Goal: Task Accomplishment & Management: Complete application form

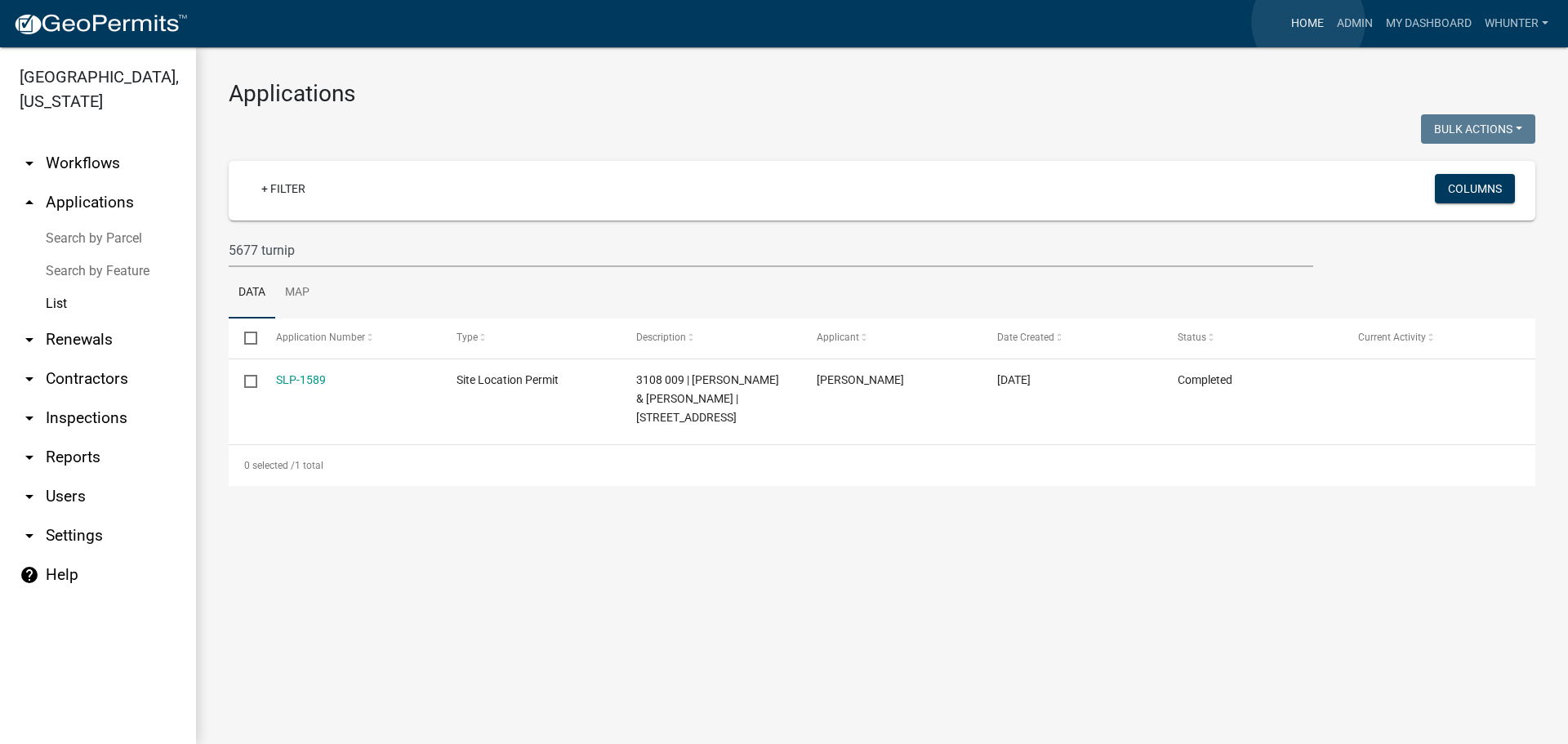
click at [1309, 22] on link "Home" at bounding box center [1308, 23] width 46 height 31
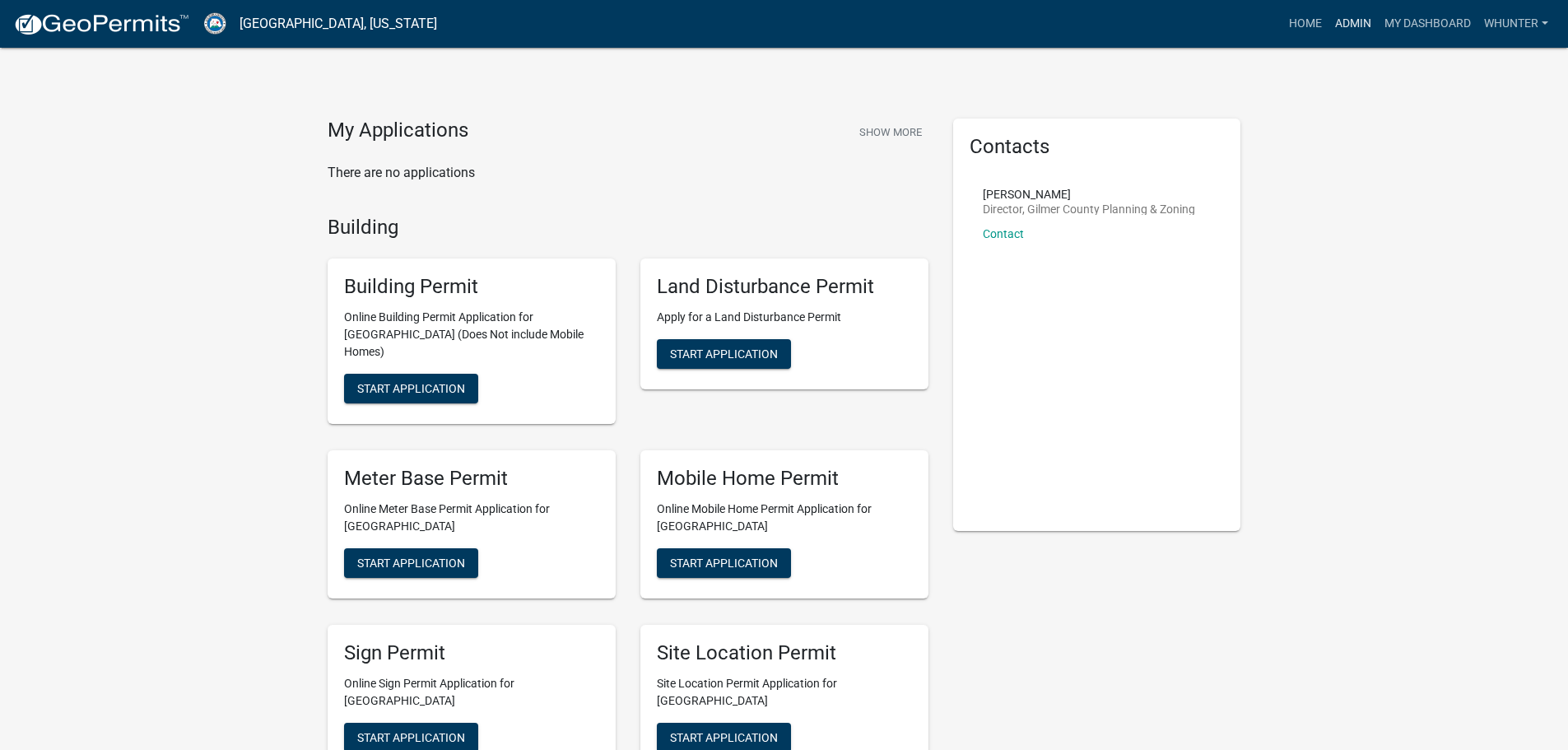
click at [1353, 19] on link "Admin" at bounding box center [1353, 24] width 50 height 31
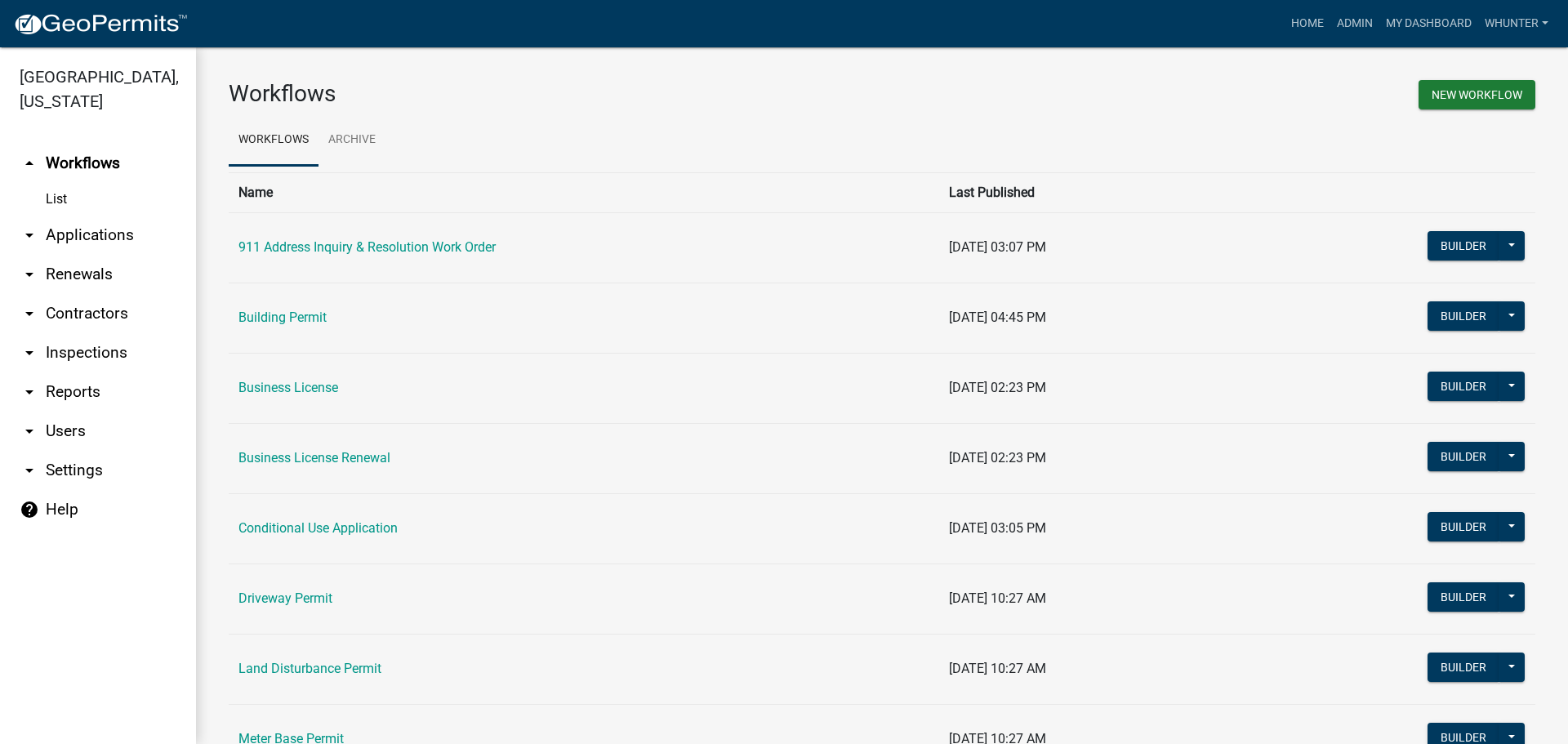
click at [112, 237] on link "arrow_drop_down Applications" at bounding box center [98, 235] width 196 height 39
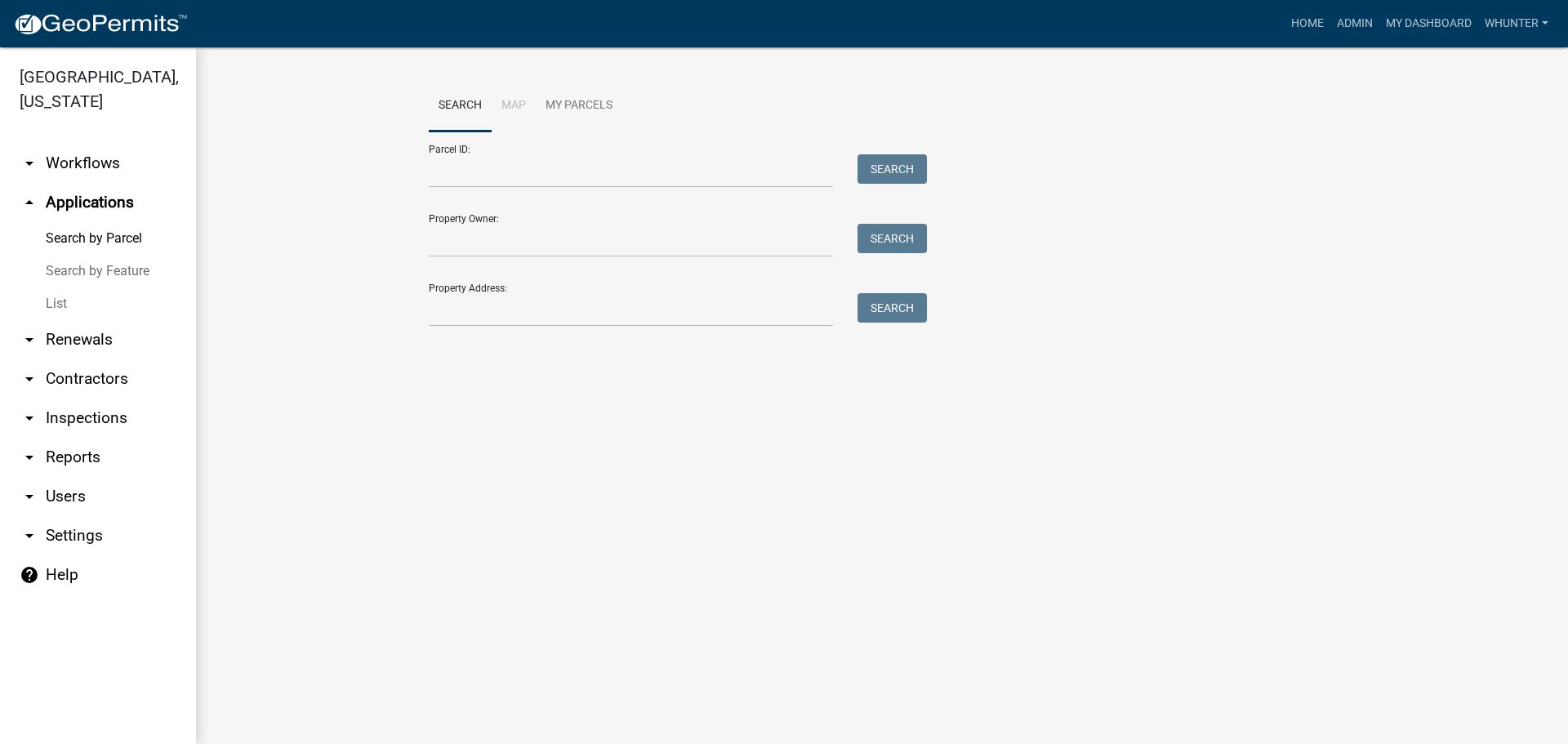
click at [91, 302] on link "List" at bounding box center [98, 304] width 196 height 33
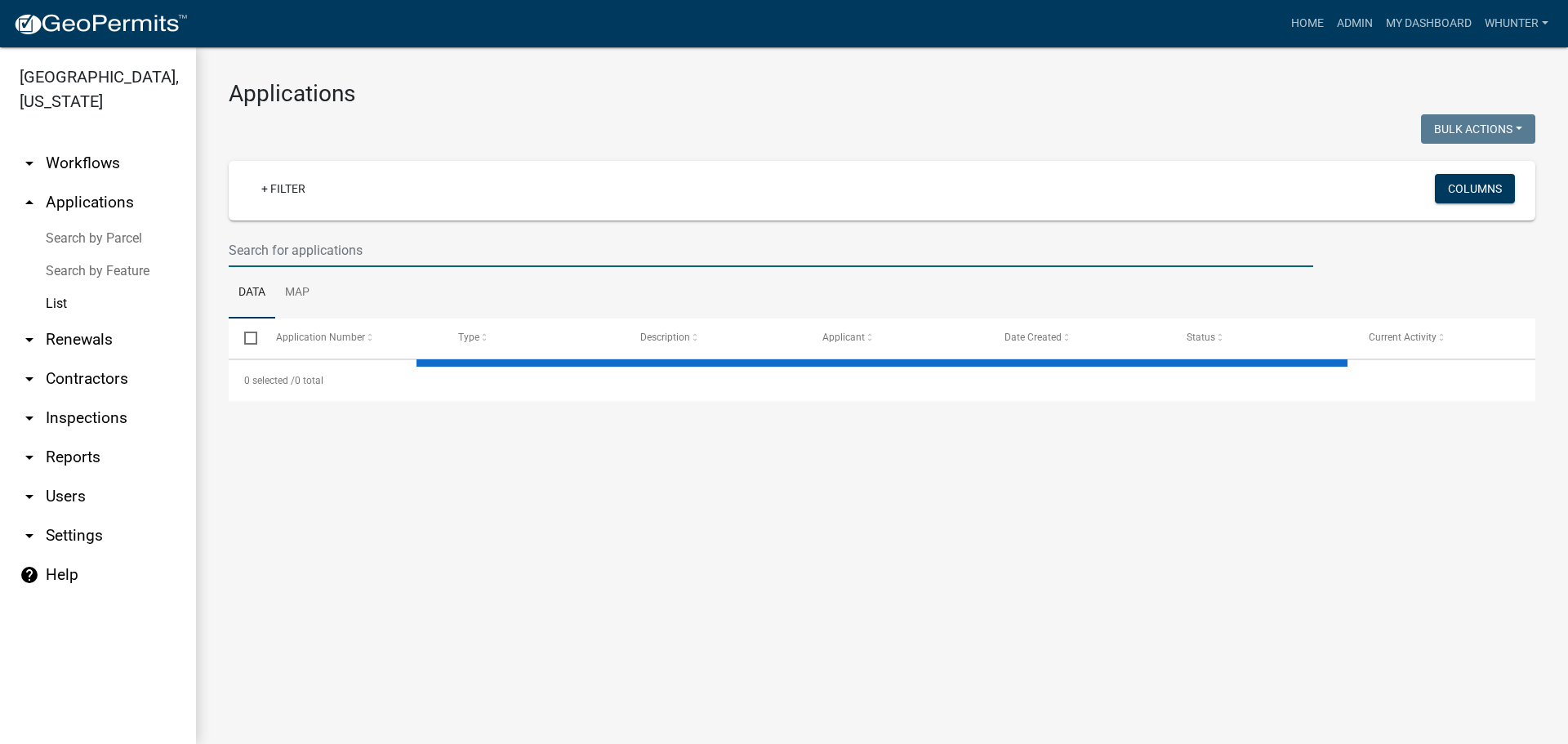
click at [356, 250] on input "text" at bounding box center [771, 250] width 1085 height 33
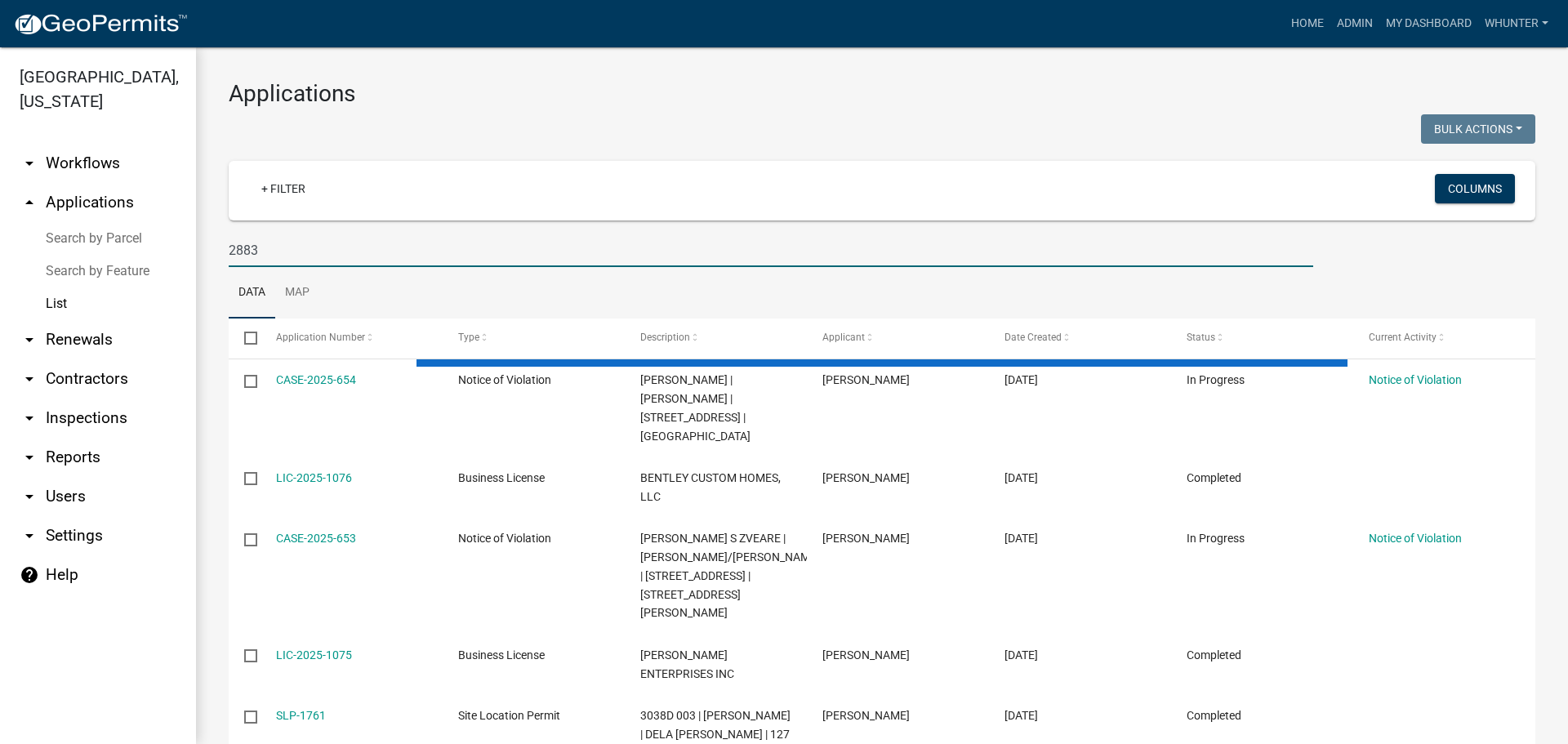
type input "2883"
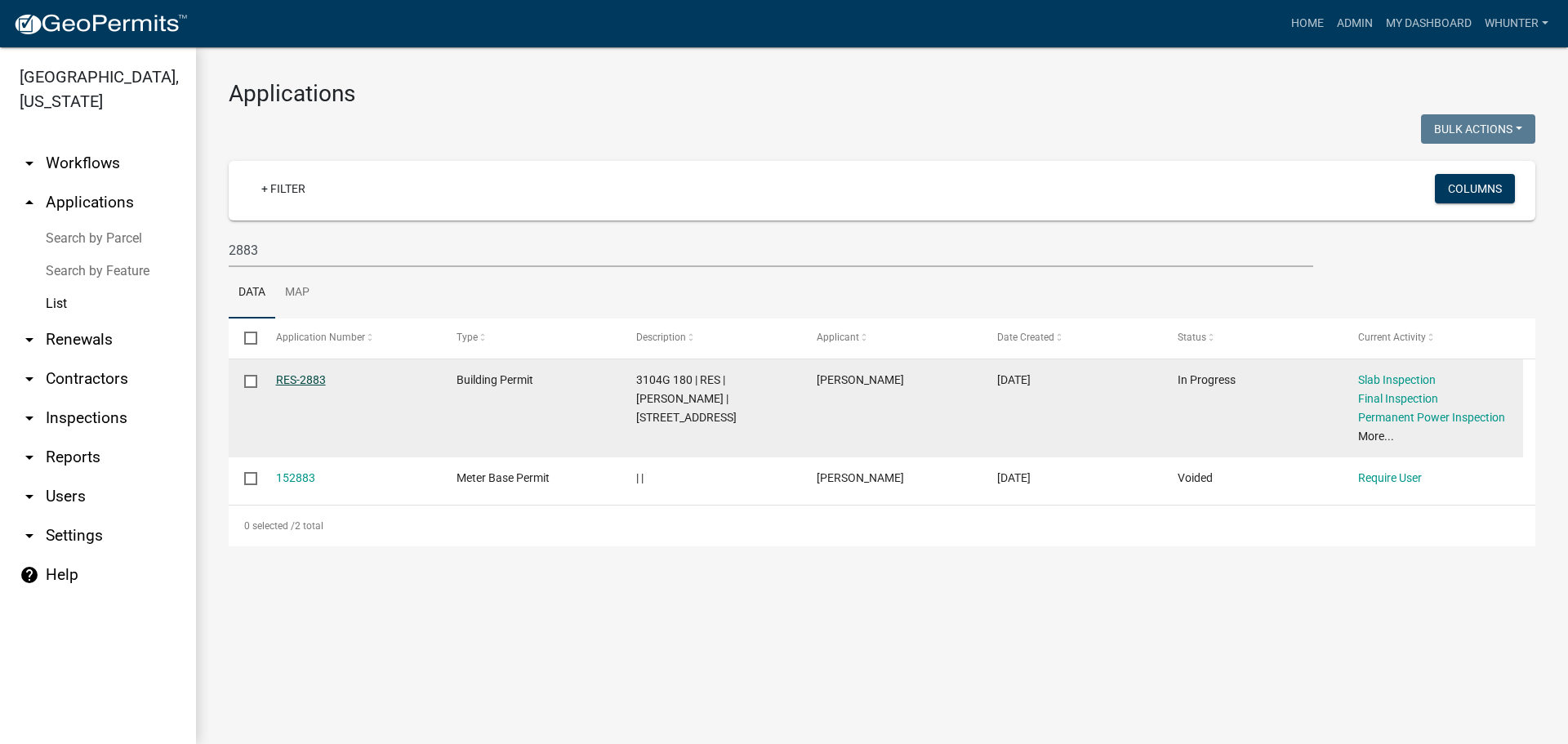
click at [302, 378] on link "RES-2883" at bounding box center [301, 380] width 50 height 13
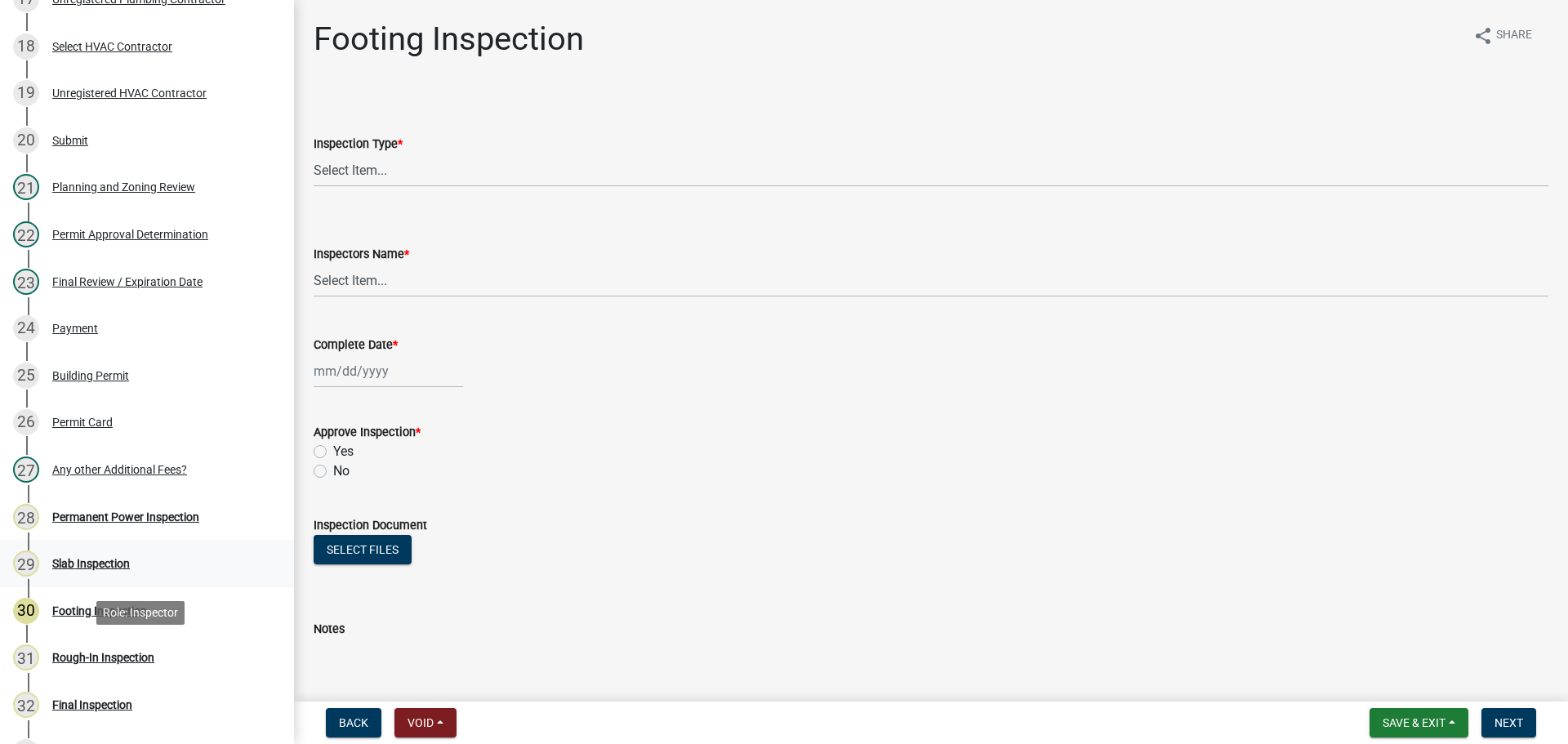
scroll to position [1062, 0]
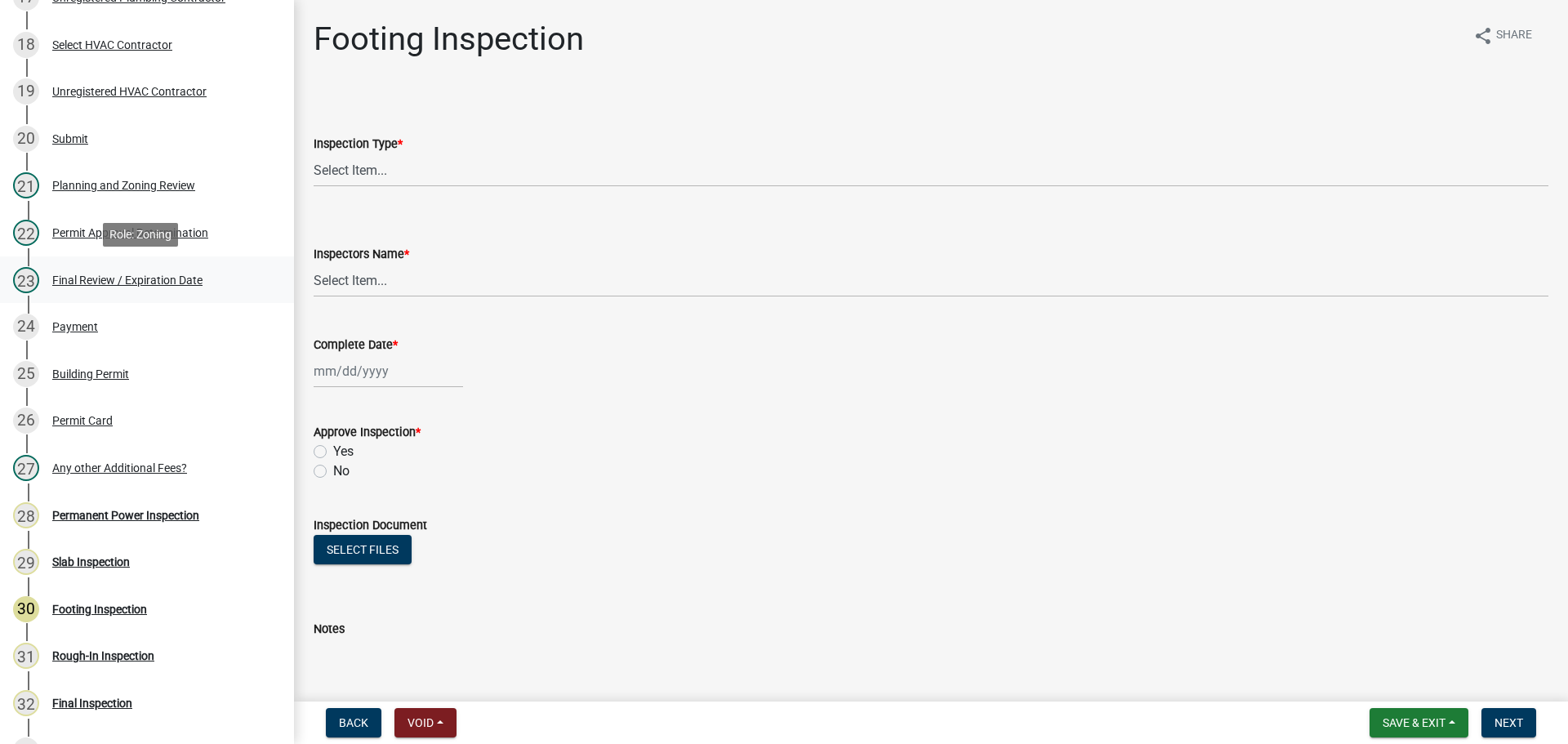
click at [108, 272] on div "23 Final Review / Expiration Date" at bounding box center [141, 279] width 255 height 26
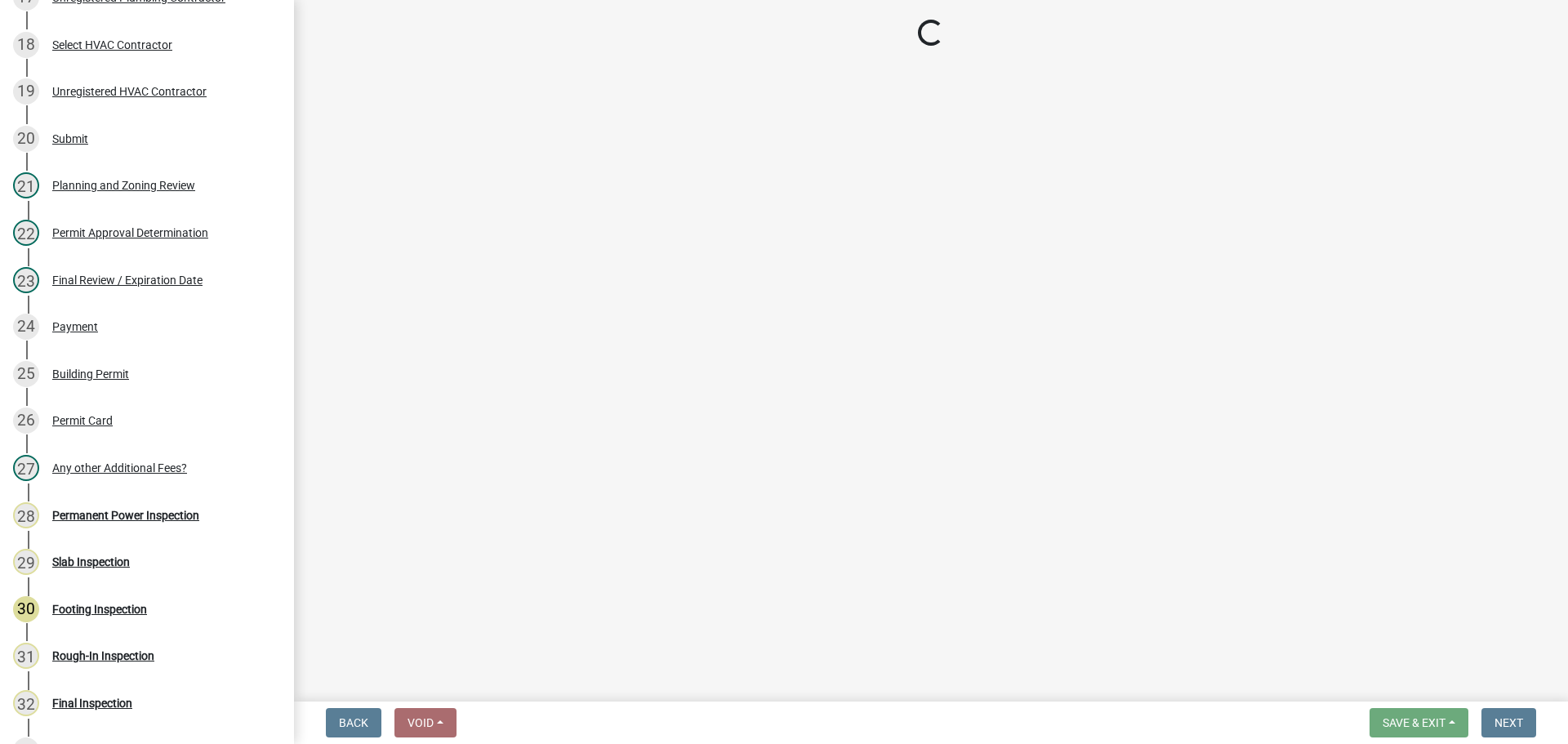
select select "f66b4cef-93c9-440c-84d8-a2c8d35cb7c1"
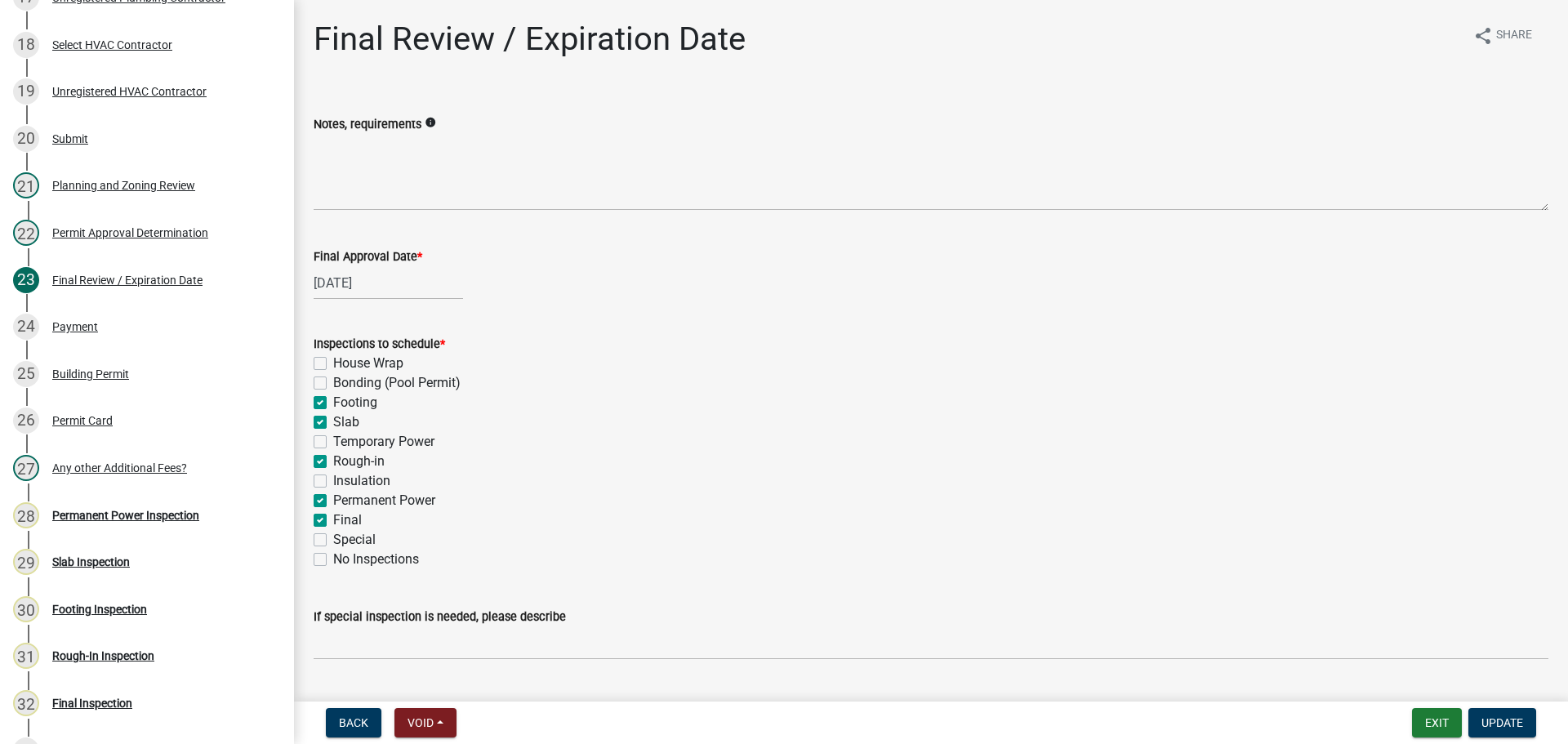
click at [364, 395] on label "Footing" at bounding box center [355, 403] width 44 height 20
click at [344, 395] on input "Footing" at bounding box center [339, 398] width 11 height 11
checkbox input "false"
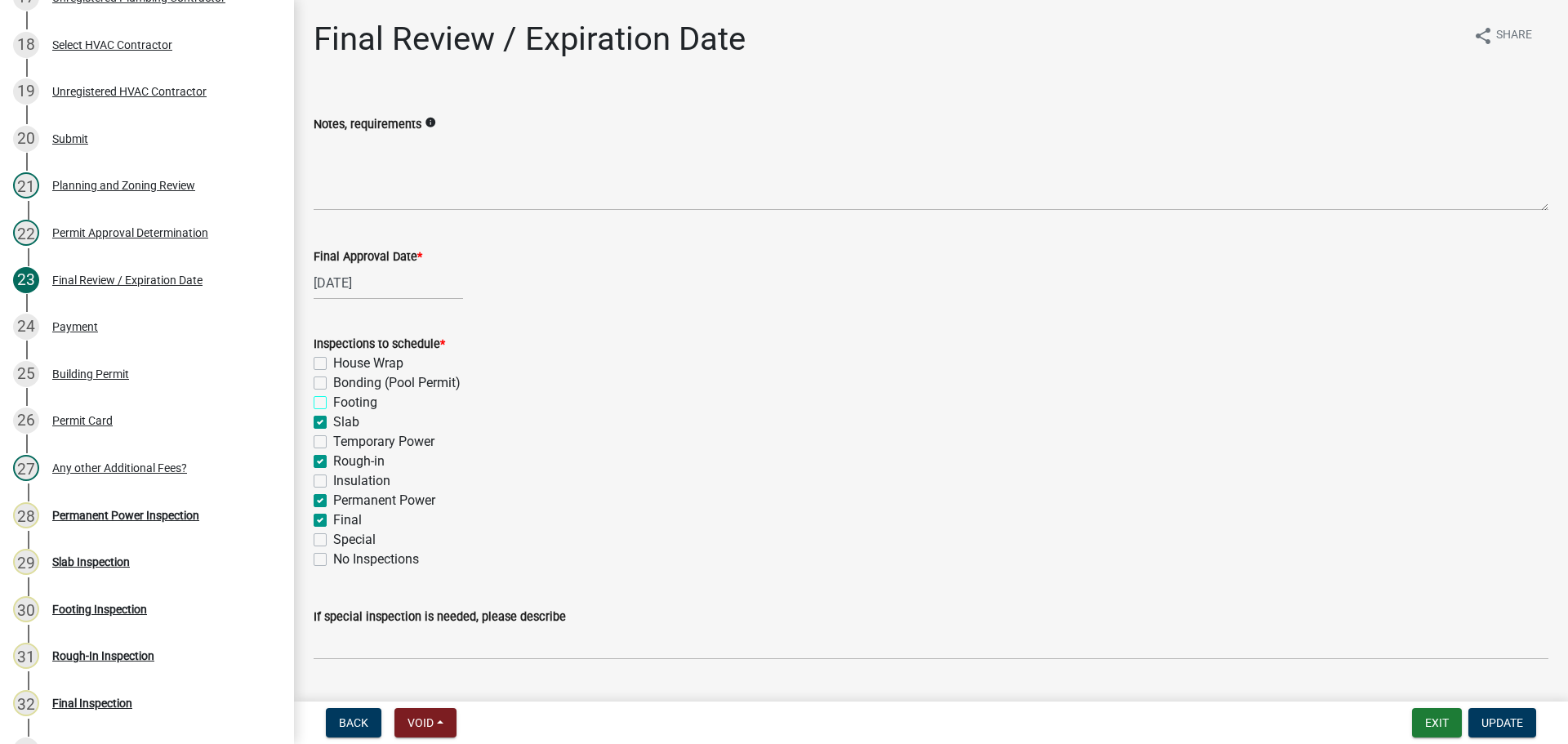
checkbox input "false"
checkbox input "true"
checkbox input "false"
checkbox input "true"
checkbox input "false"
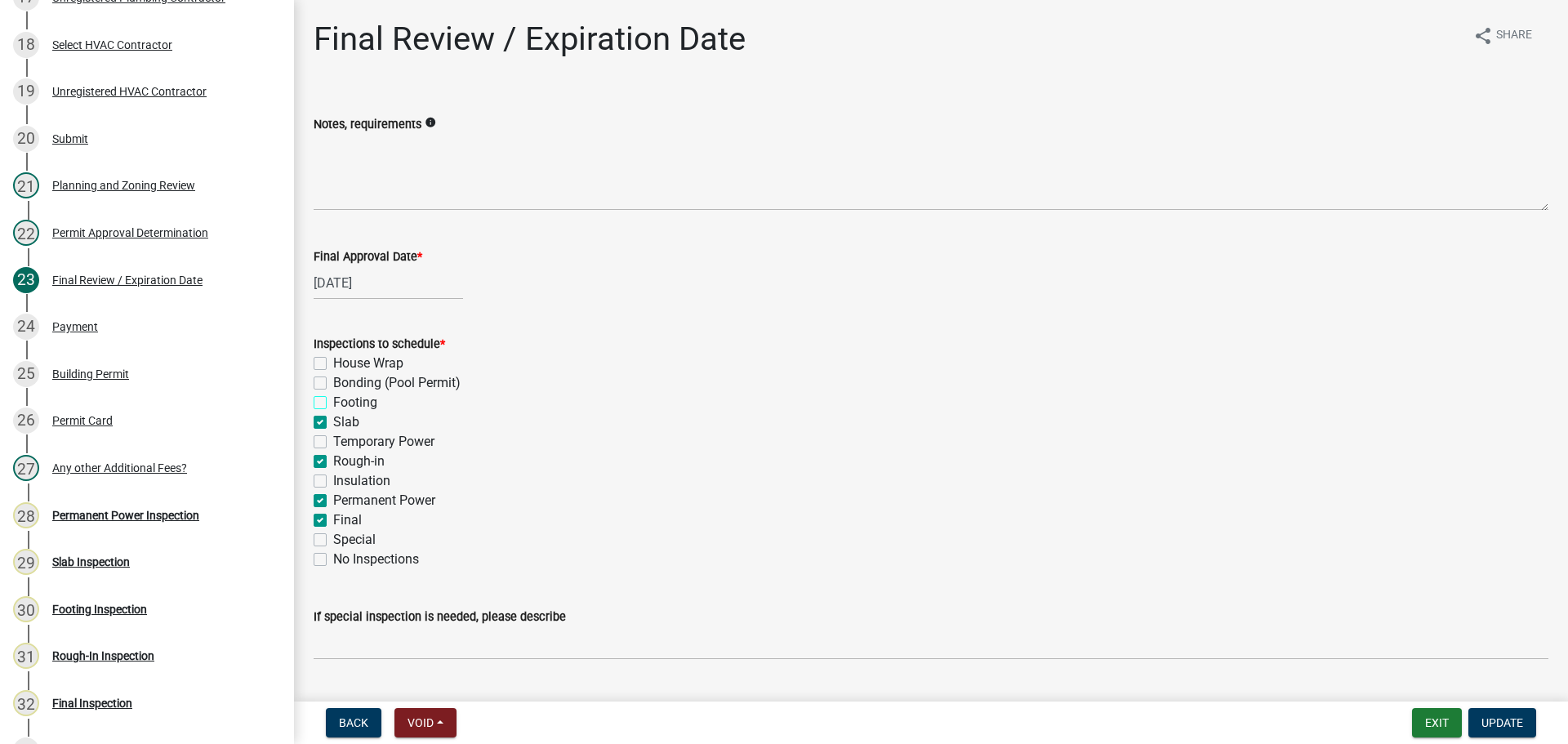
checkbox input "true"
checkbox input "false"
click at [350, 415] on label "Slab" at bounding box center [346, 423] width 26 height 20
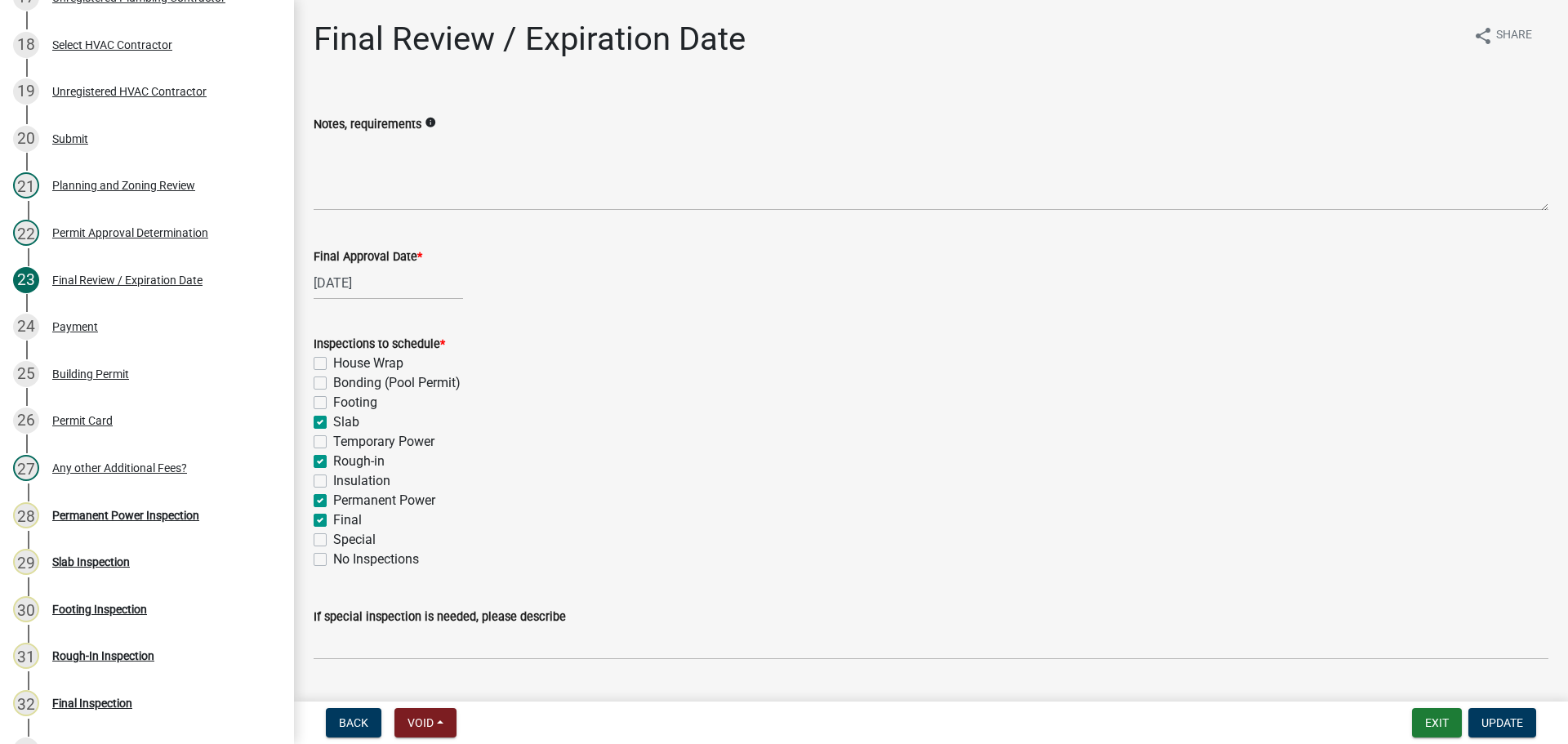
click at [344, 415] on input "Slab" at bounding box center [339, 418] width 11 height 11
checkbox input "false"
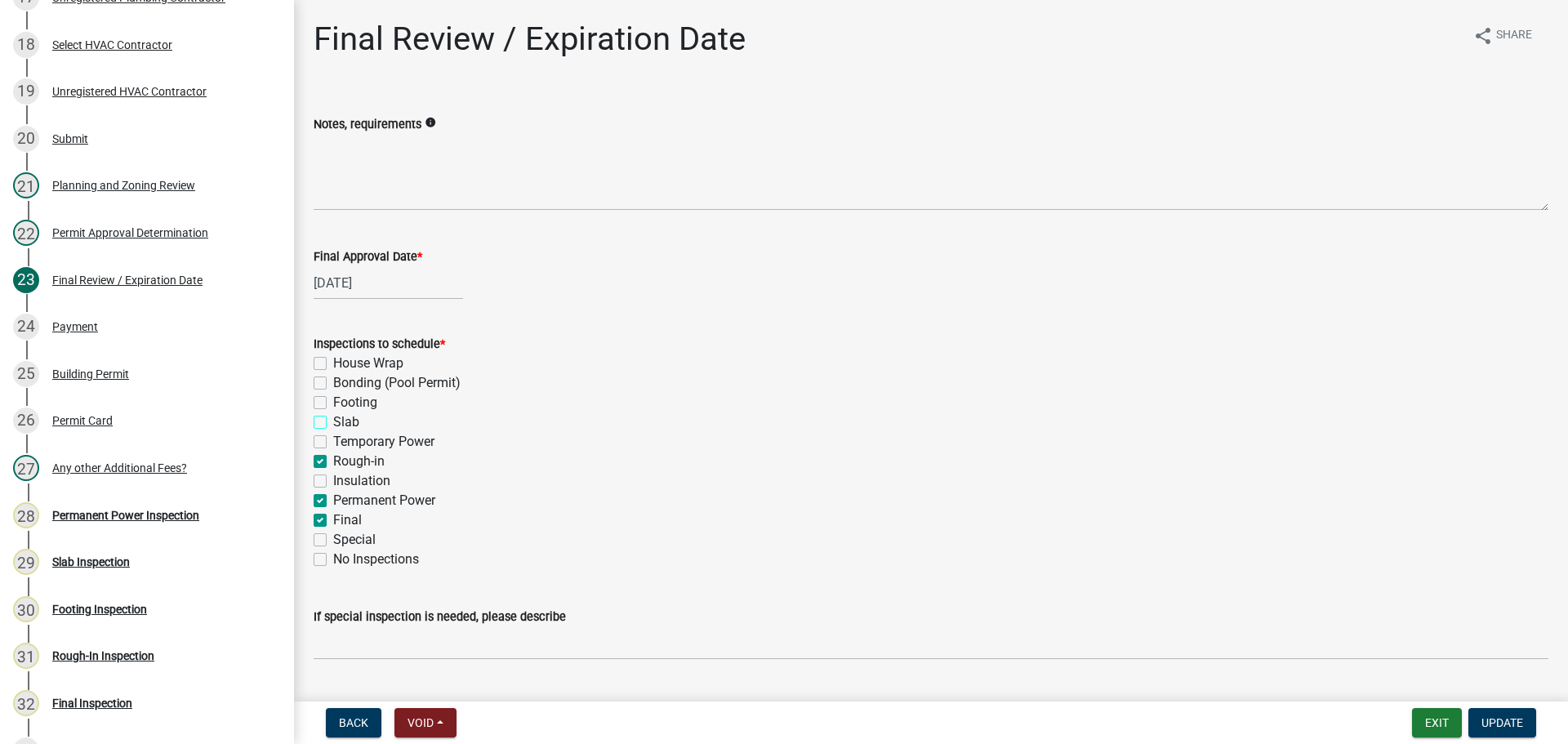
checkbox input "false"
checkbox input "true"
checkbox input "false"
checkbox input "true"
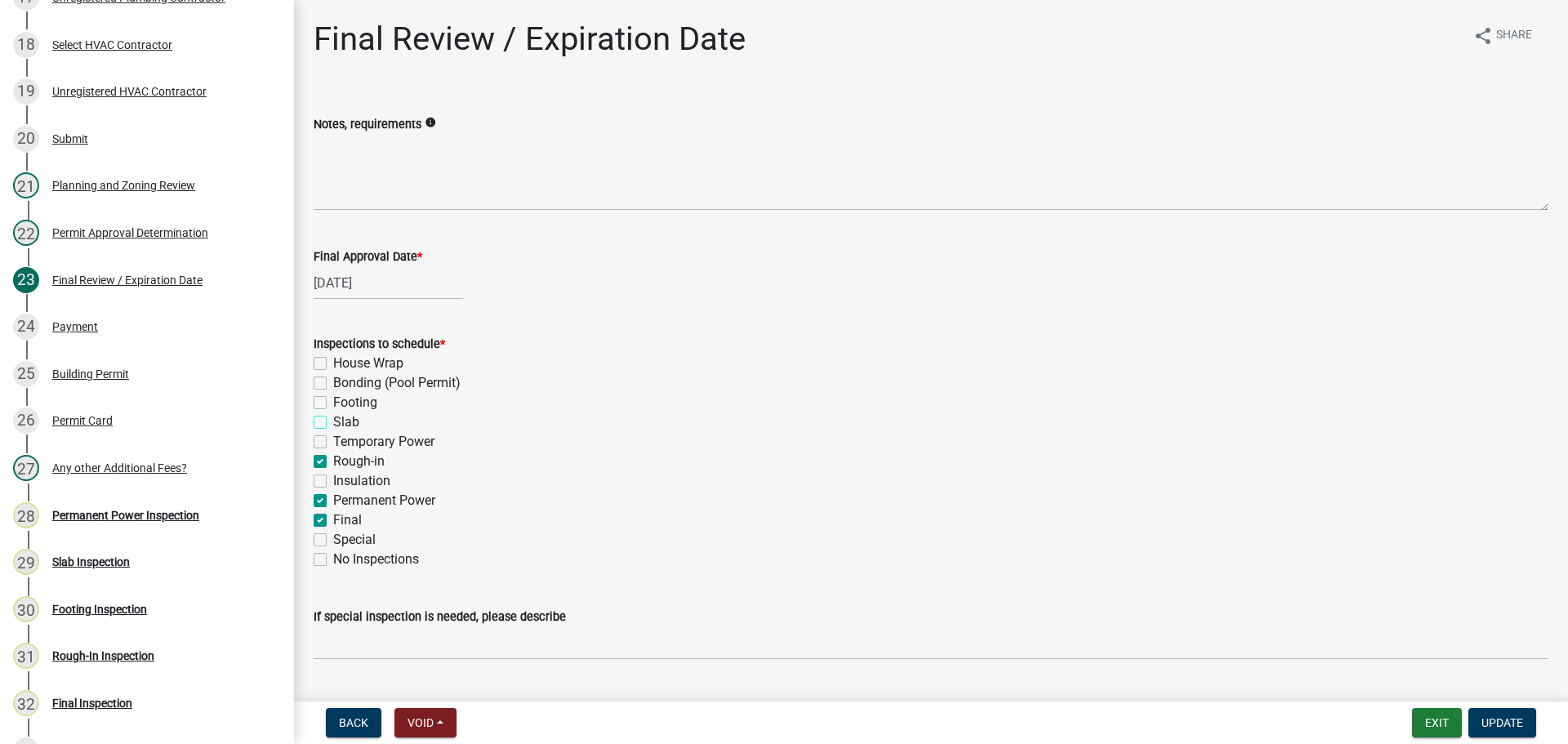
checkbox input "true"
checkbox input "false"
click at [364, 465] on label "Rough-in" at bounding box center [359, 462] width 52 height 20
click at [344, 462] on input "Rough-in" at bounding box center [339, 457] width 11 height 11
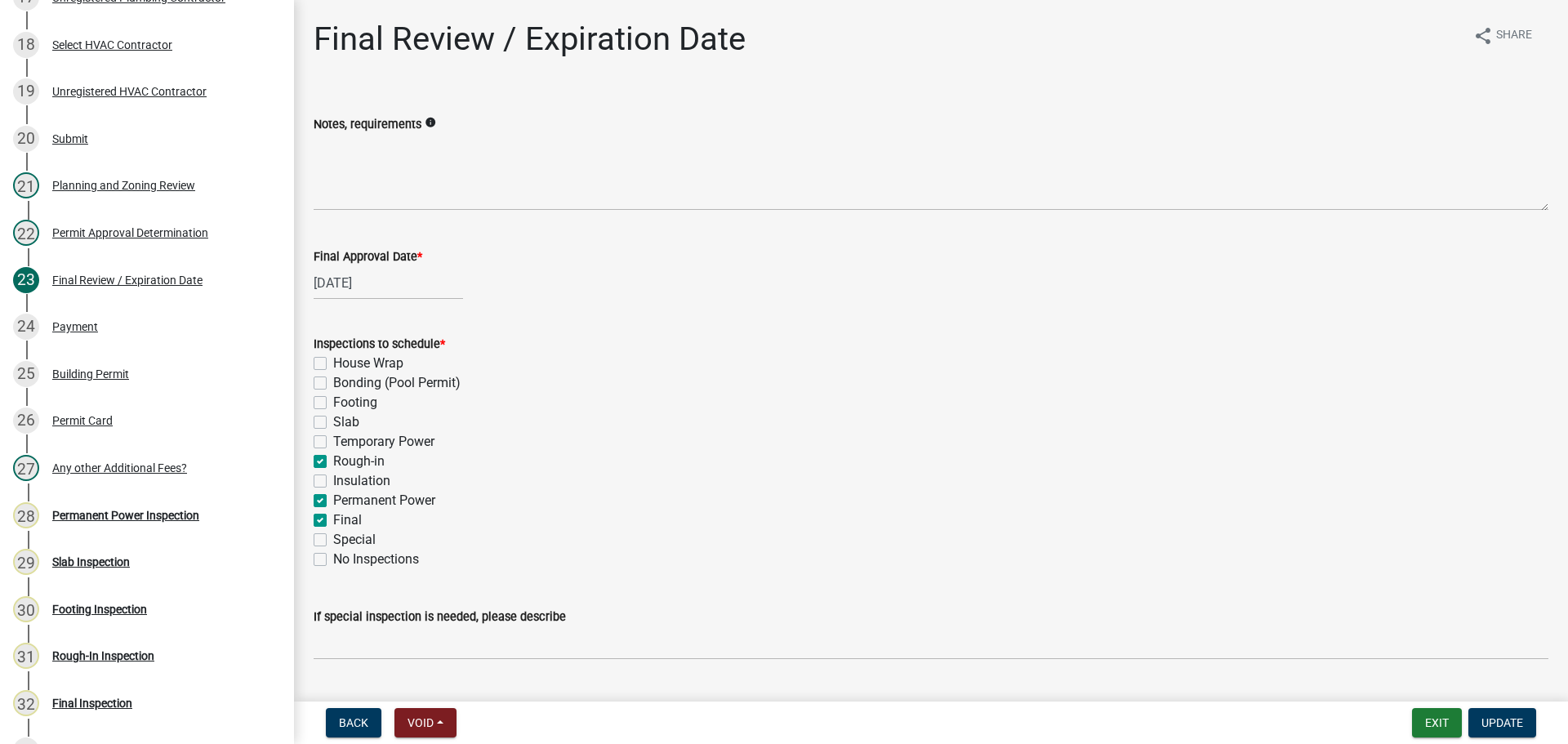
checkbox input "false"
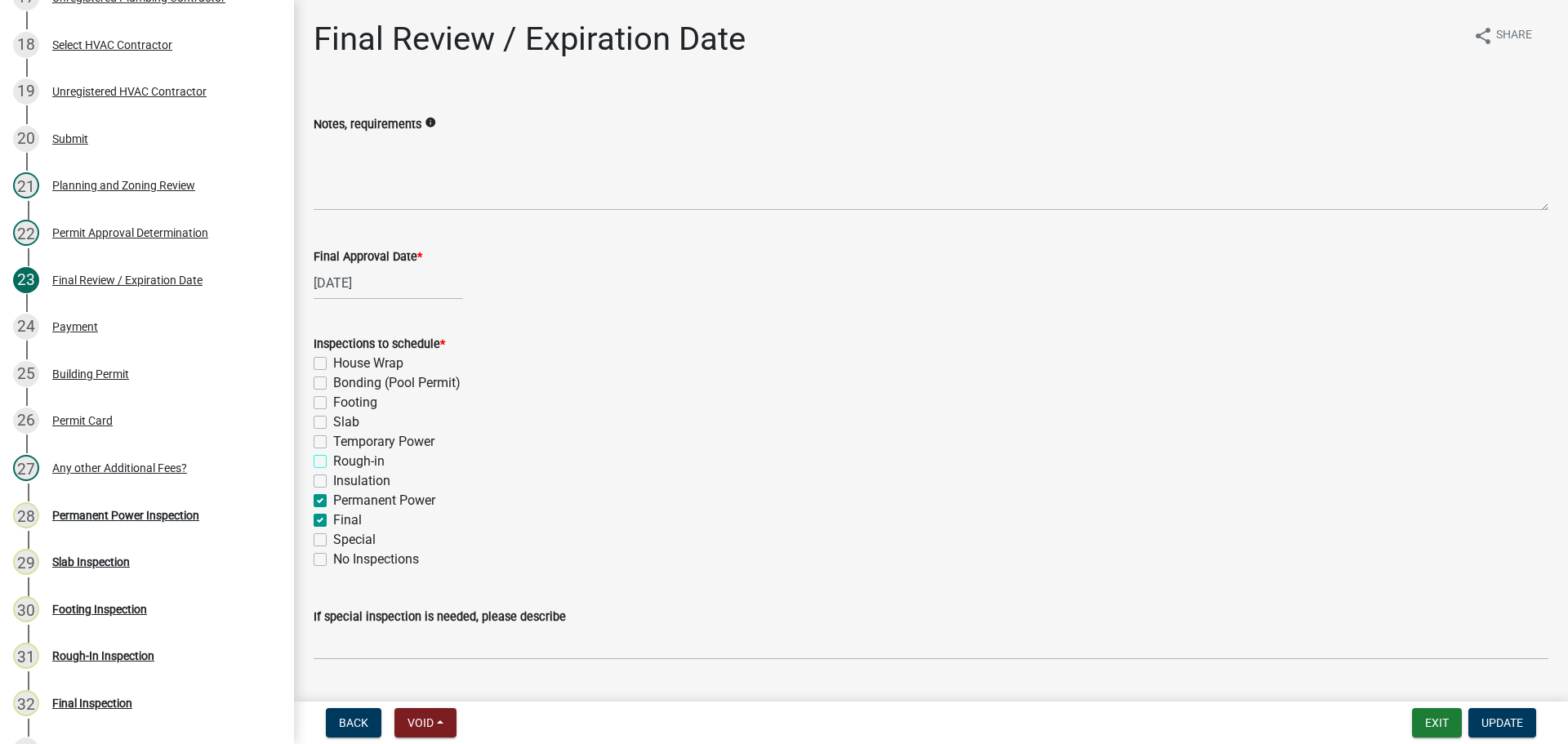
checkbox input "false"
checkbox input "true"
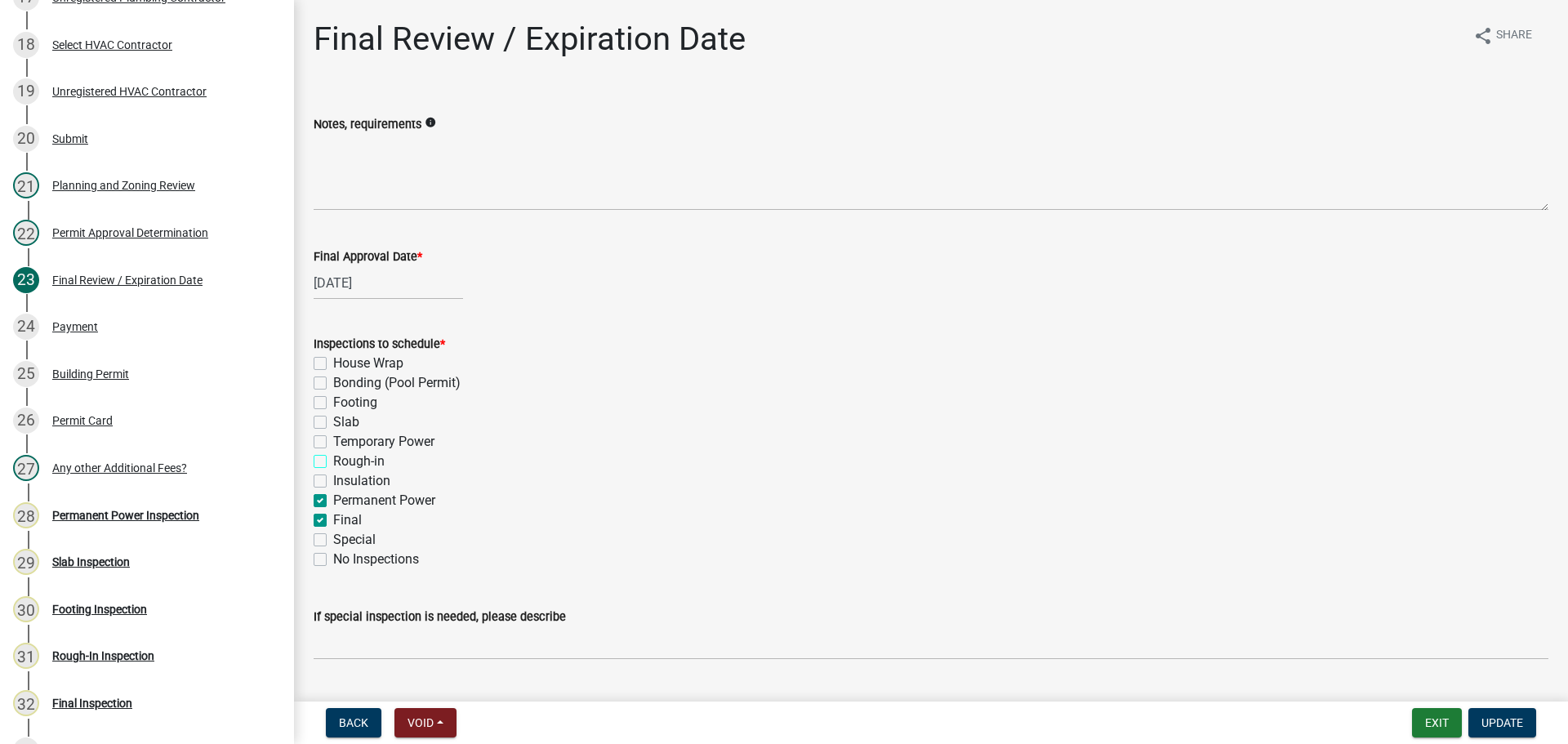
checkbox input "false"
click at [363, 498] on label "Permanent Power" at bounding box center [384, 501] width 102 height 20
click at [344, 498] on input "Permanent Power" at bounding box center [339, 496] width 11 height 11
checkbox input "false"
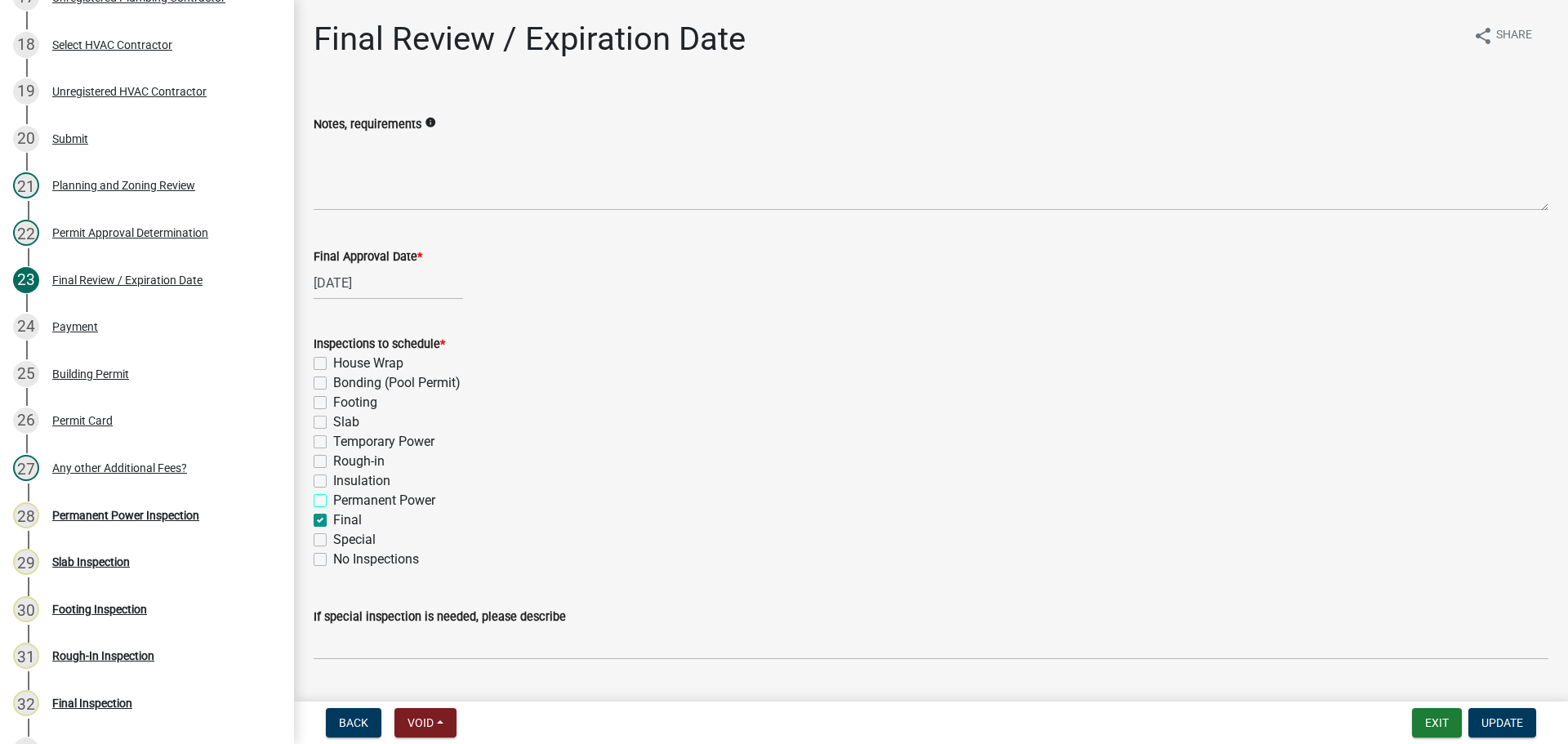
checkbox input "false"
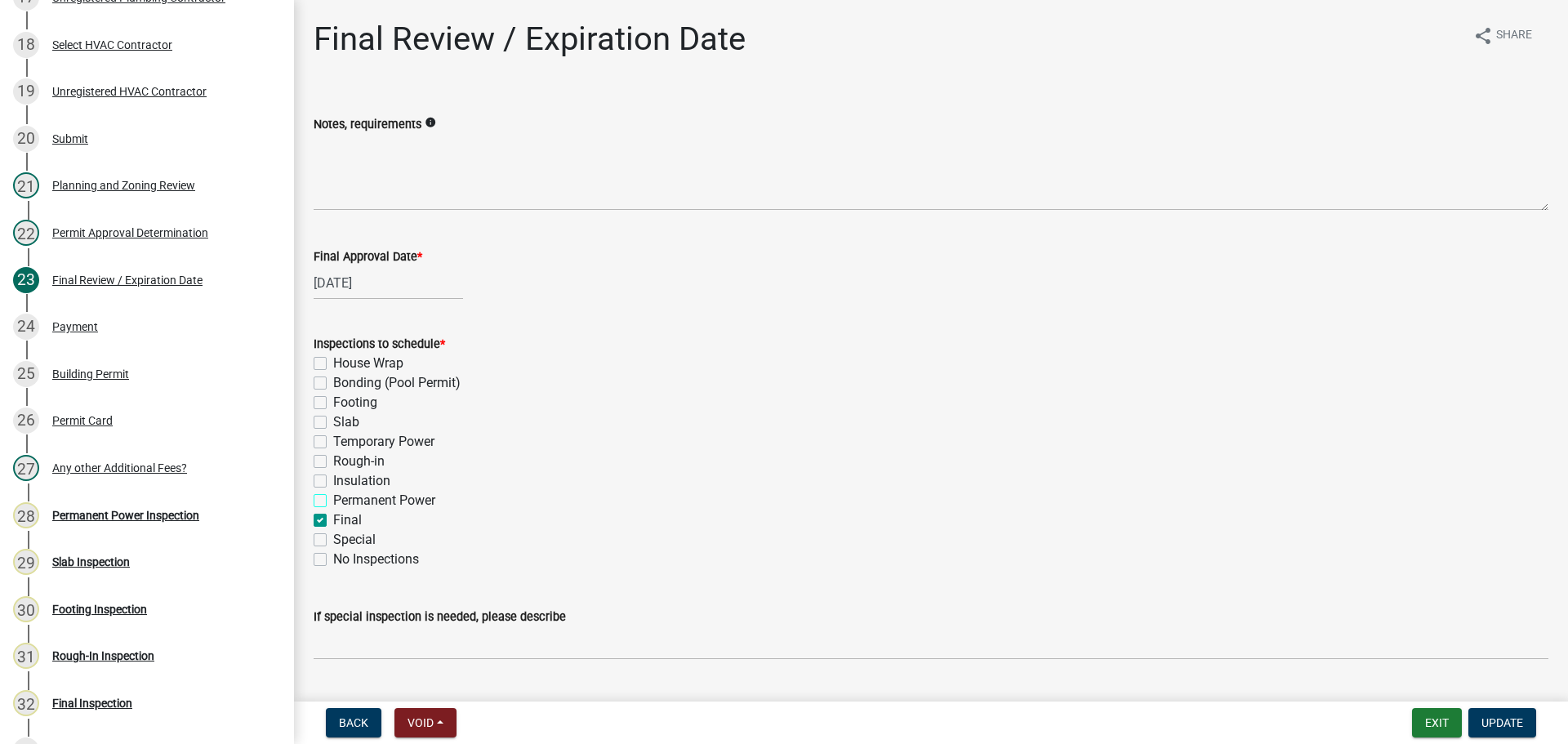
checkbox input "false"
checkbox input "true"
checkbox input "false"
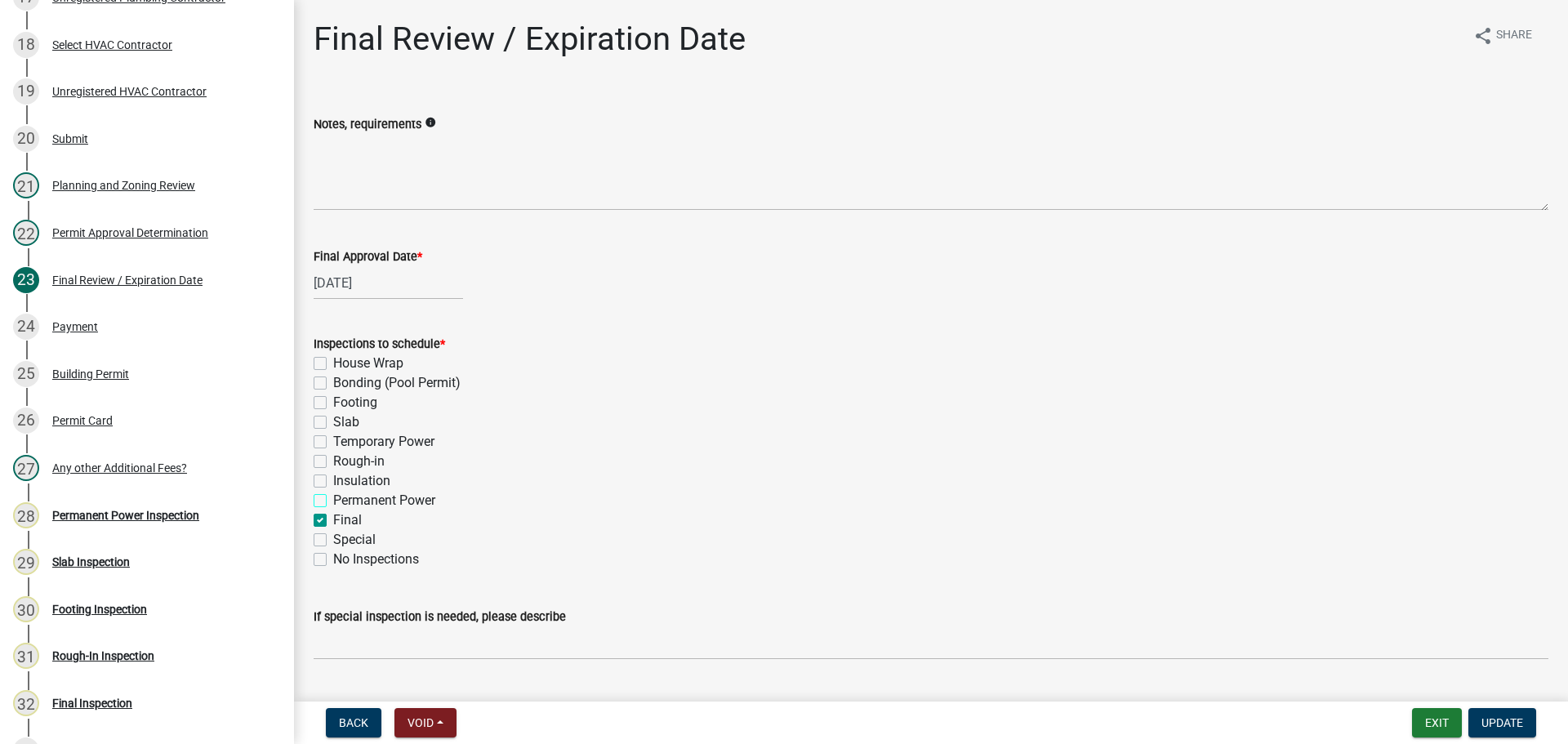
checkbox input "false"
click at [1521, 727] on span "Update" at bounding box center [1503, 723] width 42 height 13
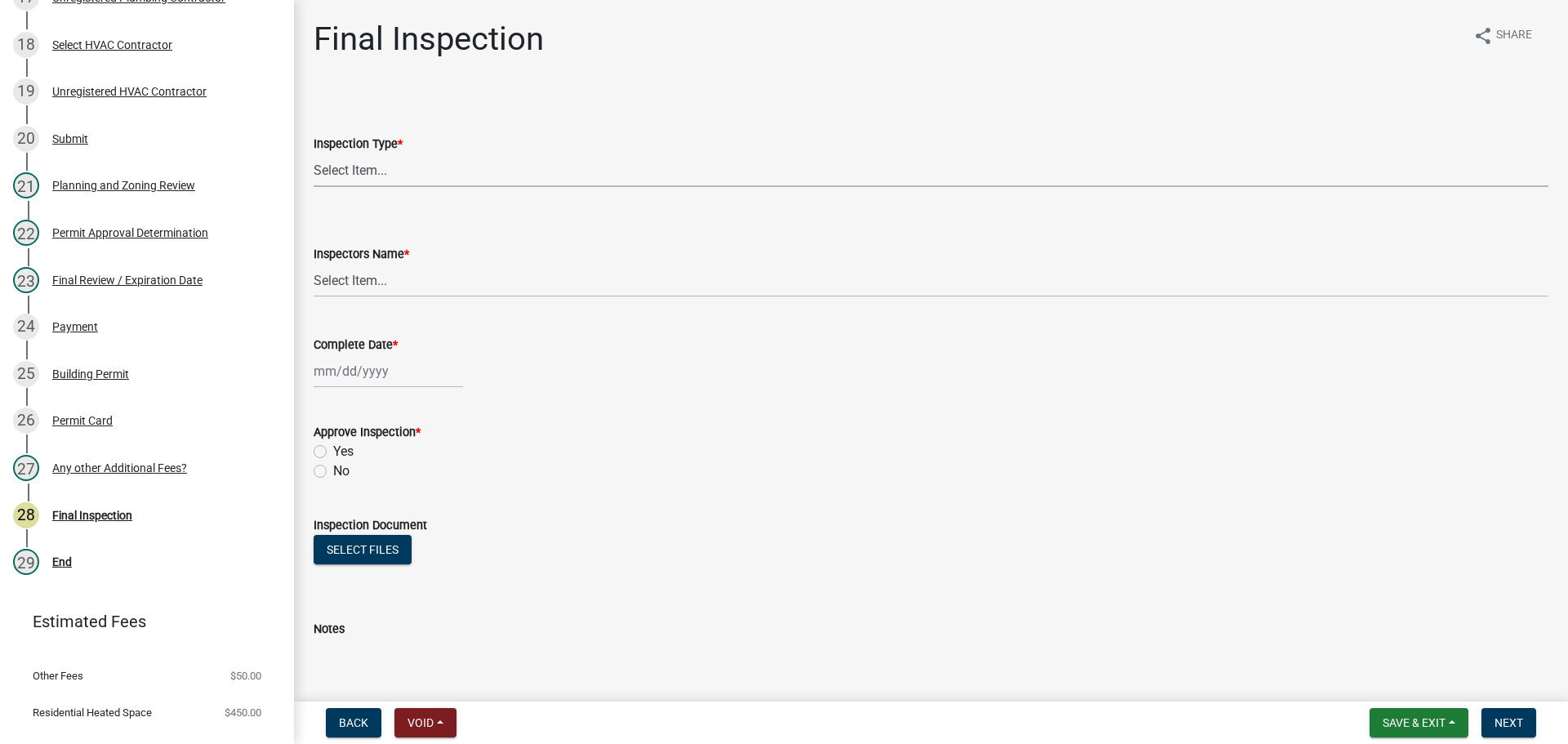
click at [420, 178] on select "Select Item... Final" at bounding box center [931, 170] width 1235 height 33
click at [314, 153] on select "Select Item... Final" at bounding box center [931, 170] width 1235 height 33
select select "895eead6-d784-4fdc-a4a3-66a9075c153d"
click at [369, 293] on select "Select Item... [PERSON_NAME] ([PERSON_NAME]) [PERSON_NAME] ([PERSON_NAME]) Engi…" at bounding box center [931, 280] width 1235 height 33
select select "7c10ce63-ccfd-4257-ac60-a1c0b24e7b7a"
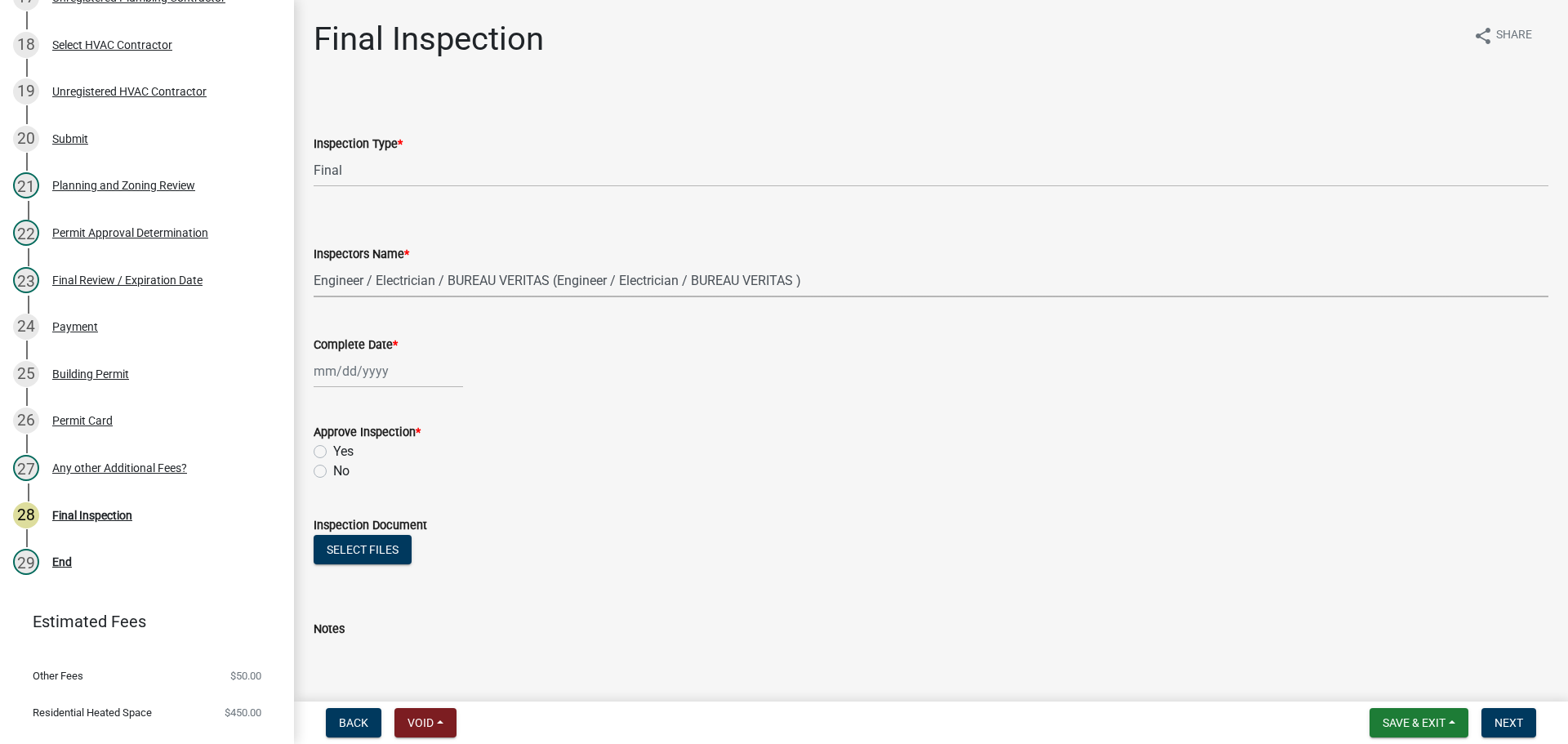
click at [314, 264] on select "Select Item... [PERSON_NAME] ([PERSON_NAME]) [PERSON_NAME] ([PERSON_NAME]) Engi…" at bounding box center [931, 280] width 1235 height 33
click at [393, 375] on div at bounding box center [388, 371] width 149 height 33
select select "9"
select select "2025"
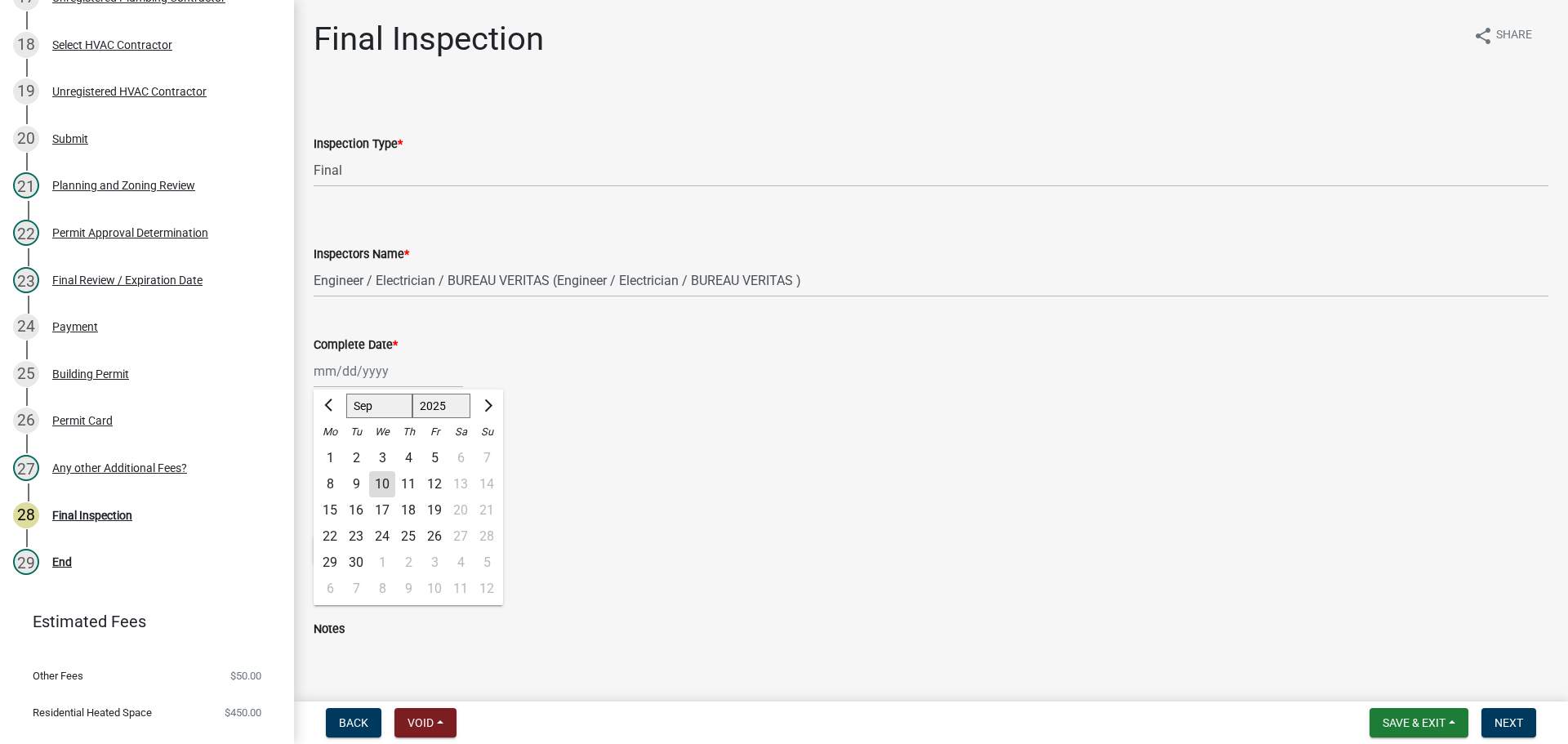
click at [387, 480] on div "10" at bounding box center [382, 484] width 26 height 26
type input "[DATE]"
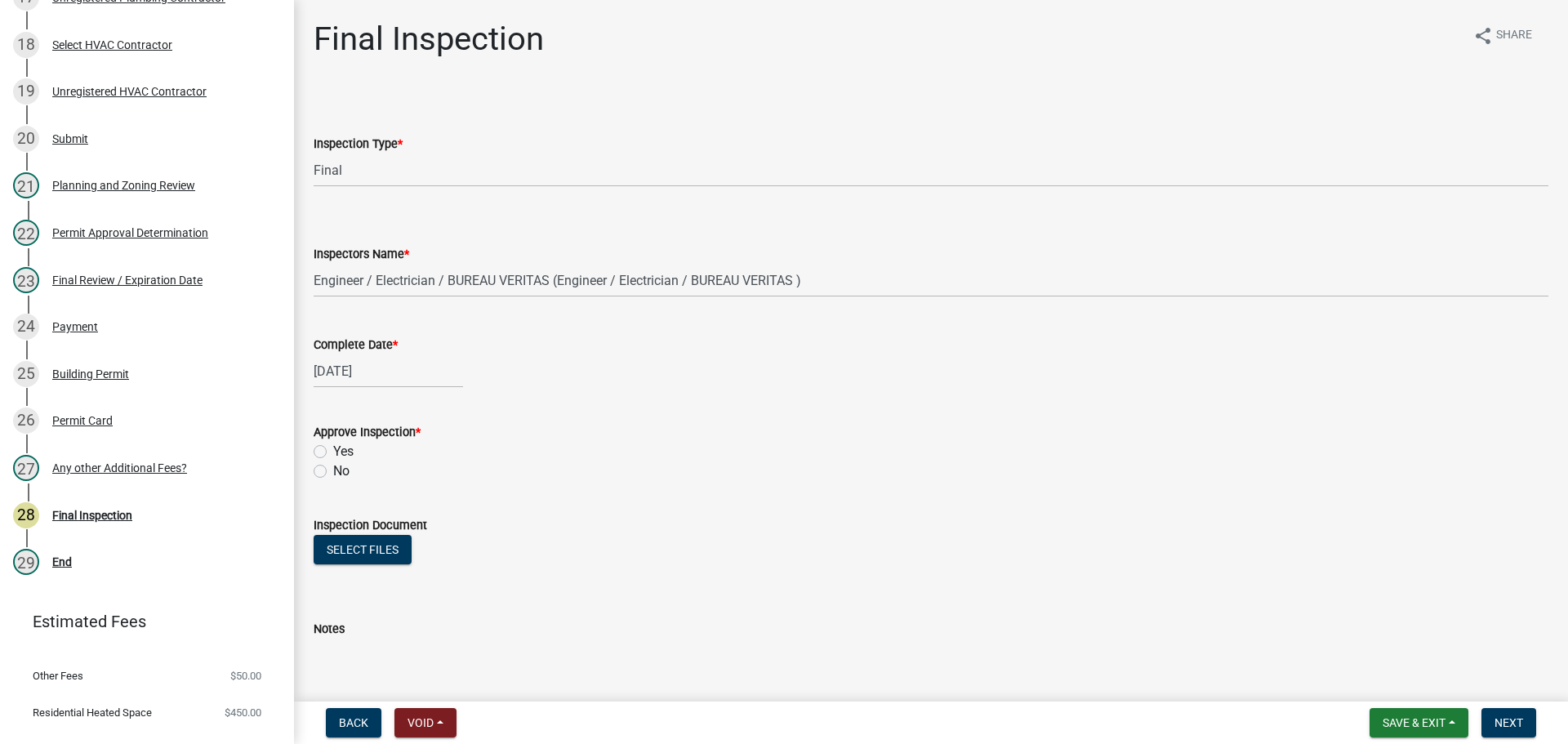
click at [344, 455] on label "Yes" at bounding box center [344, 452] width 20 height 20
click at [344, 453] on input "Yes" at bounding box center [339, 447] width 11 height 11
radio input "true"
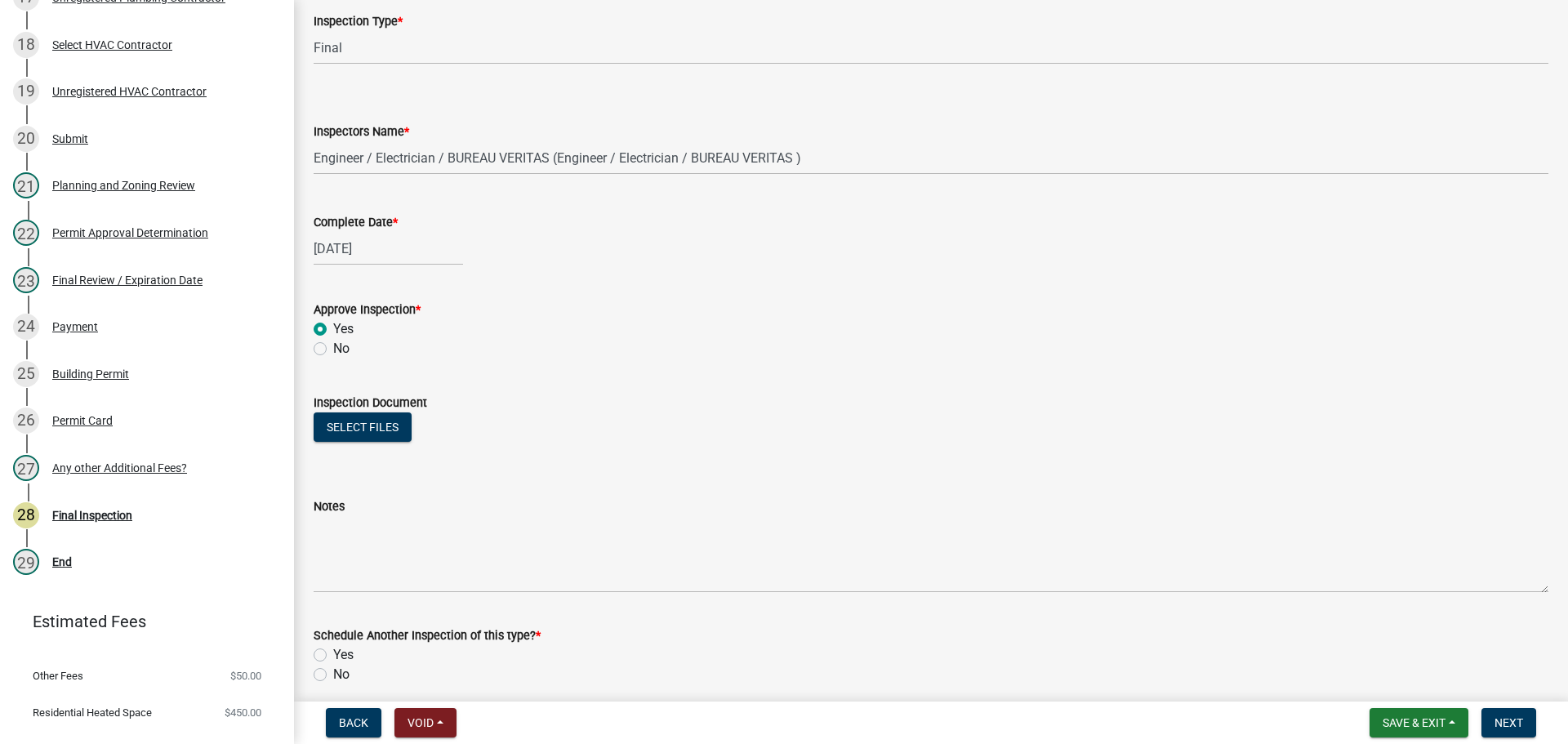
scroll to position [264, 0]
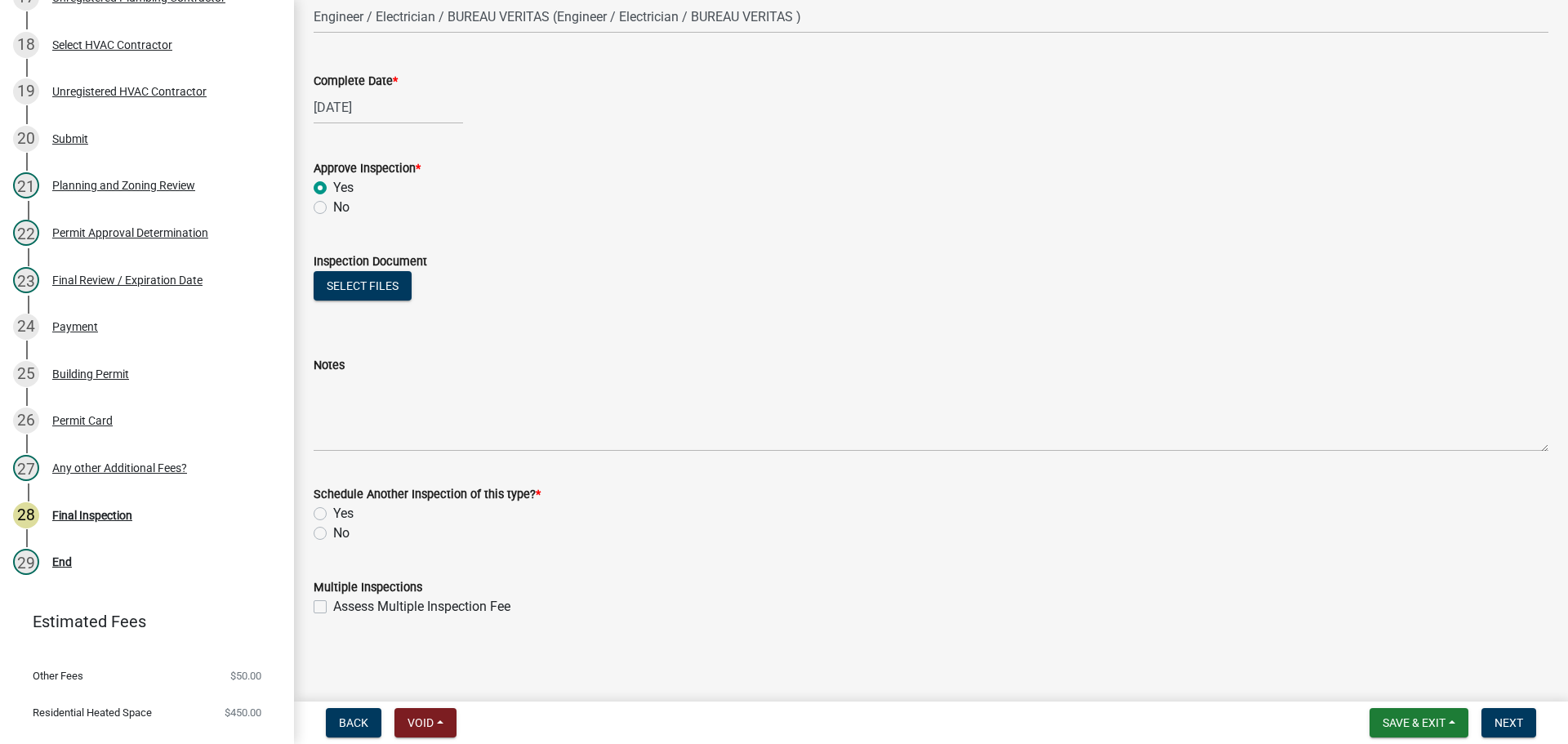
click at [332, 535] on div "No" at bounding box center [931, 534] width 1235 height 20
click at [339, 534] on label "No" at bounding box center [342, 534] width 17 height 20
click at [339, 534] on input "No" at bounding box center [339, 529] width 11 height 11
radio input "true"
click at [1504, 721] on span "Next" at bounding box center [1509, 723] width 28 height 13
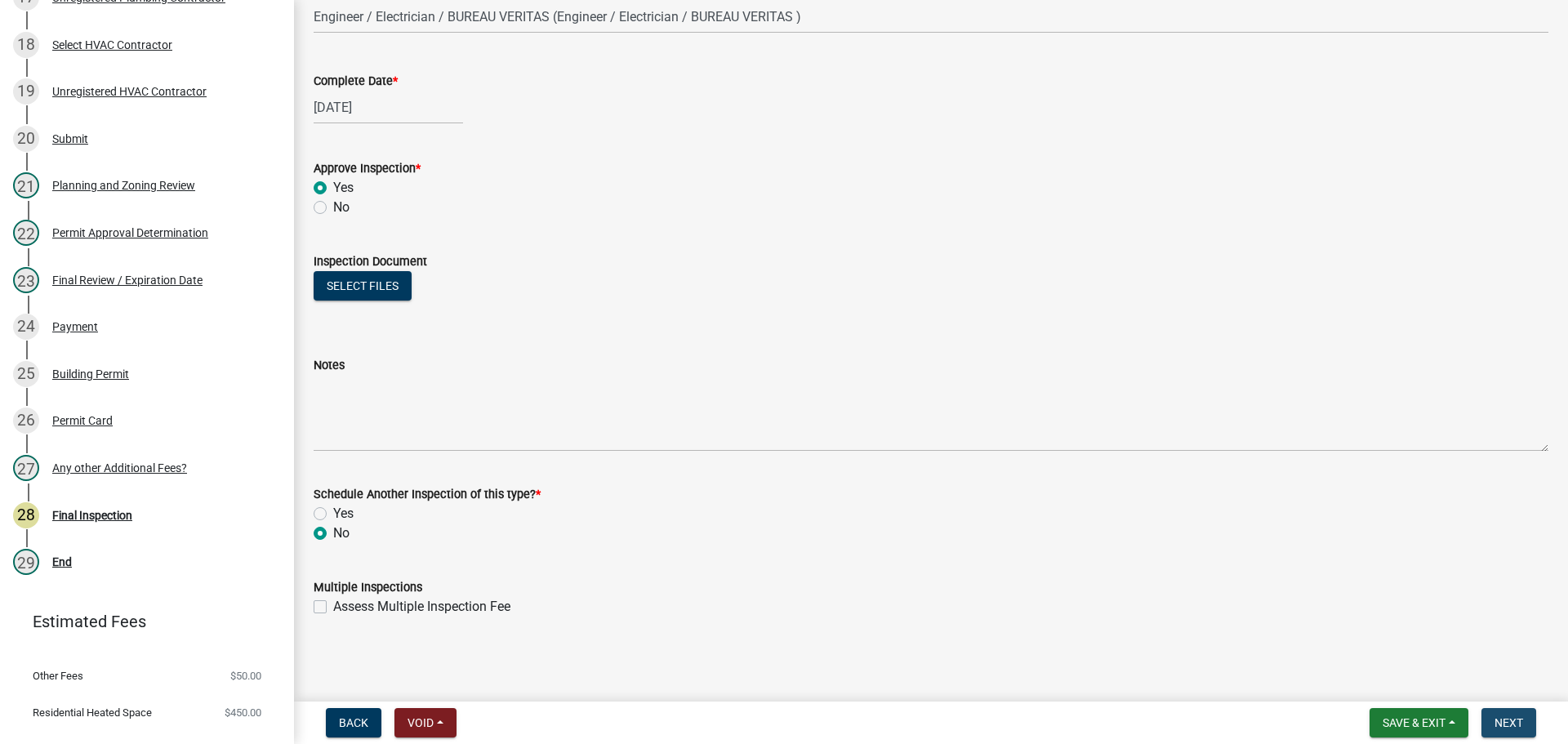
scroll to position [0, 0]
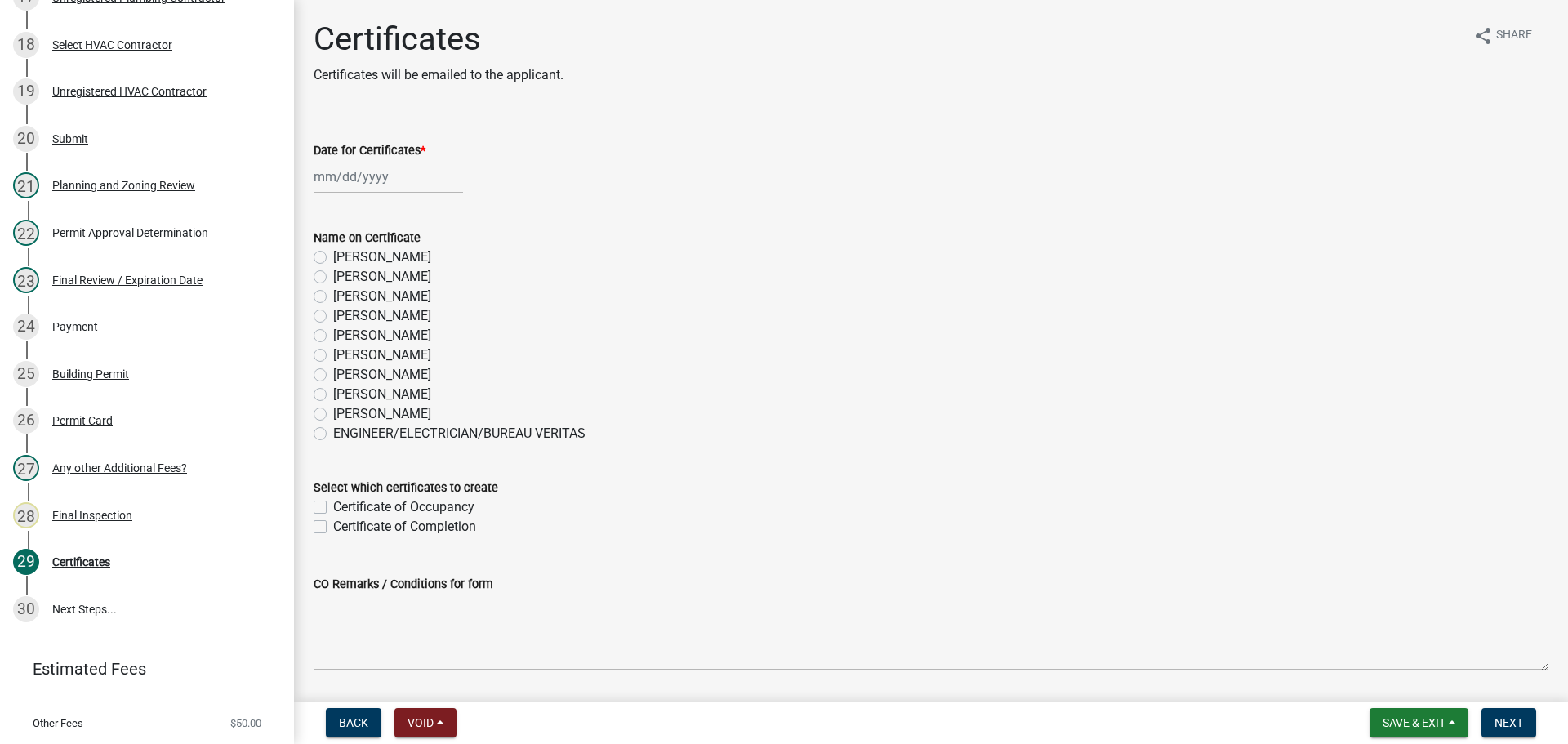
click at [396, 400] on label "[PERSON_NAME]" at bounding box center [383, 395] width 98 height 20
click at [344, 395] on input "[PERSON_NAME]" at bounding box center [339, 390] width 11 height 11
radio input "true"
click at [370, 175] on div at bounding box center [388, 177] width 149 height 33
select select "9"
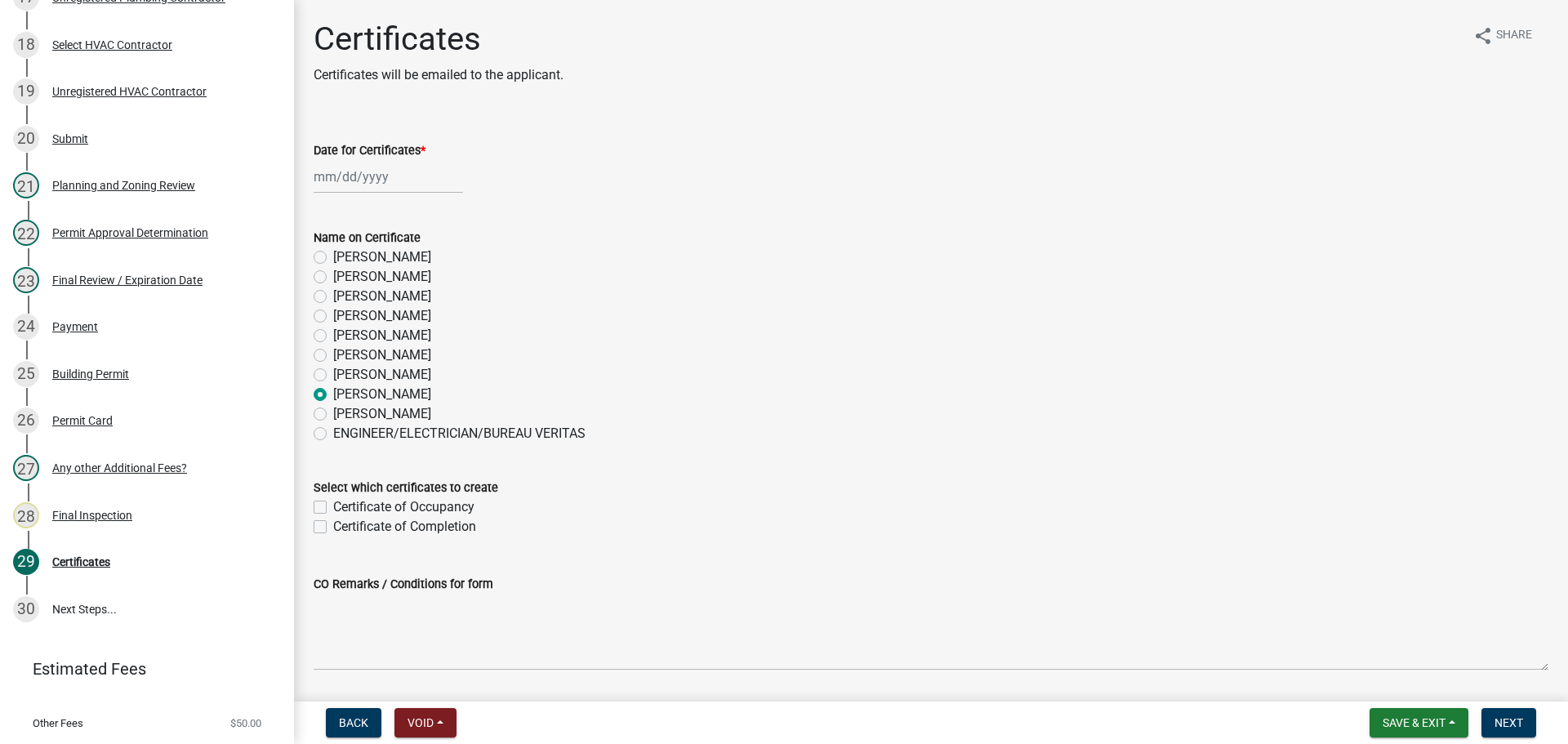
select select "2025"
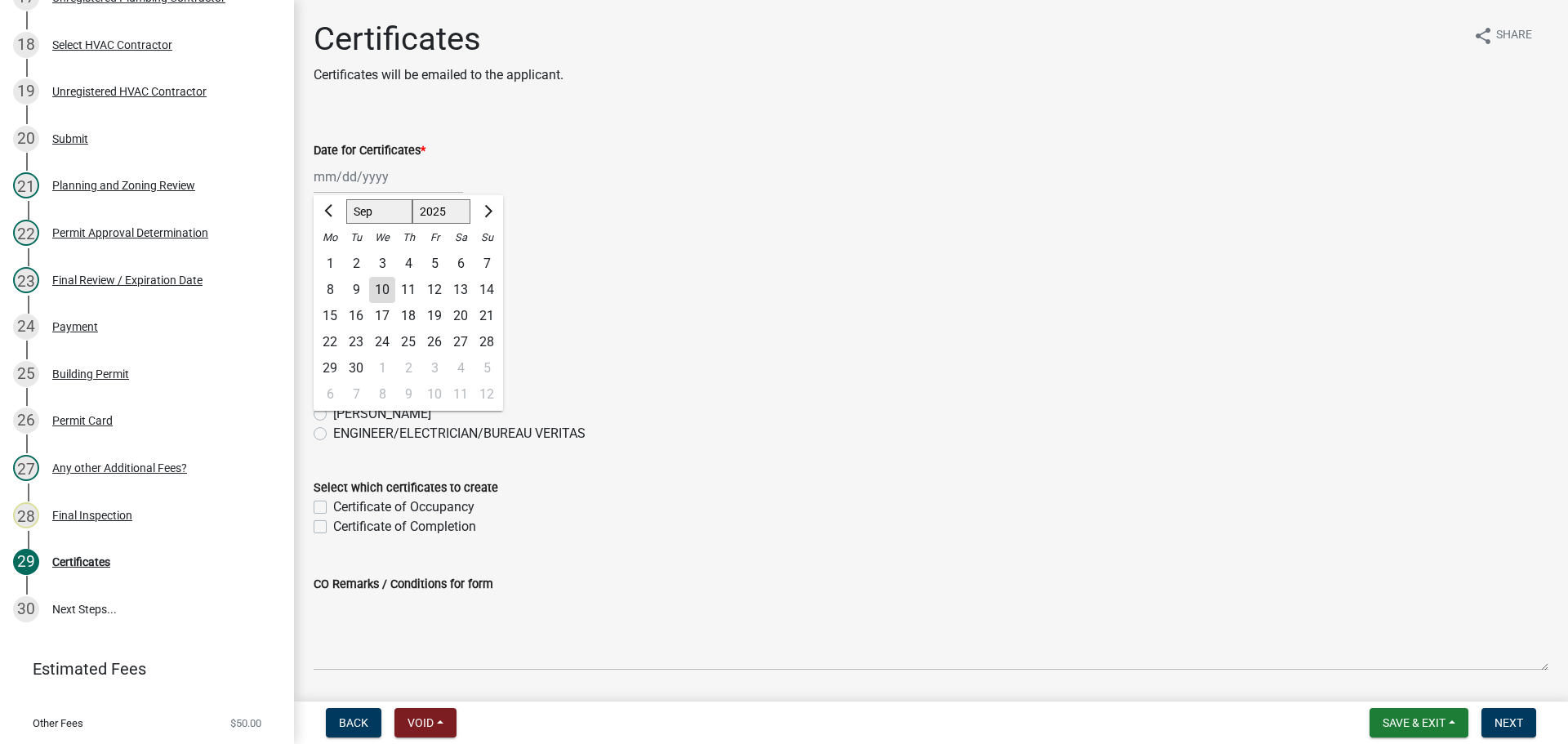
click at [382, 294] on div "10" at bounding box center [382, 289] width 26 height 26
type input "[DATE]"
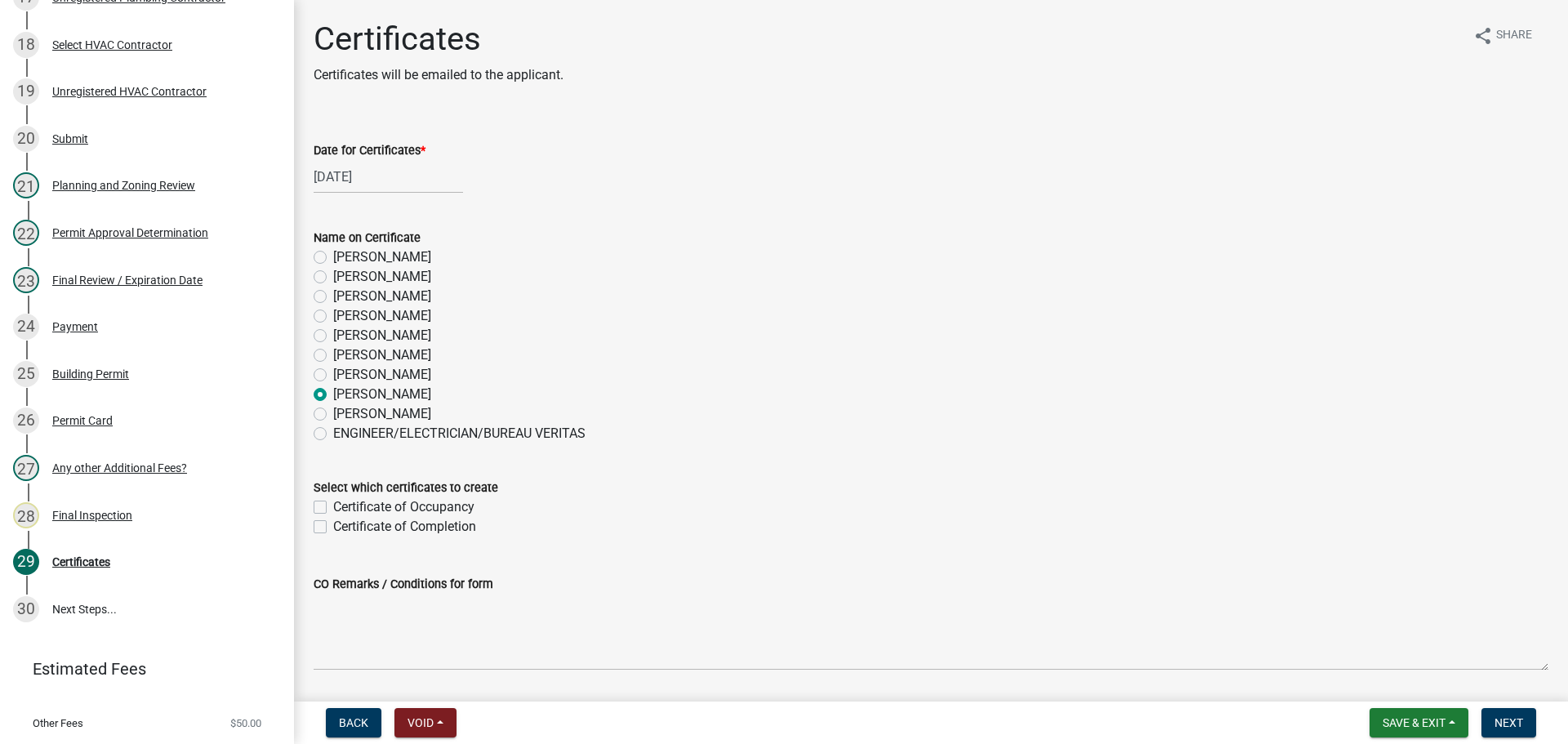
click at [373, 186] on div "[DATE]" at bounding box center [388, 177] width 149 height 33
select select "9"
select select "2025"
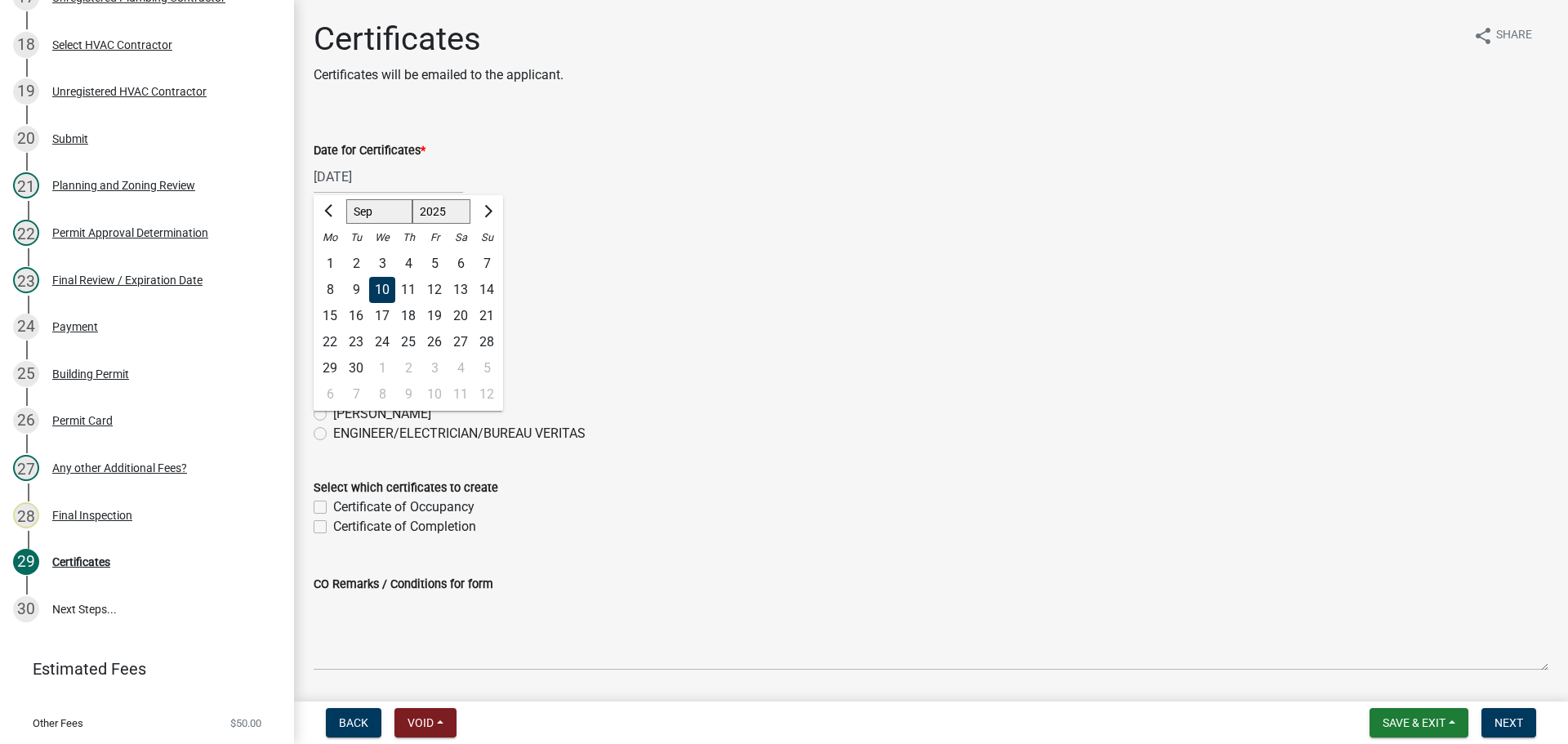
click at [406, 263] on div "4" at bounding box center [408, 264] width 26 height 26
type input "[DATE]"
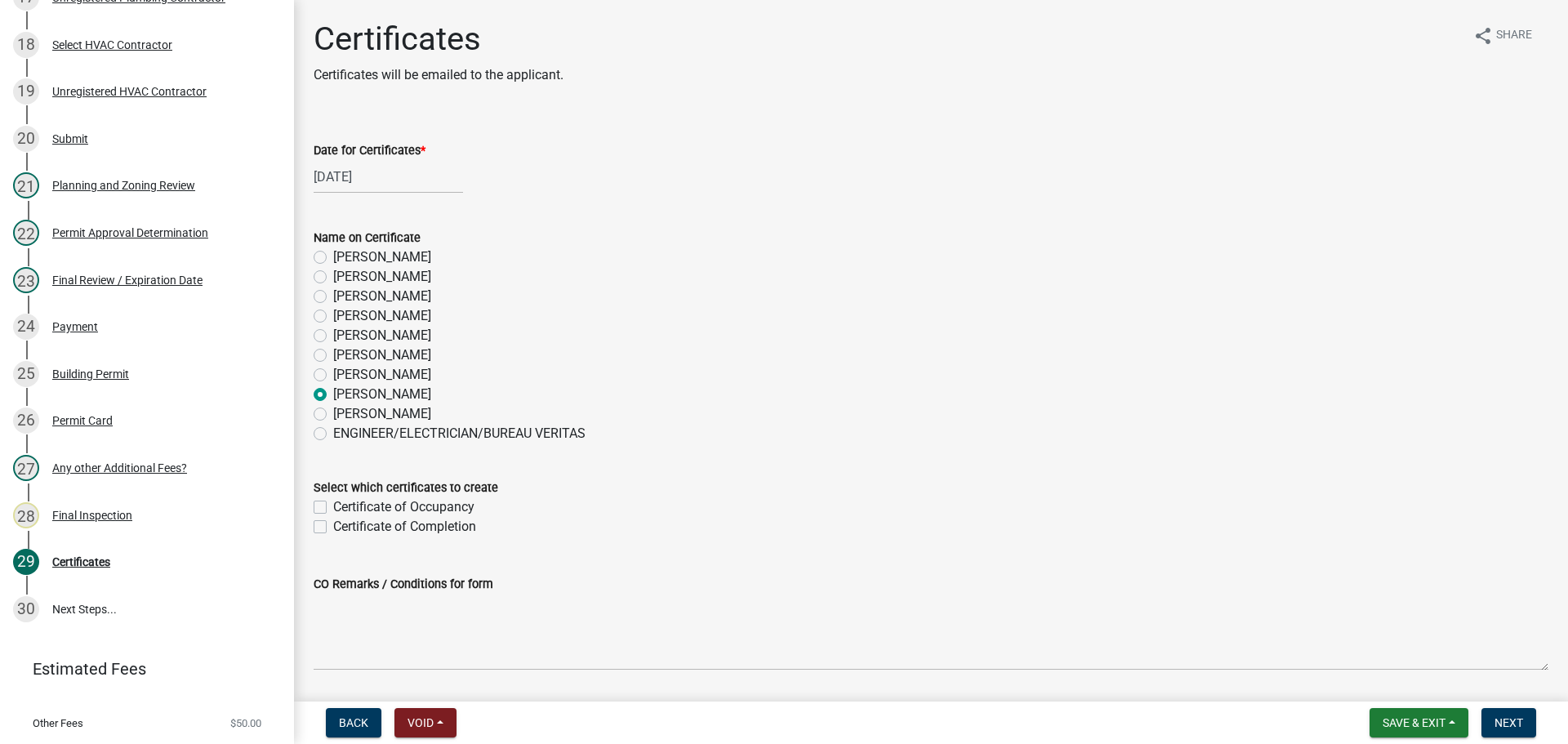
click at [365, 504] on label "Certificate of Occupancy" at bounding box center [404, 507] width 141 height 20
click at [344, 504] on input "Certificate of Occupancy" at bounding box center [339, 502] width 11 height 11
checkbox input "true"
checkbox input "false"
click at [1529, 728] on button "Next" at bounding box center [1510, 722] width 55 height 29
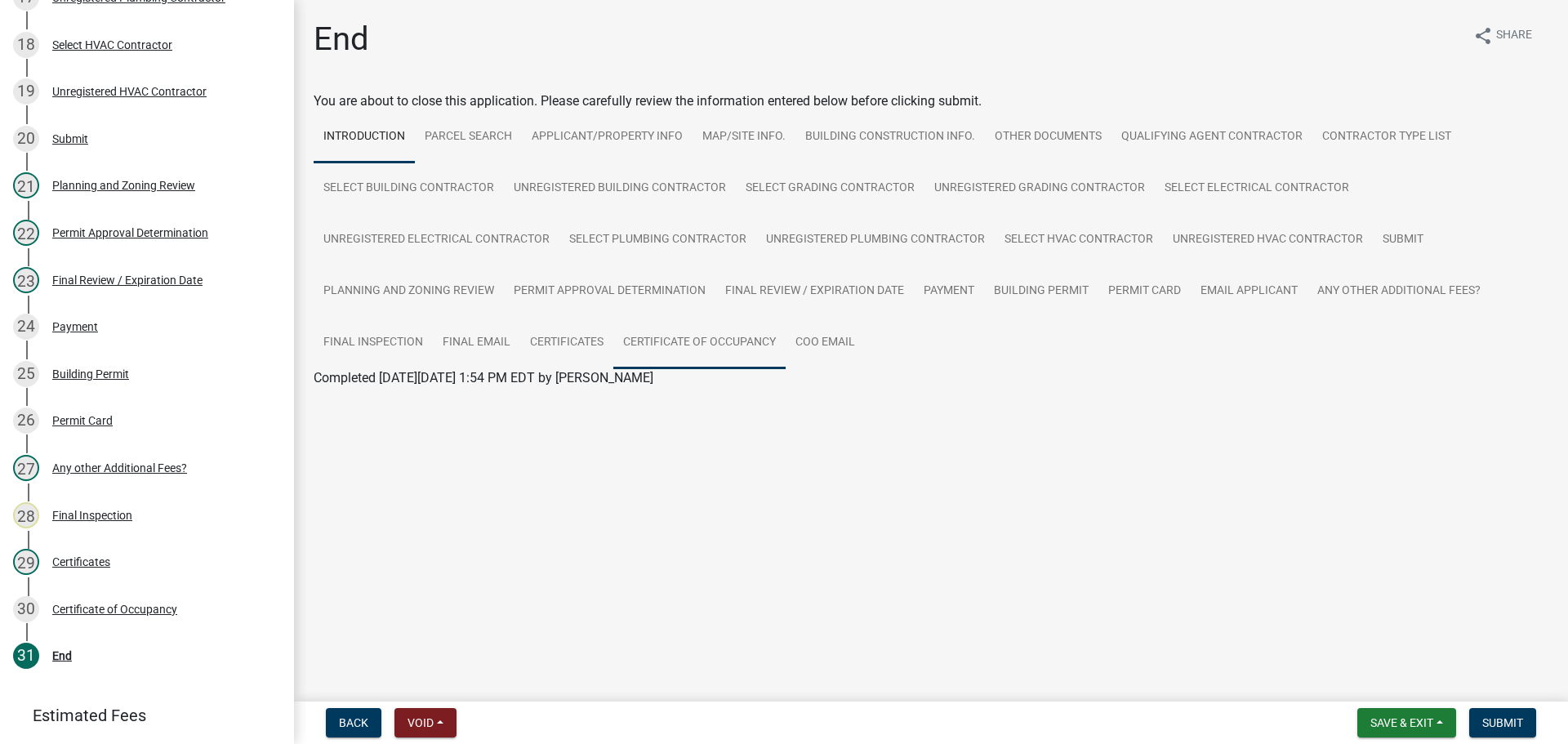
click at [711, 353] on link "Certificate of Occupancy" at bounding box center [699, 343] width 173 height 53
click at [422, 394] on link "Certificate of Occupancy" at bounding box center [384, 397] width 141 height 16
click at [1510, 726] on span "Submit" at bounding box center [1503, 723] width 41 height 13
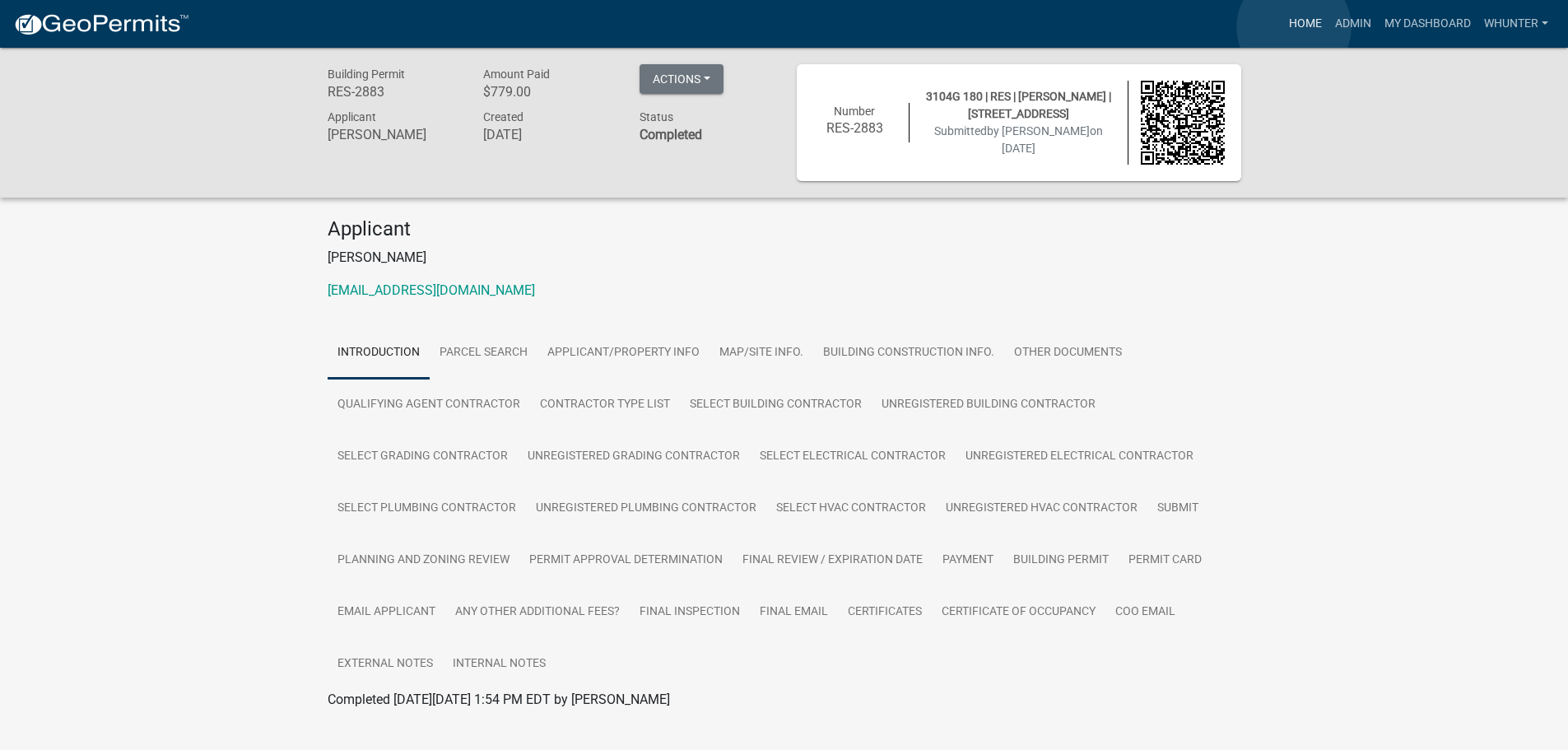
click at [1294, 27] on link "Home" at bounding box center [1305, 24] width 46 height 31
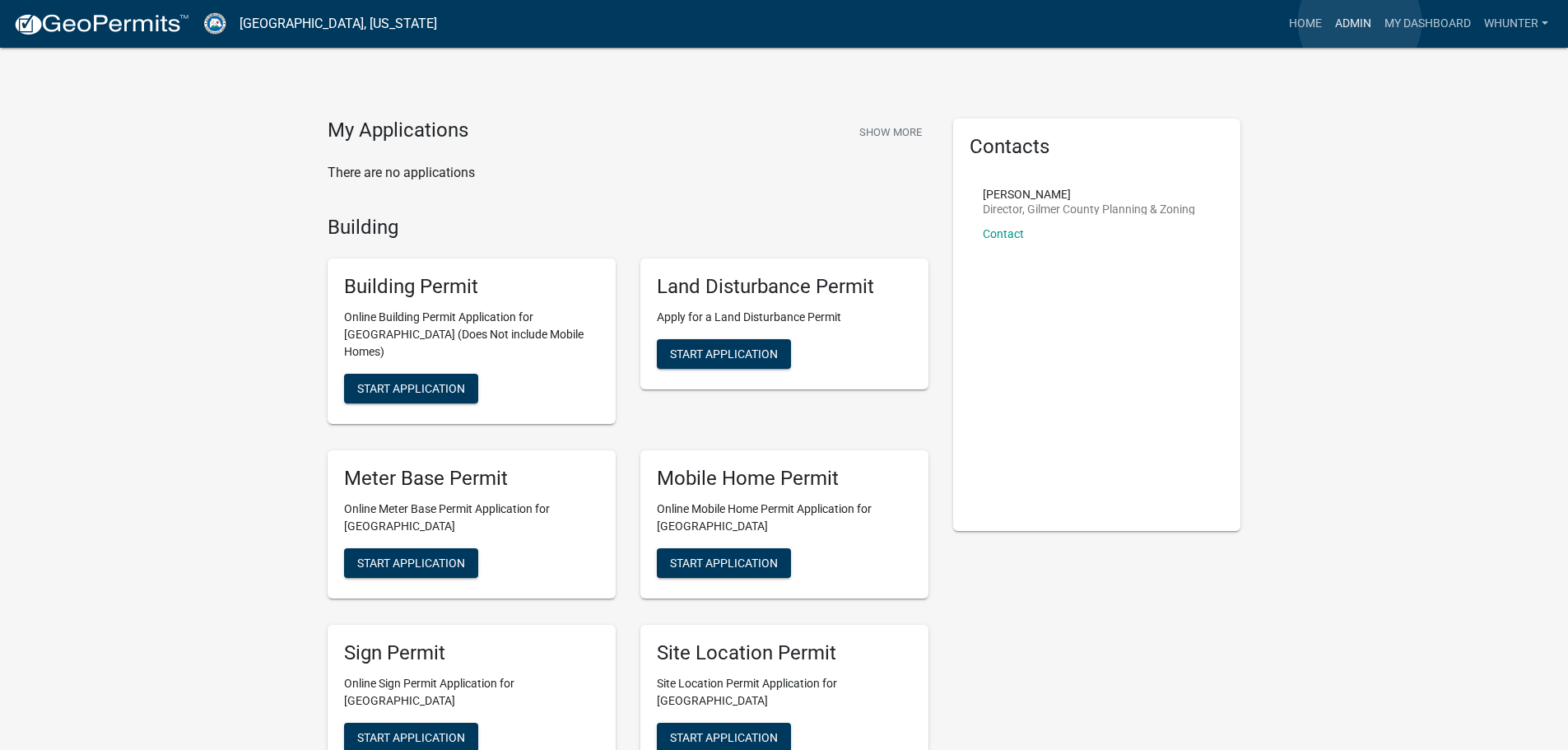
click at [1360, 22] on link "Admin" at bounding box center [1353, 24] width 50 height 31
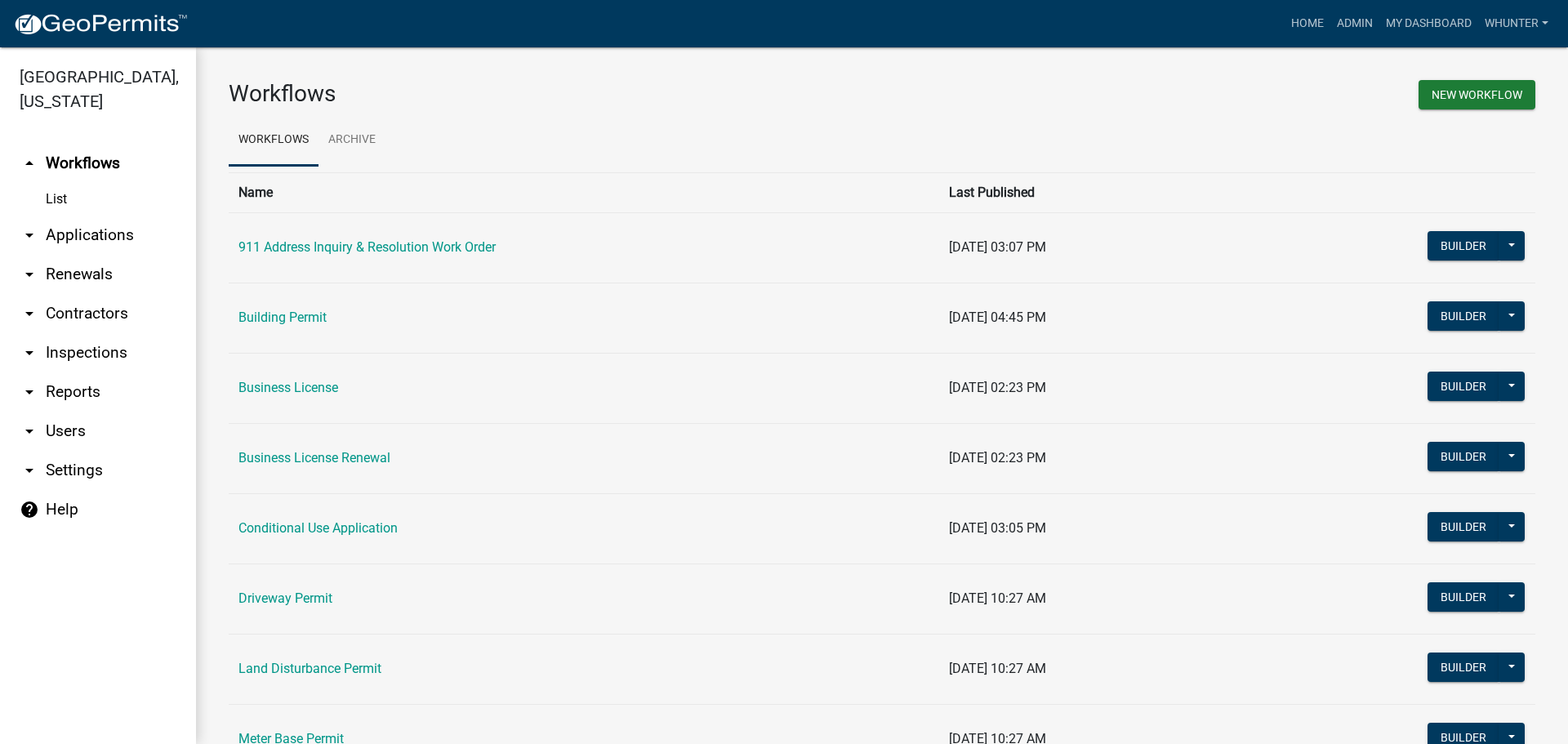
click at [93, 224] on link "arrow_drop_down Applications" at bounding box center [98, 235] width 196 height 39
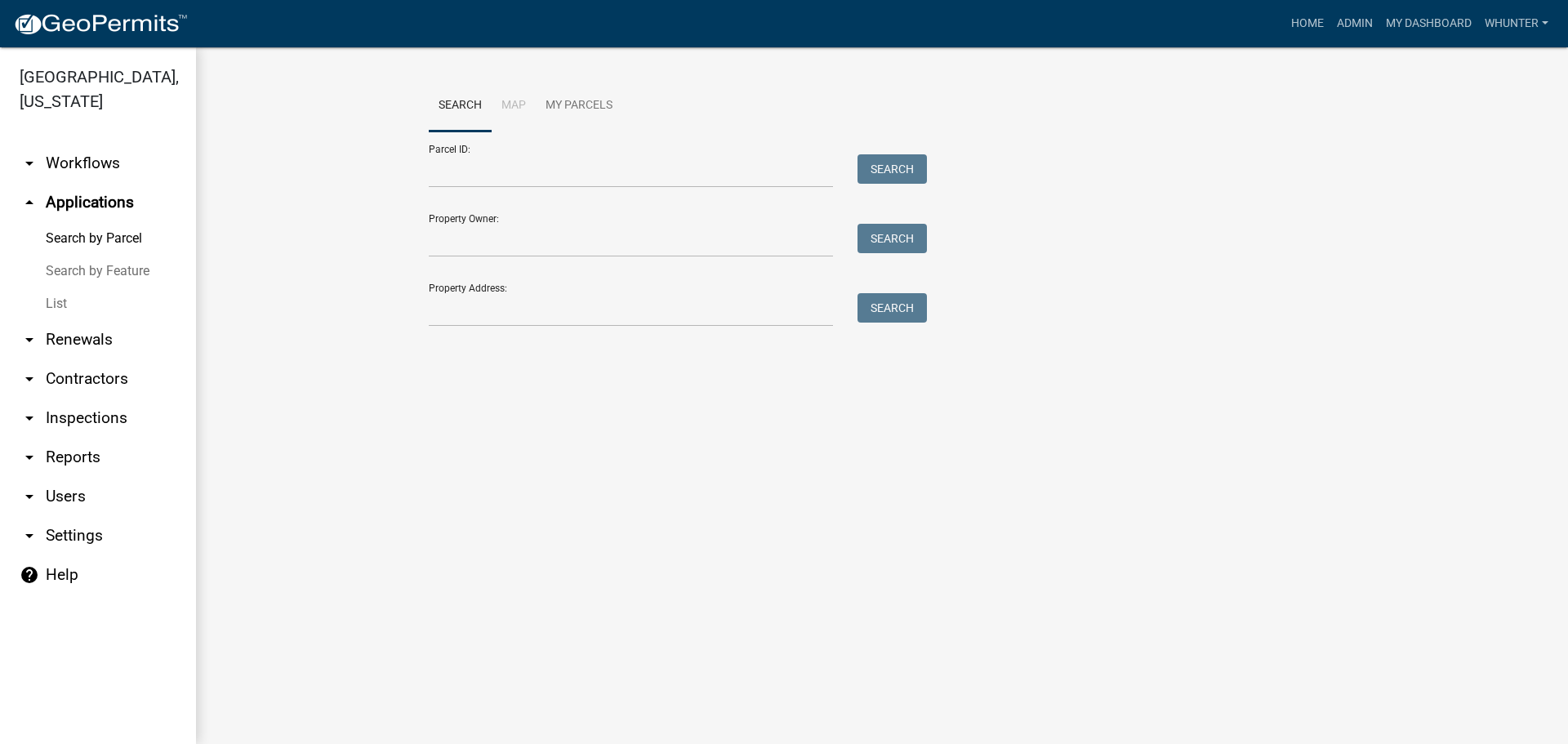
click at [103, 309] on link "List" at bounding box center [98, 304] width 196 height 33
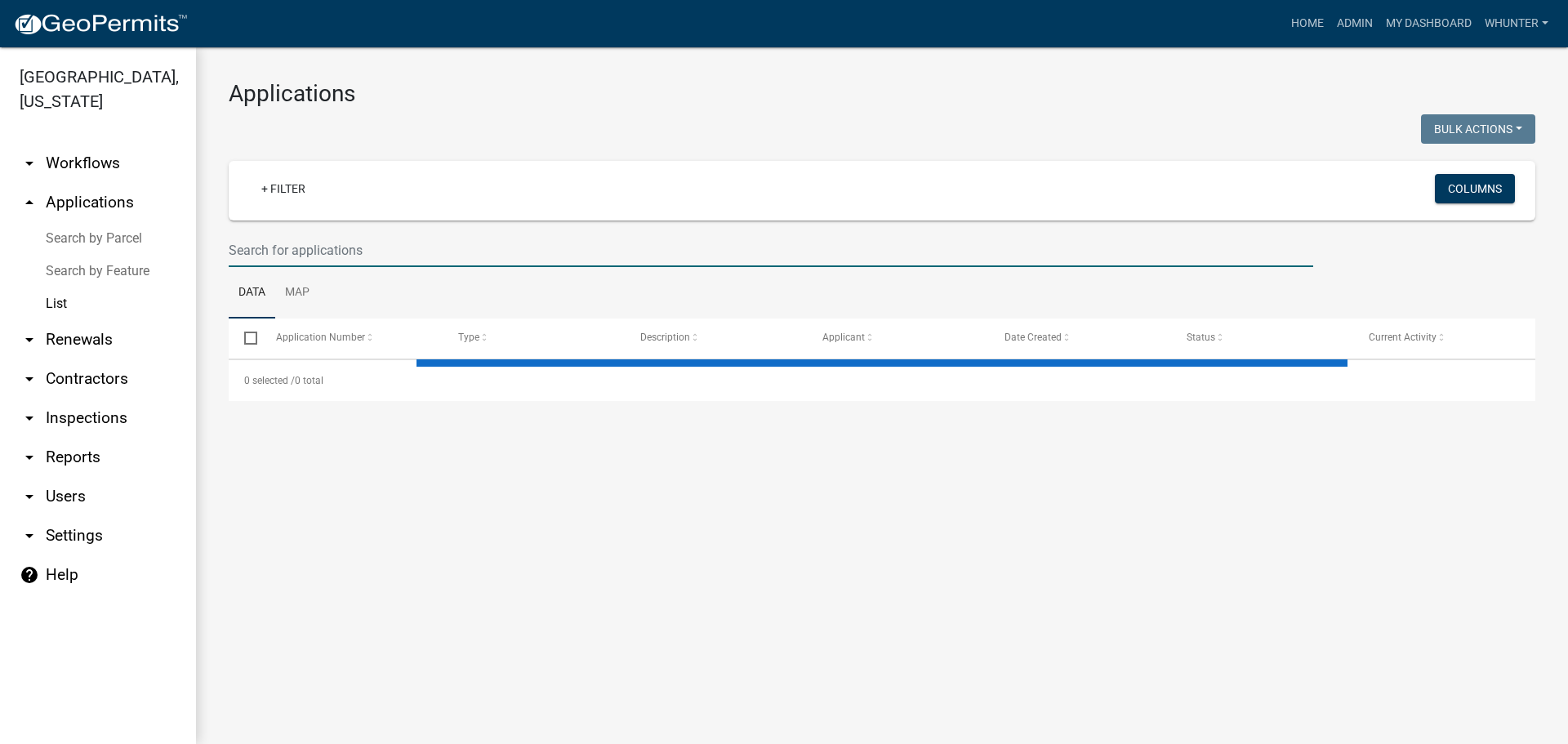
click at [279, 263] on input "text" at bounding box center [771, 250] width 1085 height 33
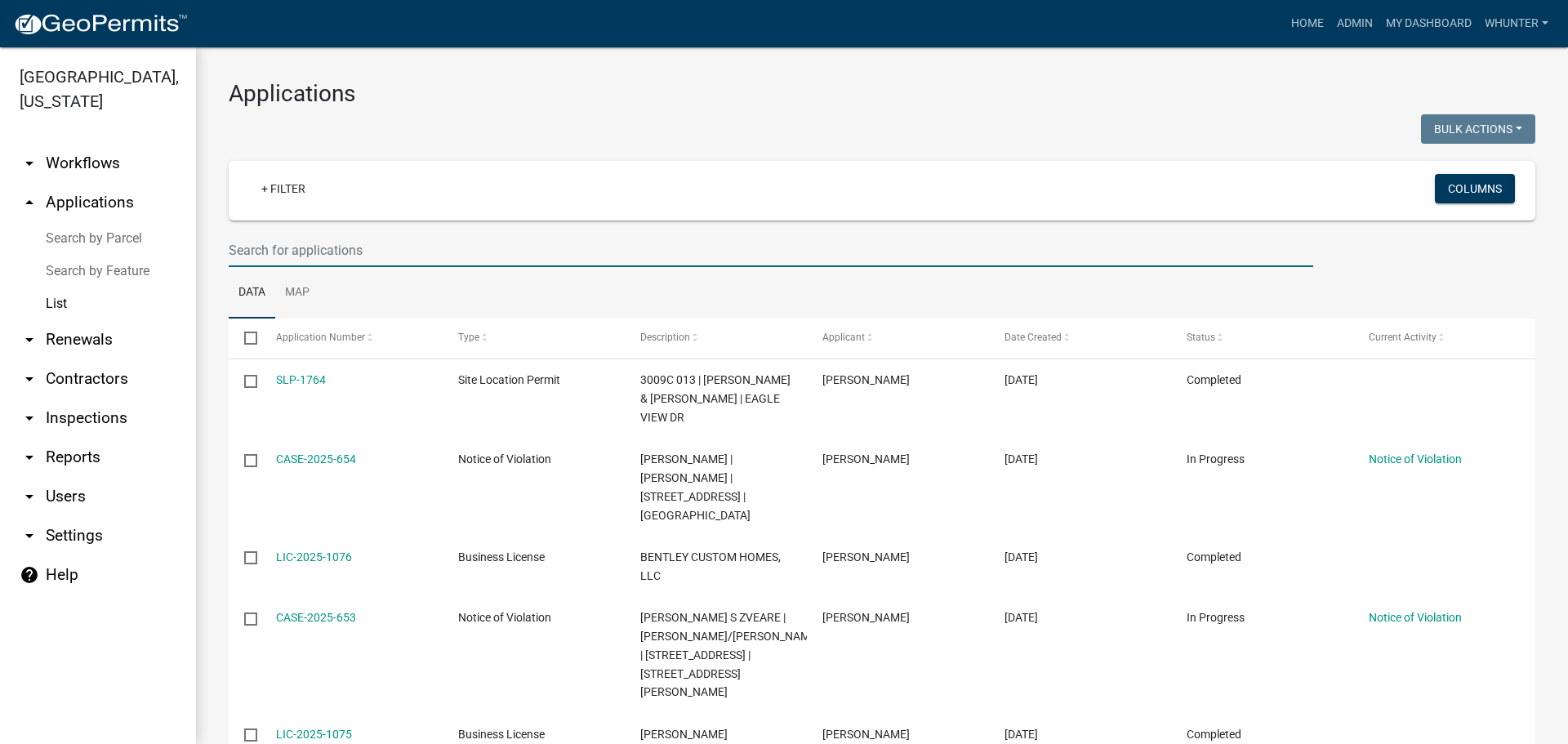
click at [285, 255] on input "text" at bounding box center [771, 250] width 1085 height 33
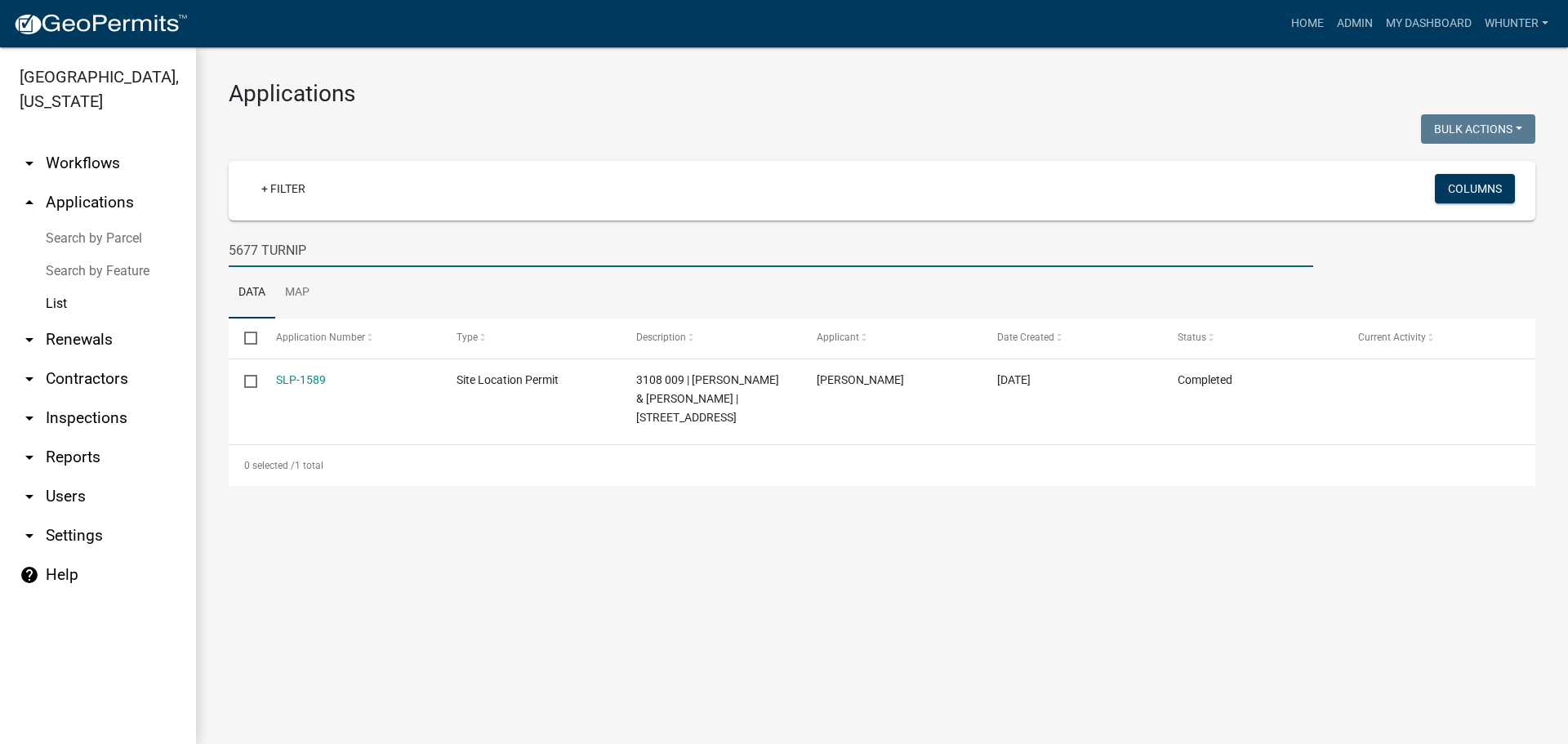
drag, startPoint x: 315, startPoint y: 254, endPoint x: 0, endPoint y: 205, distance: 318.8
click at [53, 218] on div "[GEOGRAPHIC_DATA], [US_STATE] arrow_drop_down Workflows List arrow_drop_up Appl…" at bounding box center [784, 395] width 1568 height 696
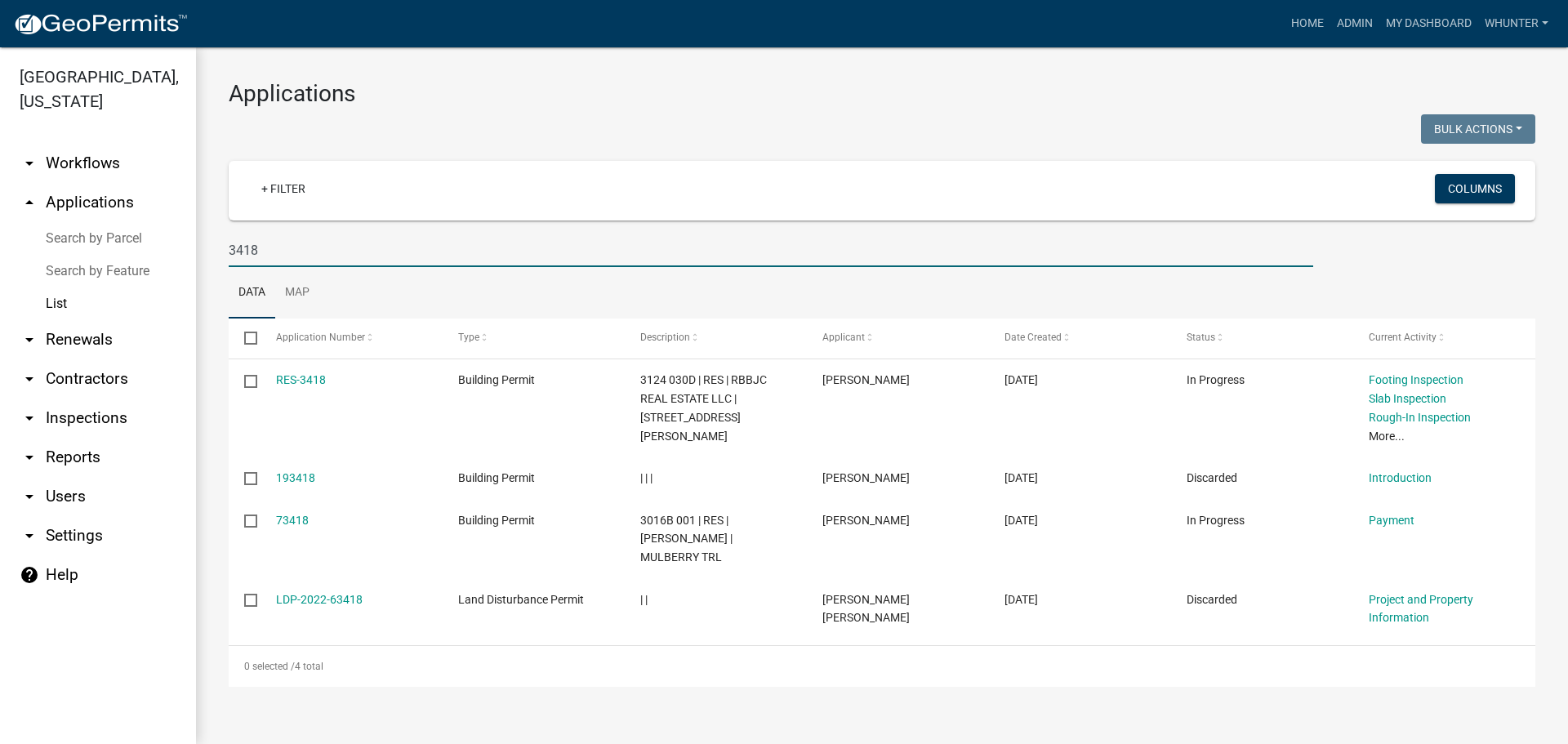
type input "3418"
drag, startPoint x: 370, startPoint y: 249, endPoint x: 95, endPoint y: 234, distance: 275.4
click at [113, 233] on div "[GEOGRAPHIC_DATA], [US_STATE] arrow_drop_down Workflows List arrow_drop_up Appl…" at bounding box center [784, 395] width 1568 height 696
click at [1306, 31] on link "Home" at bounding box center [1308, 23] width 46 height 31
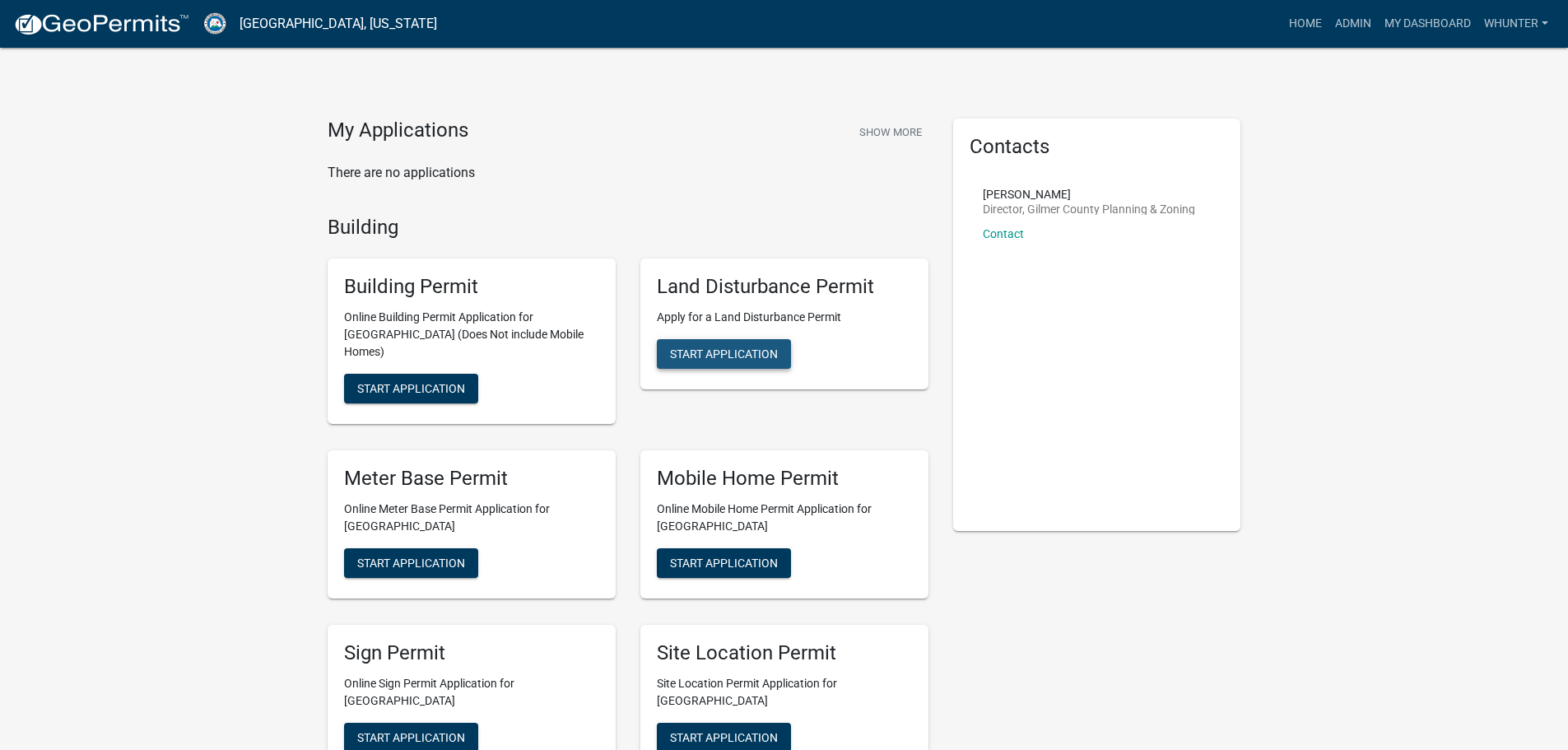
click at [777, 363] on button "Start Application" at bounding box center [724, 353] width 134 height 29
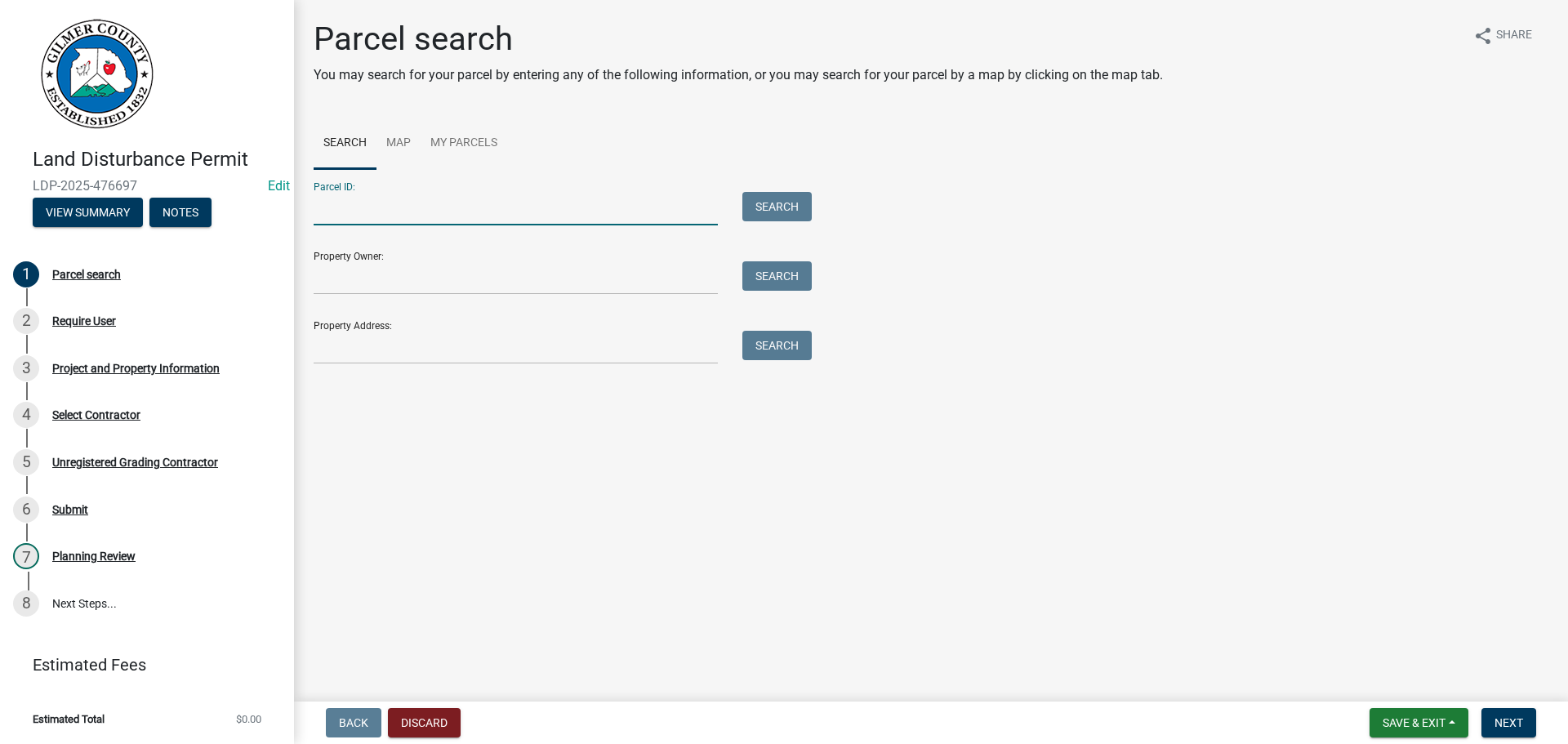
click at [414, 204] on input "Parcel ID:" at bounding box center [515, 209] width 405 height 33
type input "3068b001"
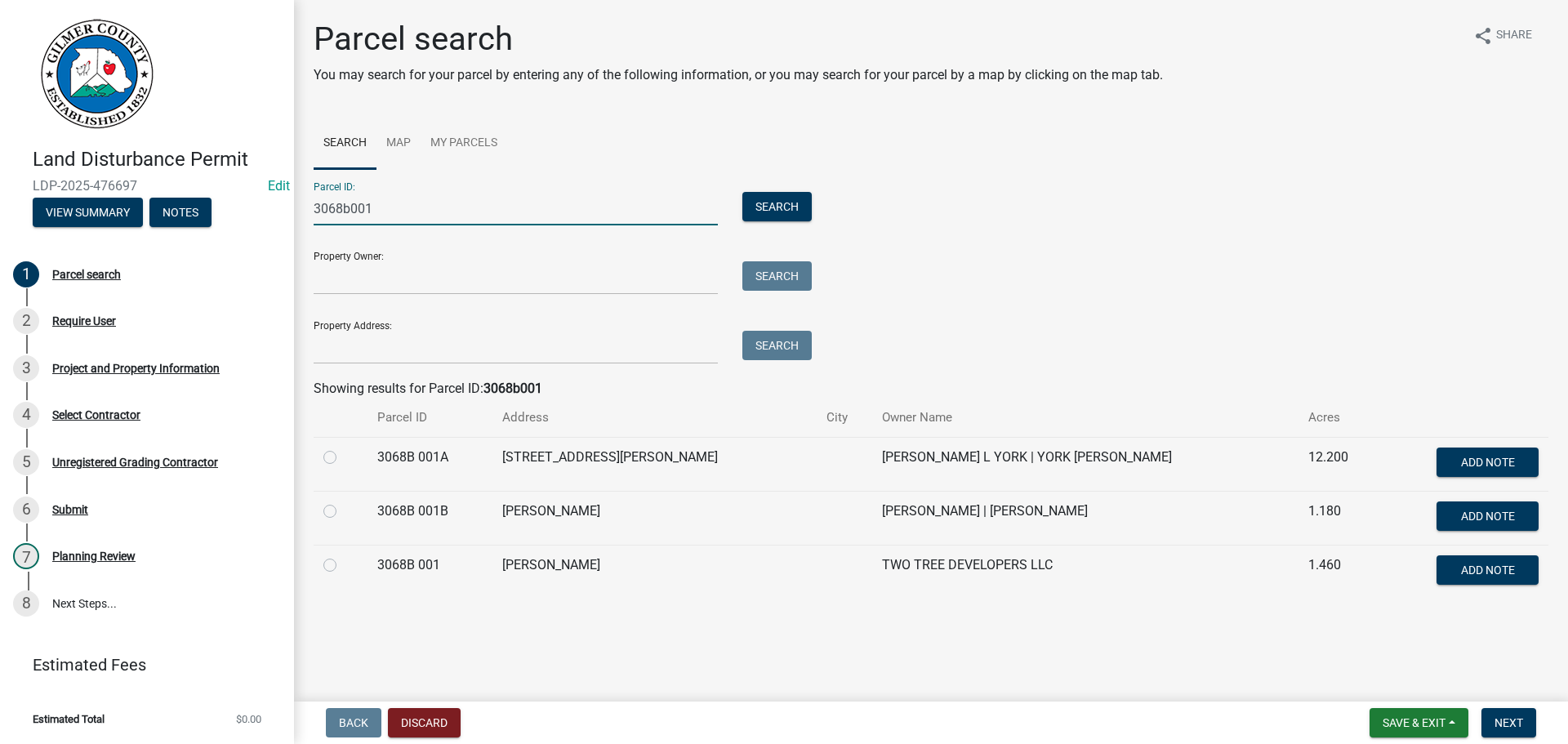
drag, startPoint x: 459, startPoint y: 203, endPoint x: 422, endPoint y: 204, distance: 37.0
click at [126, 176] on div "Land Disturbance Permit LDP-2025-476697 Edit View Summary Notes 1 Parcel search…" at bounding box center [784, 372] width 1568 height 744
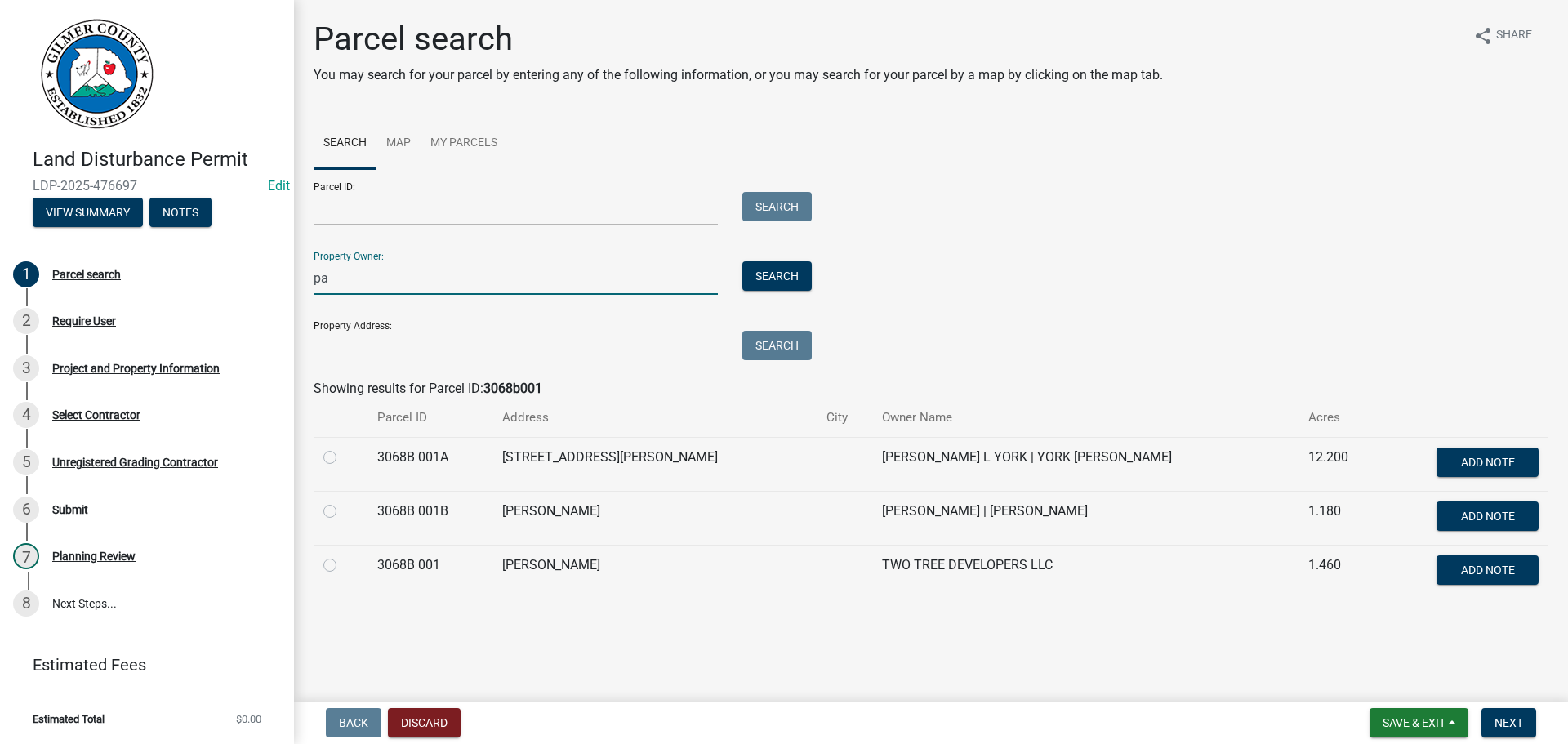
type input "p"
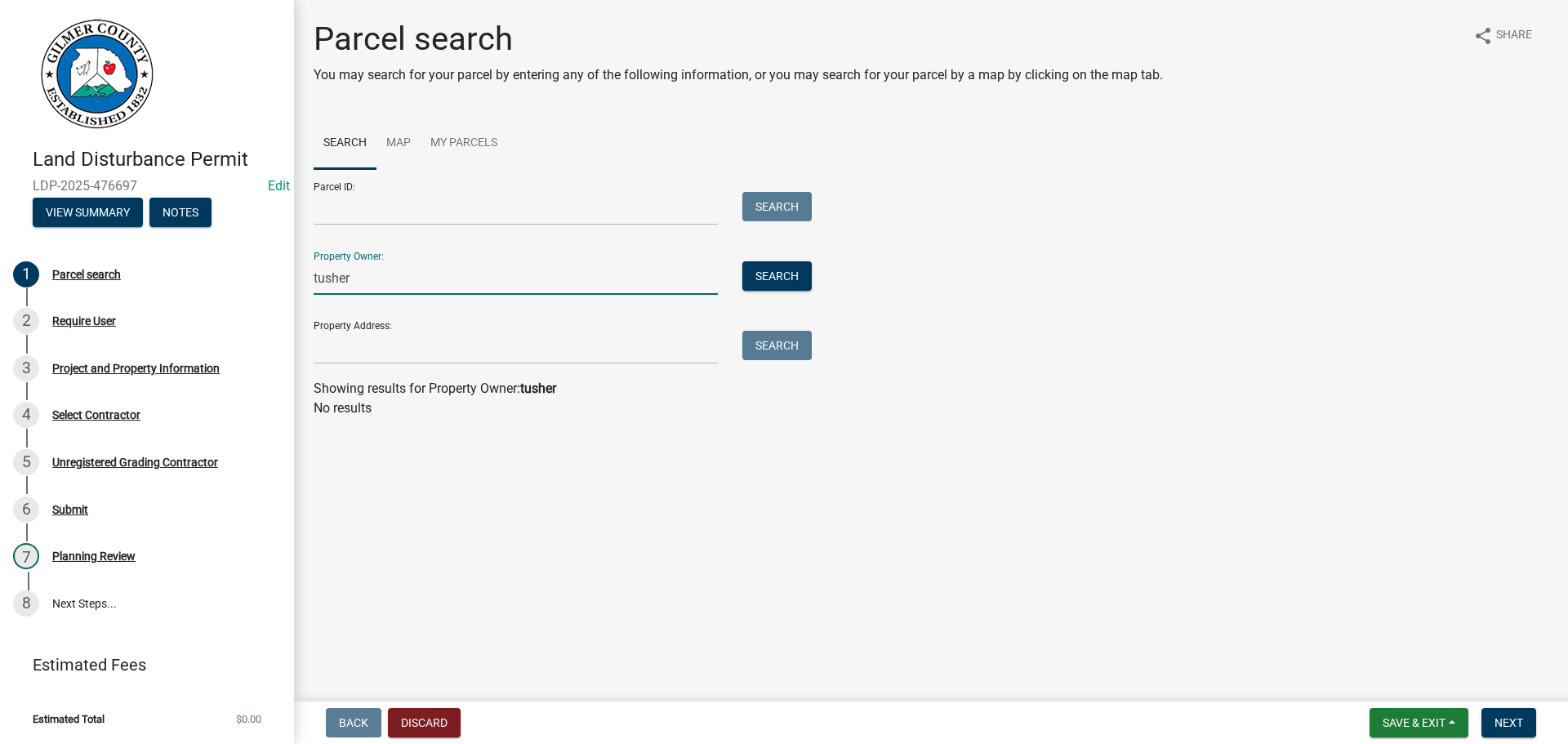
type input "tusher"
drag, startPoint x: 396, startPoint y: 281, endPoint x: 184, endPoint y: 276, distance: 212.1
click at [192, 277] on div "Land Disturbance Permit LDP-2025-476697 Edit View Summary Notes 1 Parcel search…" at bounding box center [784, 372] width 1568 height 744
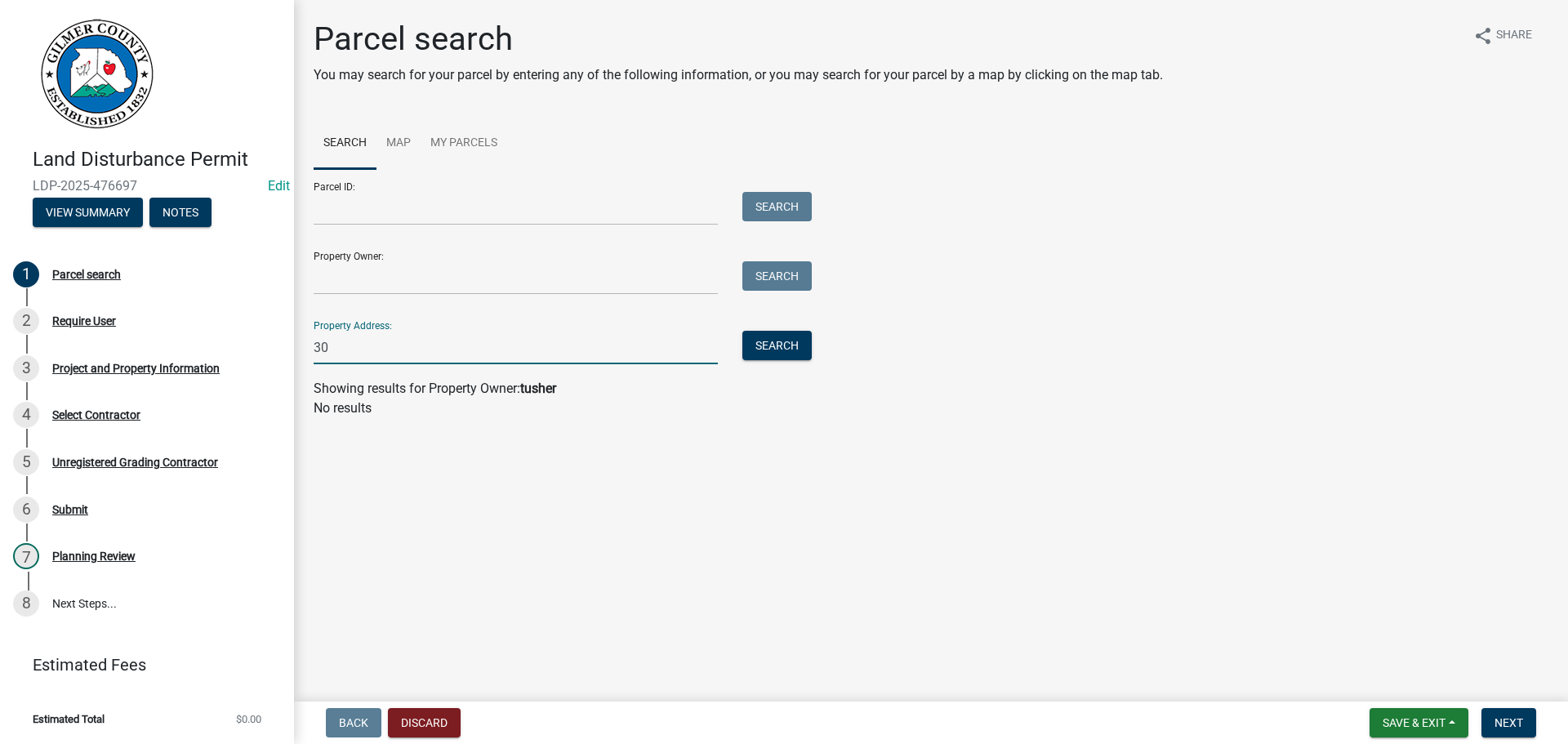
type input "3"
type input "3068b001"
drag, startPoint x: 195, startPoint y: 324, endPoint x: 79, endPoint y: 339, distance: 117.0
click at [73, 313] on div "Land Disturbance Permit LDP-2025-476697 Edit View Summary Notes 1 Parcel search…" at bounding box center [784, 372] width 1568 height 744
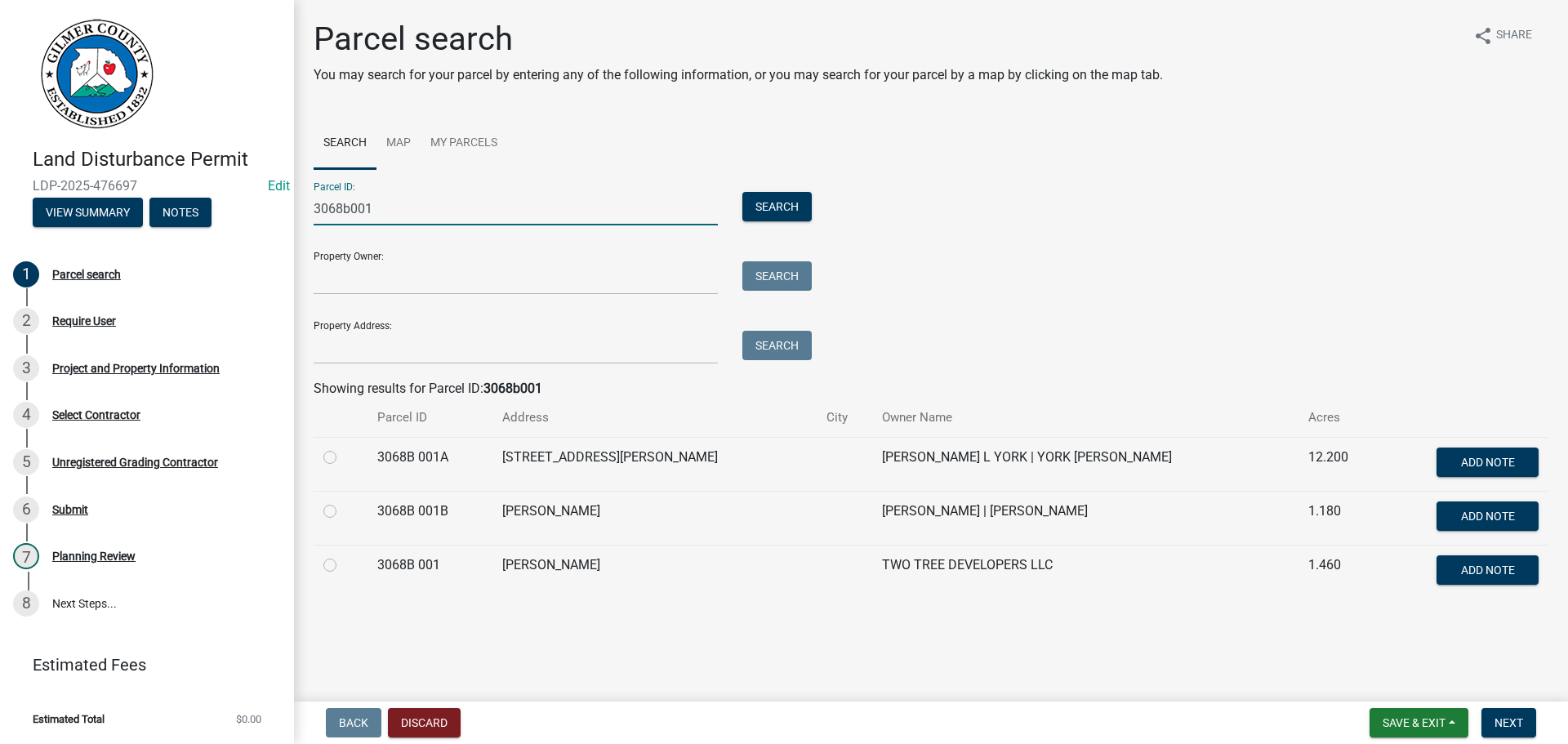
type input "3068b001"
click at [343, 555] on label at bounding box center [343, 555] width 0 height 0
click at [343, 565] on 001 "radio" at bounding box center [348, 561] width 11 height 11
radio 001 "true"
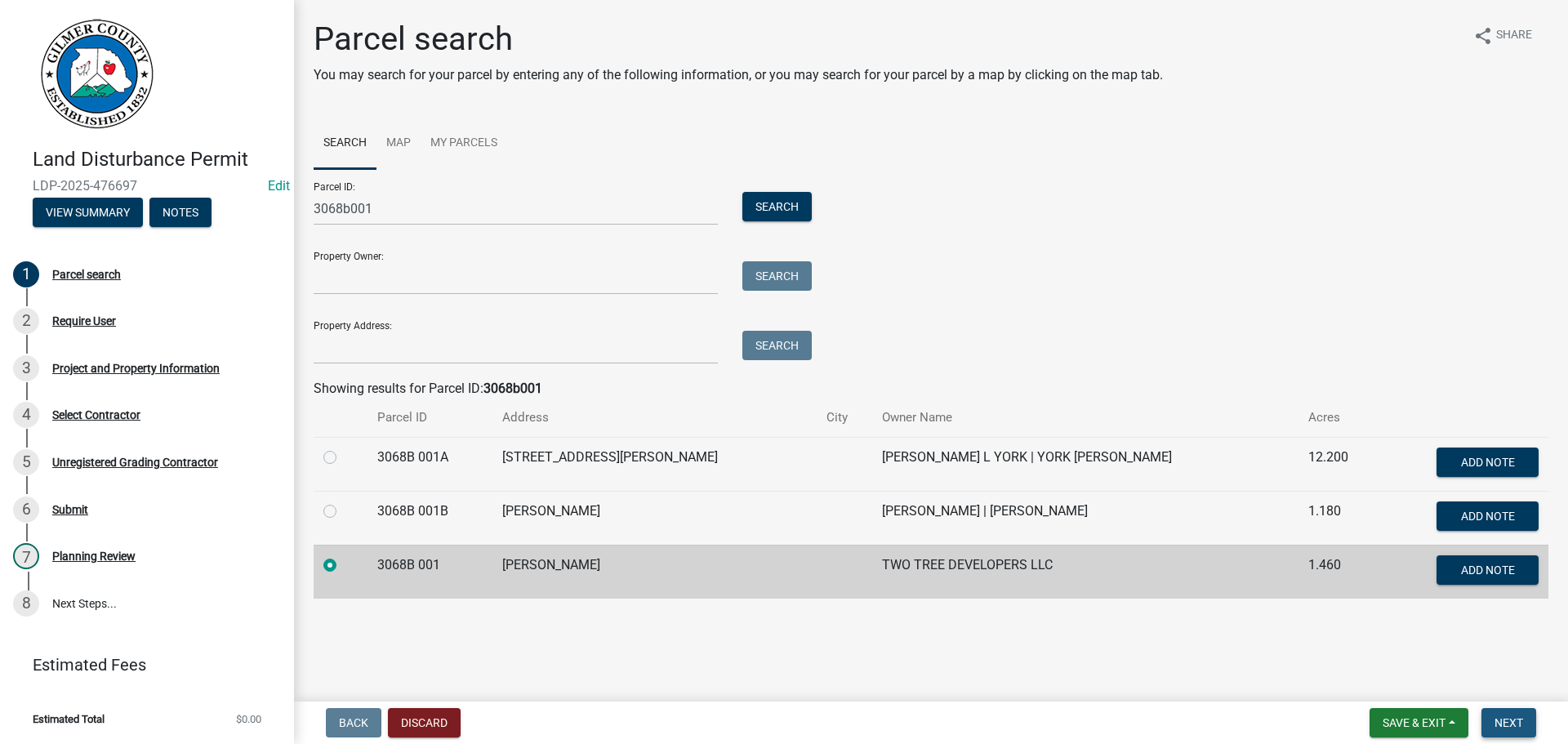
click at [1493, 723] on button "Next" at bounding box center [1510, 722] width 55 height 29
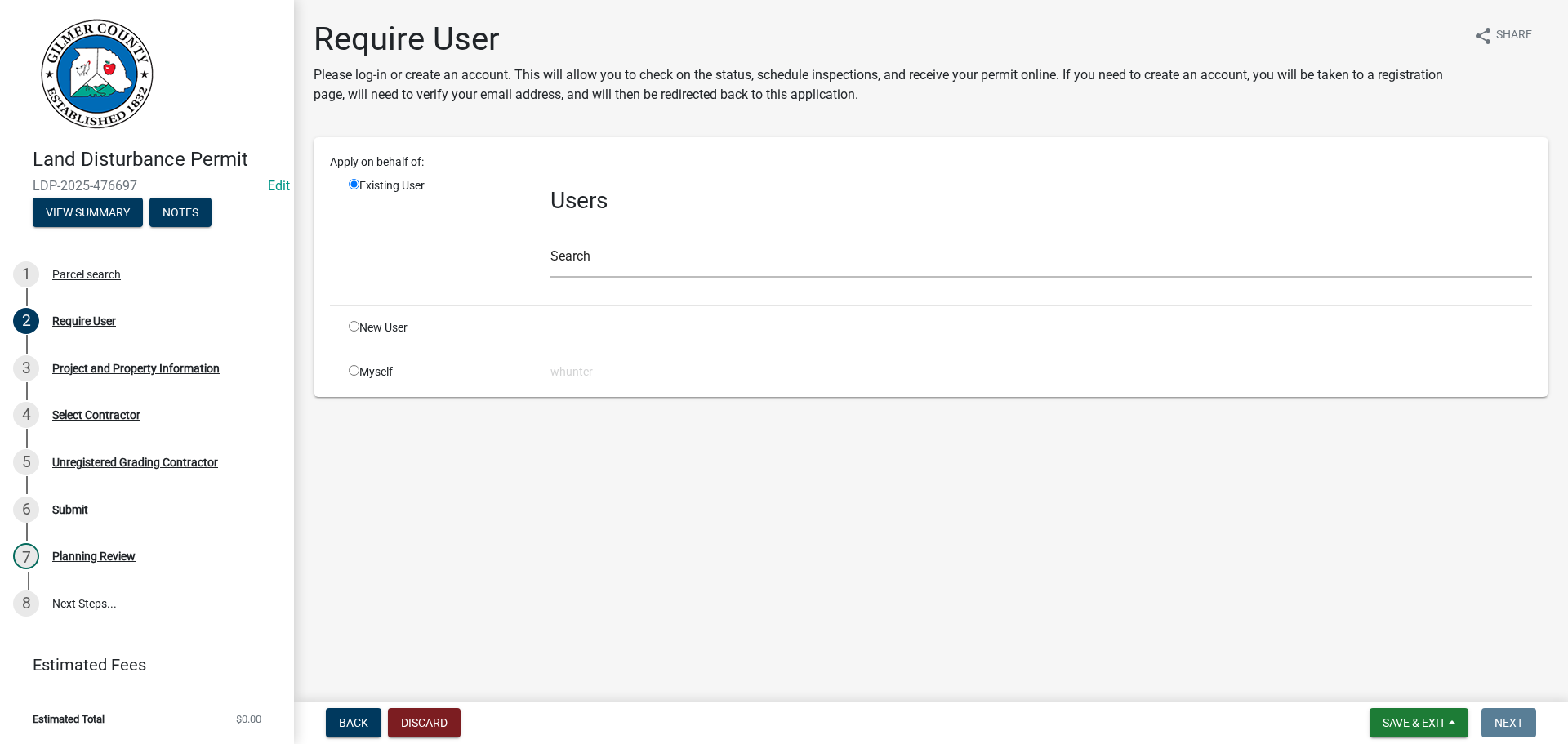
click at [359, 324] on div "New User" at bounding box center [437, 328] width 202 height 18
click at [351, 324] on input "radio" at bounding box center [354, 326] width 11 height 11
radio input "true"
radio input "false"
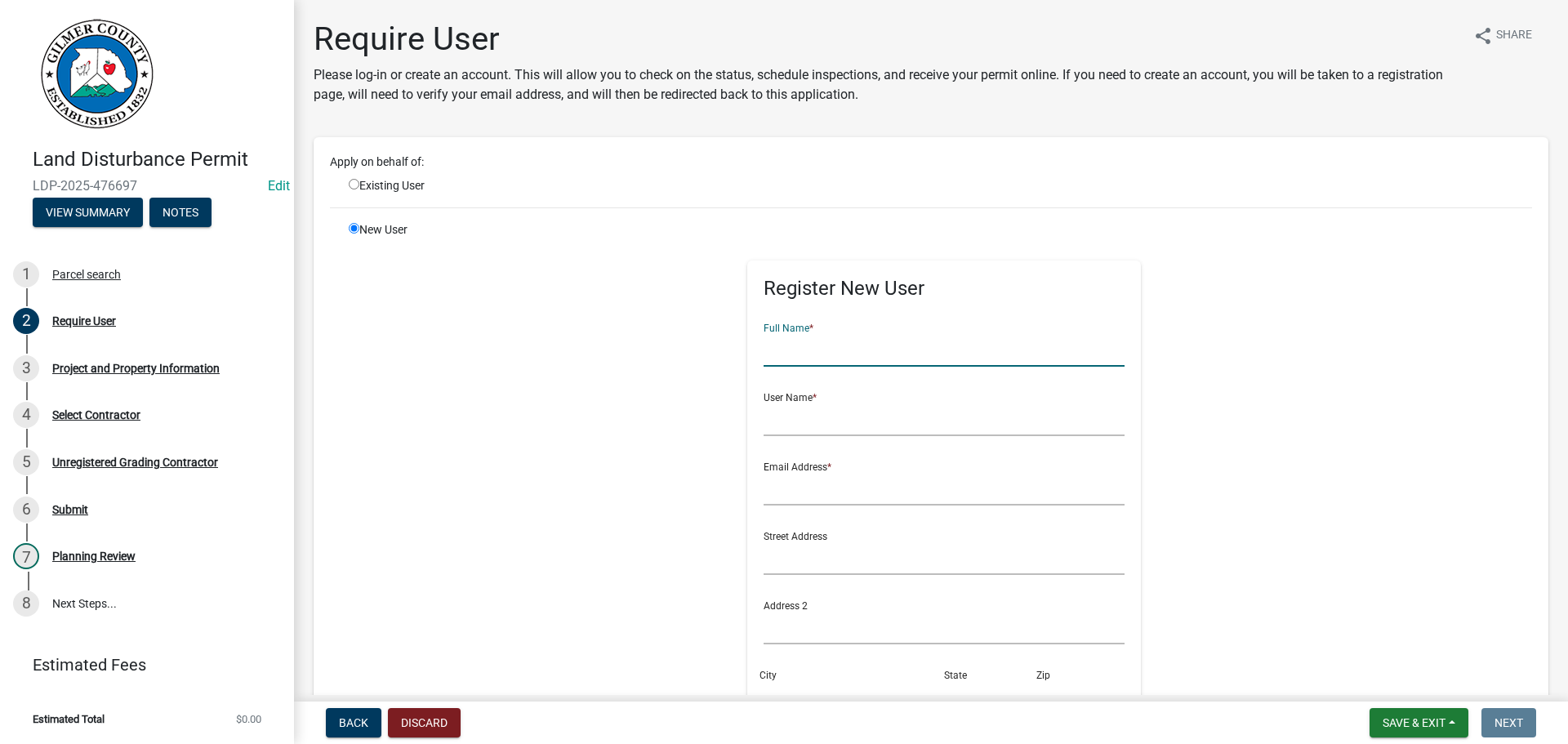
click at [843, 359] on input "text" at bounding box center [945, 350] width 362 height 33
type input "t"
type input "T"
type input "[PERSON_NAME]"
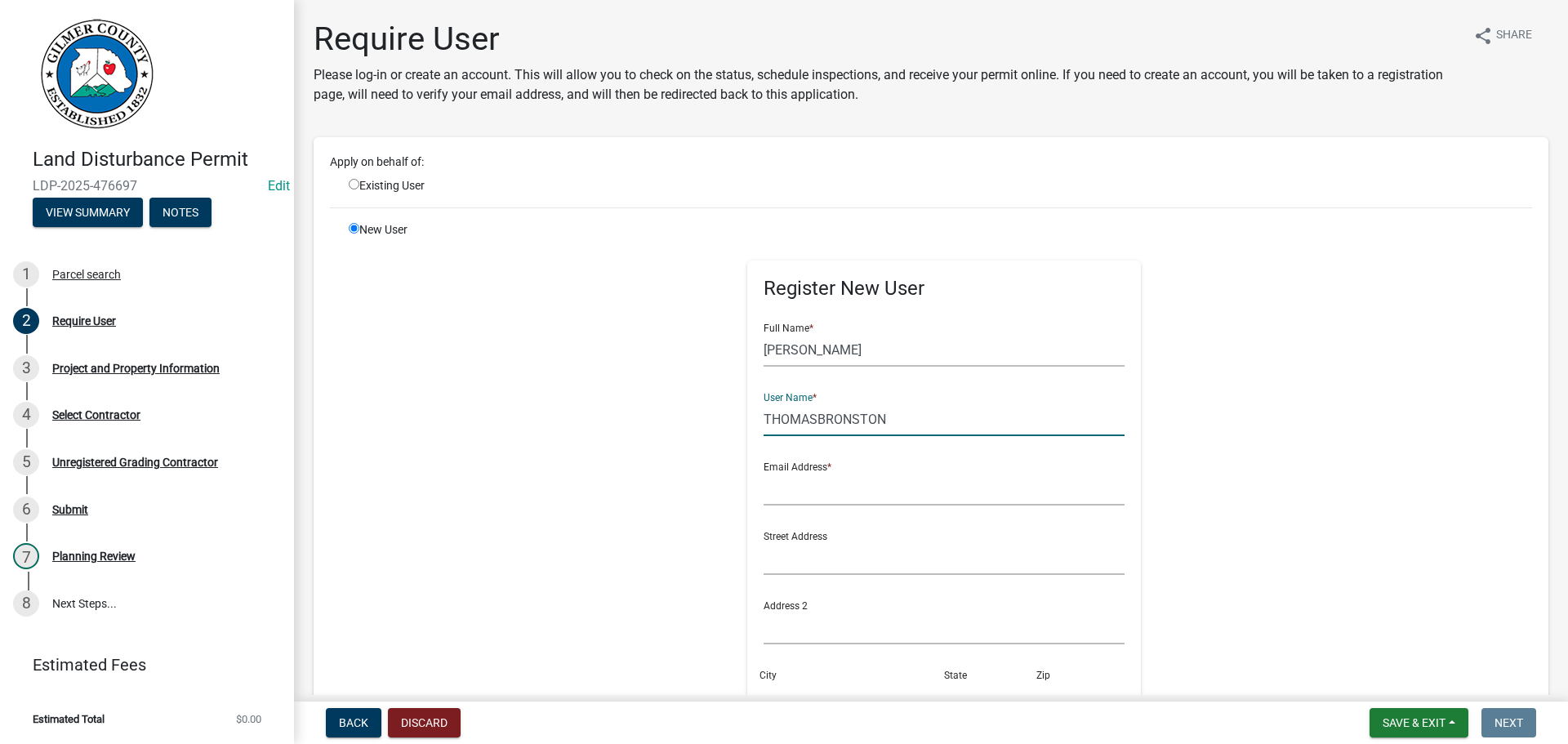
type input "THOMASBRONSTON"
type input "U"
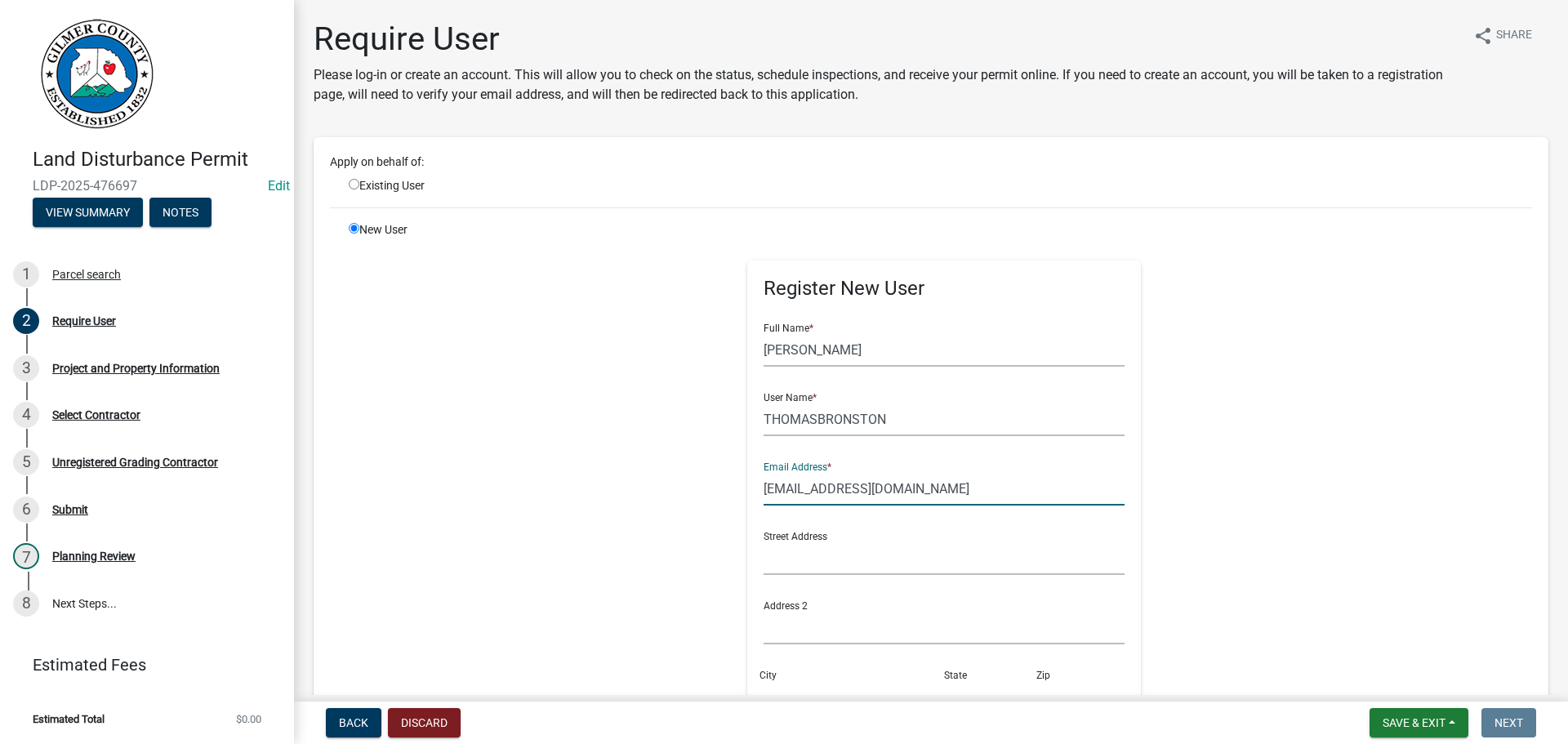
type input "[EMAIL_ADDRESS][DOMAIN_NAME]"
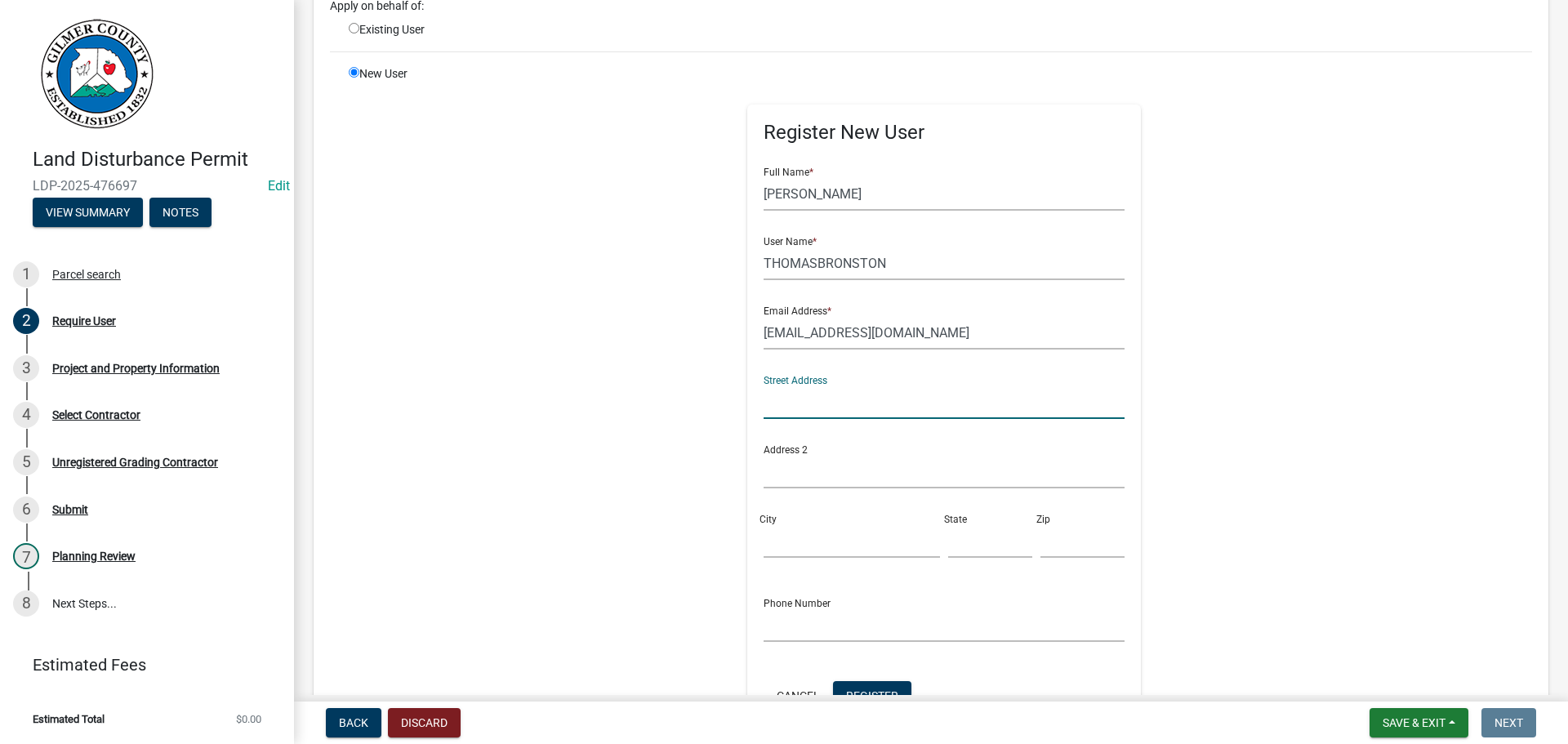
scroll to position [163, 0]
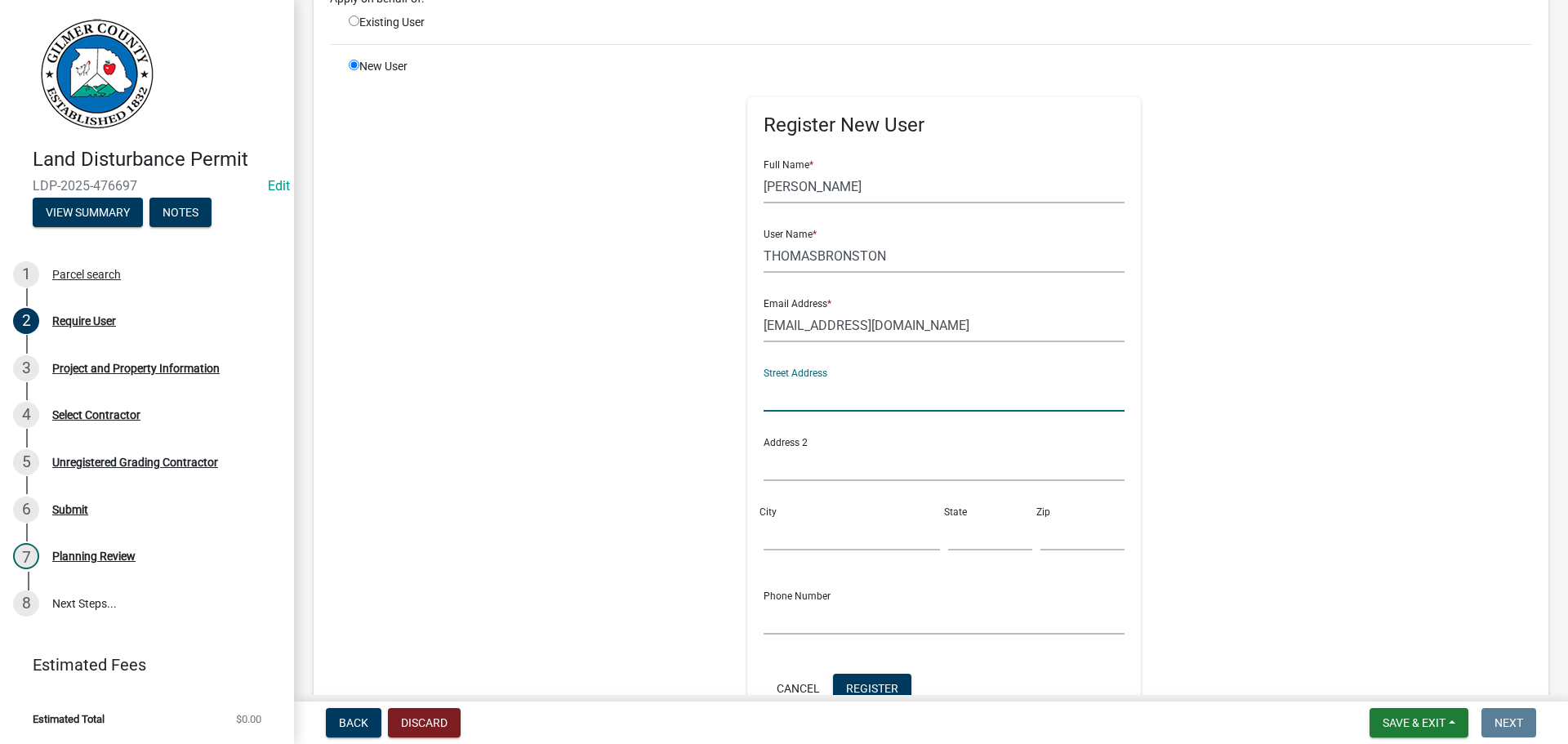
drag, startPoint x: 887, startPoint y: 698, endPoint x: 887, endPoint y: 689, distance: 9.0
click at [887, 697] on div "Land Disturbance Permit LDP-2025-476697 Edit View Summary Notes 1 Parcel search…" at bounding box center [784, 372] width 1568 height 744
click at [886, 686] on span "Register" at bounding box center [872, 688] width 53 height 13
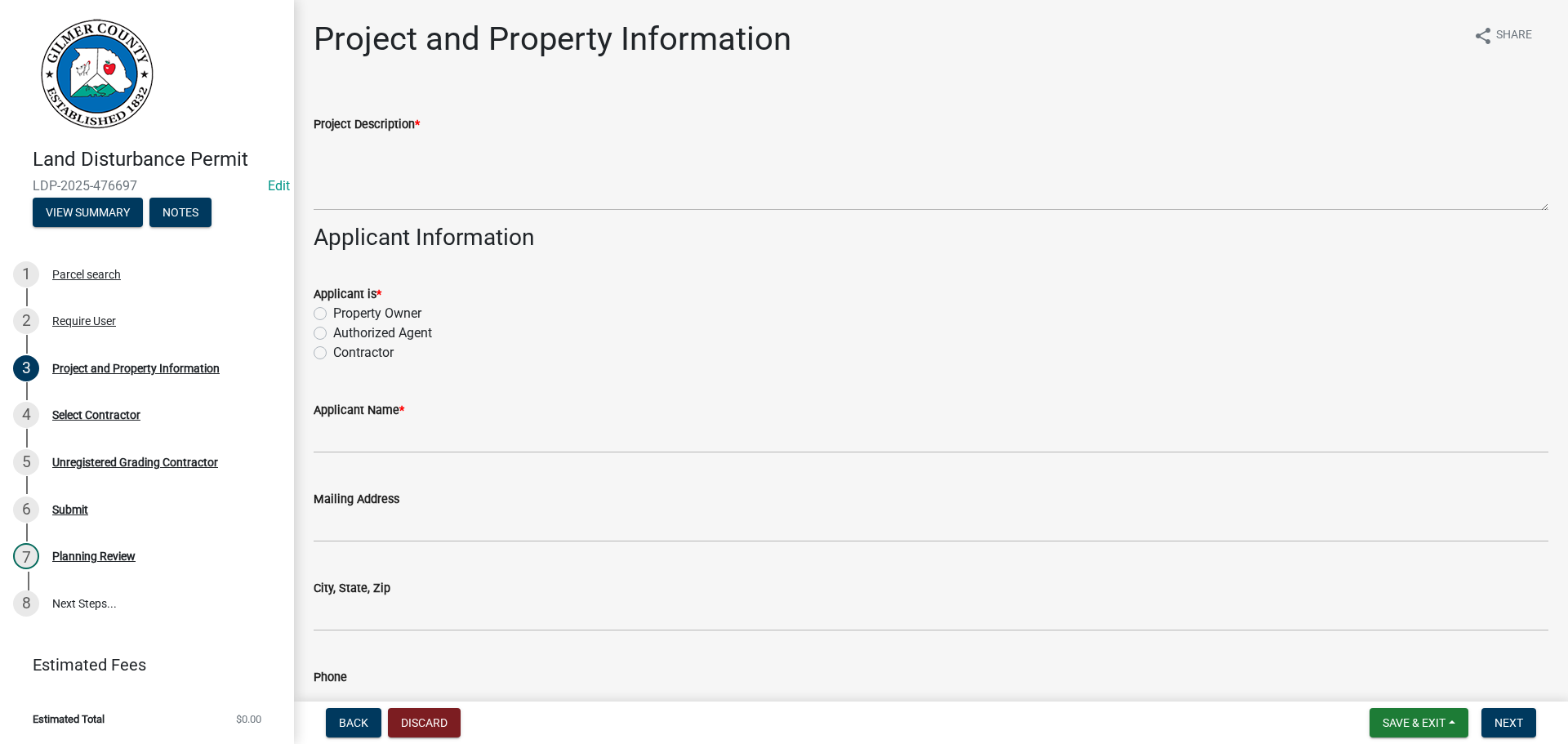
click at [460, 133] on div "Project Description *" at bounding box center [931, 124] width 1235 height 20
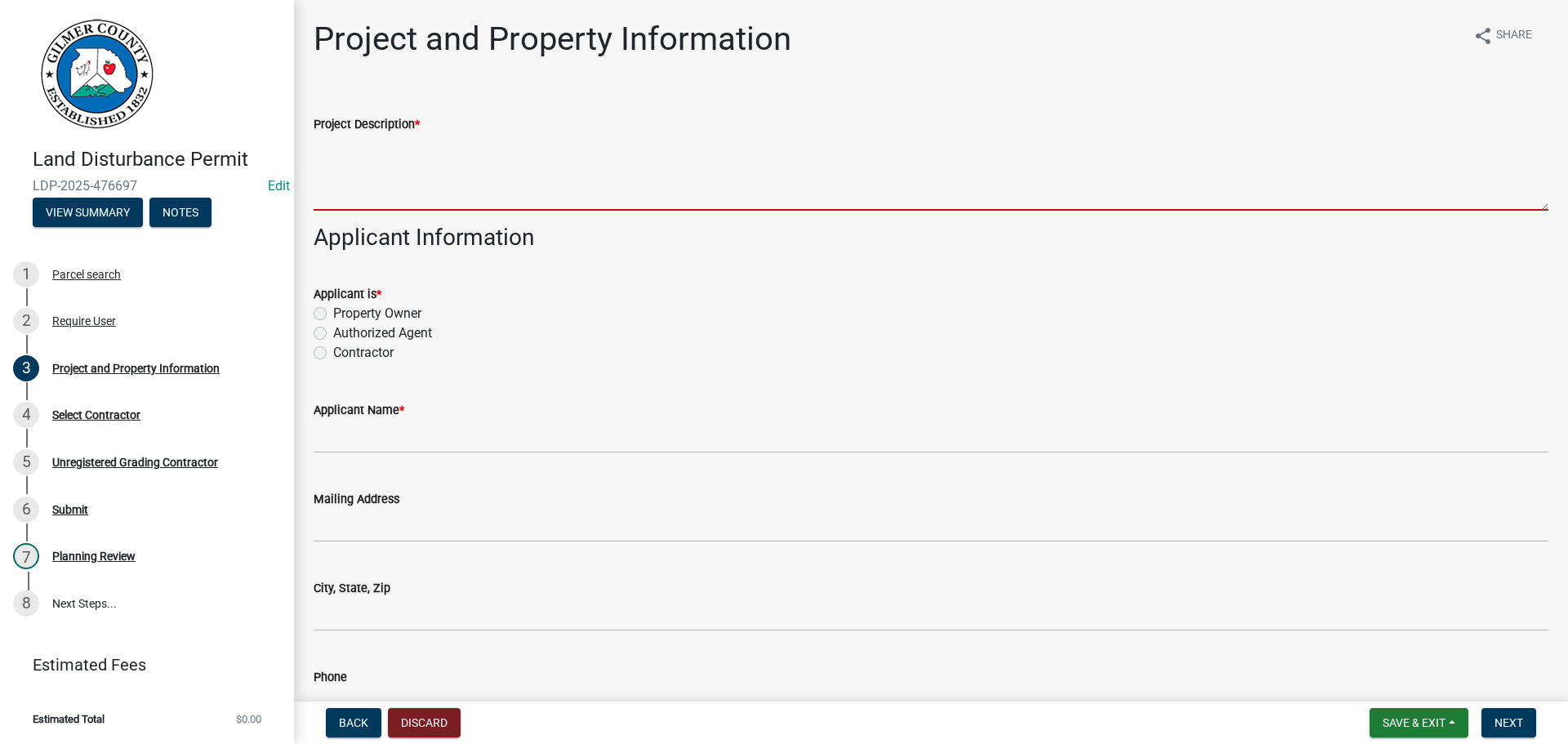
click at [488, 168] on textarea "Project Description *" at bounding box center [931, 173] width 1235 height 77
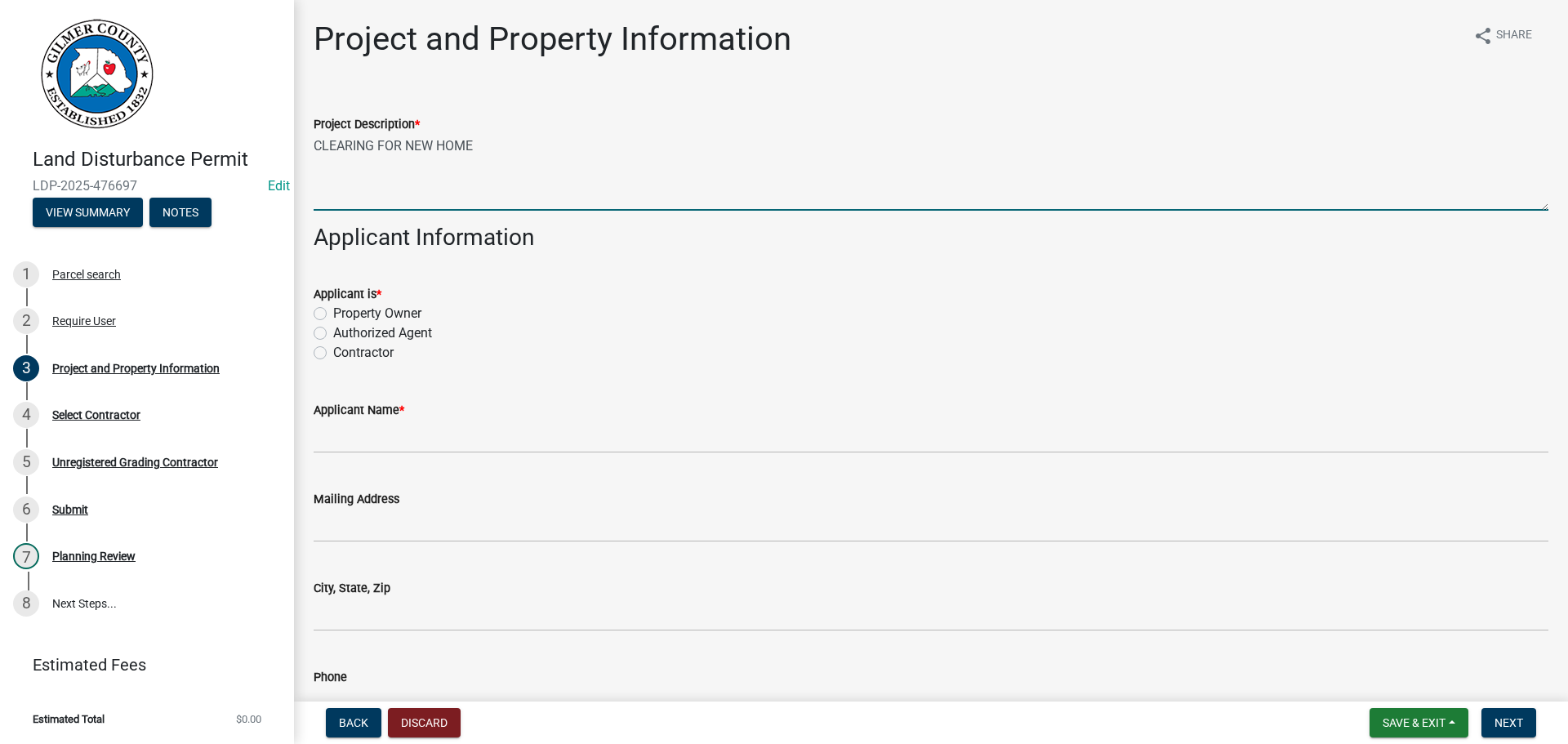
type textarea "CLEARING FOR NEW HOME"
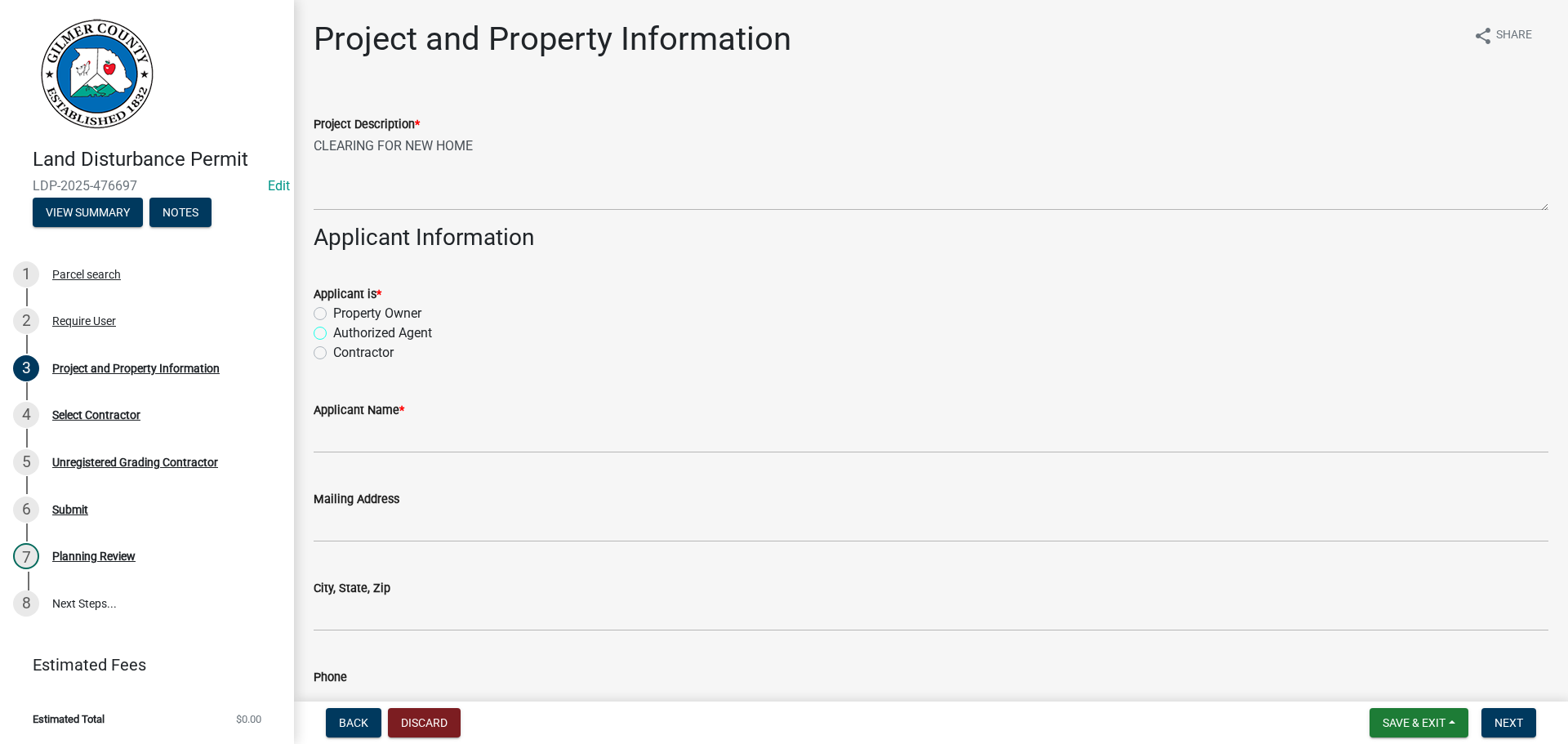
click at [334, 324] on input "Authorized Agent" at bounding box center [339, 329] width 11 height 11
radio input "true"
click at [334, 343] on input "Contractor" at bounding box center [339, 348] width 11 height 11
radio input "true"
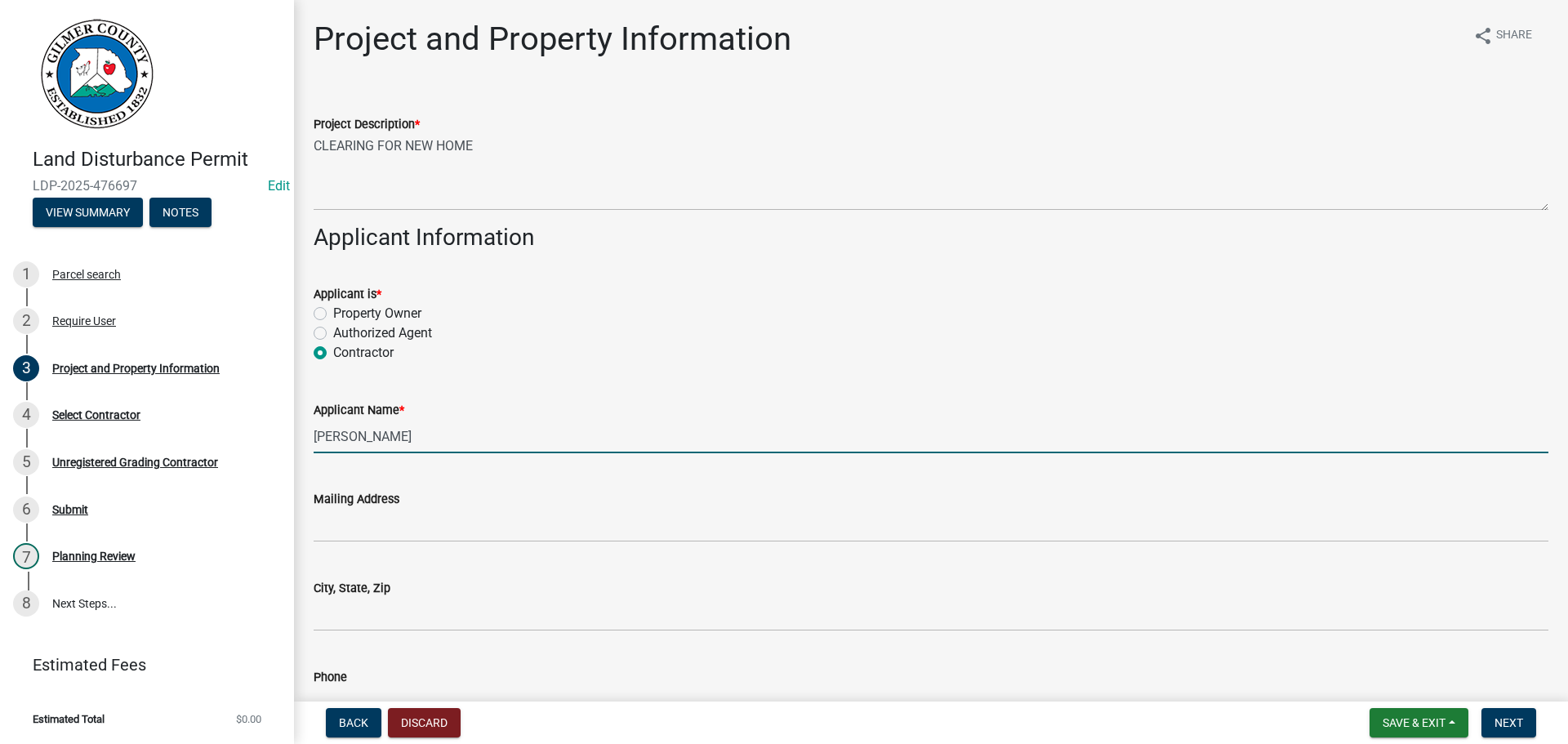
type input "[PERSON_NAME]"
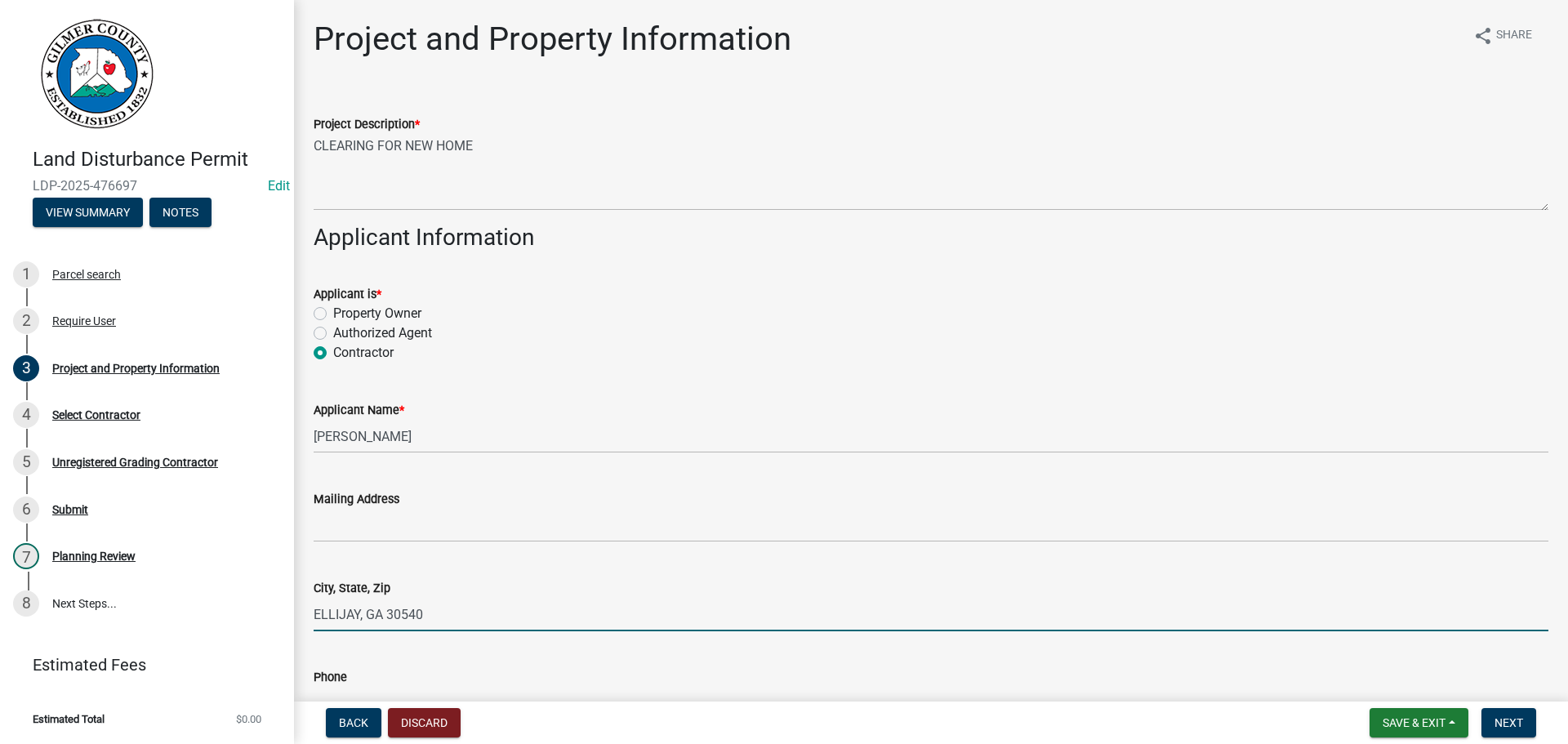
type input "ELLIJAY, GA 30540"
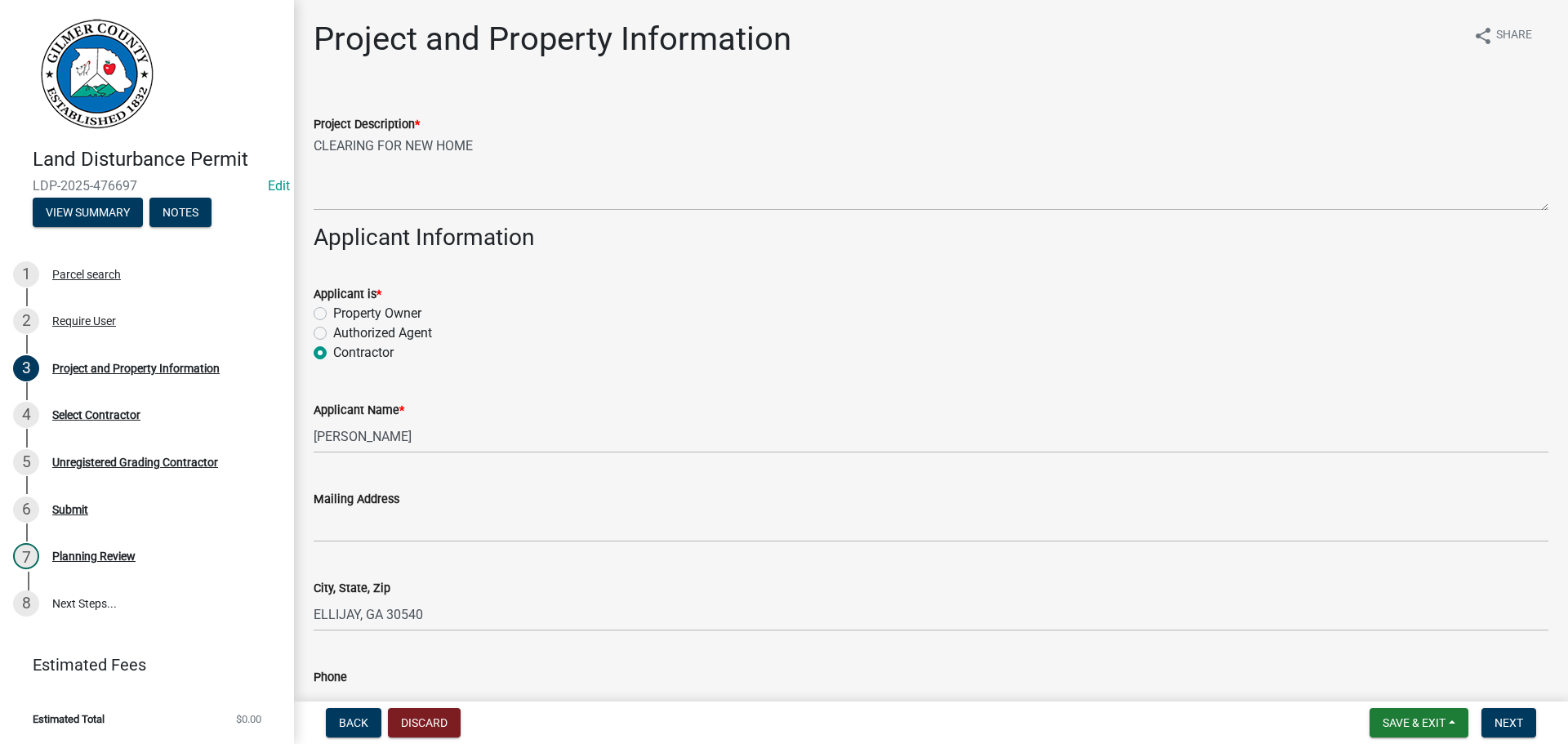
scroll to position [25, 0]
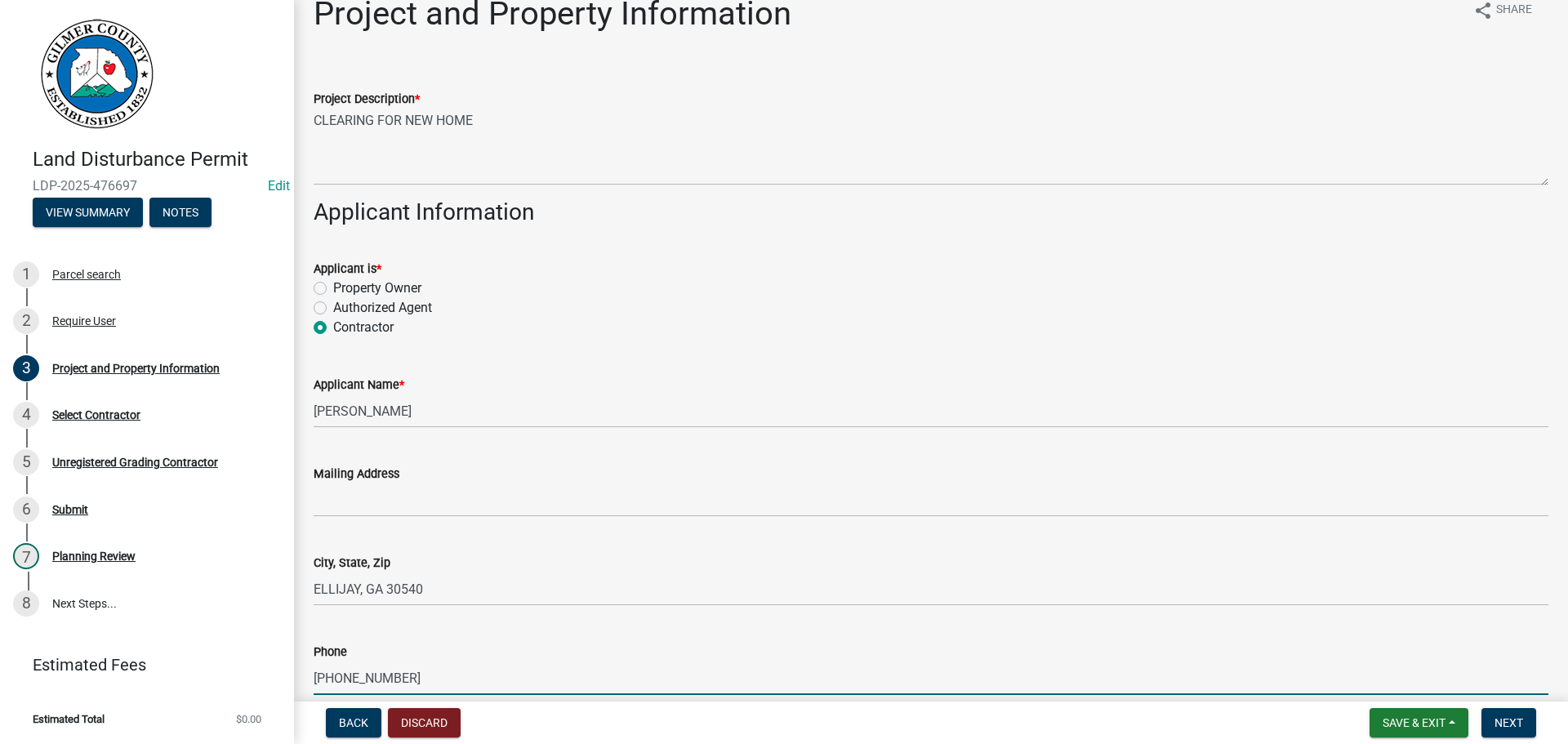
type input "[PHONE_NUMBER]"
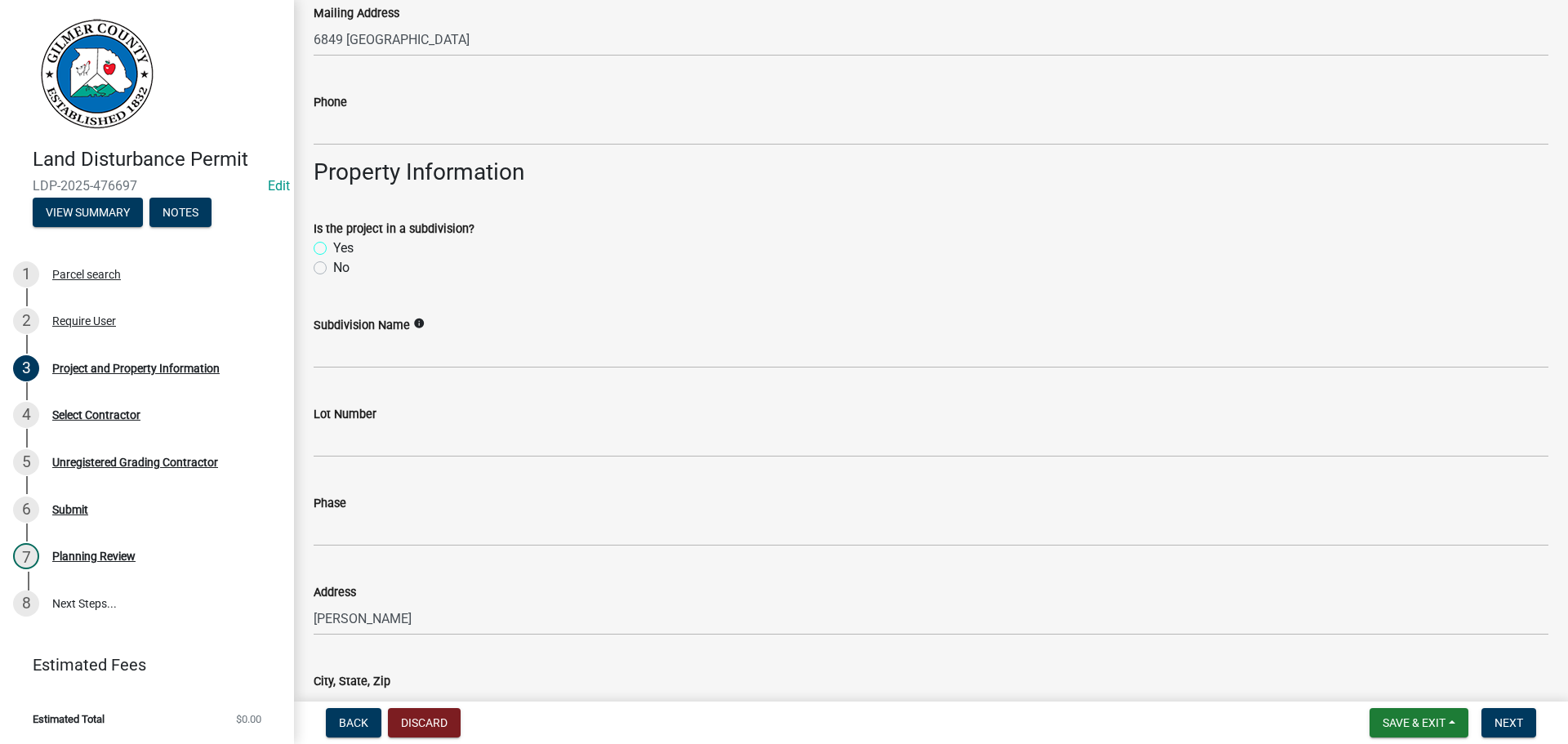
scroll to position [890, 0]
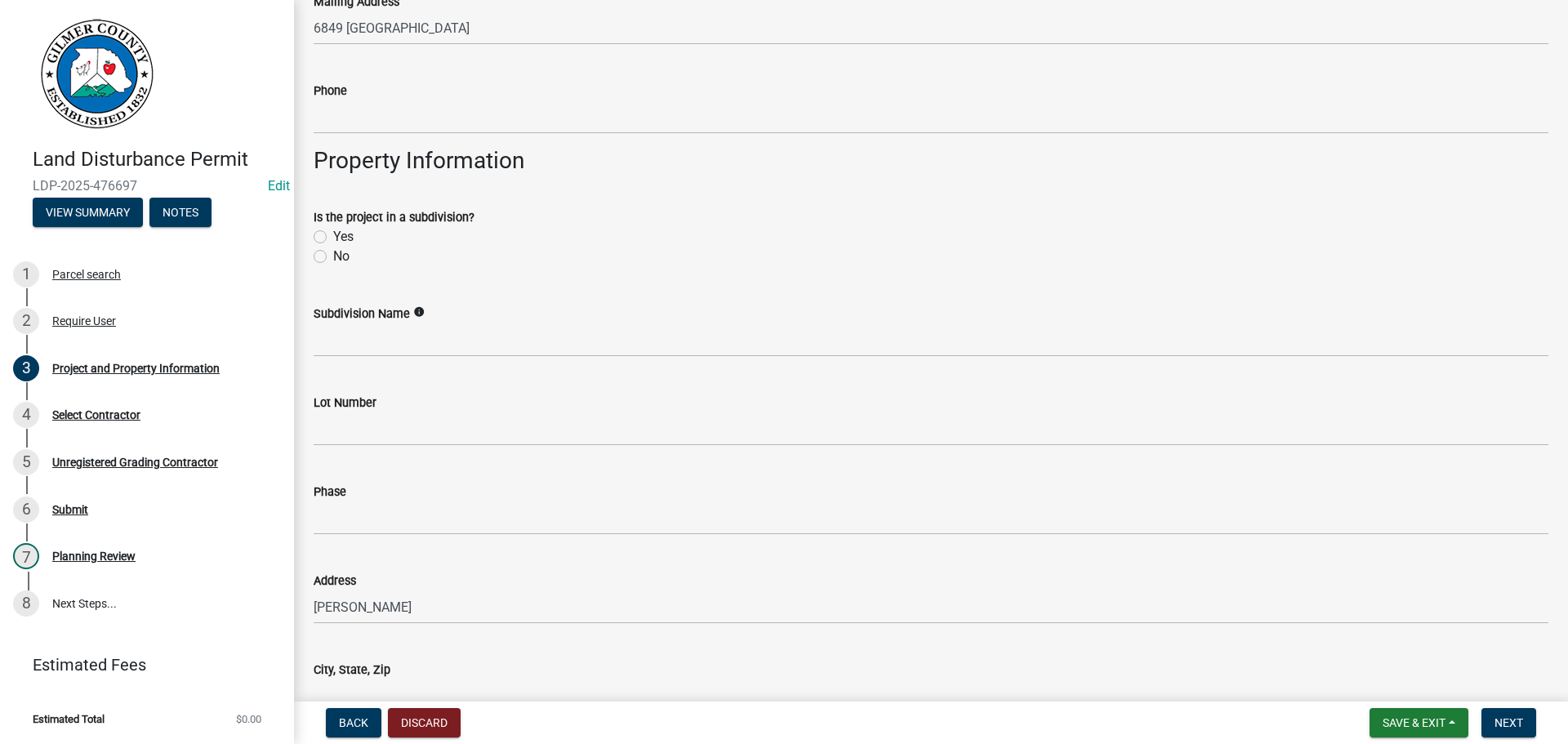
click at [334, 258] on label "No" at bounding box center [342, 257] width 17 height 20
click at [334, 257] on input "No" at bounding box center [339, 252] width 11 height 11
radio input "true"
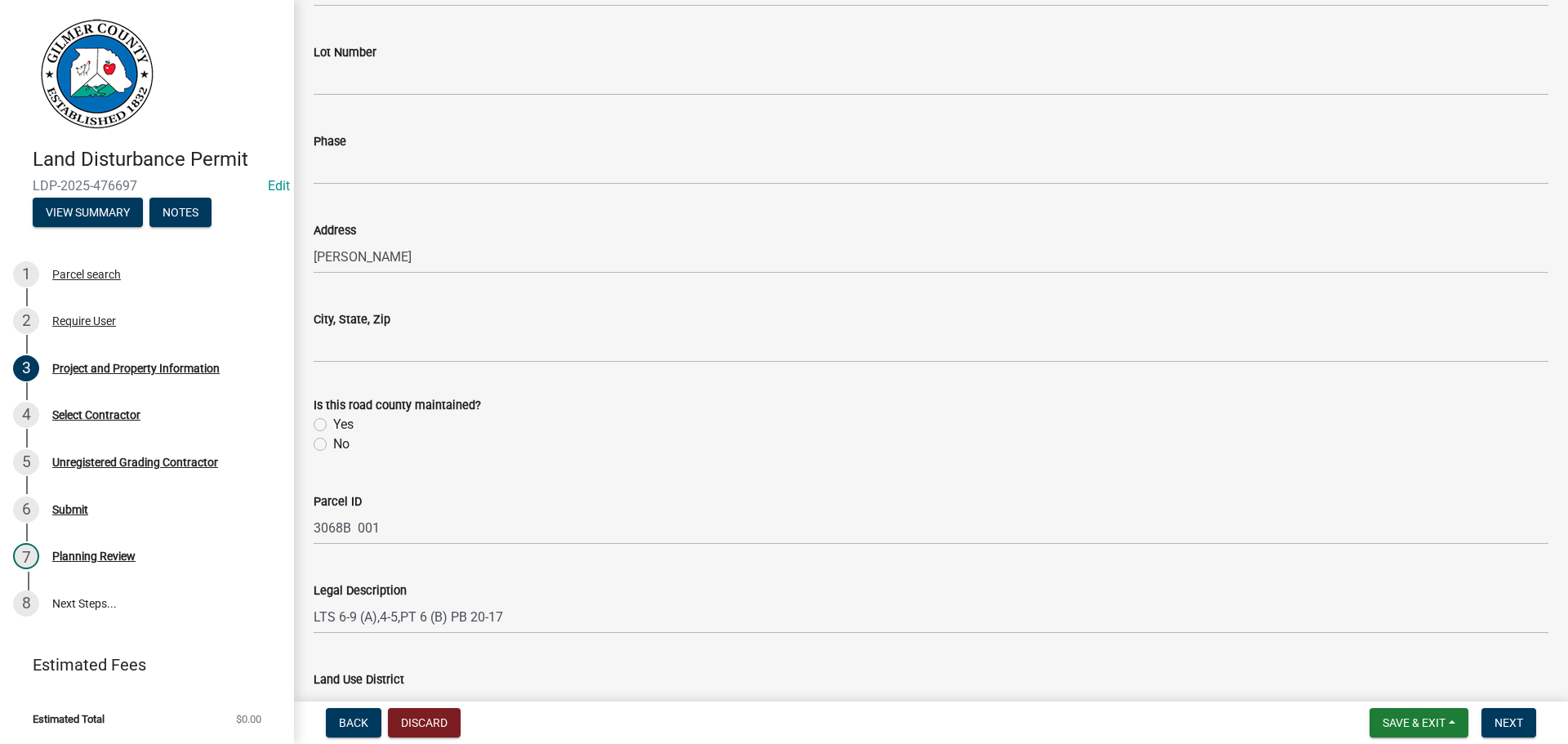
scroll to position [1298, 0]
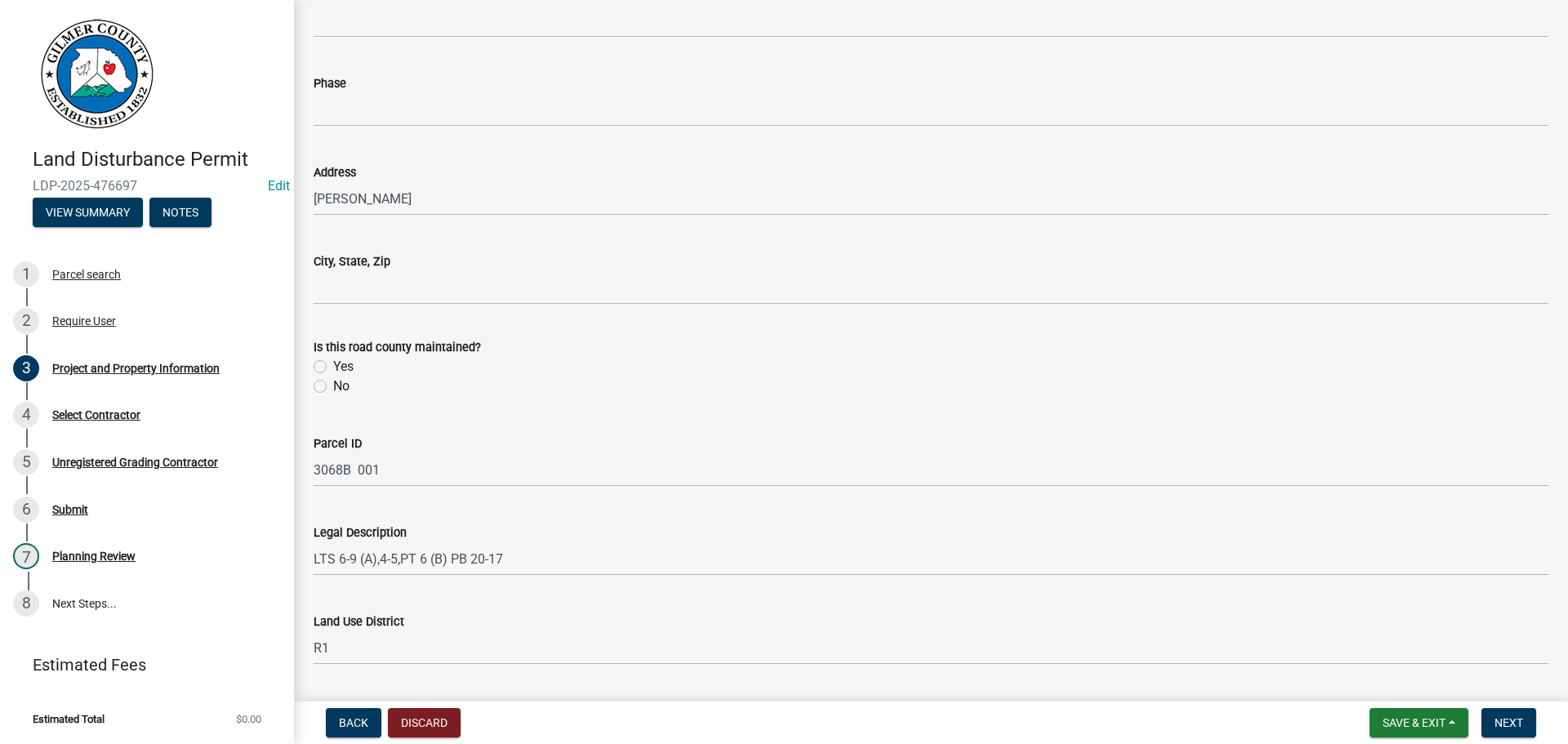
click at [312, 197] on div "Address [PERSON_NAME]" at bounding box center [931, 177] width 1259 height 76
click at [313, 200] on div "Address [PERSON_NAME]" at bounding box center [931, 177] width 1259 height 76
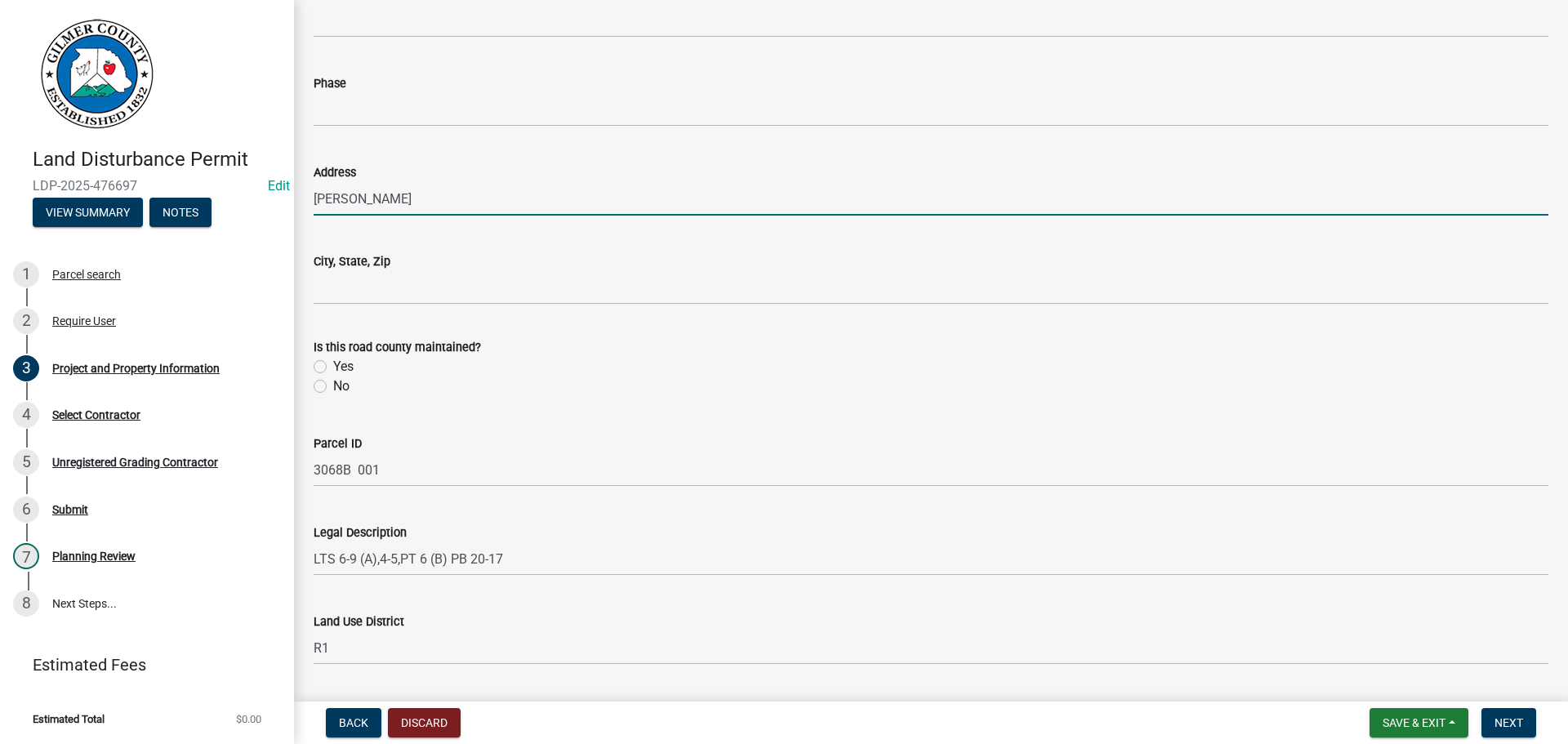
click at [314, 200] on input "[PERSON_NAME]" at bounding box center [931, 199] width 1235 height 33
type input "81 [PERSON_NAME]"
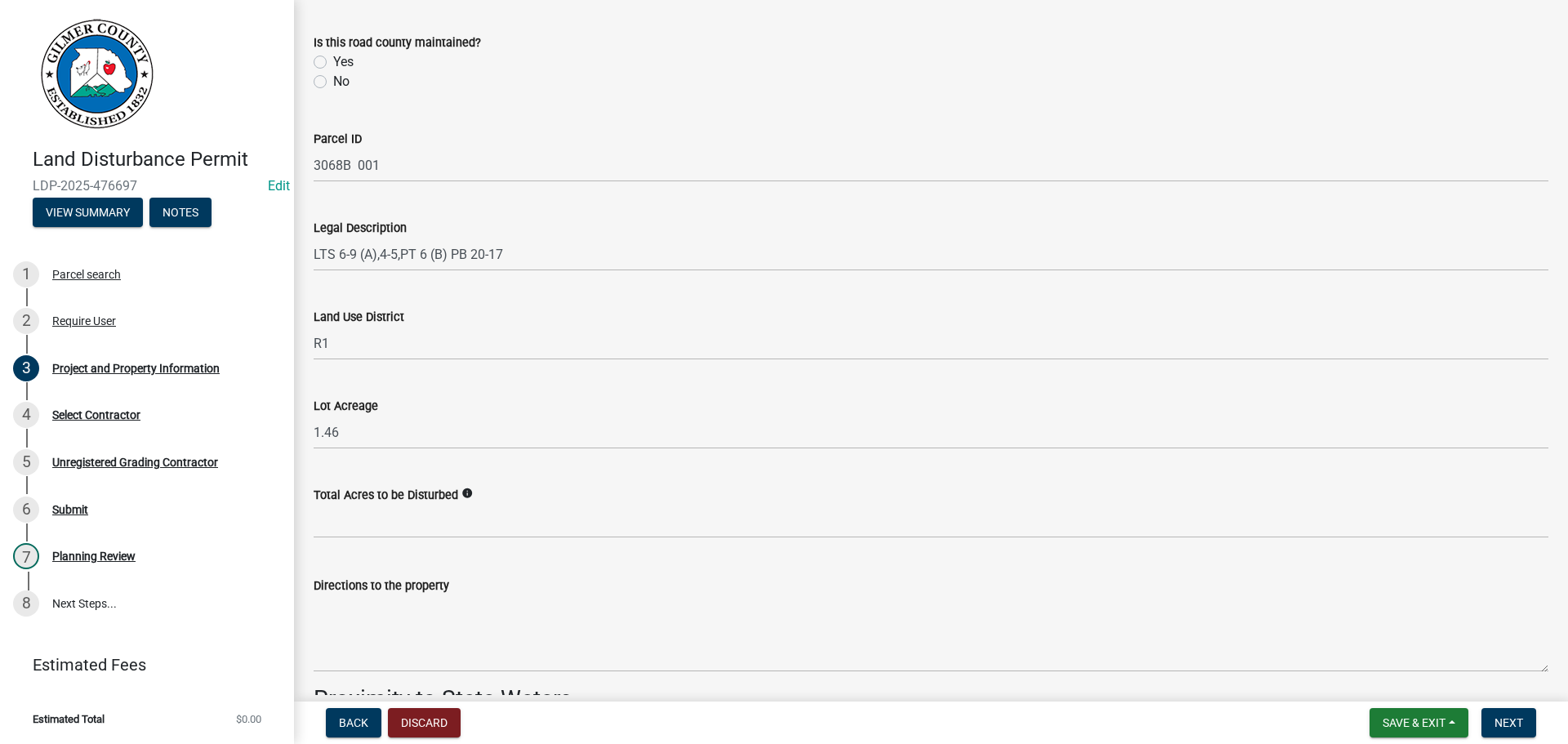
scroll to position [1788, 0]
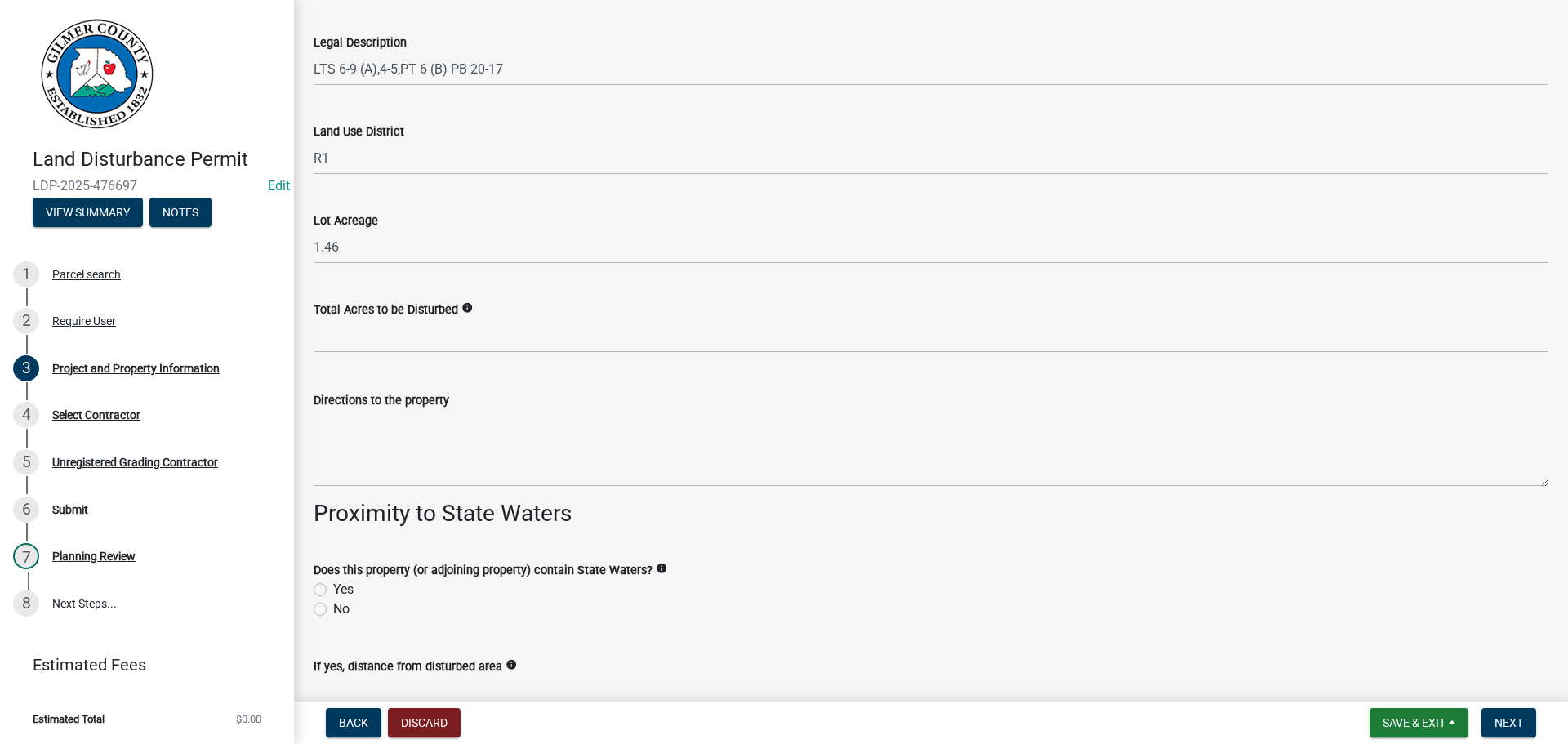
type input "ELLIJAY, GA 30540"
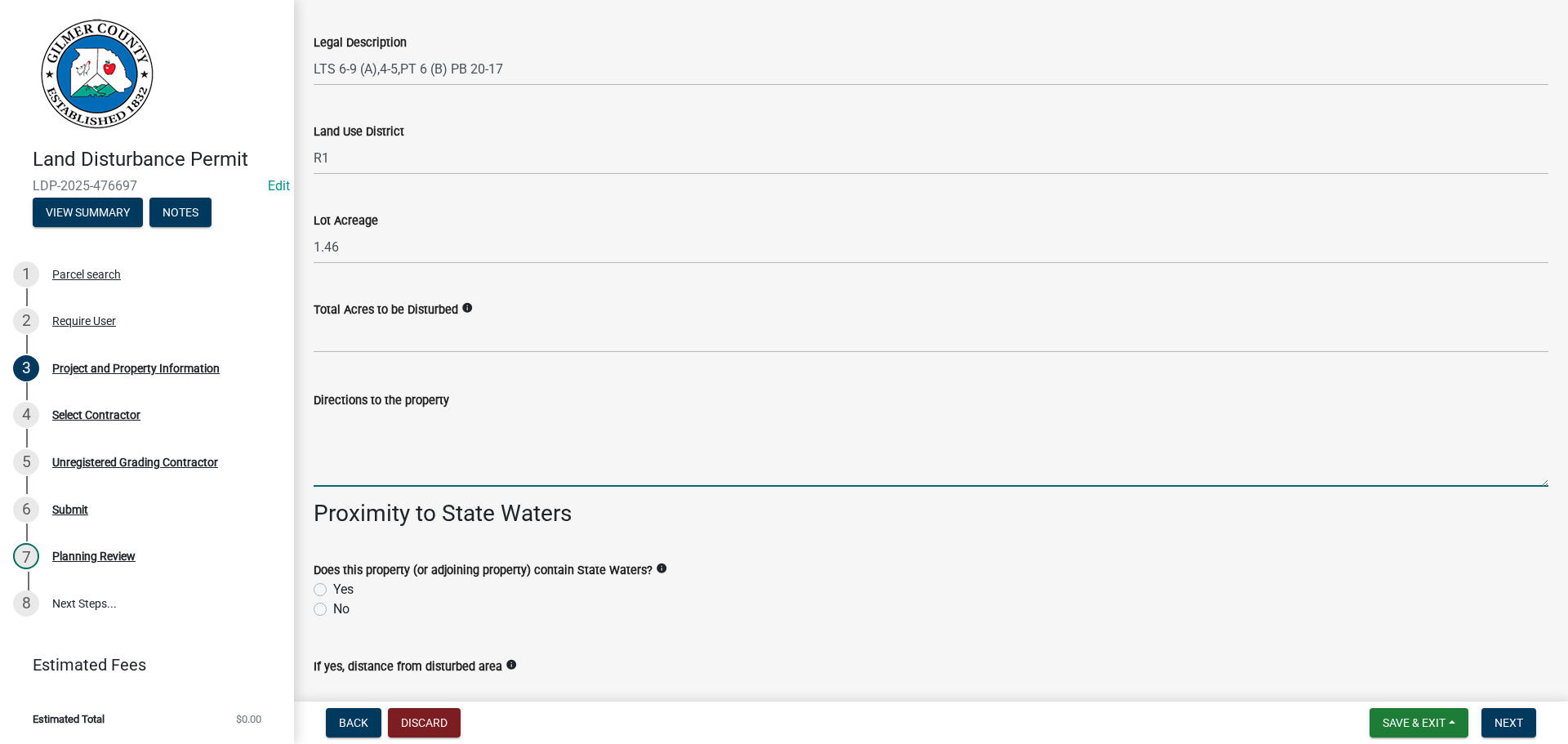
drag, startPoint x: 421, startPoint y: 430, endPoint x: 434, endPoint y: 435, distance: 13.9
click at [423, 432] on textarea "Directions to the property" at bounding box center [931, 449] width 1235 height 77
type textarea "T"
type textarea "OLD HWY 5 S, LT ON [PERSON_NAME] ON [PERSON_NAME] - PROPERTY ON LEFT"
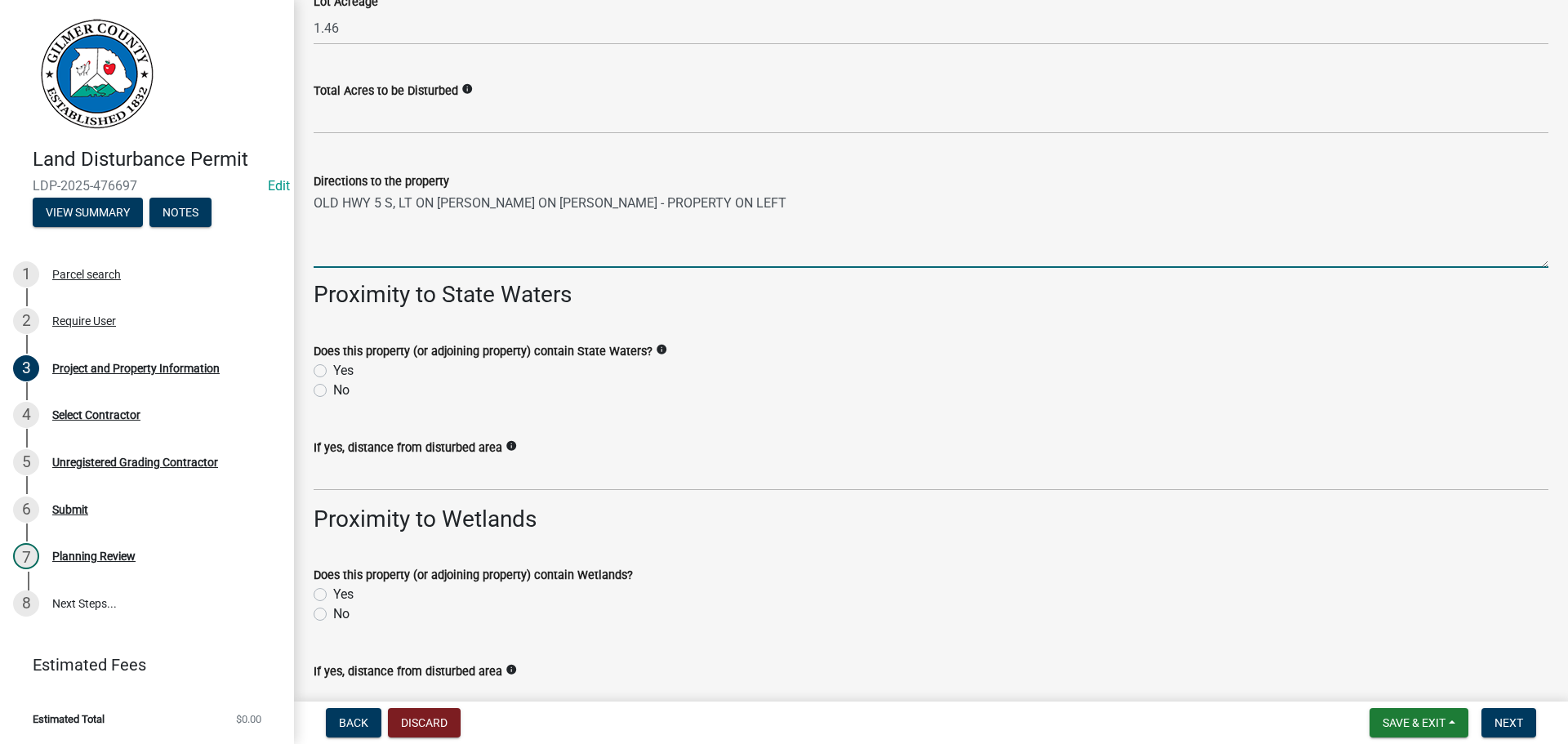
scroll to position [2225, 0]
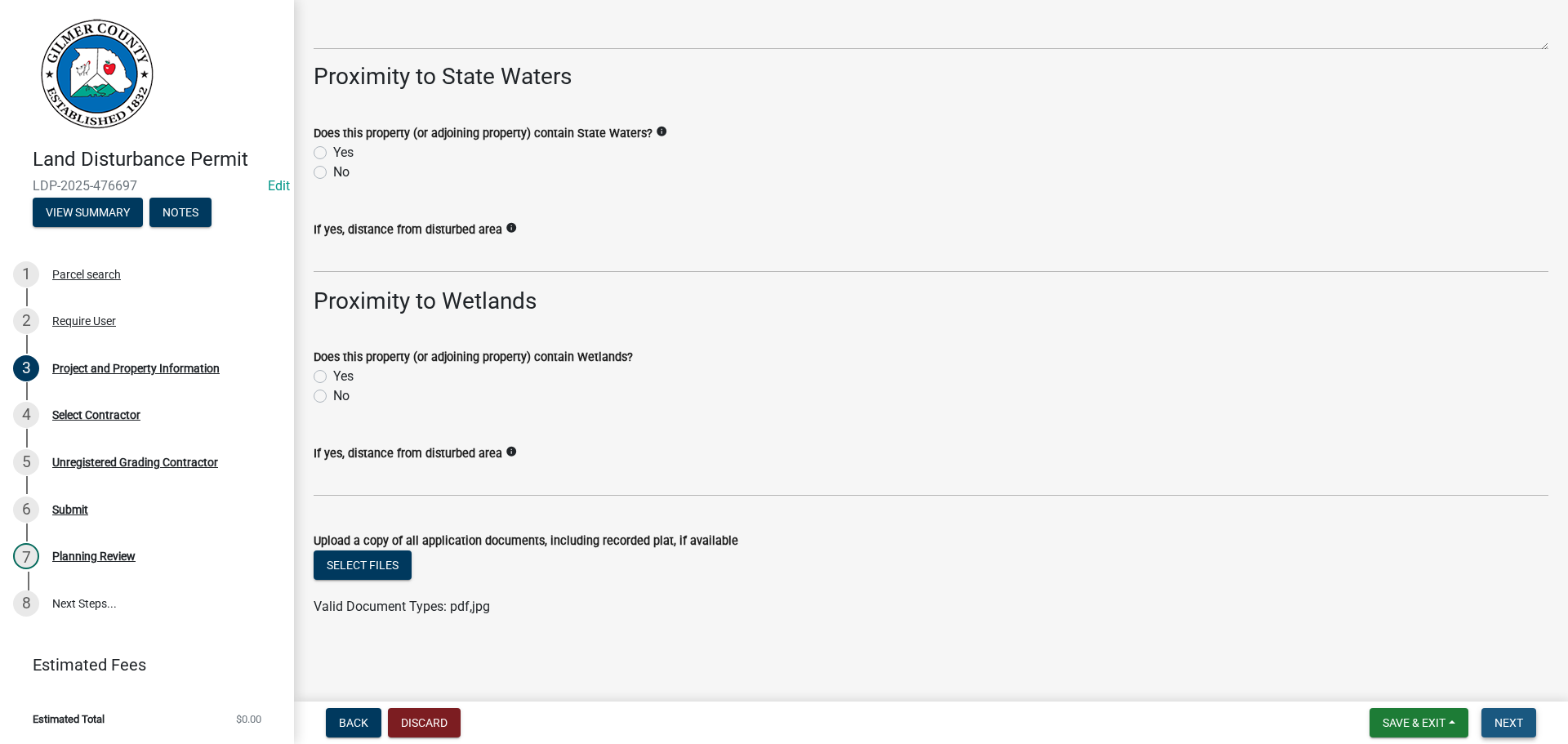
click at [1511, 731] on button "Next" at bounding box center [1510, 722] width 55 height 29
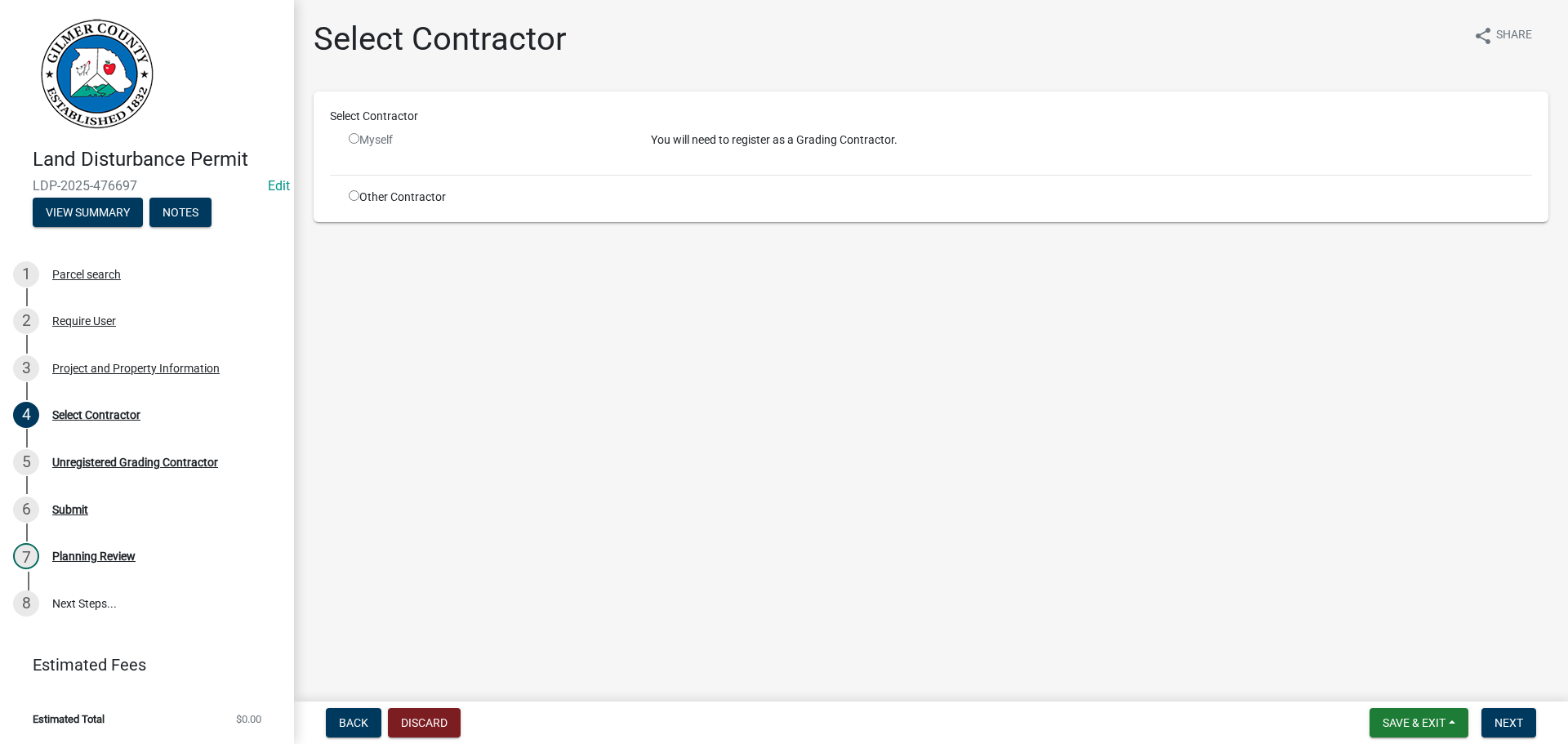
click at [351, 197] on input "radio" at bounding box center [354, 195] width 11 height 11
radio input "true"
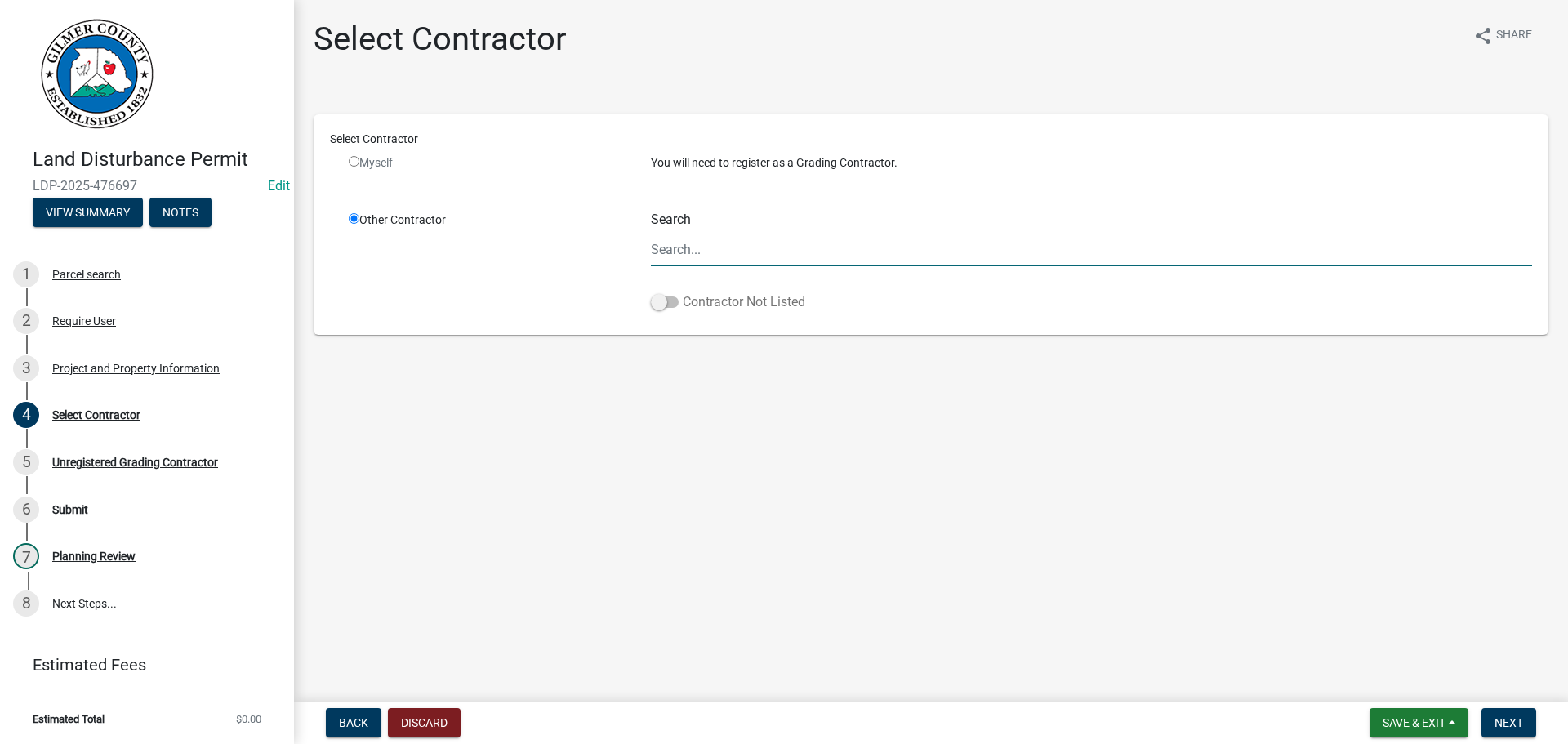
click at [693, 297] on label "Contractor Not Listed" at bounding box center [728, 303] width 154 height 20
click at [683, 293] on input "Contractor Not Listed" at bounding box center [683, 293] width 0 height 0
click at [689, 253] on input "Search" at bounding box center [1092, 249] width 882 height 33
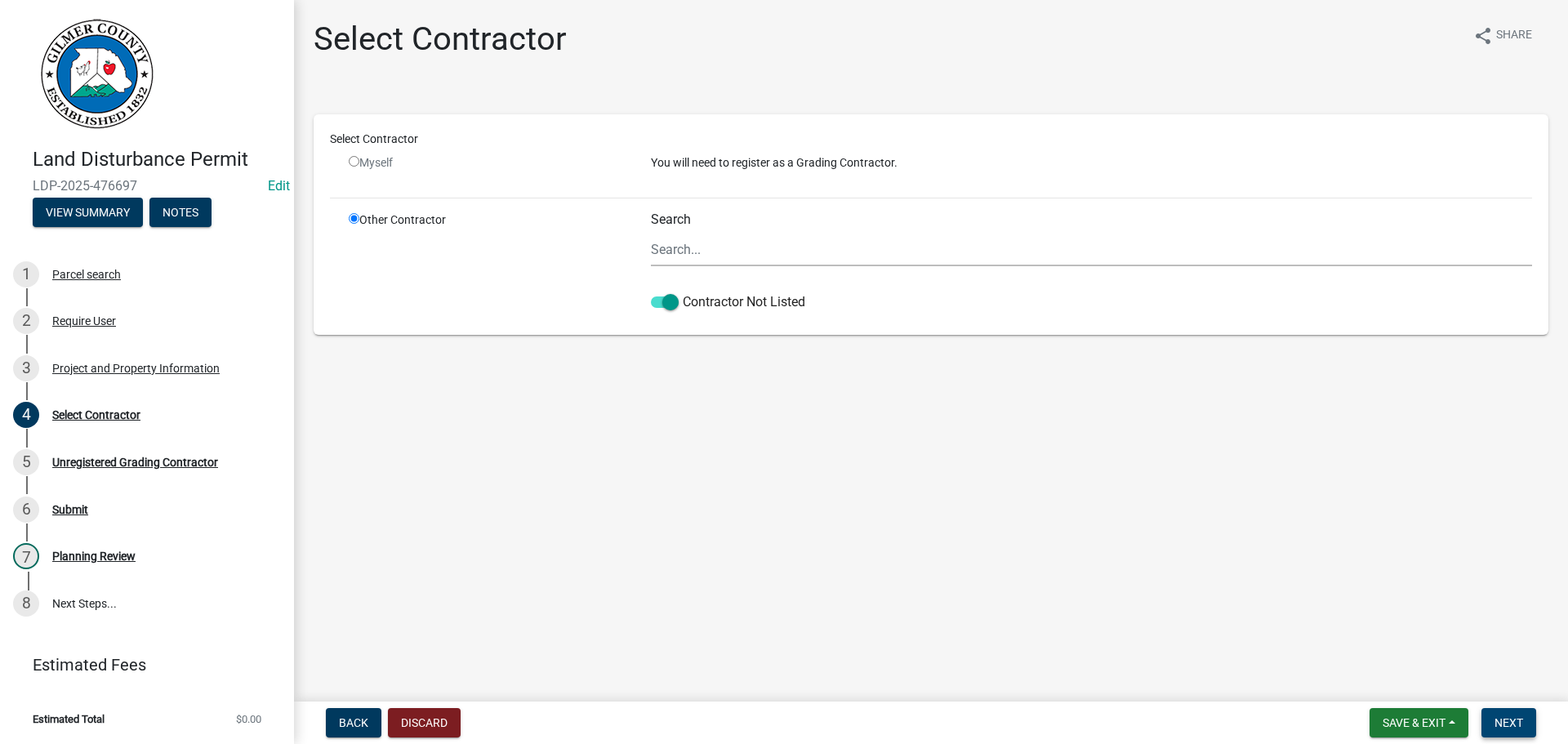
click at [1515, 728] on span "Next" at bounding box center [1509, 723] width 28 height 13
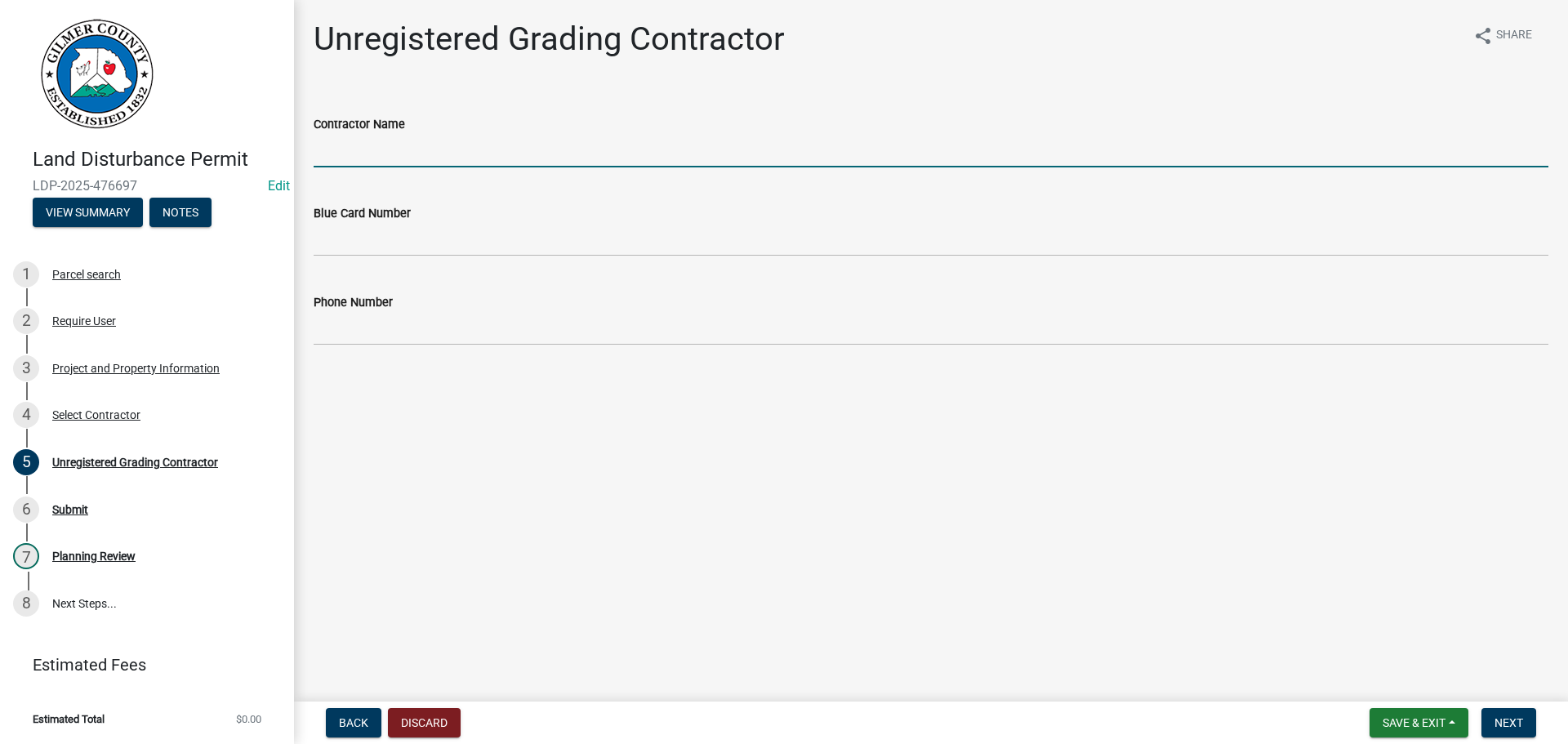
click at [480, 153] on input "Contractor Name" at bounding box center [931, 151] width 1235 height 33
type input "[PERSON_NAME]"
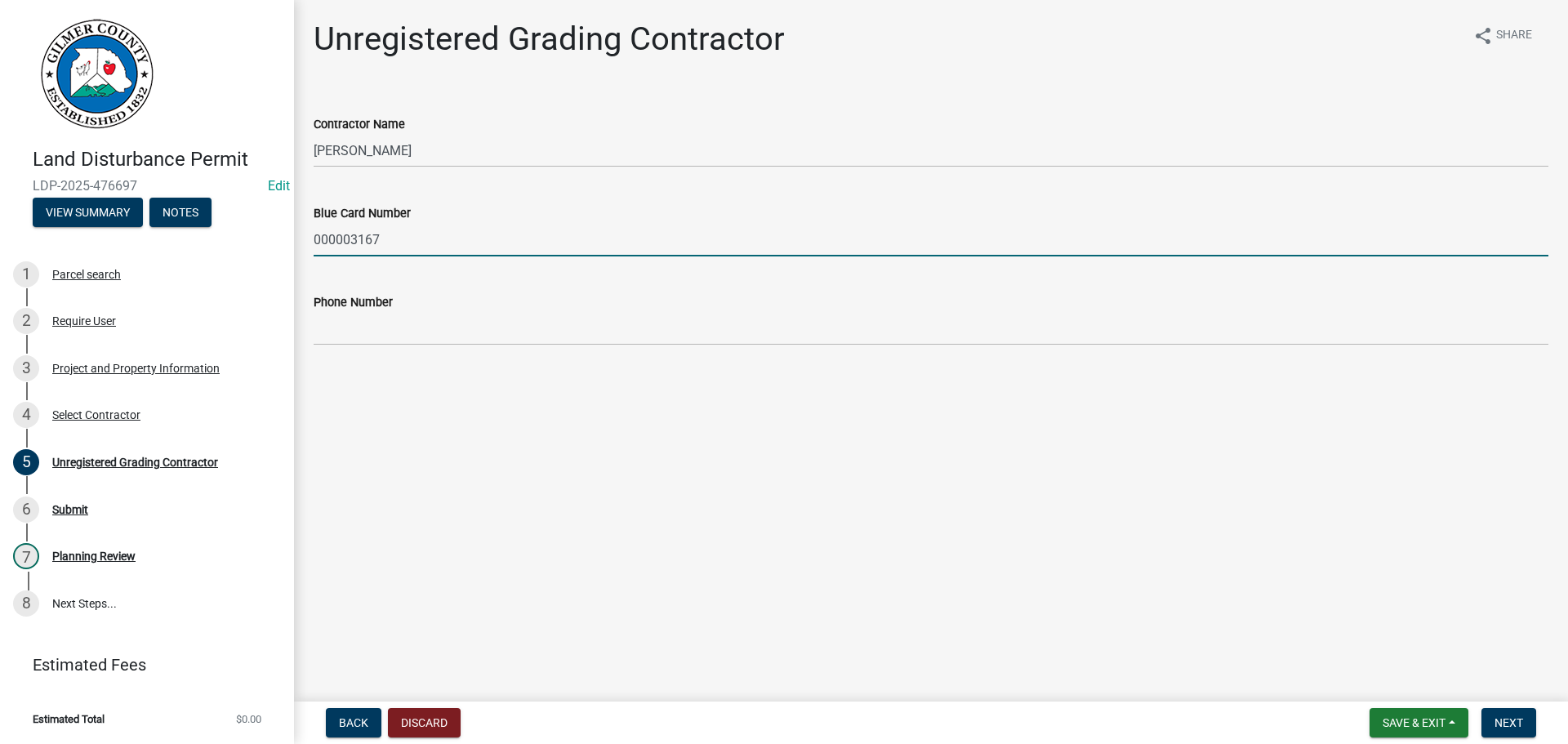
type input "000003167"
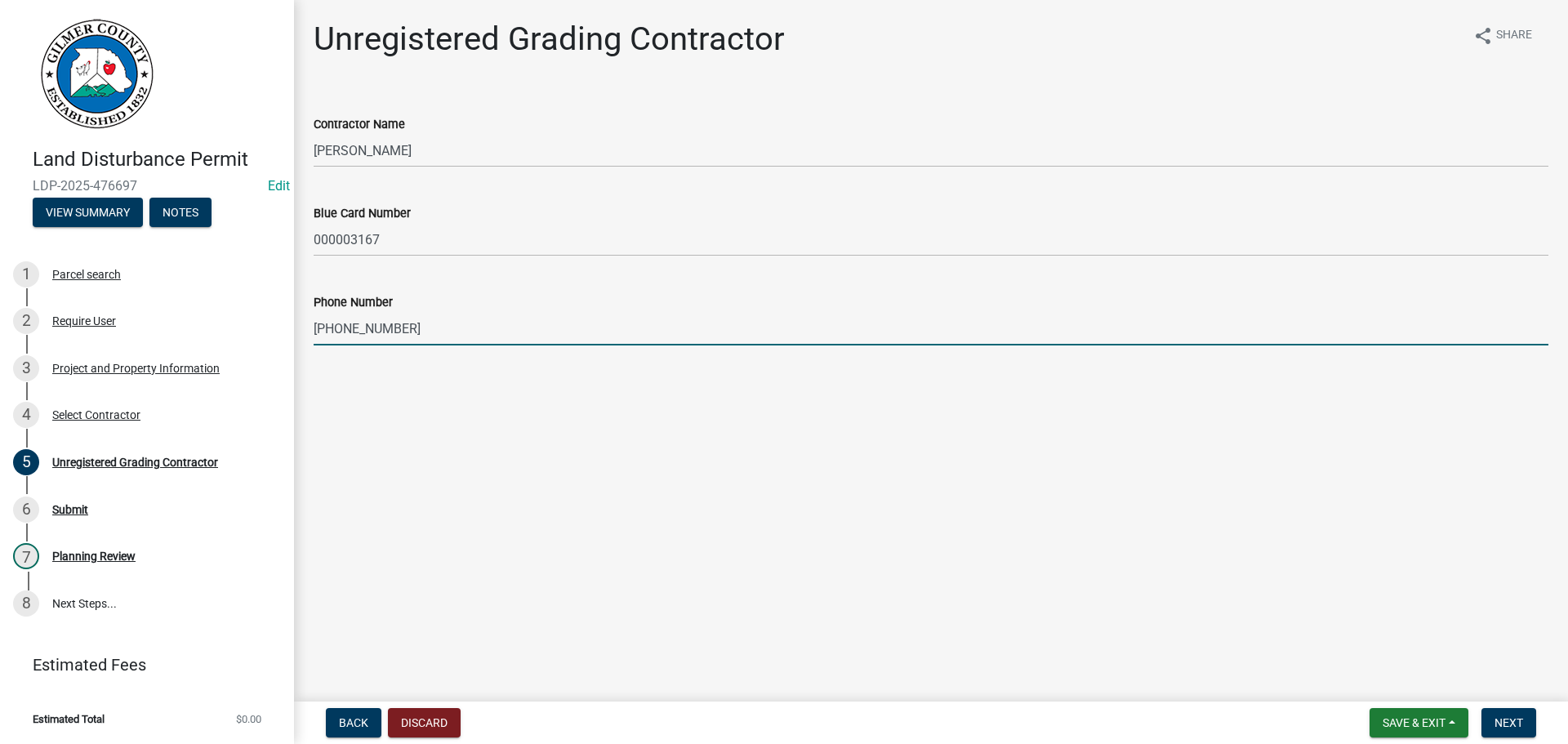
type input "[PHONE_NUMBER]"
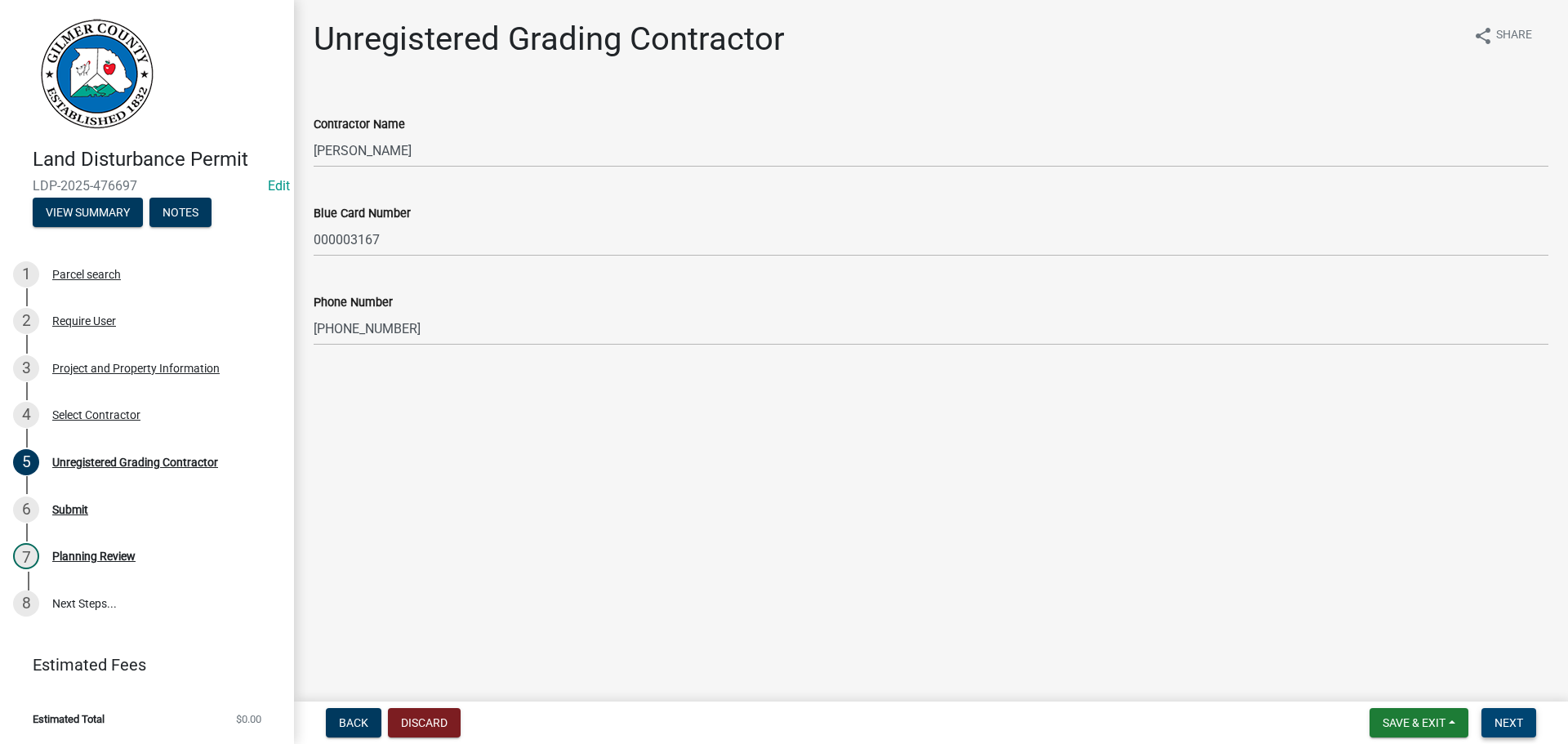
click at [1510, 726] on span "Next" at bounding box center [1509, 723] width 28 height 13
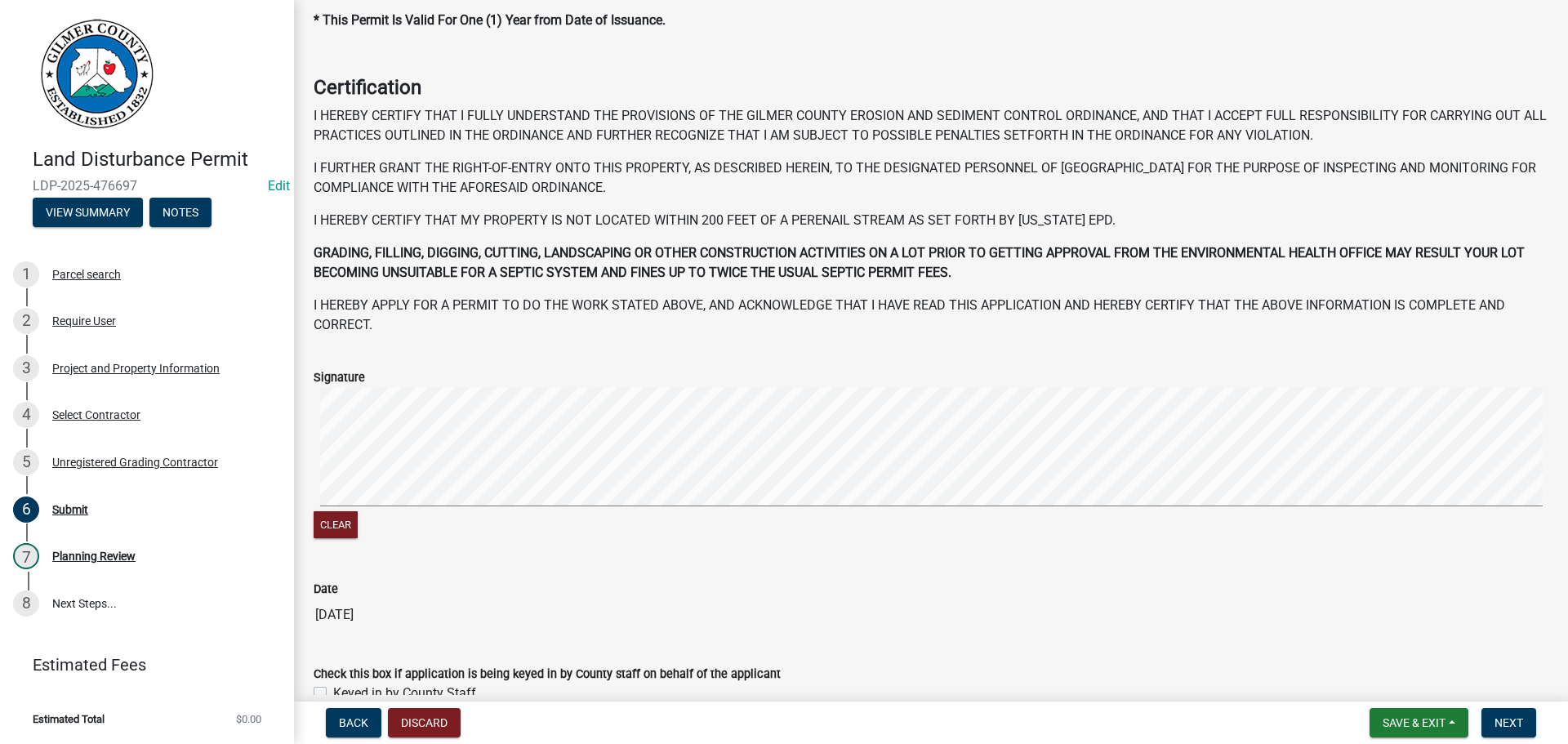
scroll to position [168, 0]
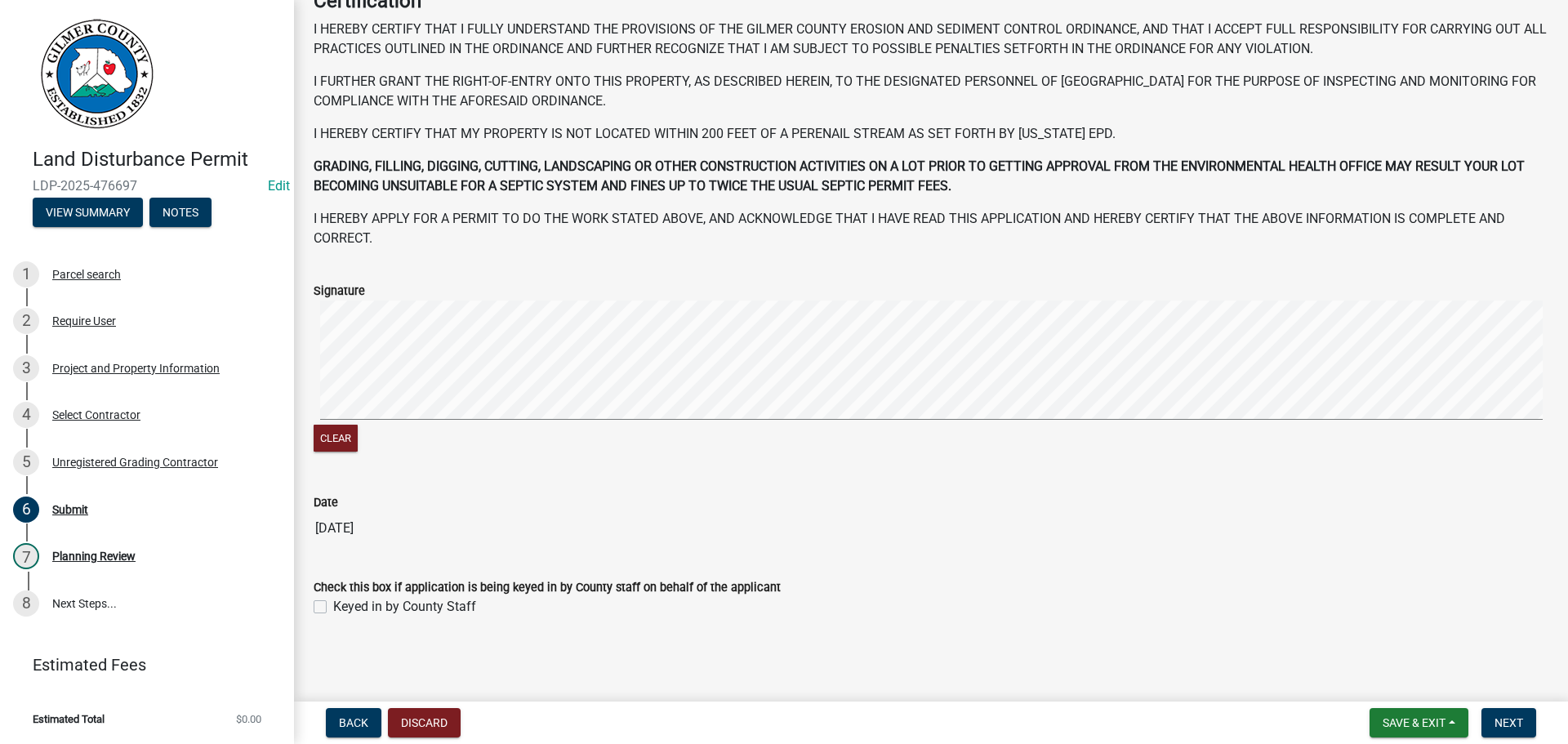
click at [389, 604] on label "Keyed in by County Staff" at bounding box center [405, 607] width 143 height 20
click at [344, 604] on input "Keyed in by County Staff" at bounding box center [339, 602] width 11 height 11
checkbox input "true"
click at [1490, 717] on button "Next" at bounding box center [1510, 722] width 55 height 29
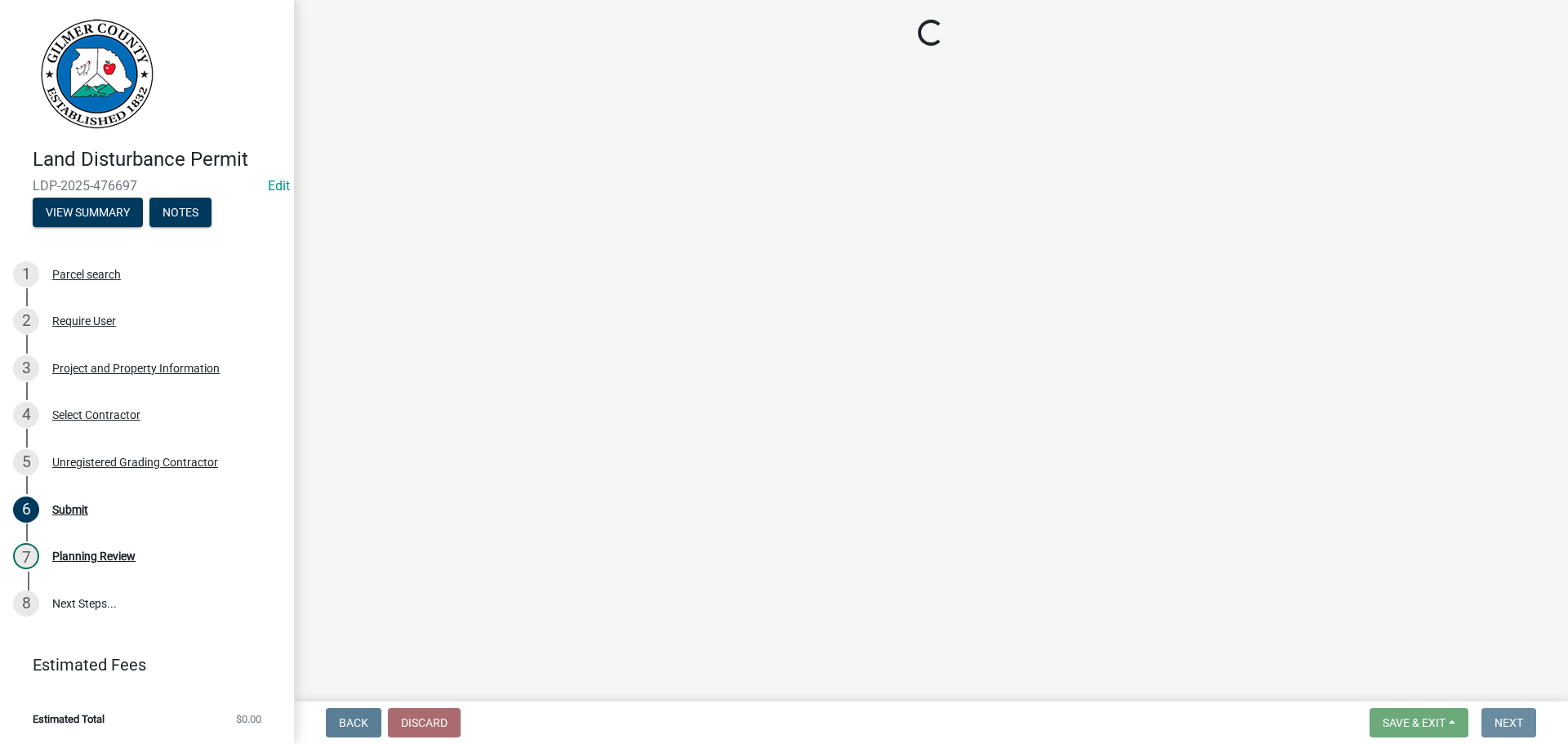
scroll to position [0, 0]
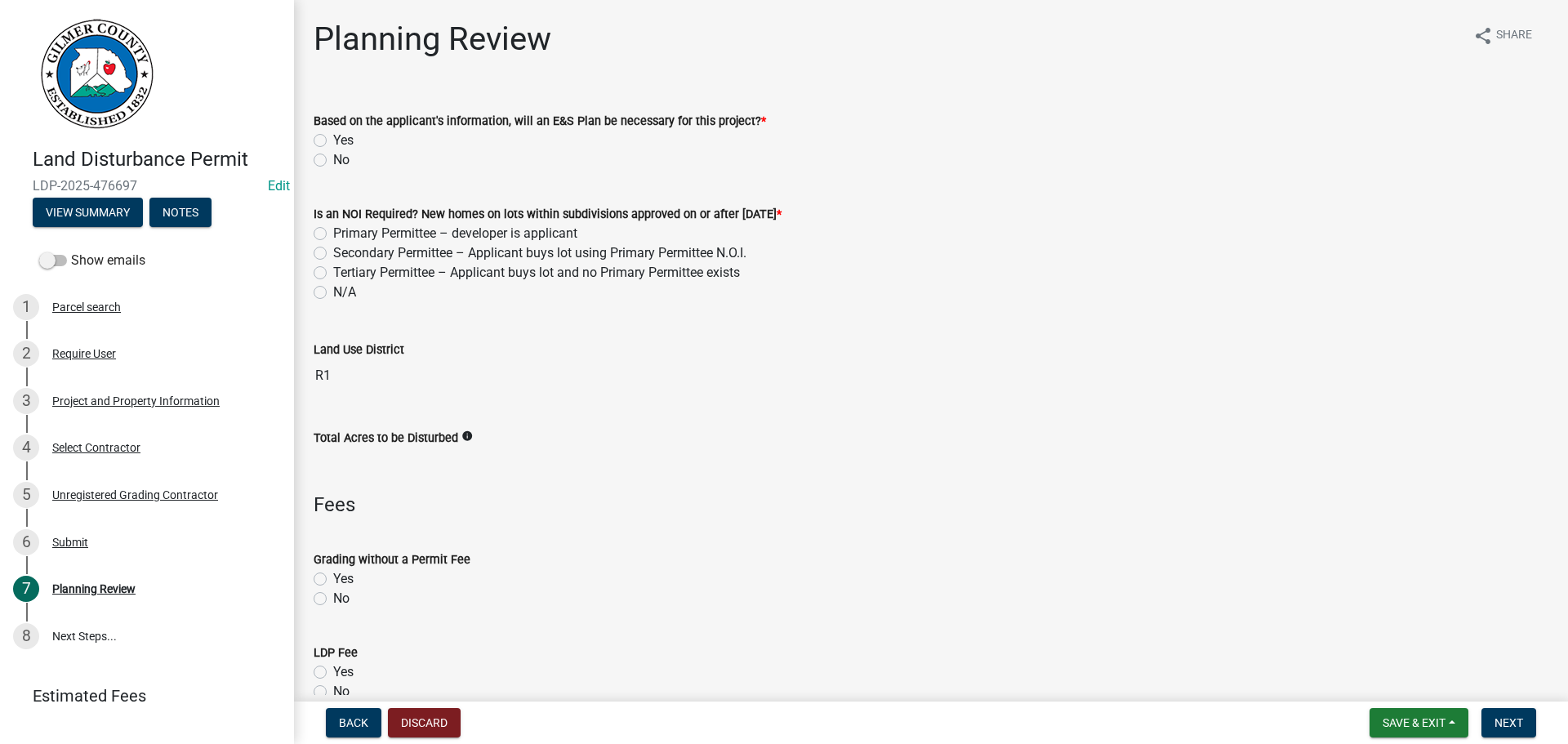
click at [329, 161] on div "No" at bounding box center [931, 160] width 1235 height 20
click at [334, 160] on label "No" at bounding box center [342, 160] width 17 height 20
click at [334, 160] on input "No" at bounding box center [339, 155] width 11 height 11
radio input "true"
click at [345, 290] on label "N/A" at bounding box center [344, 293] width 23 height 20
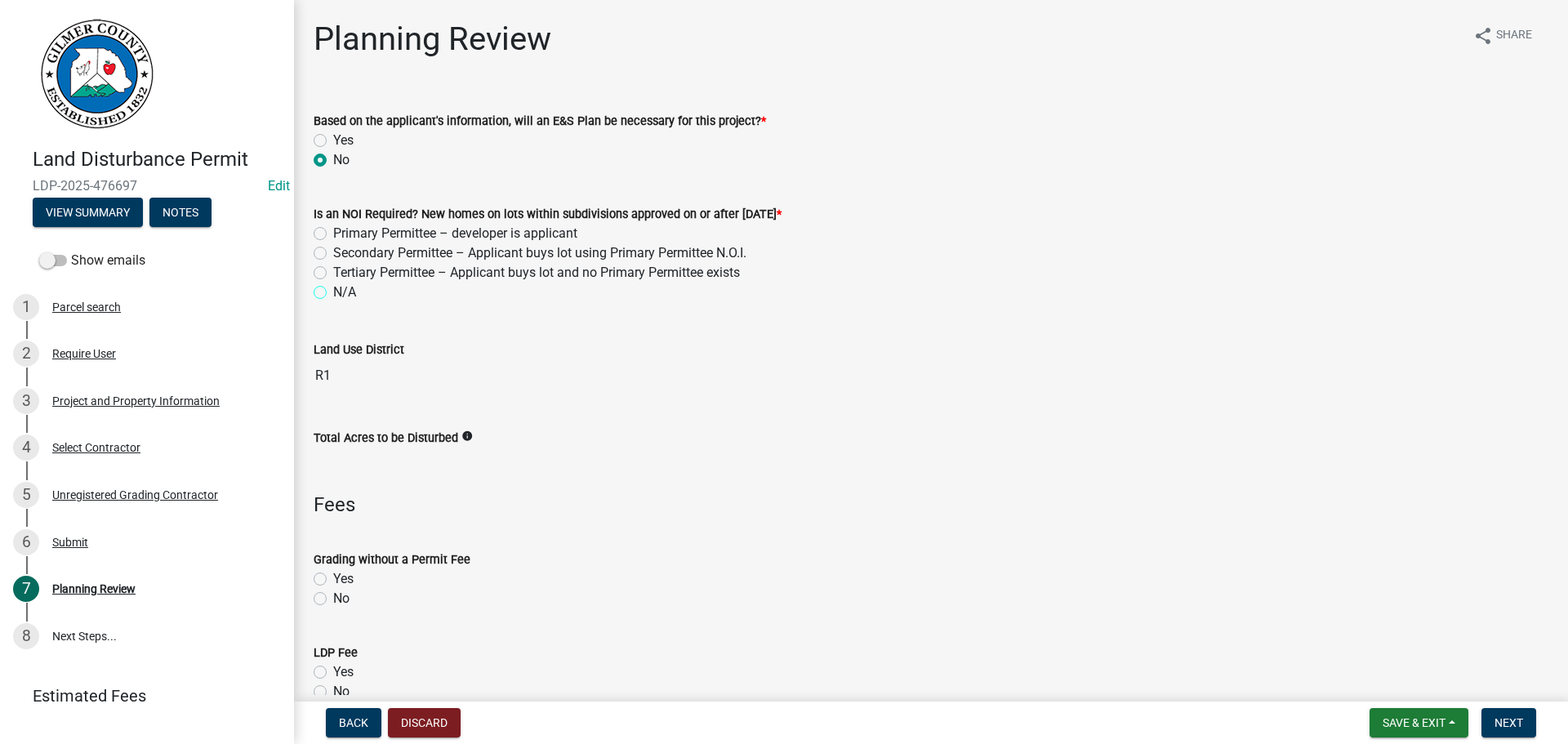
click at [344, 290] on input "N/A" at bounding box center [339, 288] width 11 height 11
radio input "true"
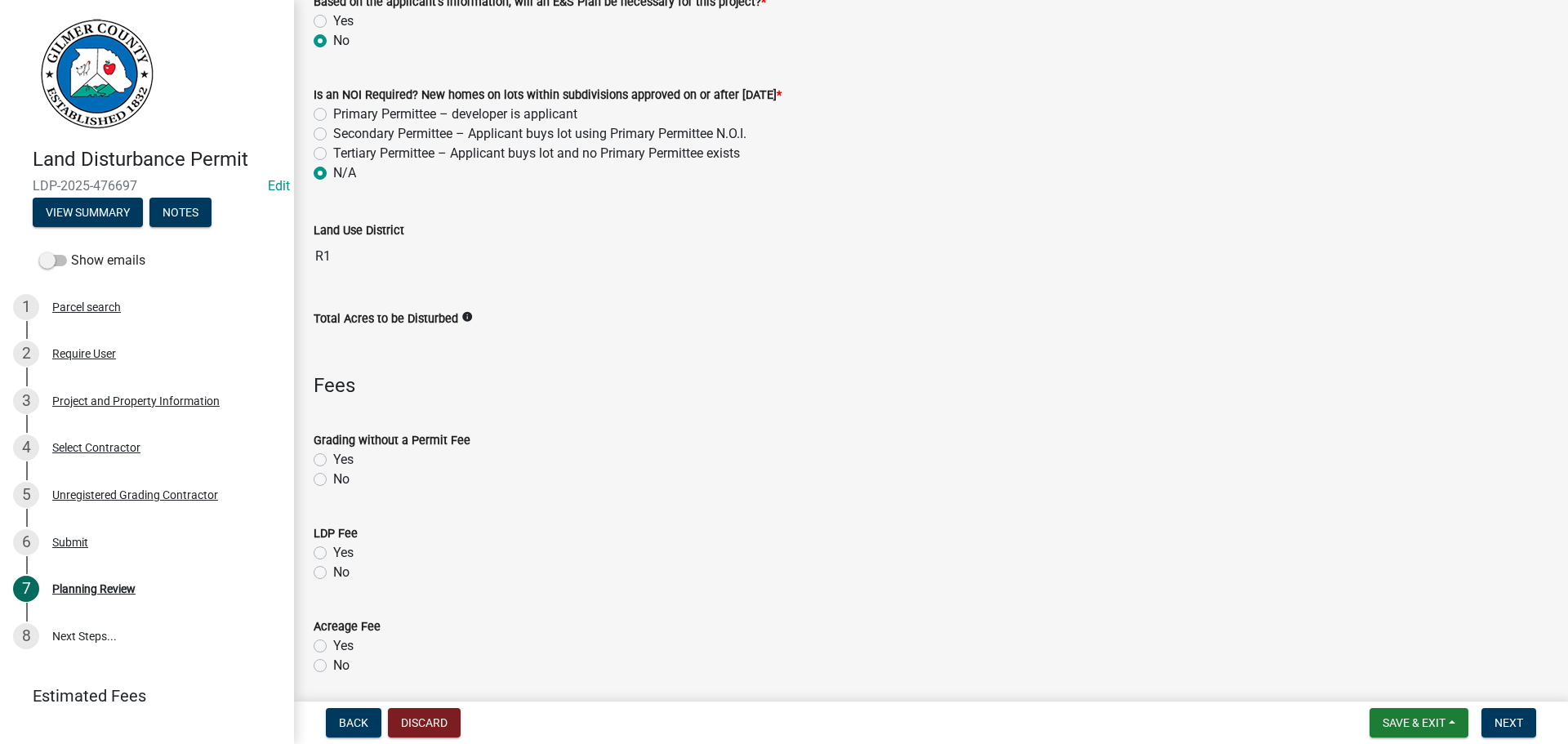
scroll to position [245, 0]
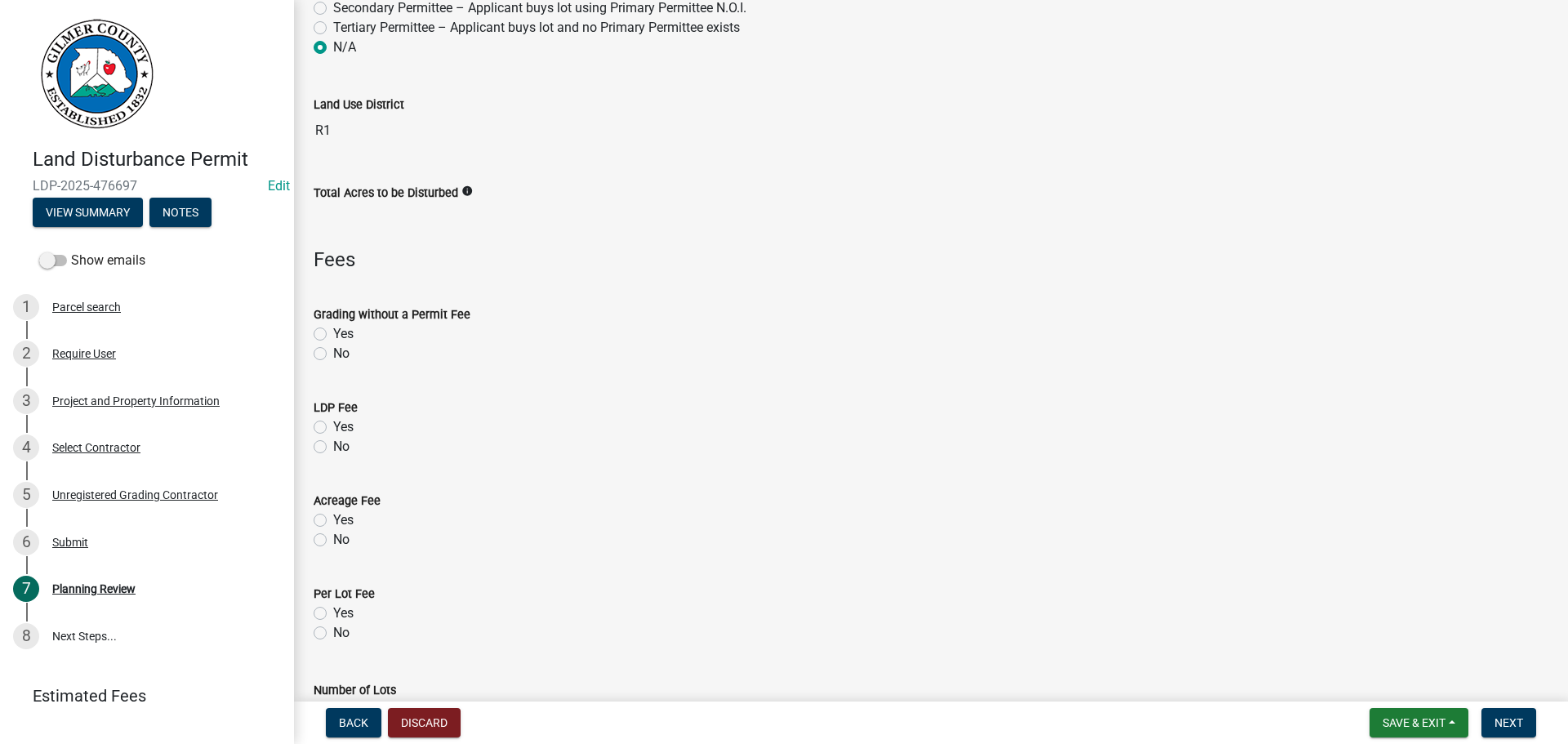
click at [337, 427] on label "Yes" at bounding box center [344, 427] width 20 height 20
click at [337, 427] on input "Yes" at bounding box center [339, 422] width 11 height 11
radio input "true"
click at [334, 346] on label "No" at bounding box center [342, 354] width 17 height 20
click at [334, 346] on input "No" at bounding box center [339, 349] width 11 height 11
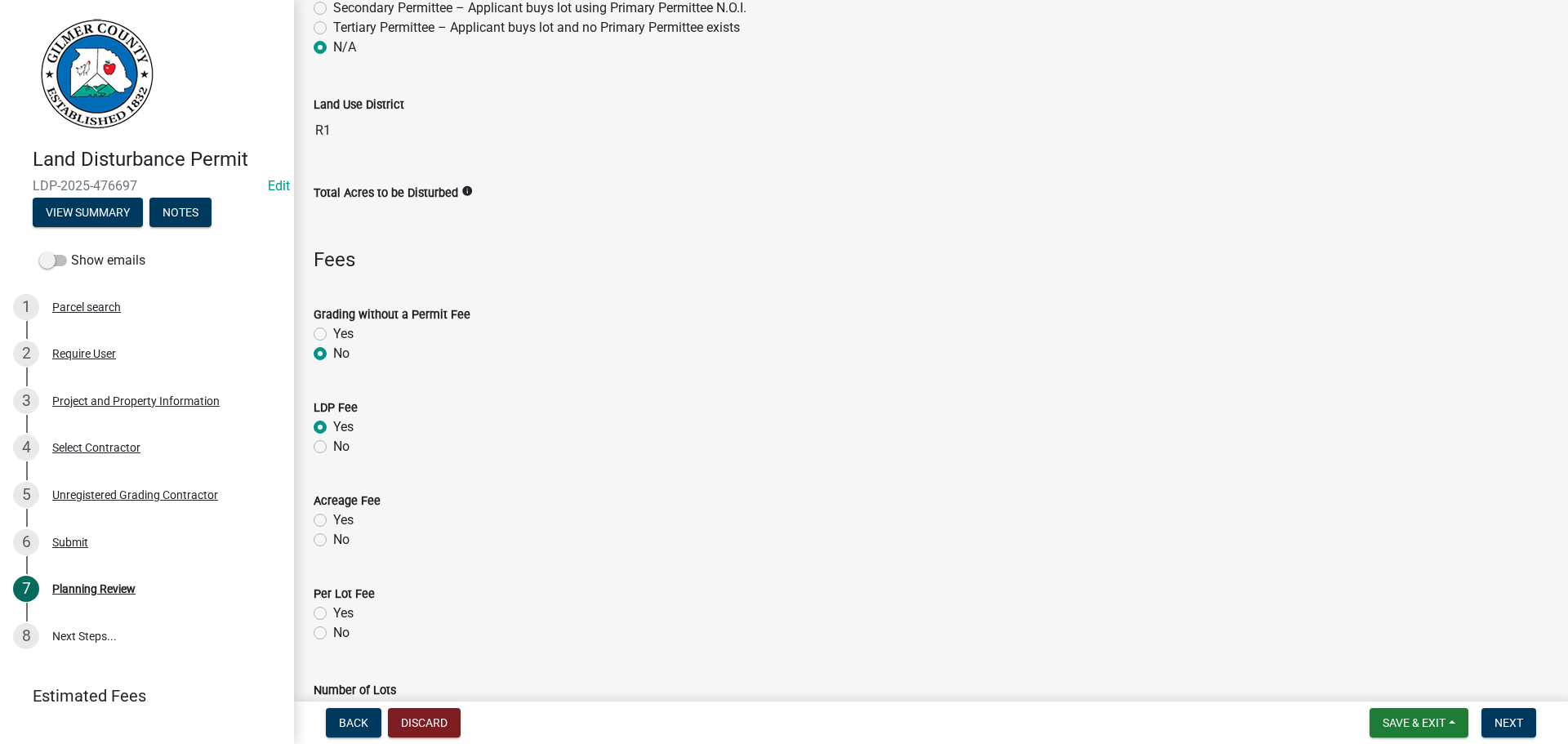
radio input "true"
click at [334, 358] on label "No" at bounding box center [342, 354] width 17 height 20
click at [334, 354] on input "No" at bounding box center [339, 349] width 11 height 11
click at [329, 540] on div "No" at bounding box center [931, 540] width 1235 height 20
click at [348, 540] on label "No" at bounding box center [342, 540] width 17 height 20
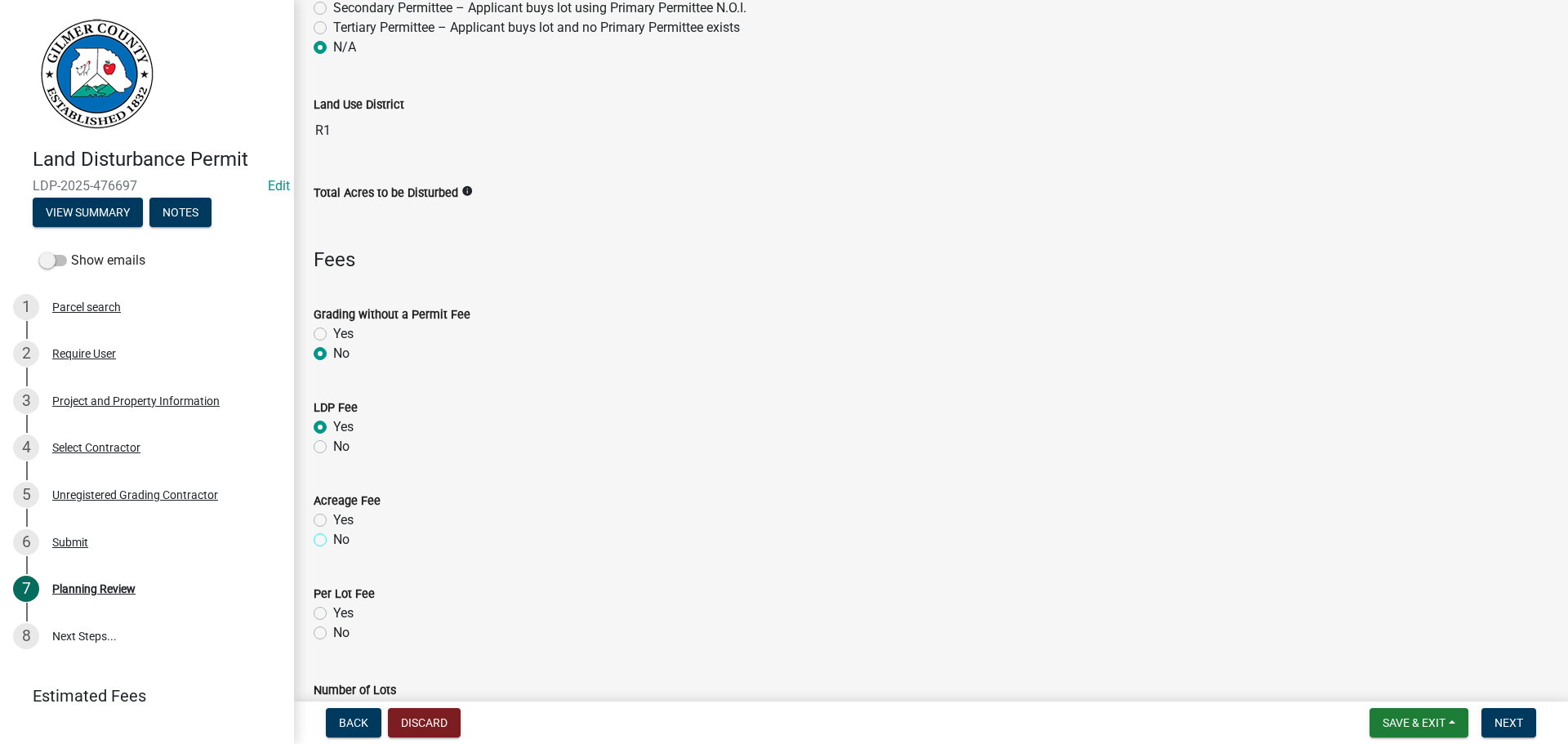
click at [344, 540] on input "No" at bounding box center [339, 535] width 11 height 11
radio input "true"
click at [339, 636] on label "No" at bounding box center [342, 633] width 17 height 20
click at [339, 634] on input "No" at bounding box center [339, 628] width 11 height 11
radio input "true"
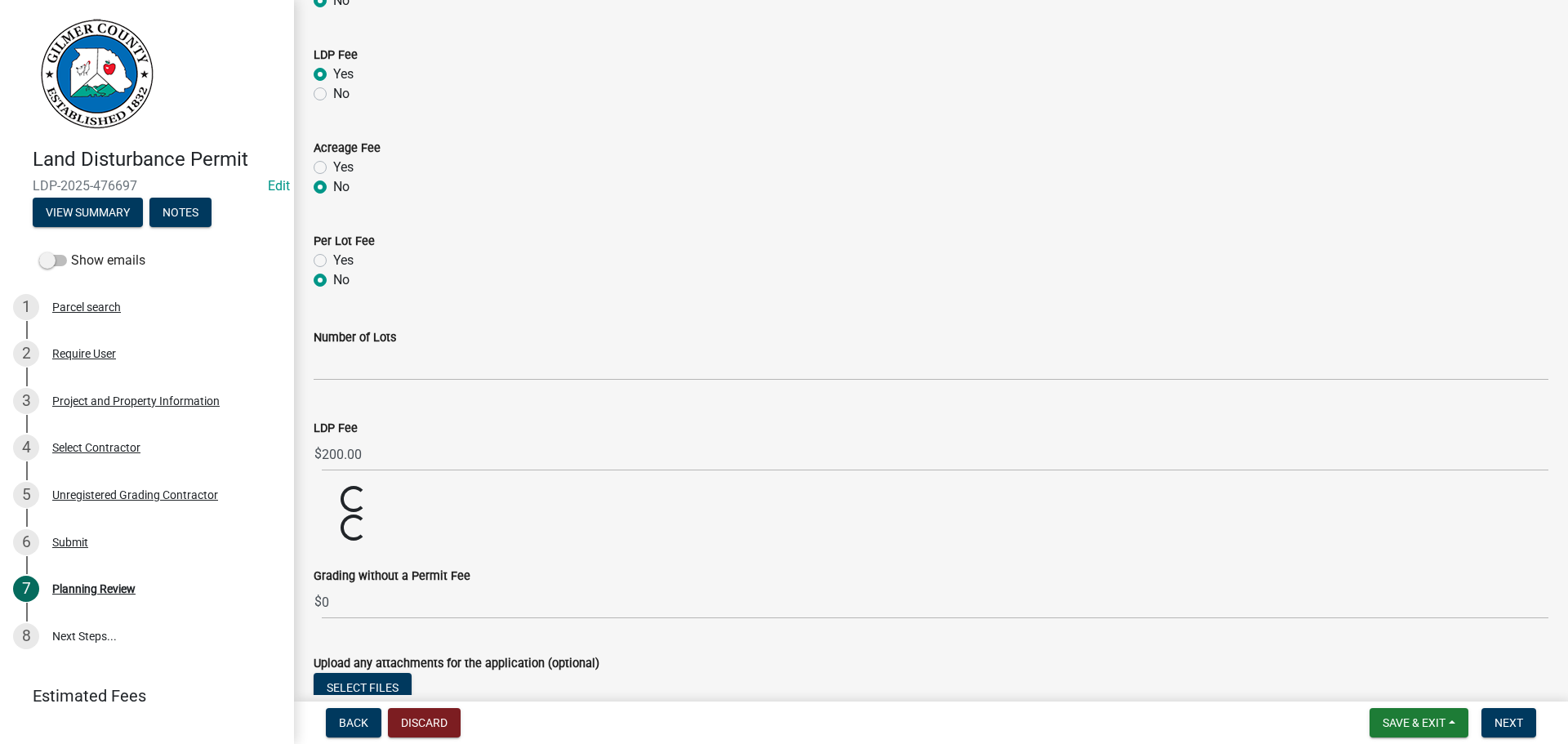
scroll to position [721, 0]
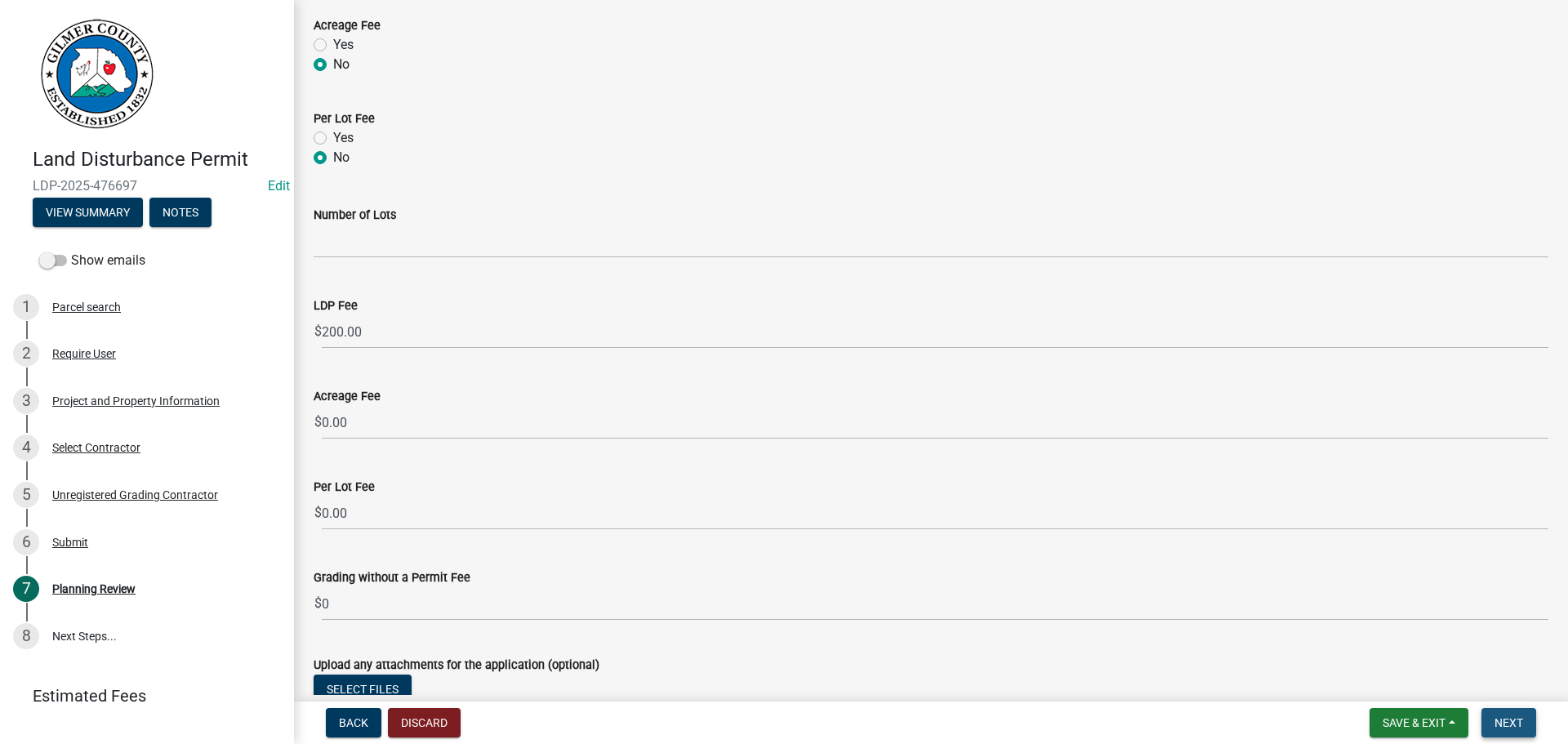
click at [1503, 730] on span "Next" at bounding box center [1509, 723] width 28 height 13
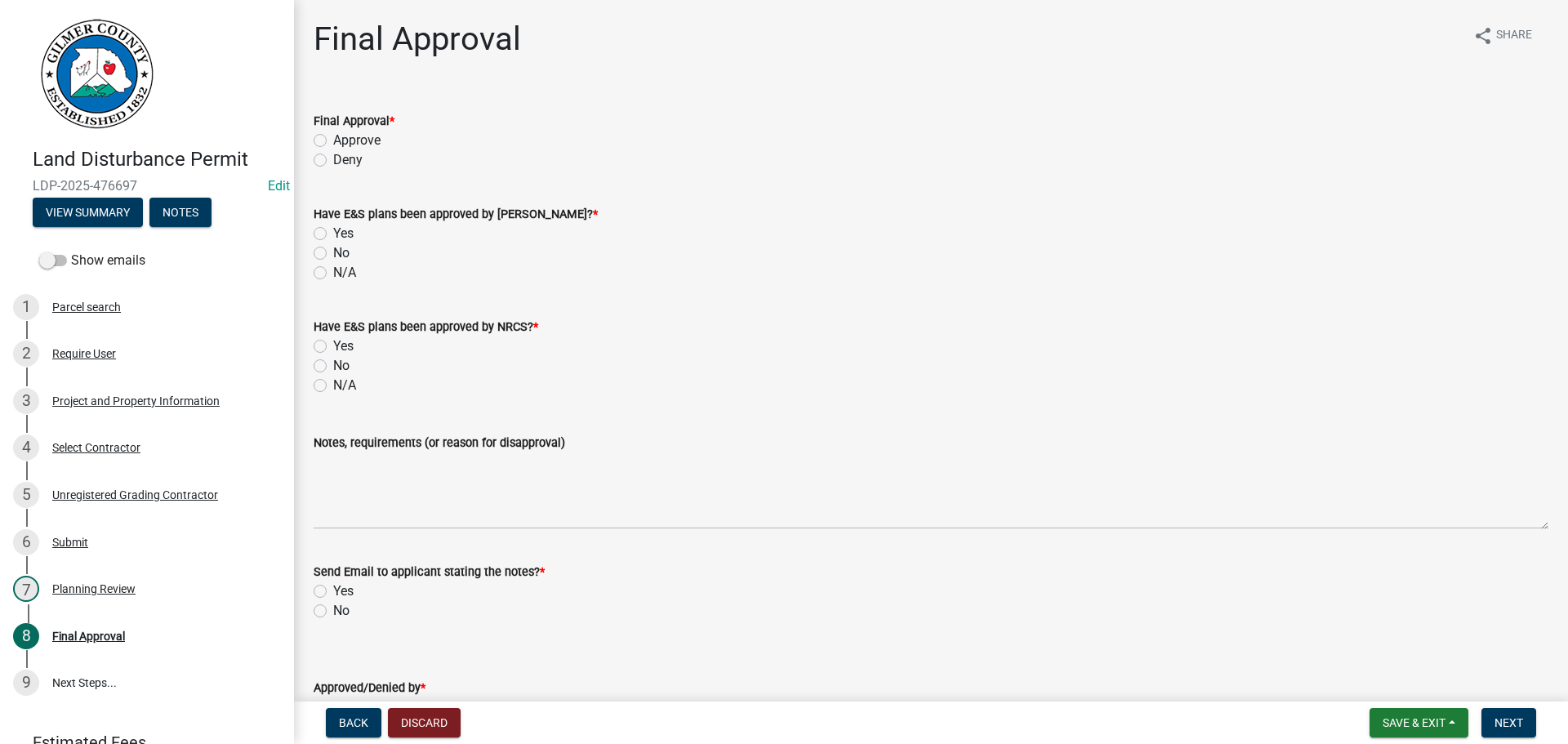
click at [369, 143] on label "Approve" at bounding box center [357, 141] width 48 height 20
click at [344, 141] on input "Approve" at bounding box center [339, 136] width 11 height 11
radio input "true"
click at [345, 269] on label "N/A" at bounding box center [344, 273] width 23 height 20
click at [344, 269] on input "N/A" at bounding box center [339, 268] width 11 height 11
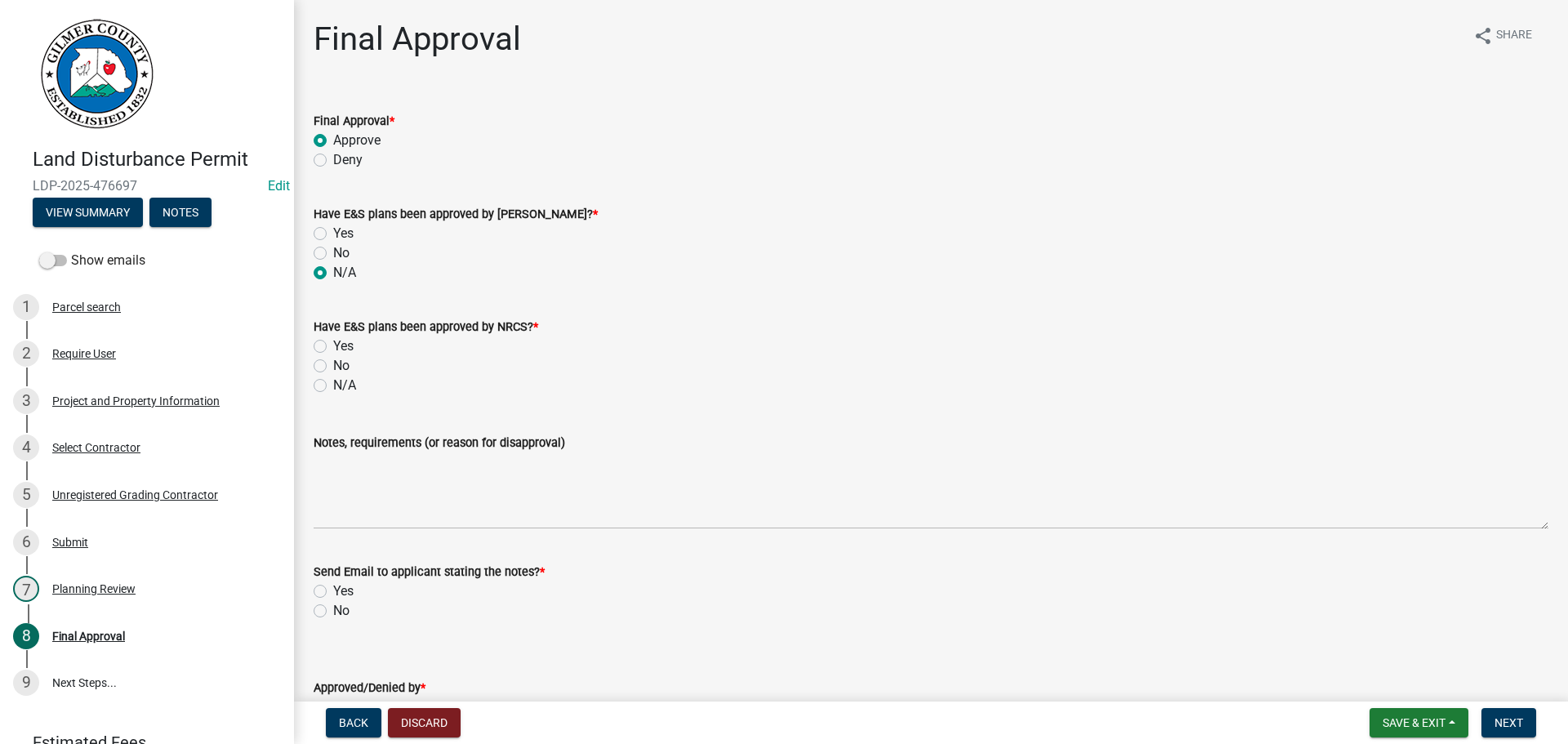
radio input "true"
click at [346, 378] on label "N/A" at bounding box center [344, 385] width 23 height 20
click at [344, 378] on input "N/A" at bounding box center [339, 380] width 11 height 11
radio input "true"
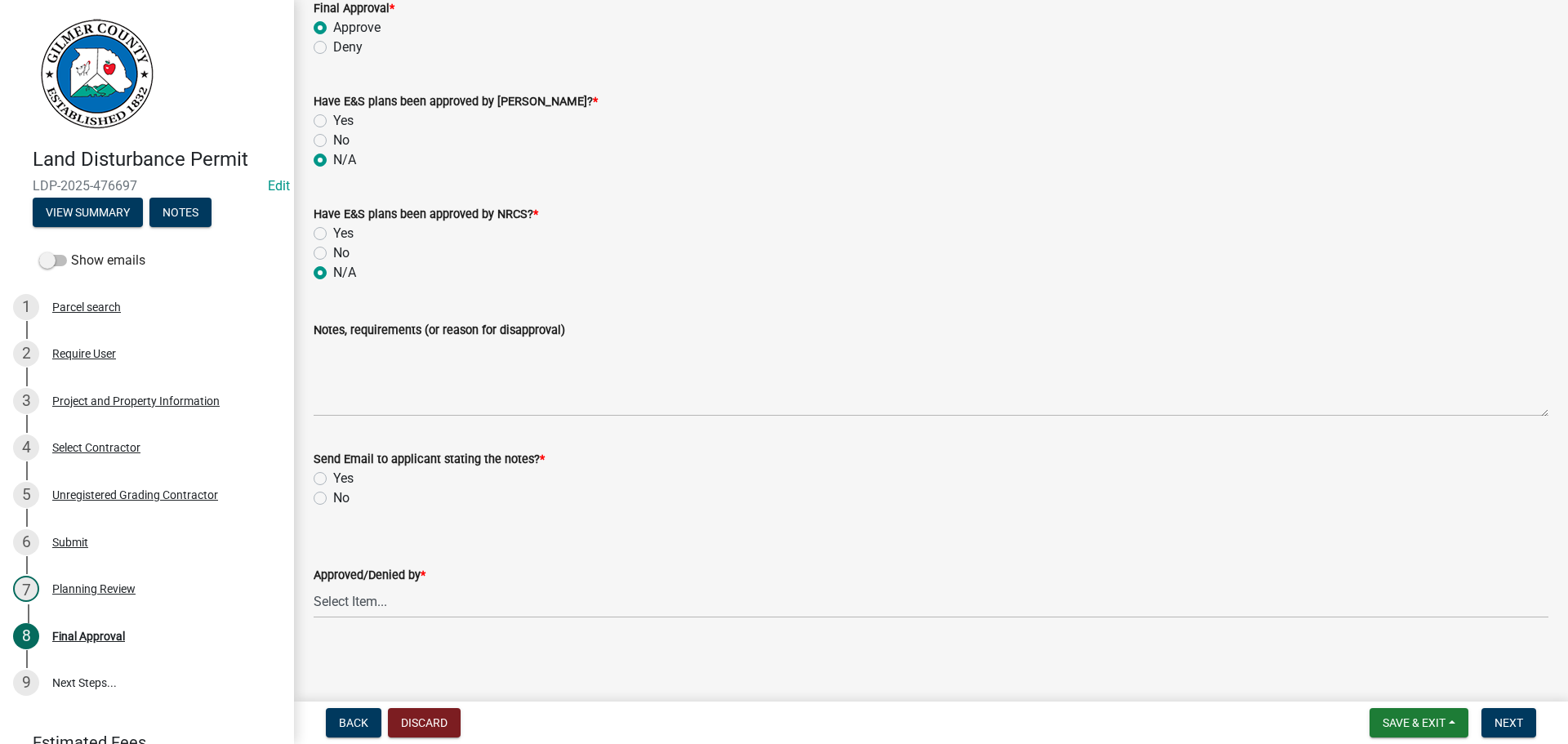
scroll to position [114, 0]
click at [344, 502] on label "No" at bounding box center [342, 497] width 17 height 20
click at [344, 497] on input "No" at bounding box center [339, 492] width 11 height 11
radio input "true"
click at [375, 594] on select "Select Item... [PERSON_NAME] [PERSON_NAME] [PERSON_NAME] [PERSON_NAME] [PERSON_…" at bounding box center [931, 600] width 1235 height 33
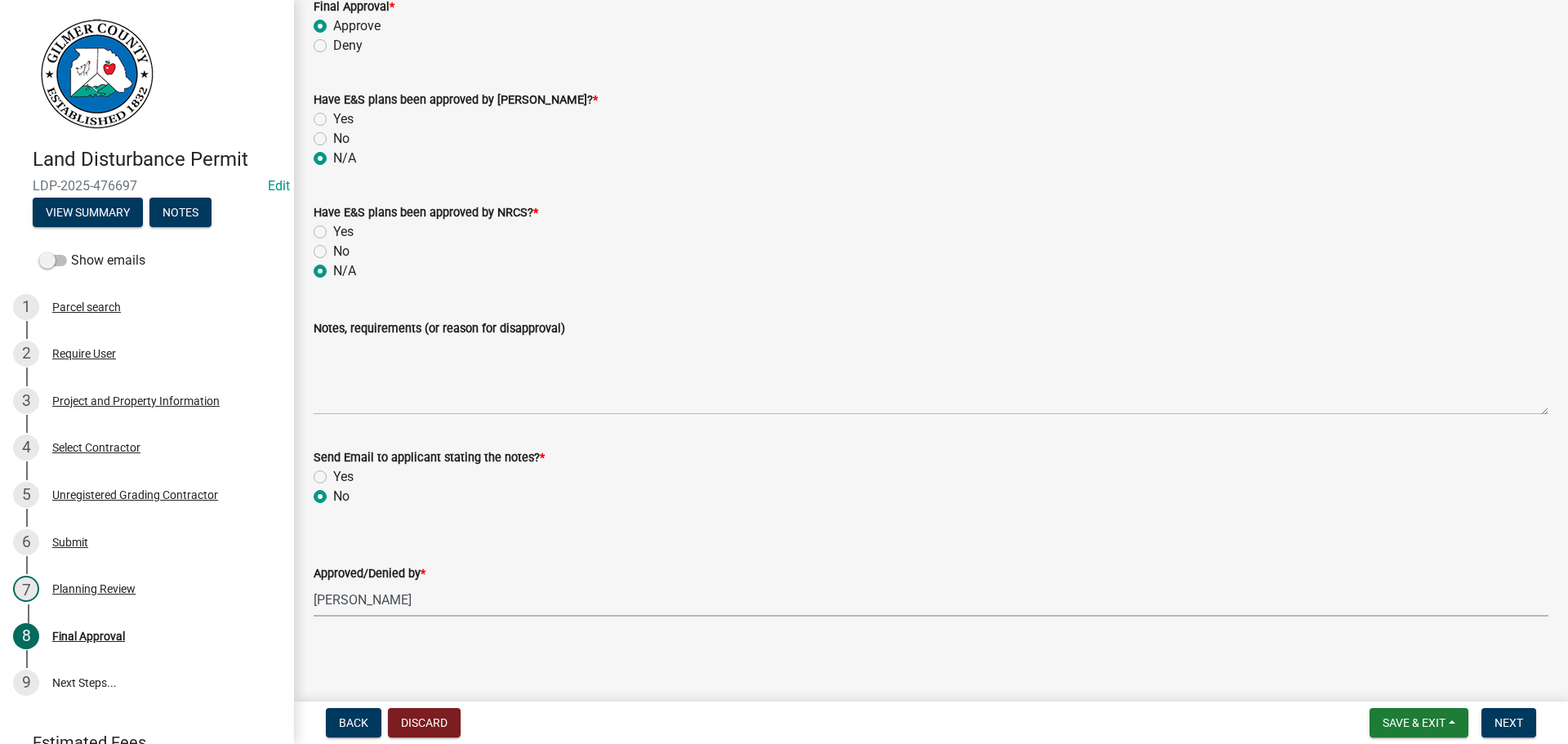
click at [314, 583] on select "Select Item... [PERSON_NAME] [PERSON_NAME] [PERSON_NAME] [PERSON_NAME] [PERSON_…" at bounding box center [931, 600] width 1235 height 33
select select "5ce200eb-feb1-496b-8127-7891293955f5"
click at [1503, 710] on button "Next" at bounding box center [1510, 722] width 55 height 29
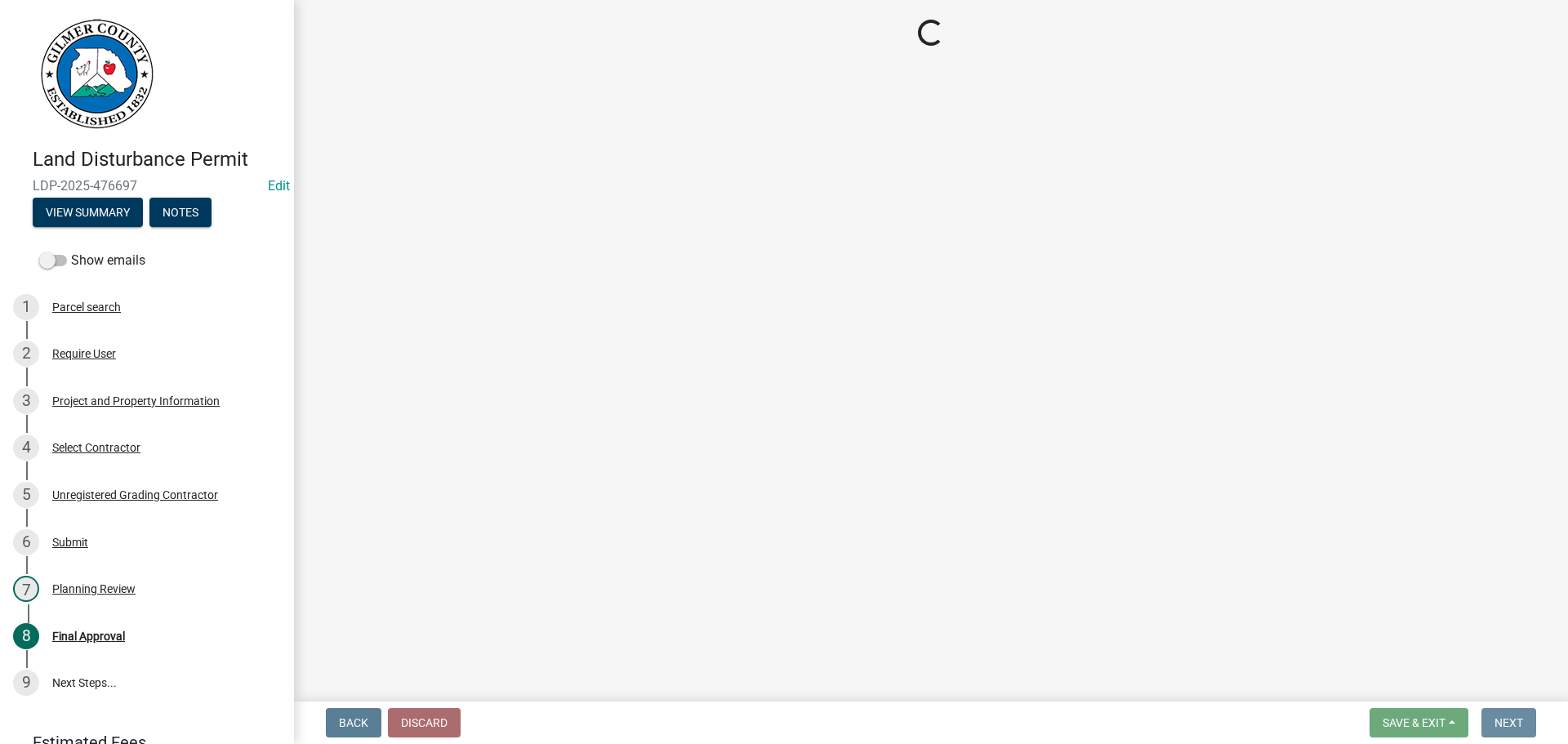
scroll to position [0, 0]
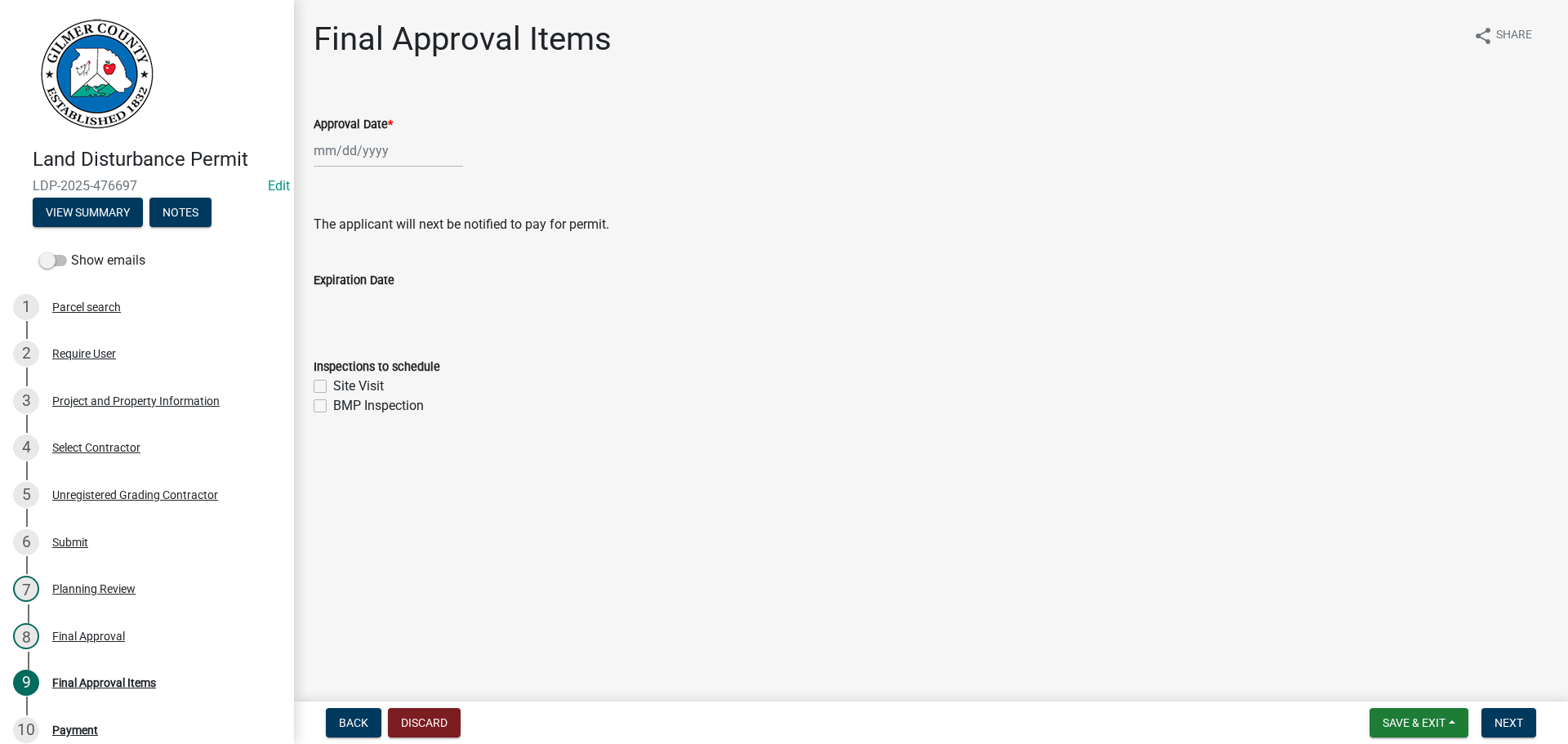
click at [358, 144] on div at bounding box center [388, 151] width 149 height 33
select select "9"
select select "2025"
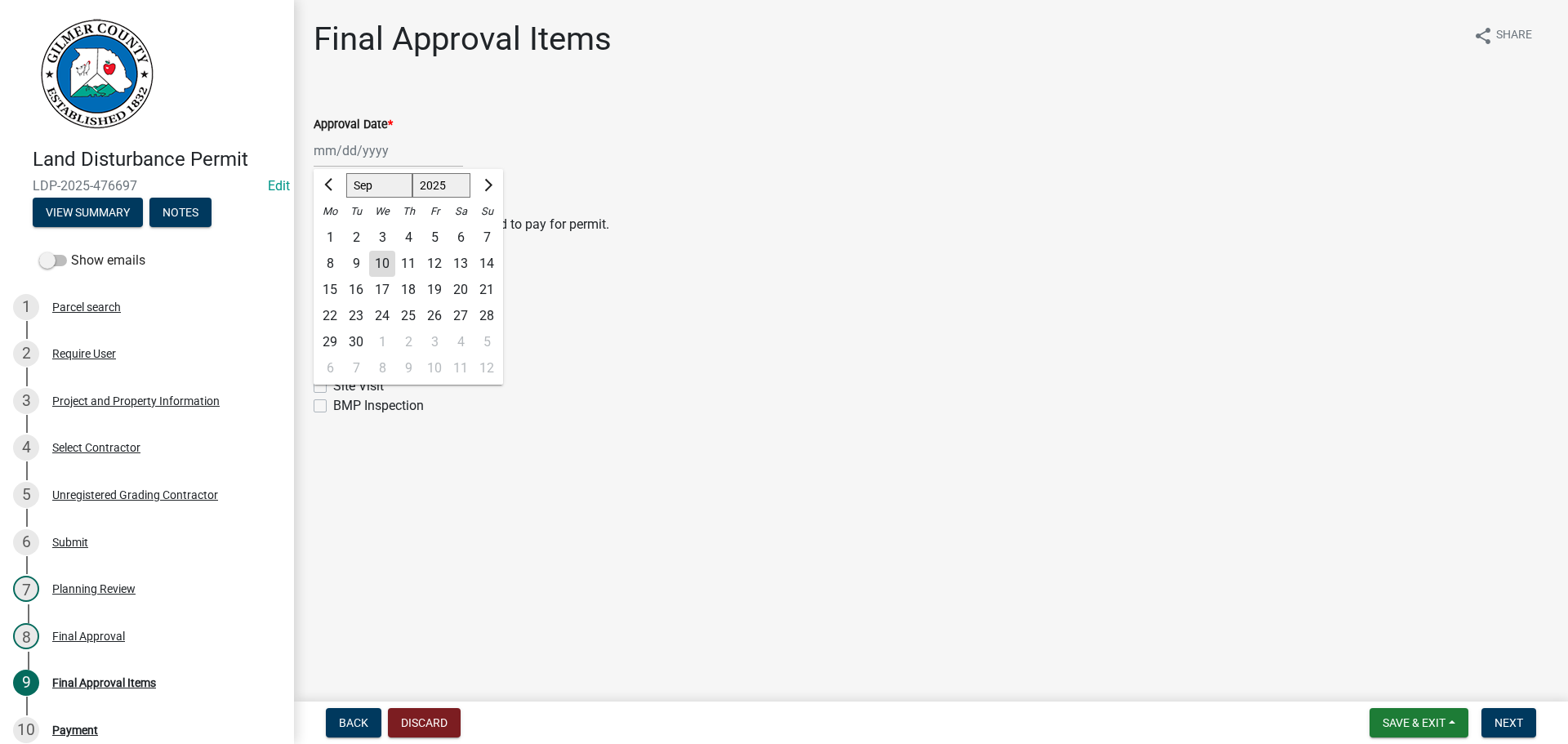
click at [382, 266] on div "10" at bounding box center [382, 264] width 26 height 26
type input "[DATE]"
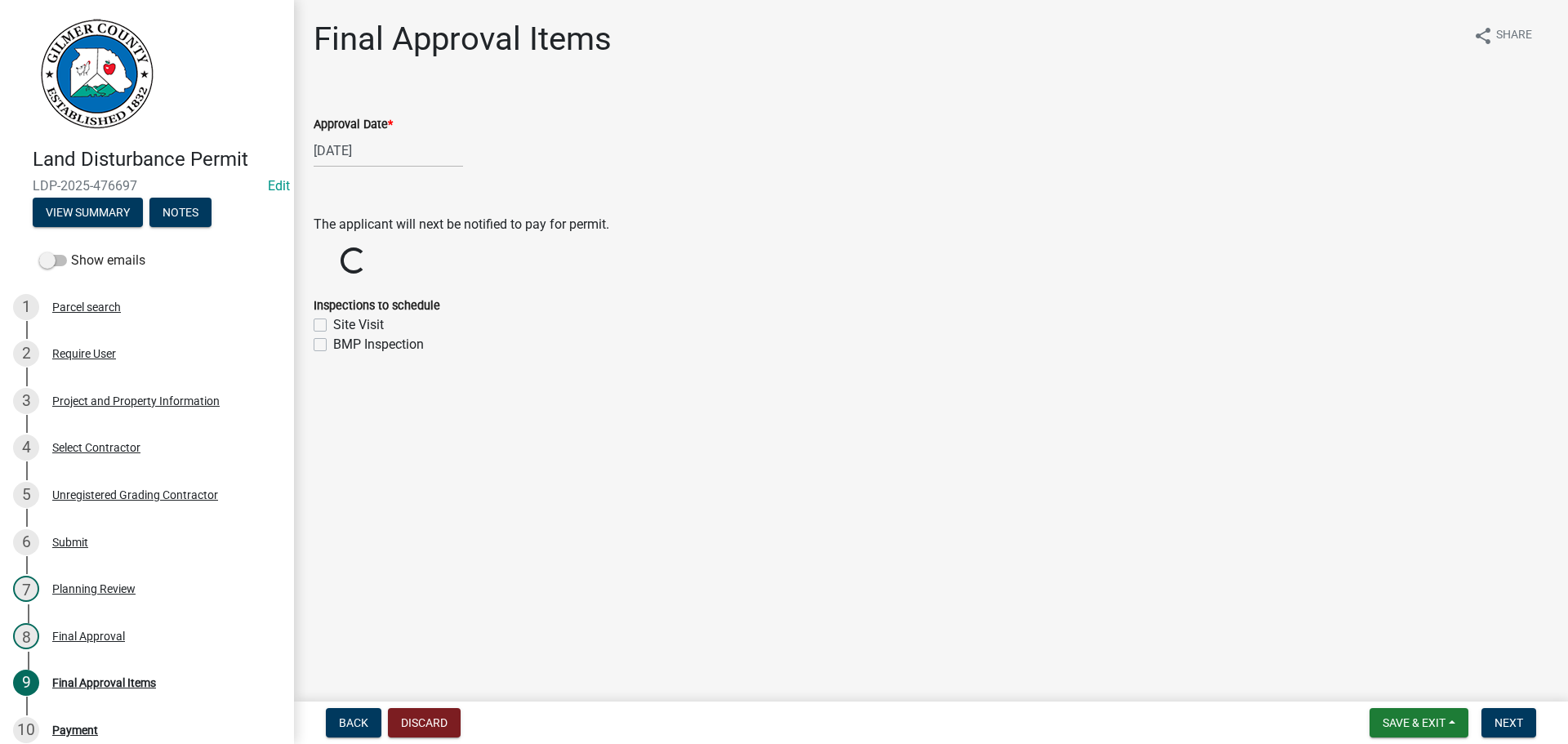
click at [344, 330] on label "Site Visit" at bounding box center [359, 325] width 51 height 20
click at [344, 326] on input "Site Visit" at bounding box center [339, 320] width 11 height 11
checkbox input "true"
checkbox input "false"
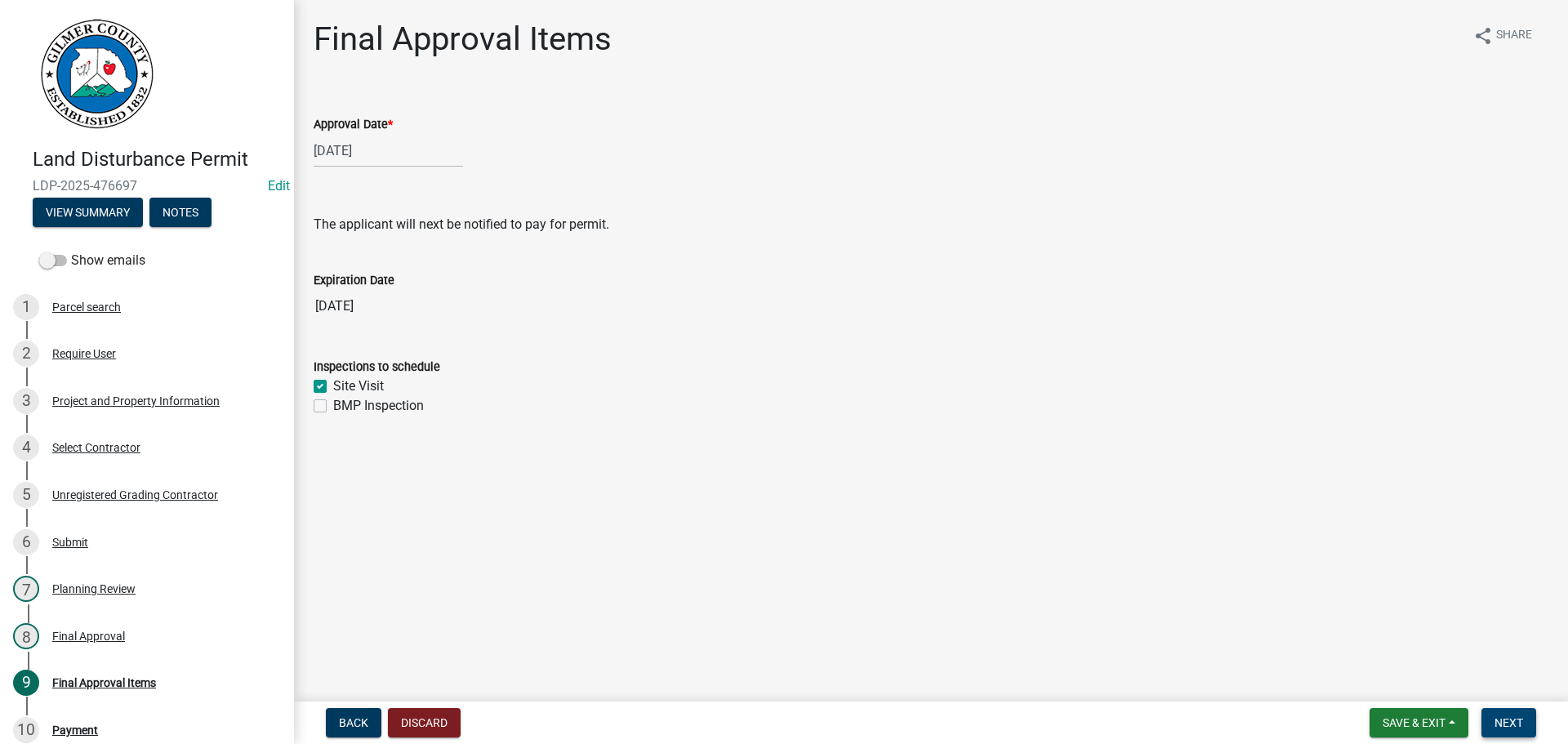
click at [1498, 730] on span "Next" at bounding box center [1509, 723] width 28 height 13
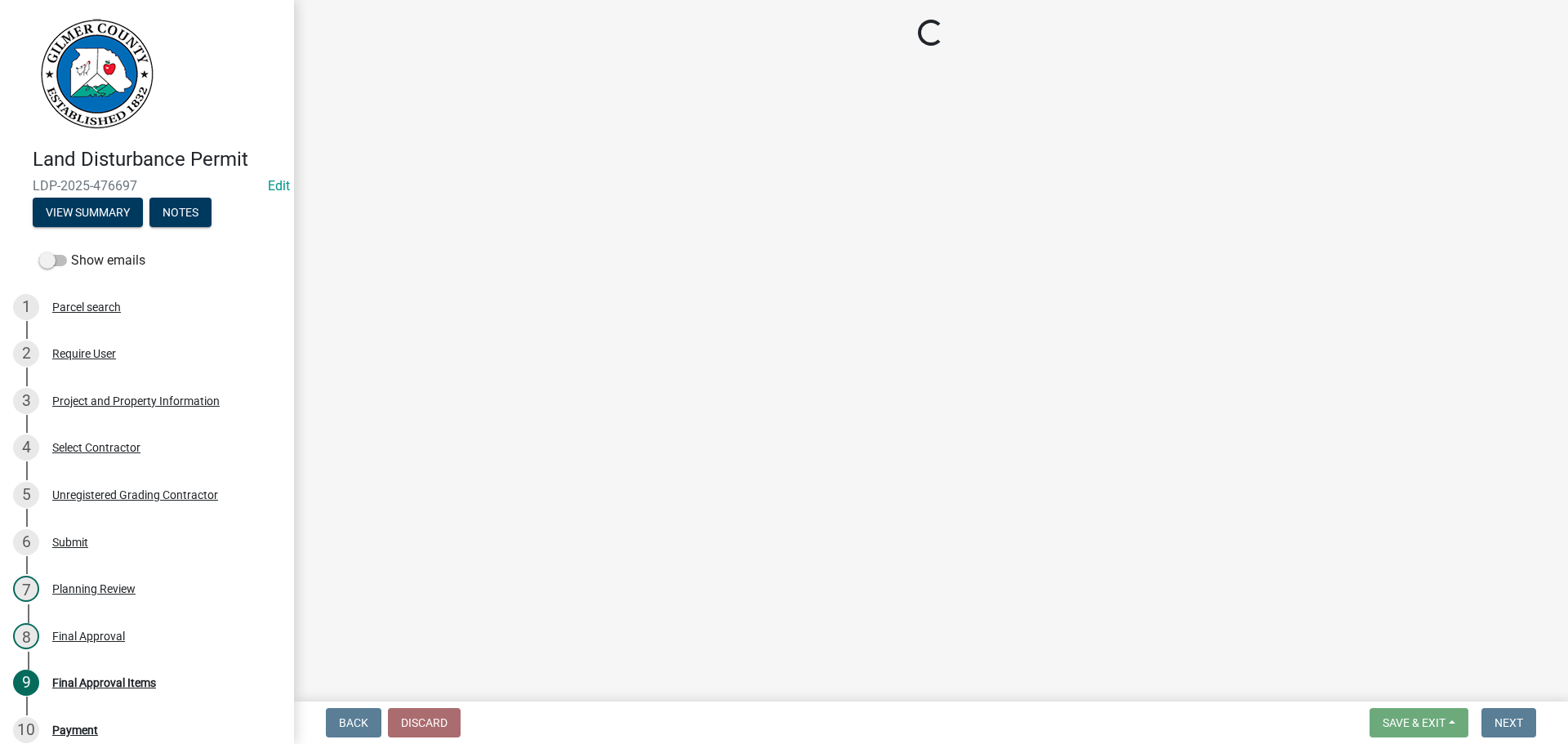
select select "2: 1"
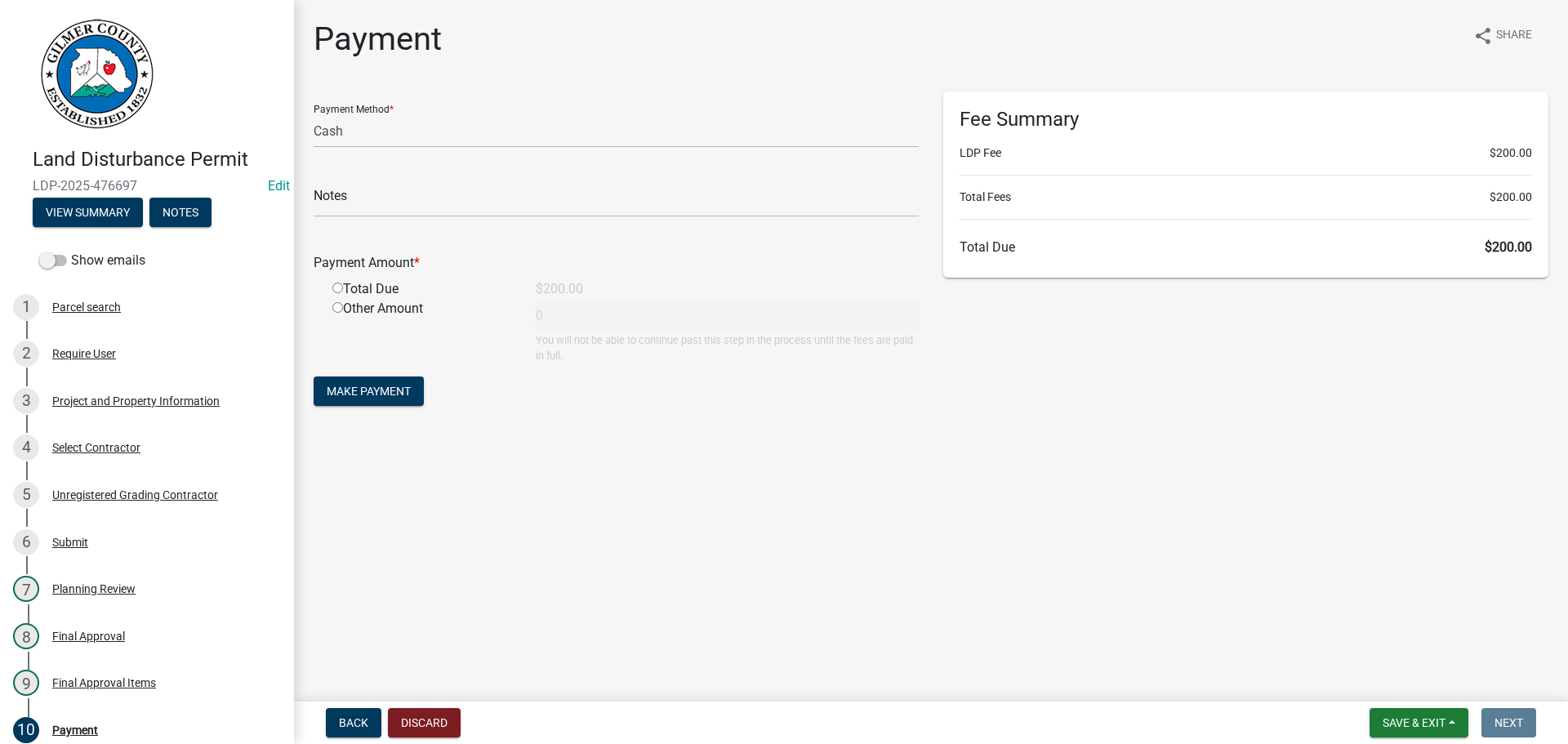
click at [335, 288] on input "radio" at bounding box center [338, 288] width 11 height 11
radio input "true"
type input "200"
click at [335, 394] on span "Make Payment" at bounding box center [369, 391] width 84 height 13
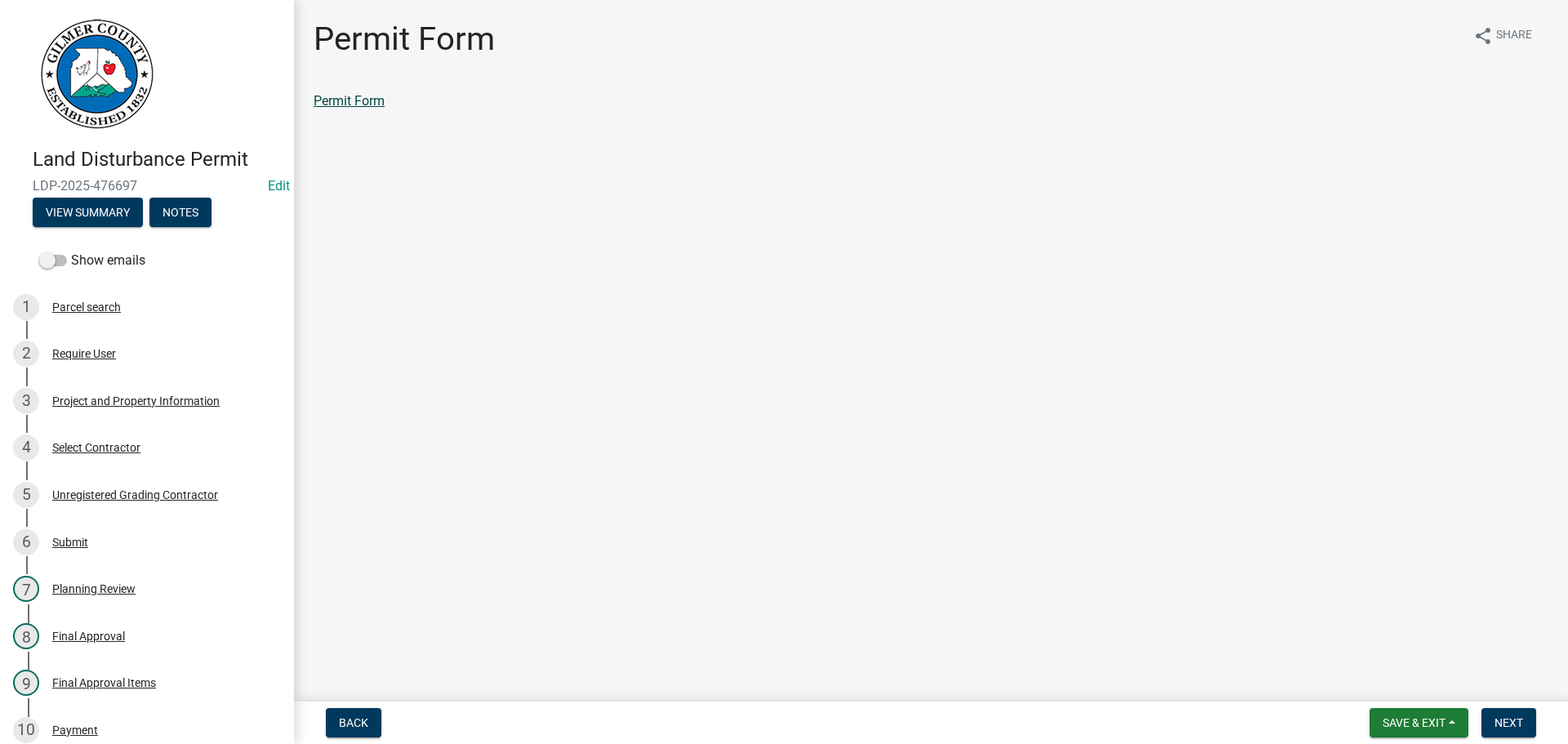
click at [350, 103] on link "Permit Form" at bounding box center [349, 101] width 71 height 16
click at [1505, 727] on span "Next" at bounding box center [1509, 723] width 28 height 13
click at [363, 93] on link "Permit Card" at bounding box center [347, 101] width 68 height 16
click at [1507, 729] on span "Next" at bounding box center [1509, 723] width 28 height 13
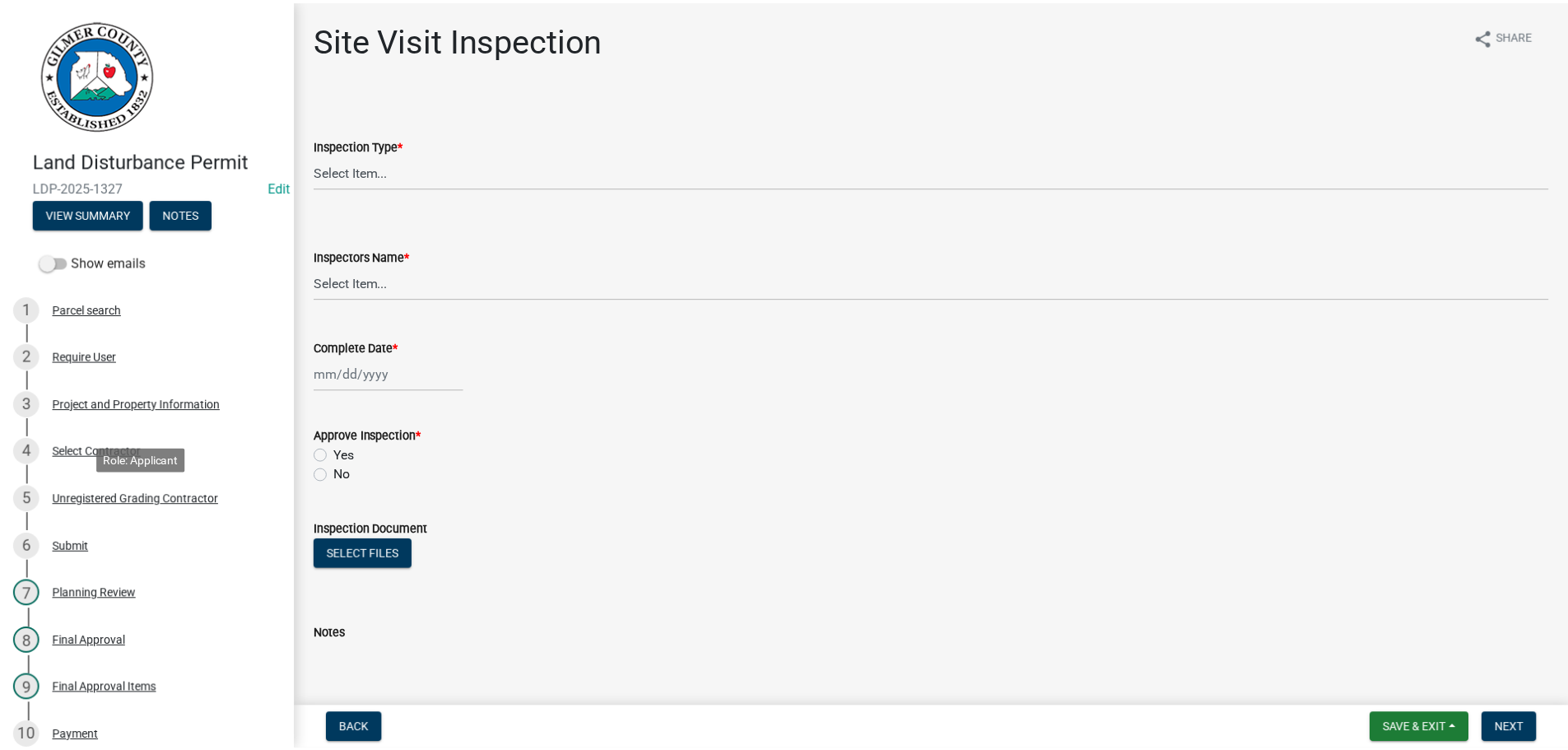
scroll to position [330, 0]
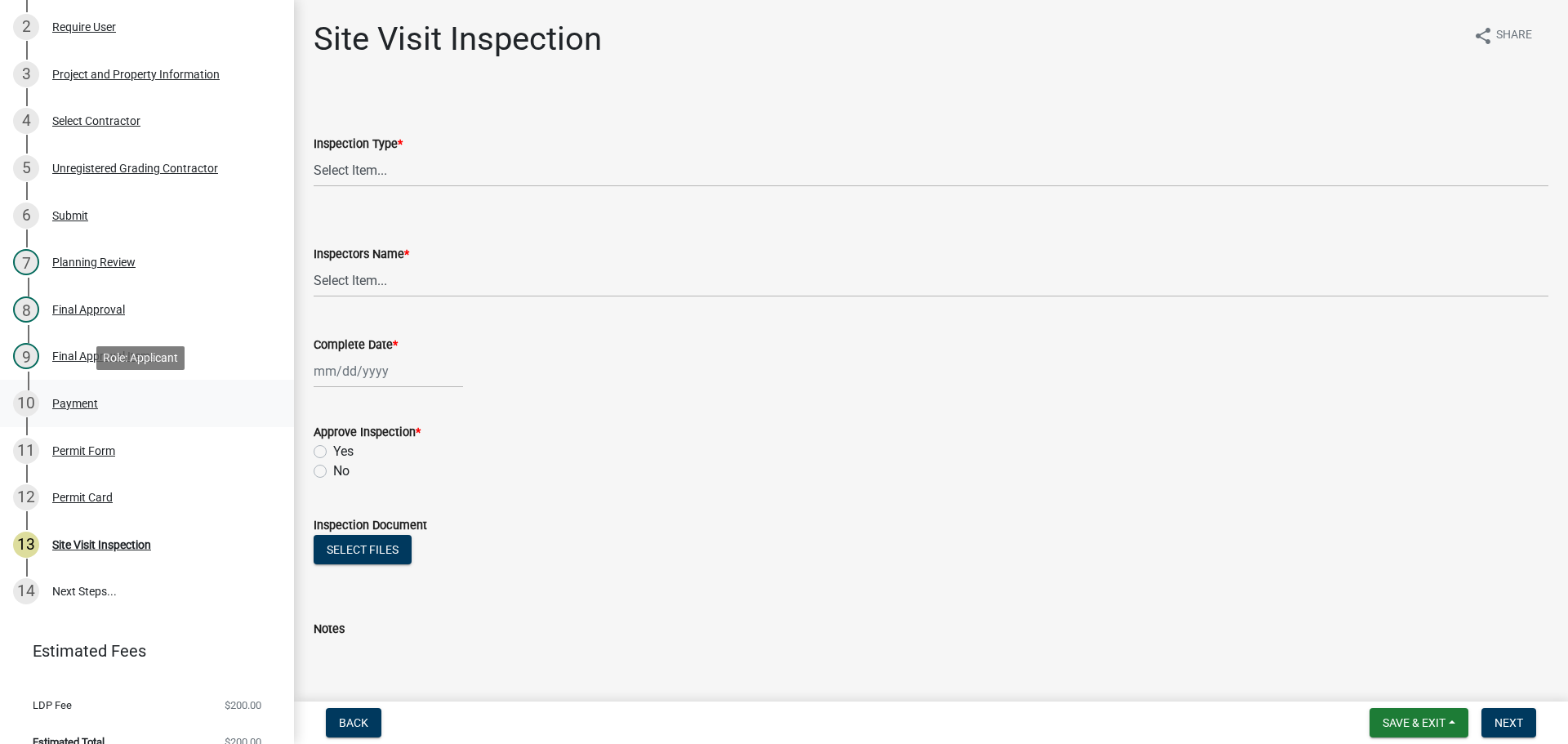
click at [74, 400] on div "Payment" at bounding box center [75, 404] width 46 height 12
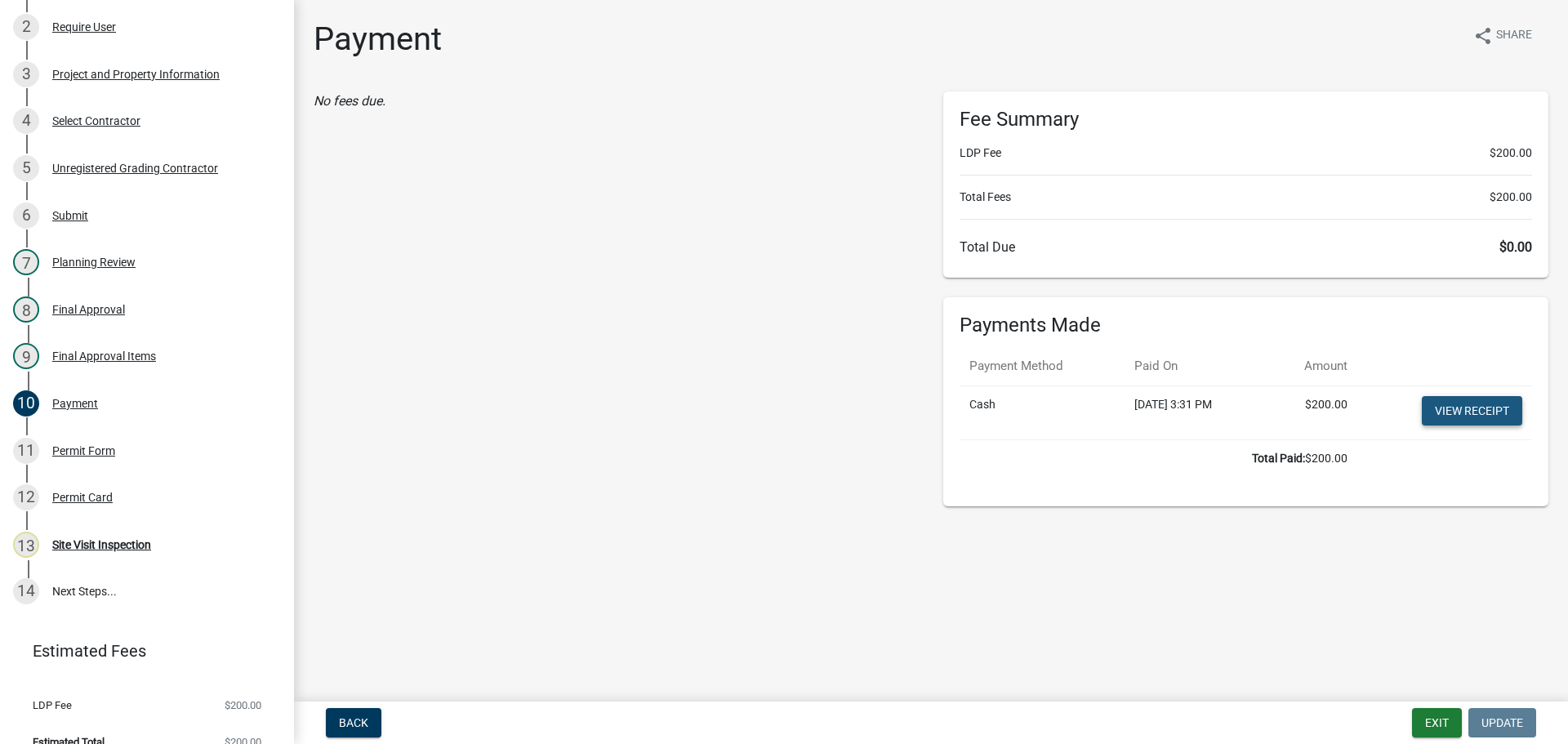
click at [1451, 403] on link "View receipt" at bounding box center [1472, 410] width 100 height 29
click at [1520, 413] on link "View receipt" at bounding box center [1472, 410] width 100 height 29
click at [1421, 715] on button "Exit" at bounding box center [1437, 722] width 50 height 29
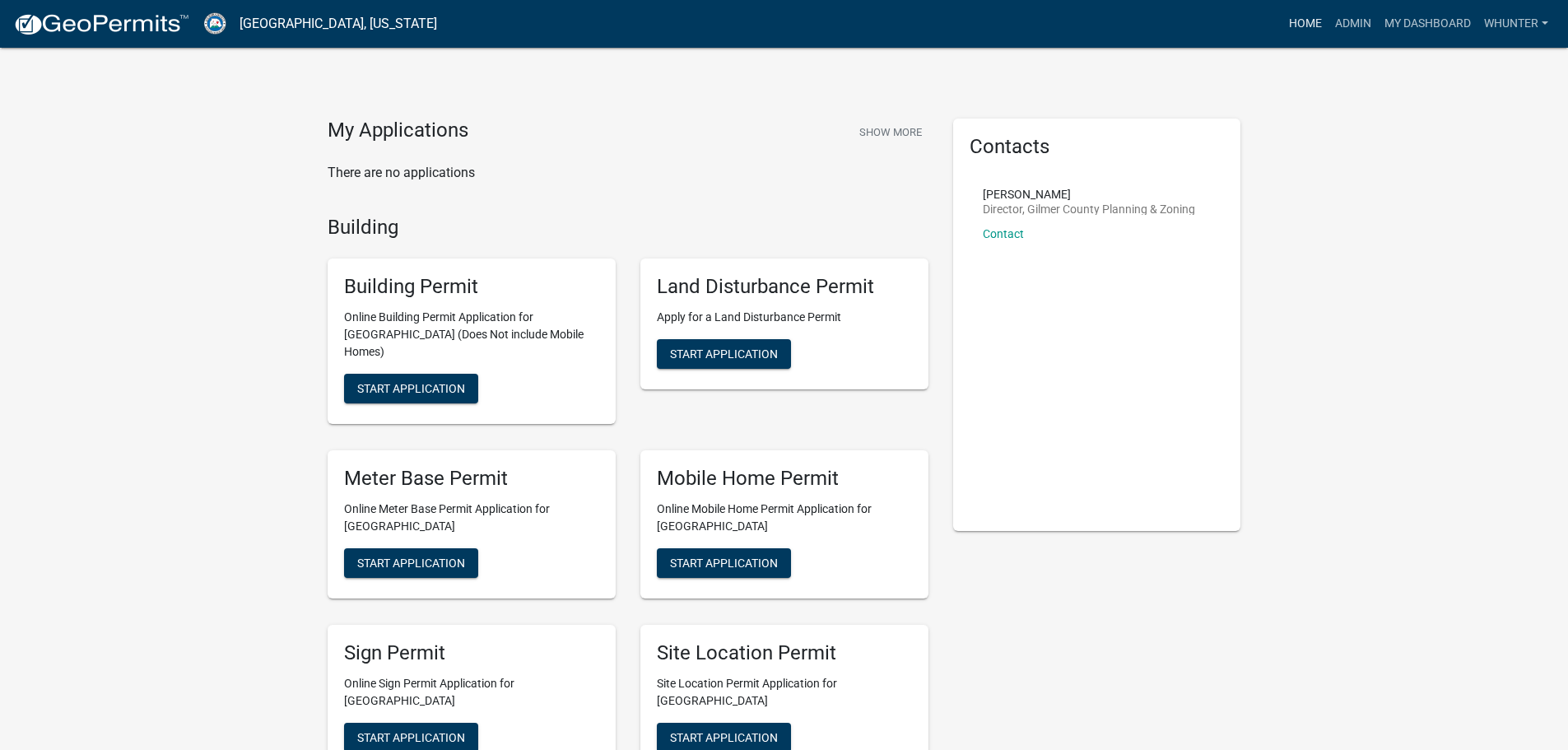
click at [1294, 20] on link "Home" at bounding box center [1305, 24] width 46 height 31
click at [1343, 10] on link "Admin" at bounding box center [1353, 24] width 50 height 31
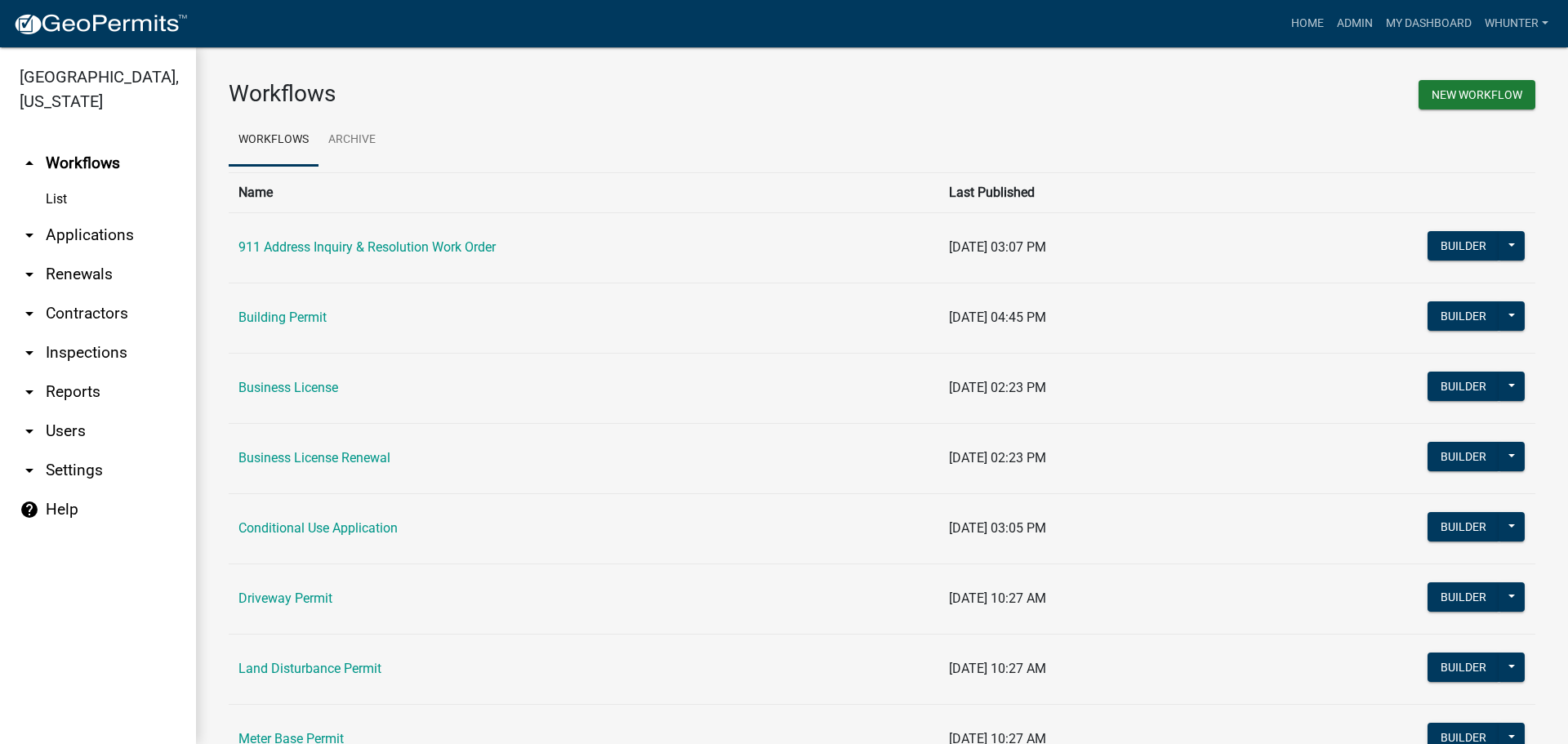
click at [99, 236] on link "arrow_drop_down Applications" at bounding box center [98, 235] width 196 height 39
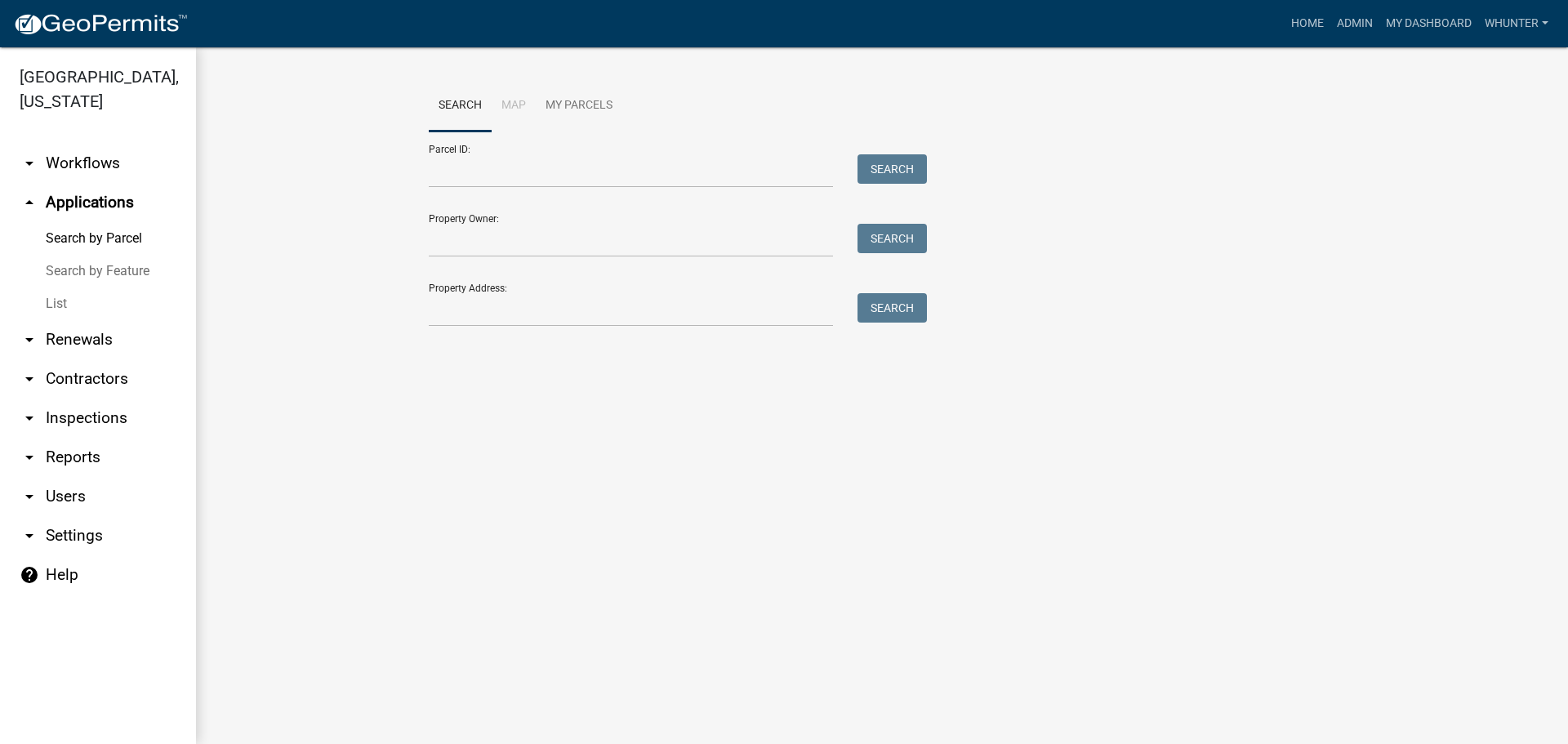
click at [114, 296] on link "List" at bounding box center [98, 304] width 196 height 33
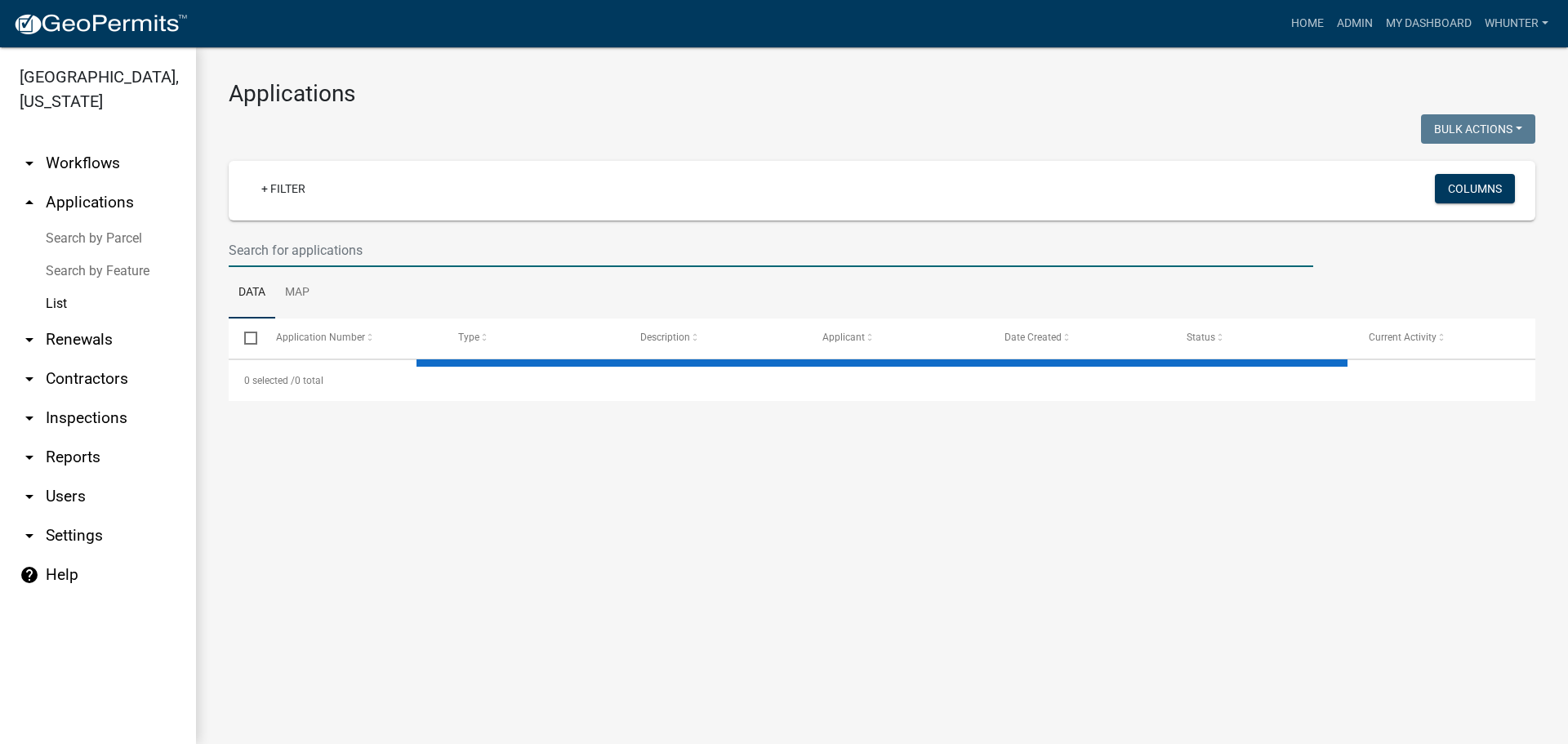
click at [395, 249] on input "text" at bounding box center [771, 250] width 1085 height 33
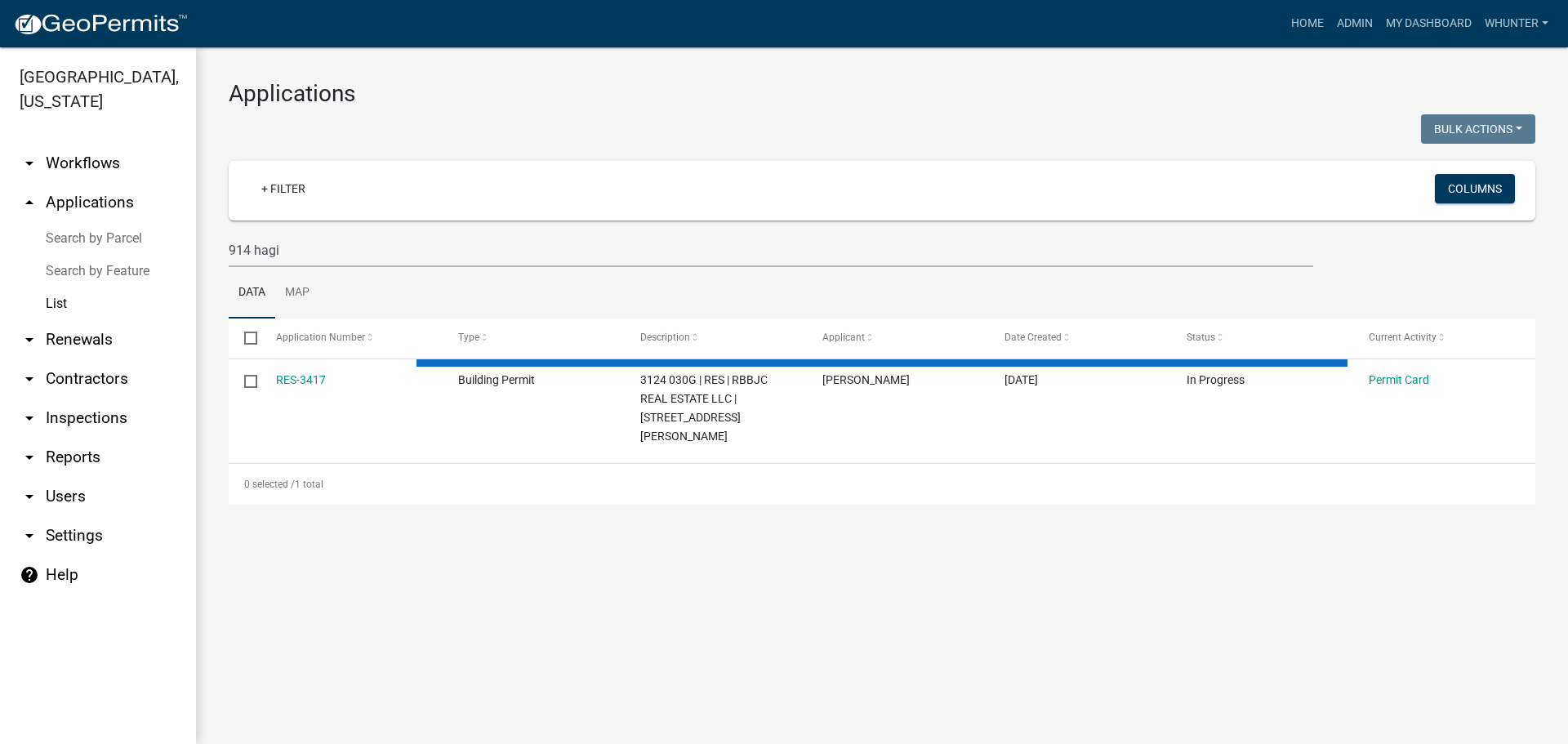
drag, startPoint x: 458, startPoint y: 272, endPoint x: 435, endPoint y: 266, distance: 23.8
click at [435, 267] on ul "Data Map" at bounding box center [882, 293] width 1307 height 52
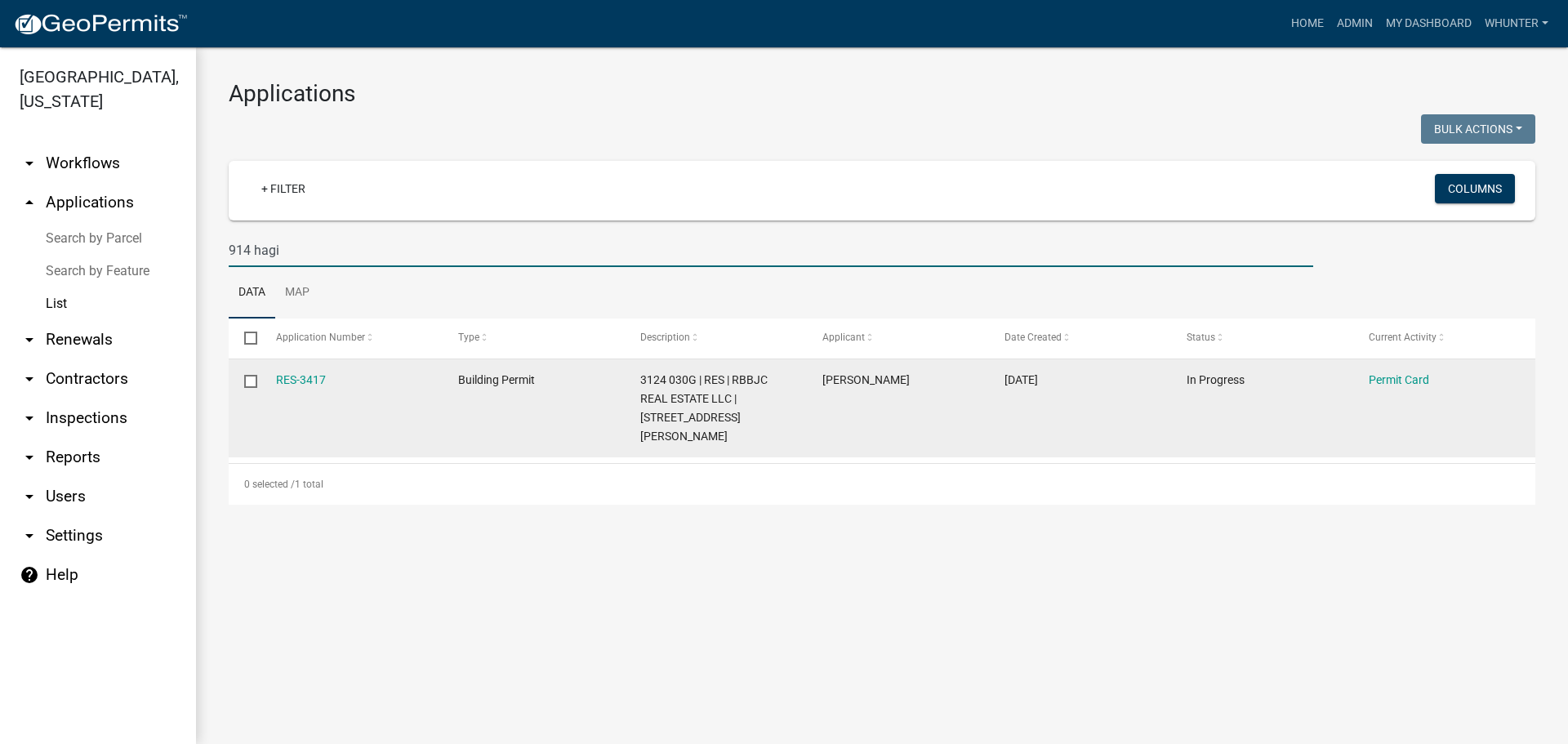
drag, startPoint x: 432, startPoint y: 257, endPoint x: 1428, endPoint y: 366, distance: 1001.9
click at [8, 254] on div "[GEOGRAPHIC_DATA], [US_STATE] arrow_drop_down Workflows List arrow_drop_up Appl…" at bounding box center [784, 395] width 1568 height 696
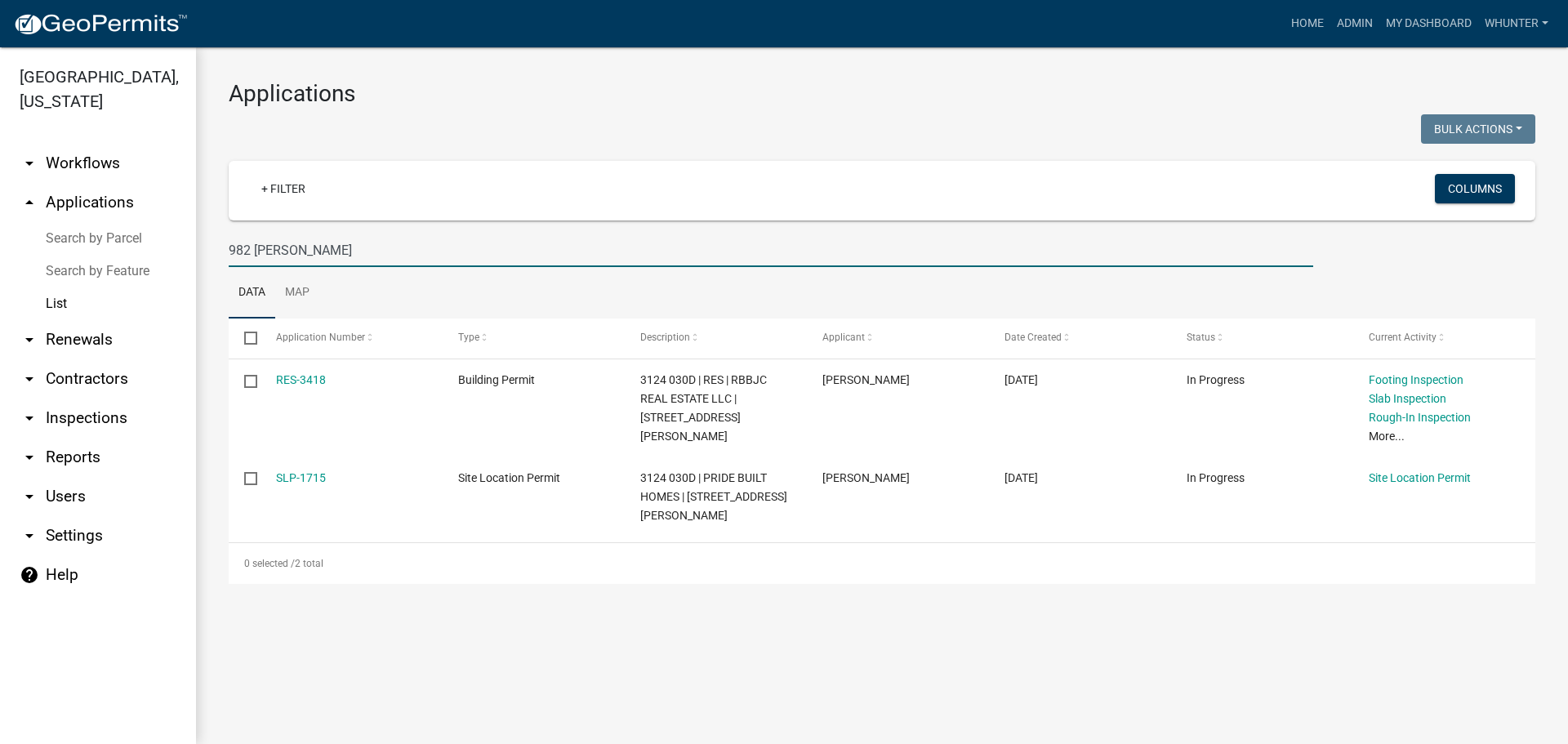
drag, startPoint x: 207, startPoint y: 241, endPoint x: 3, endPoint y: 233, distance: 204.2
click at [8, 233] on div "[GEOGRAPHIC_DATA], [US_STATE] arrow_drop_down Workflows List arrow_drop_up Appl…" at bounding box center [784, 395] width 1568 height 696
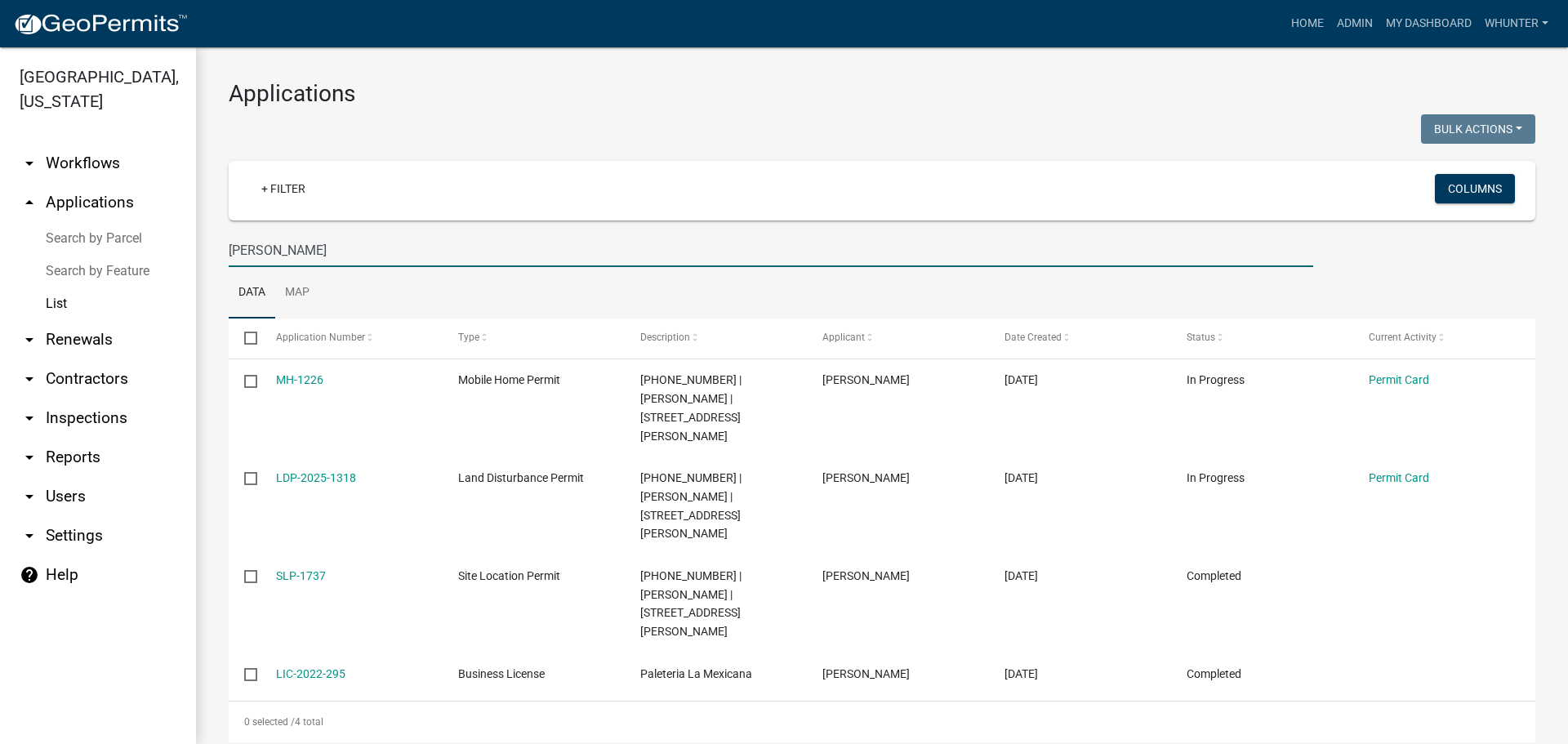
drag, startPoint x: 394, startPoint y: 256, endPoint x: 0, endPoint y: 216, distance: 396.0
click at [0, 214] on div "[GEOGRAPHIC_DATA], [US_STATE] arrow_drop_down Workflows List arrow_drop_up Appl…" at bounding box center [784, 395] width 1568 height 696
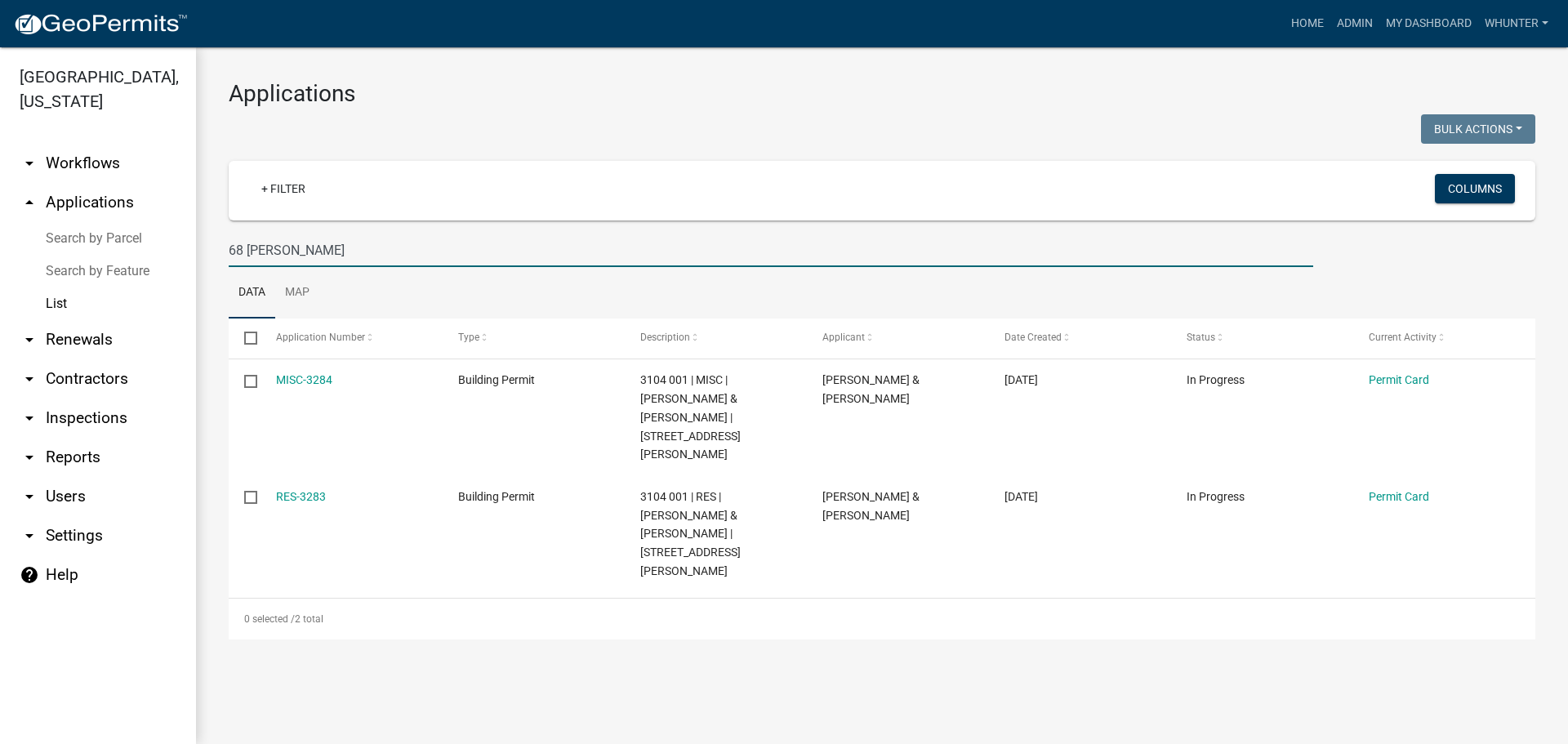
type input "68 [PERSON_NAME]"
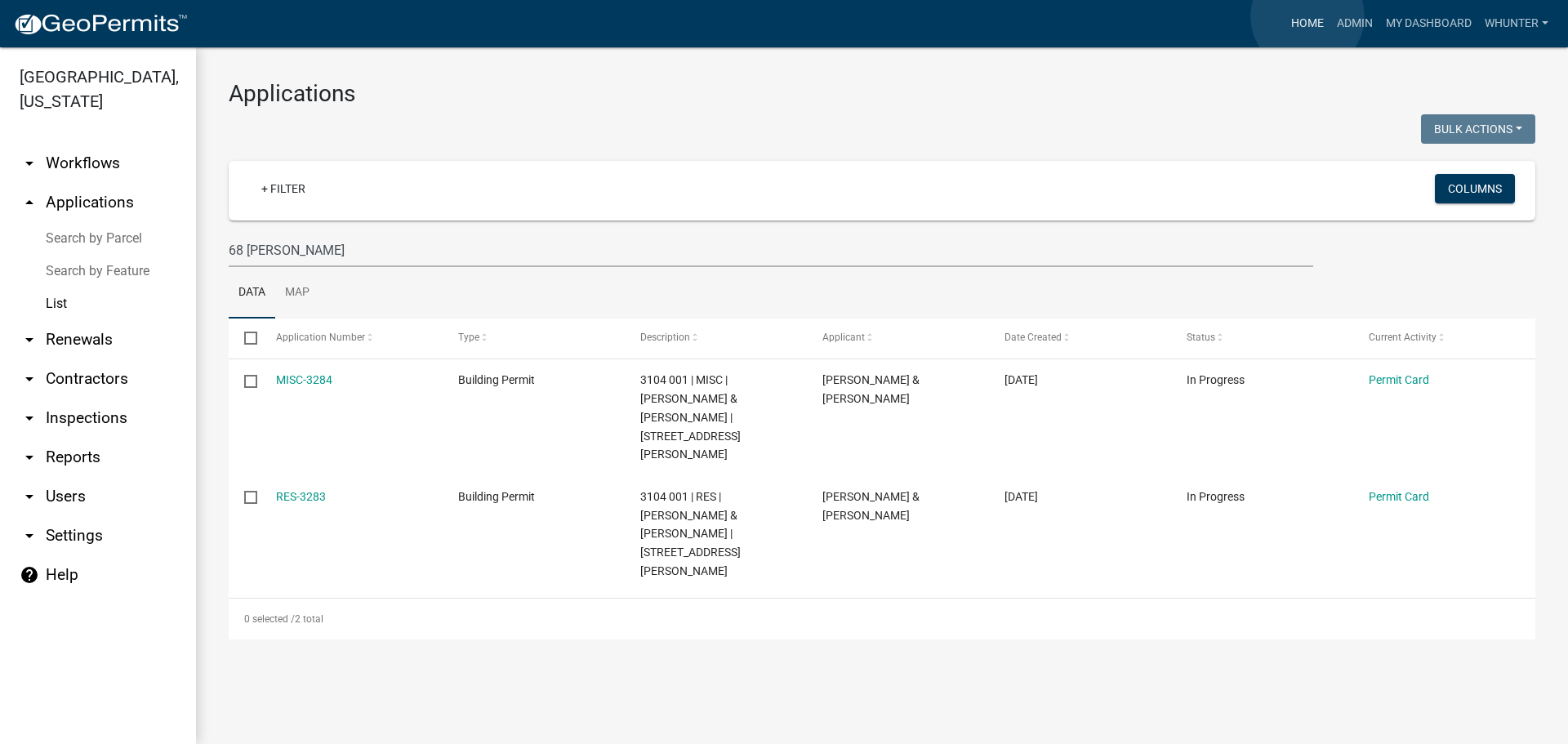
click at [1308, 17] on link "Home" at bounding box center [1308, 23] width 46 height 31
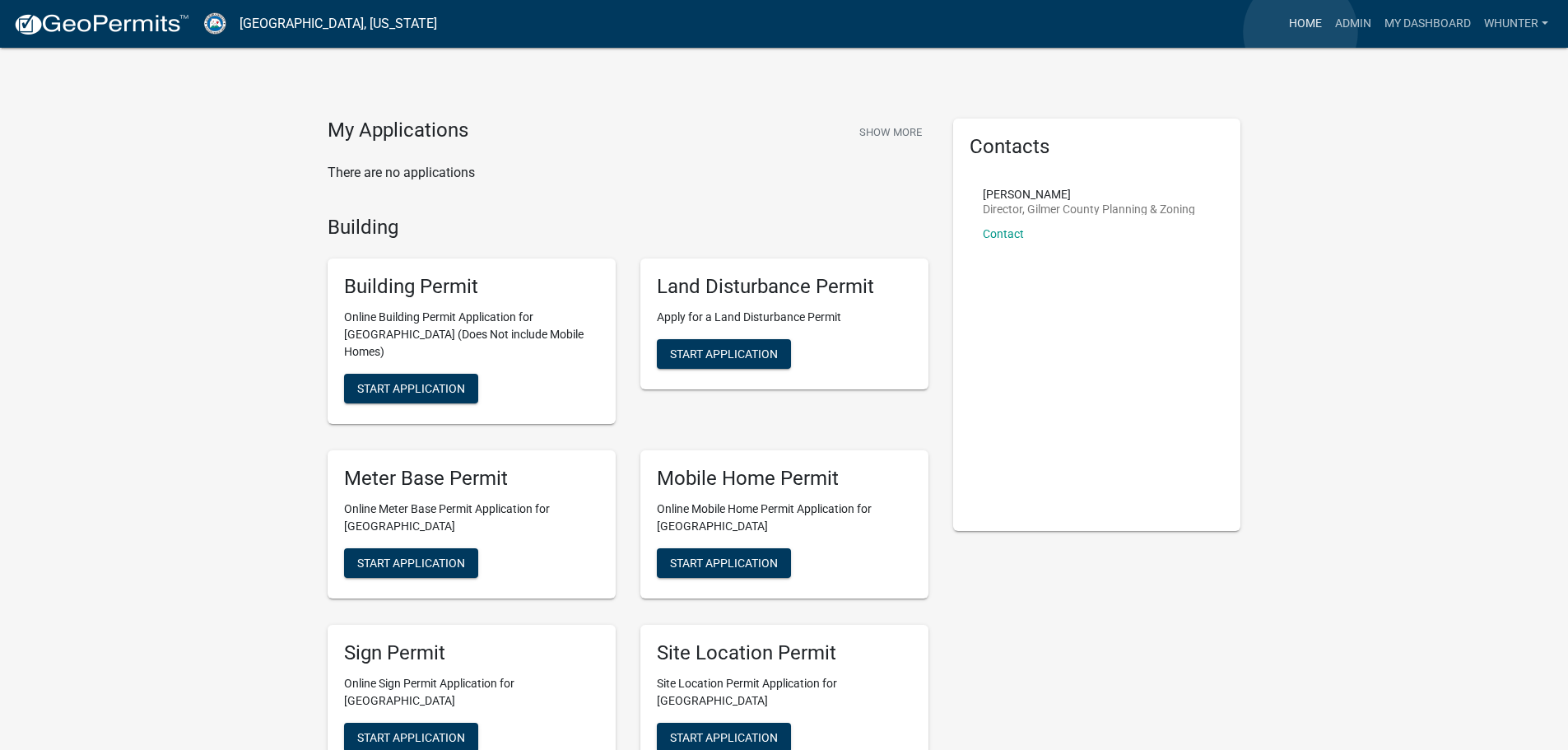
click at [1300, 32] on link "Home" at bounding box center [1305, 24] width 46 height 31
